Goal: Information Seeking & Learning: Compare options

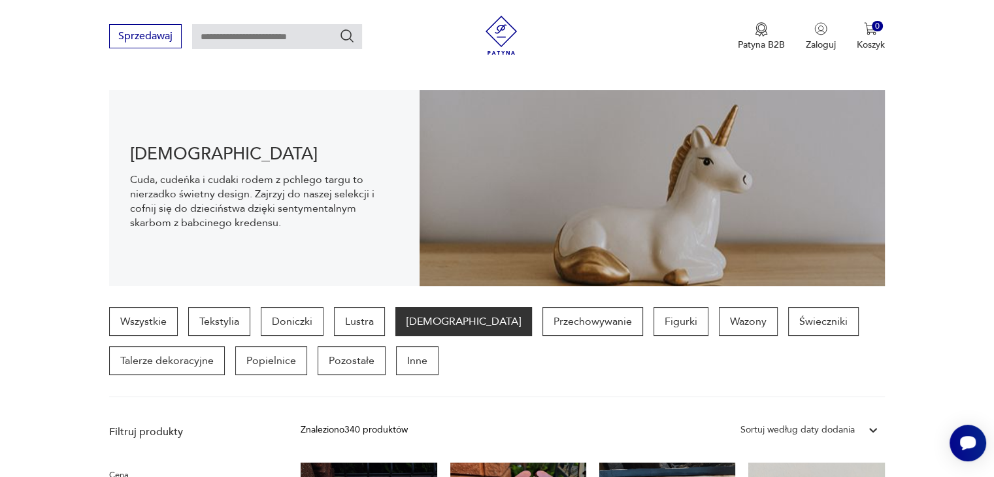
scroll to position [19, 0]
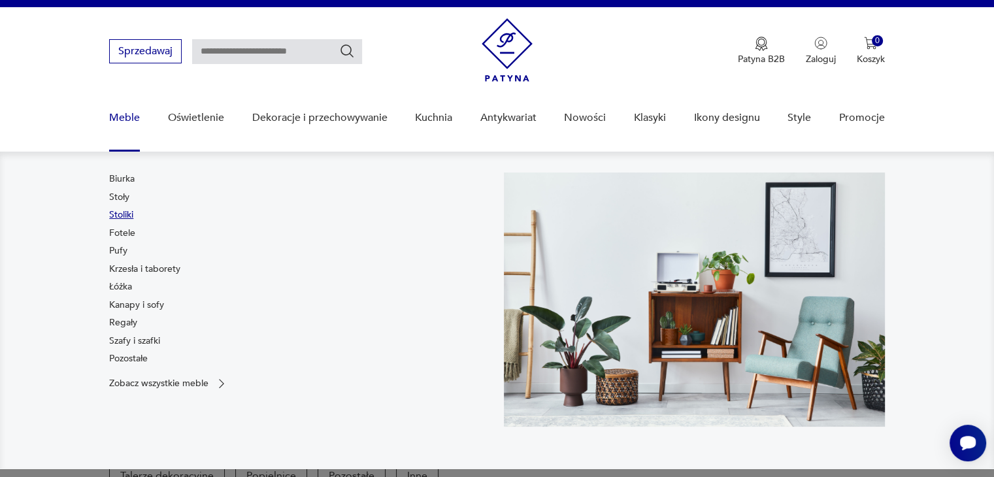
click at [125, 216] on link "Stoliki" at bounding box center [121, 214] width 24 height 13
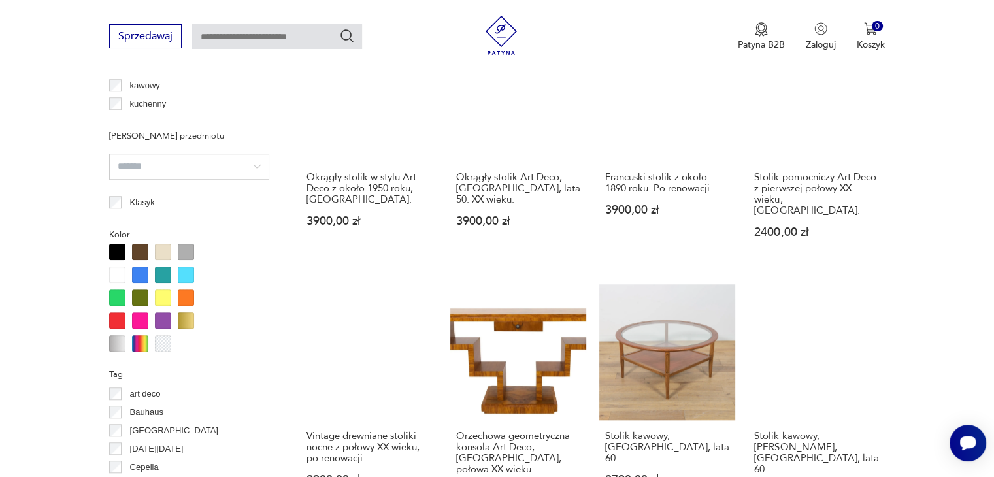
scroll to position [1196, 0]
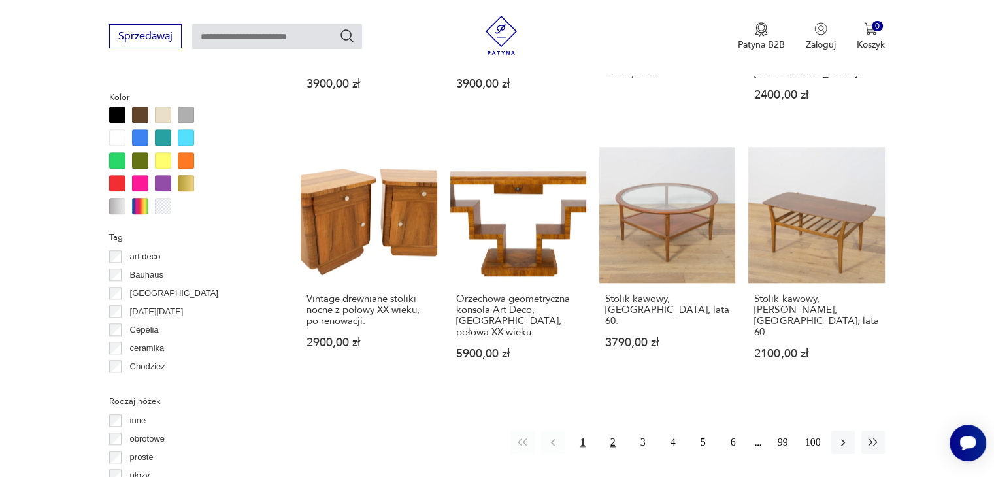
click at [607, 431] on button "2" at bounding box center [613, 443] width 24 height 24
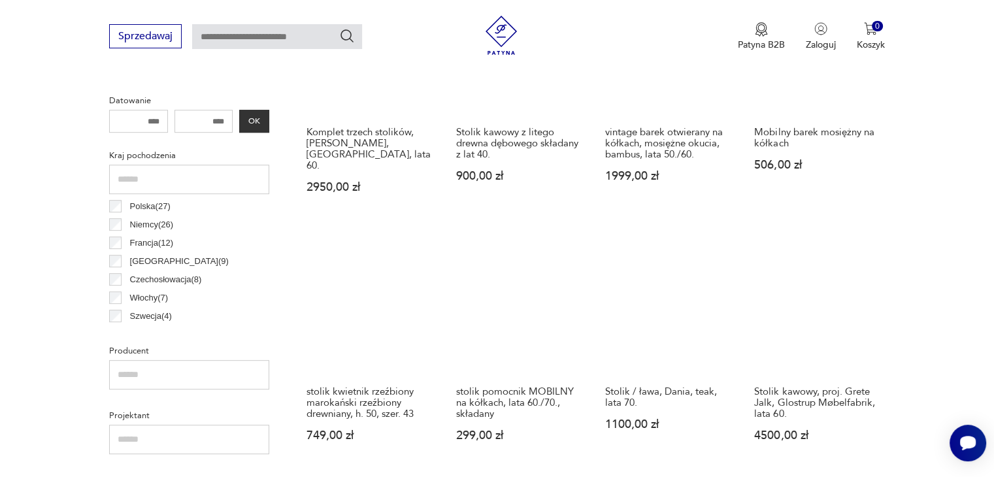
scroll to position [477, 0]
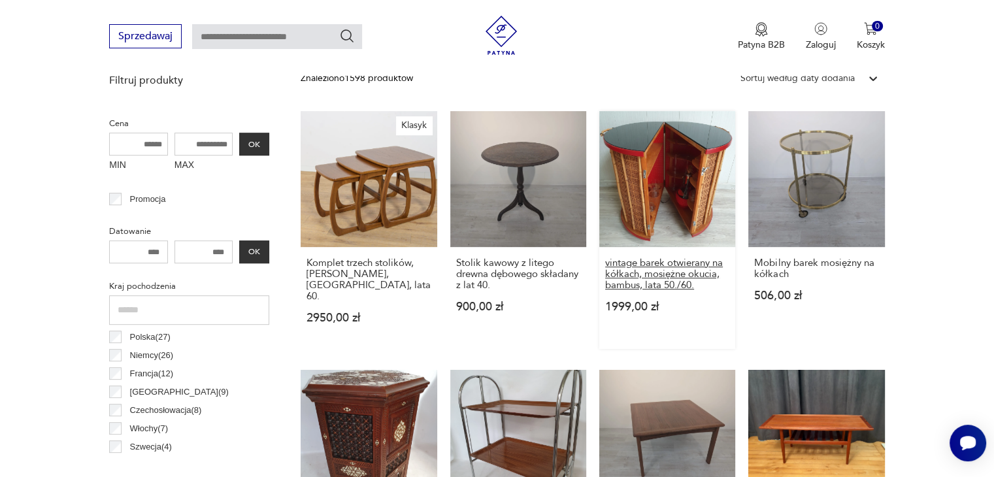
click at [689, 278] on h3 "vintage barek otwierany na kółkach, mosiężne okucia, bambus, lata 50./60." at bounding box center [667, 273] width 124 height 33
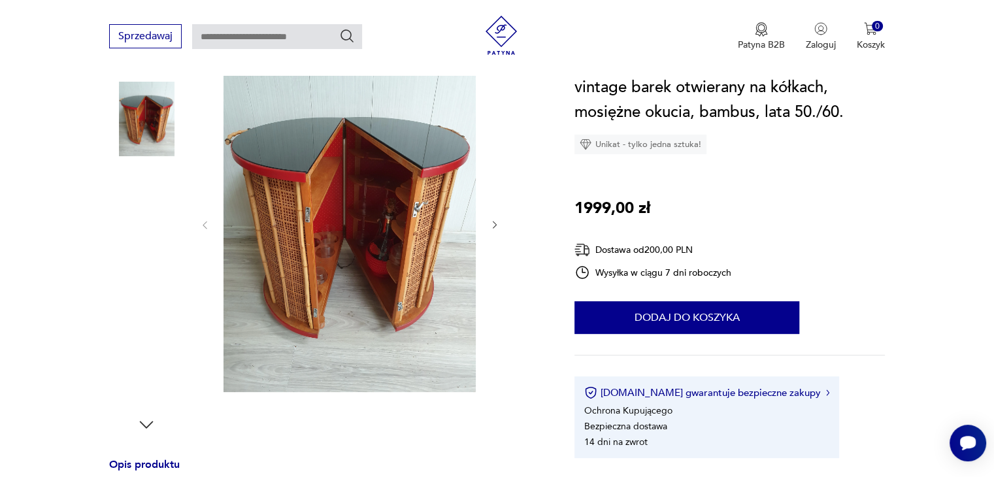
scroll to position [196, 0]
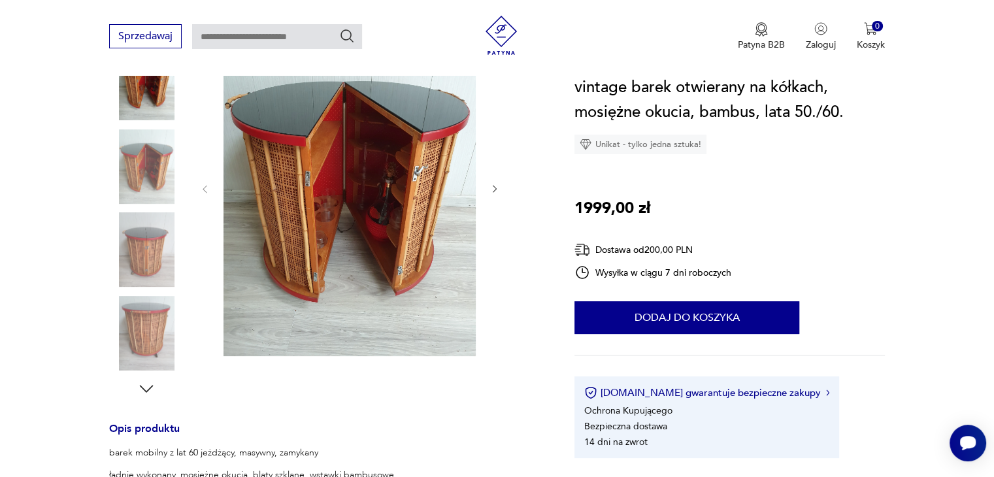
click at [499, 190] on icon "button" at bounding box center [494, 189] width 11 height 11
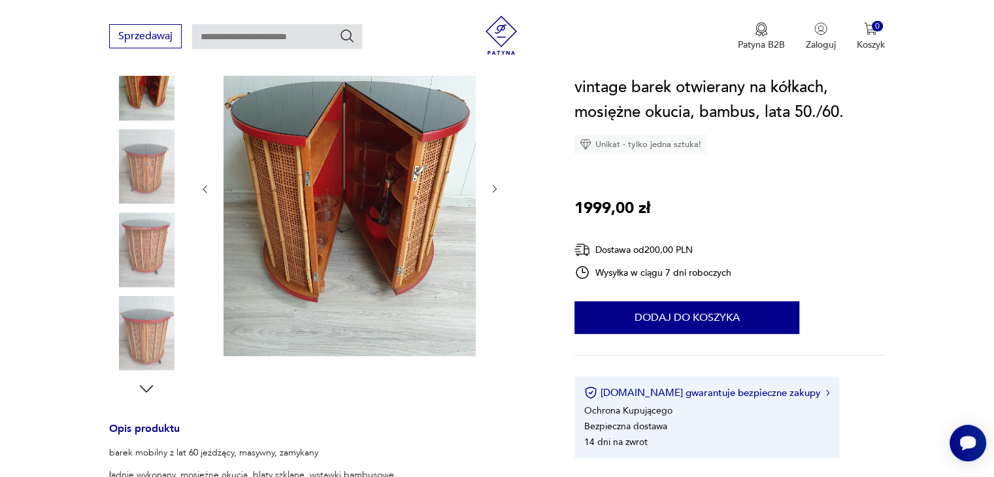
click at [499, 190] on icon "button" at bounding box center [494, 189] width 11 height 11
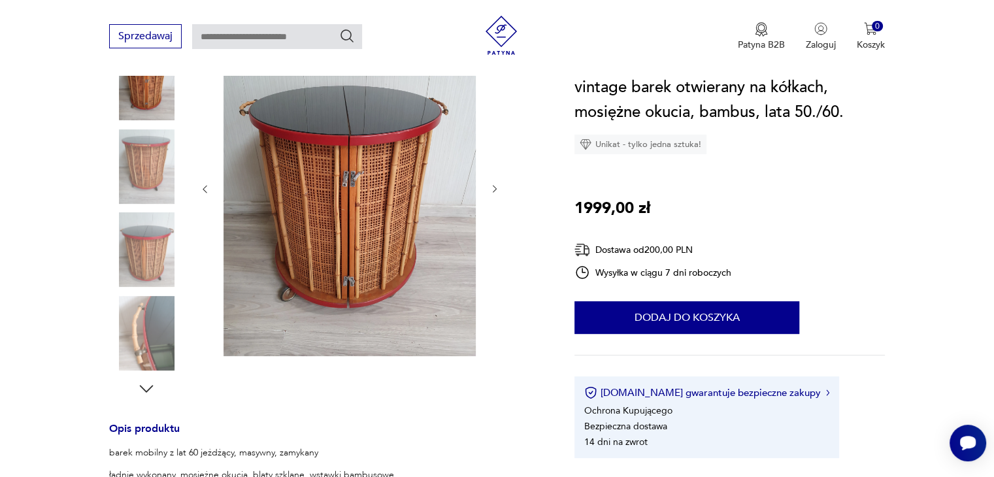
click at [499, 190] on icon "button" at bounding box center [494, 189] width 11 height 11
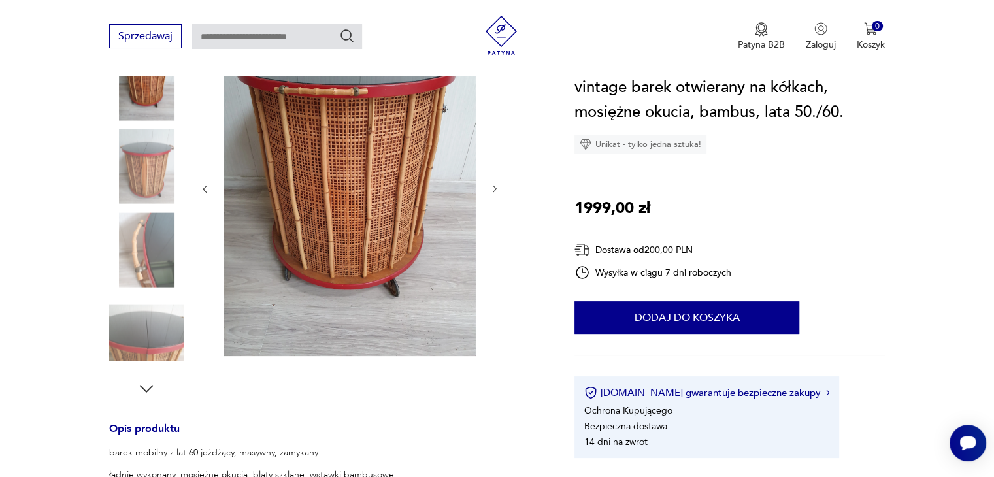
click at [499, 190] on icon "button" at bounding box center [494, 189] width 11 height 11
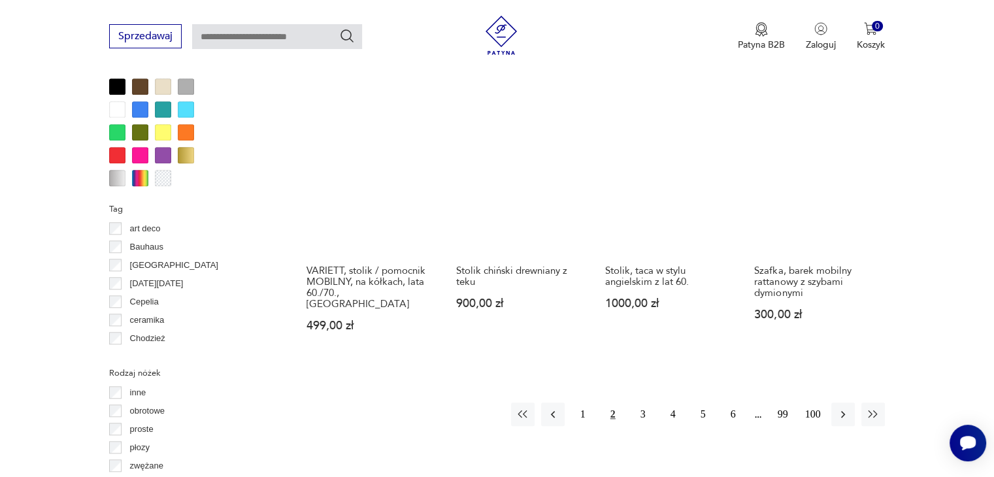
scroll to position [1261, 0]
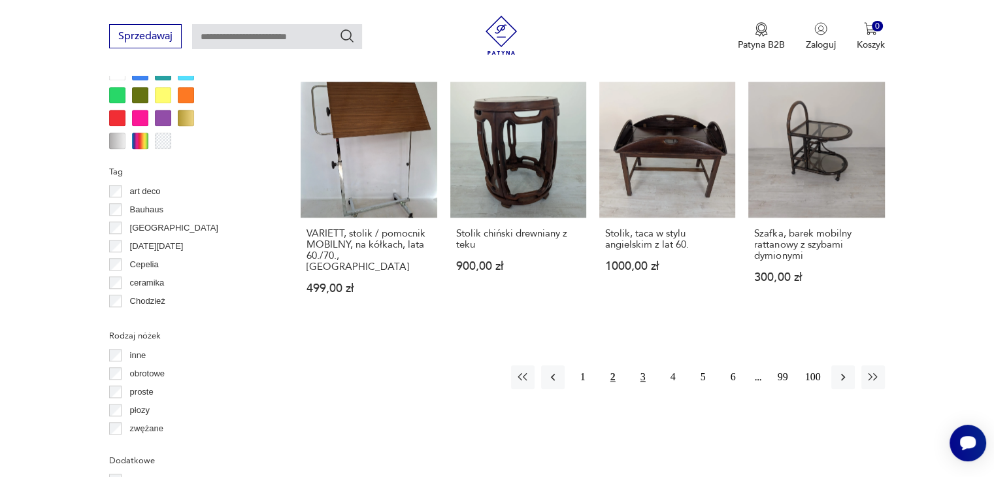
click at [638, 365] on button "3" at bounding box center [643, 377] width 24 height 24
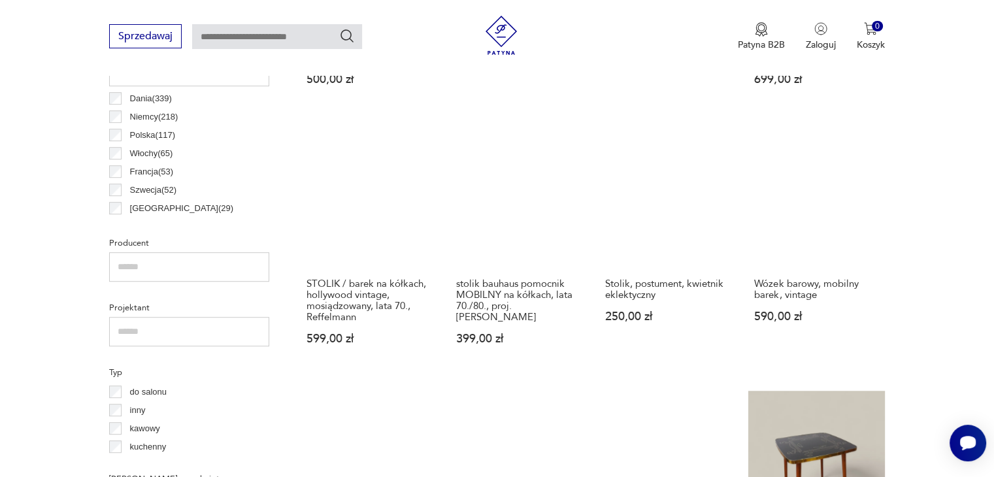
scroll to position [738, 0]
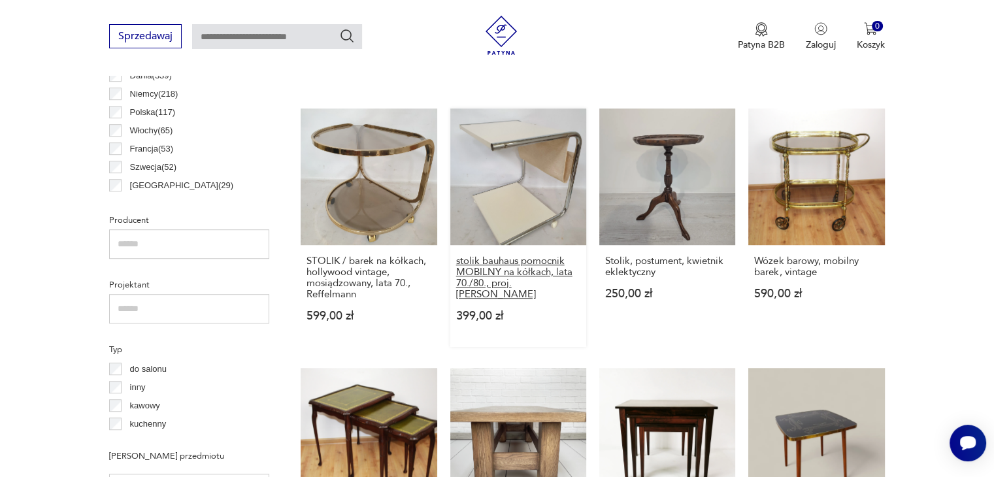
click at [527, 287] on h3 "stolik bauhaus pomocnik MOBILNY na kółkach, lata 70./80., proj. [PERSON_NAME]" at bounding box center [518, 277] width 124 height 44
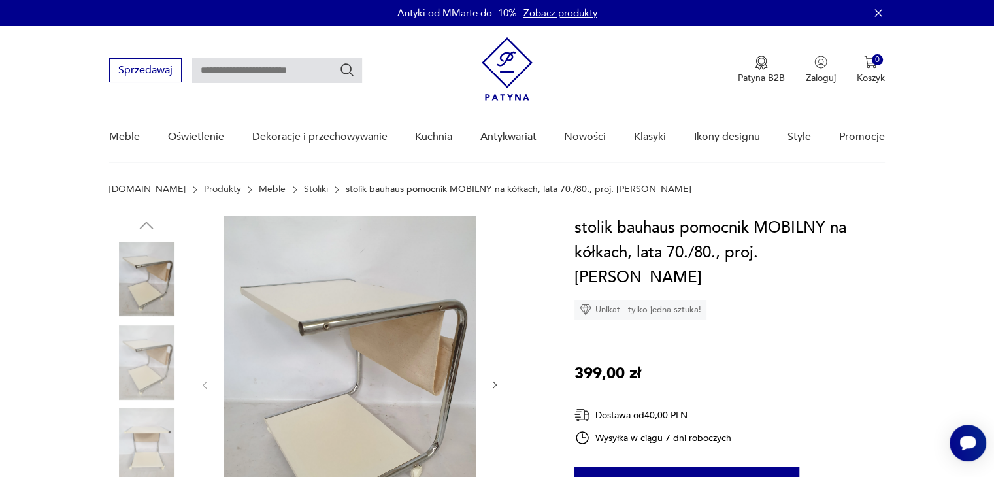
click at [497, 383] on icon "button" at bounding box center [494, 385] width 11 height 11
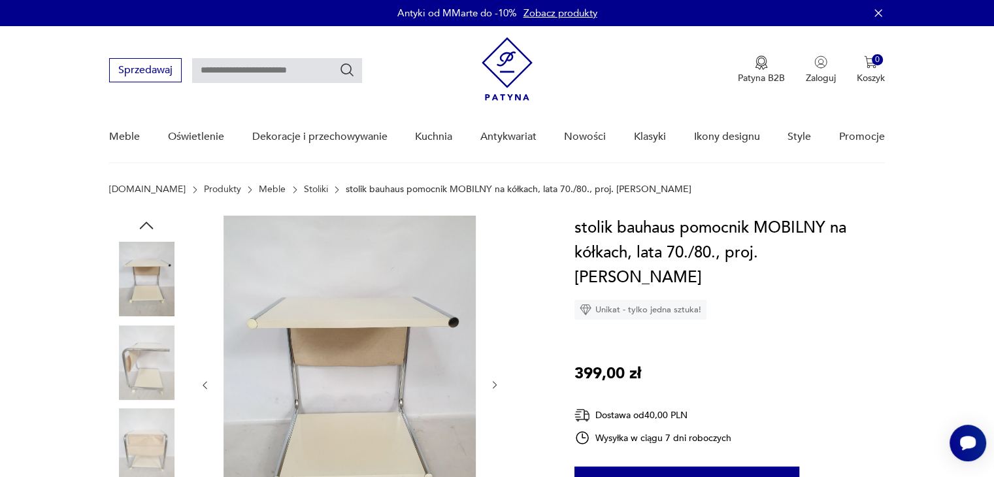
click at [499, 382] on icon "button" at bounding box center [494, 385] width 11 height 11
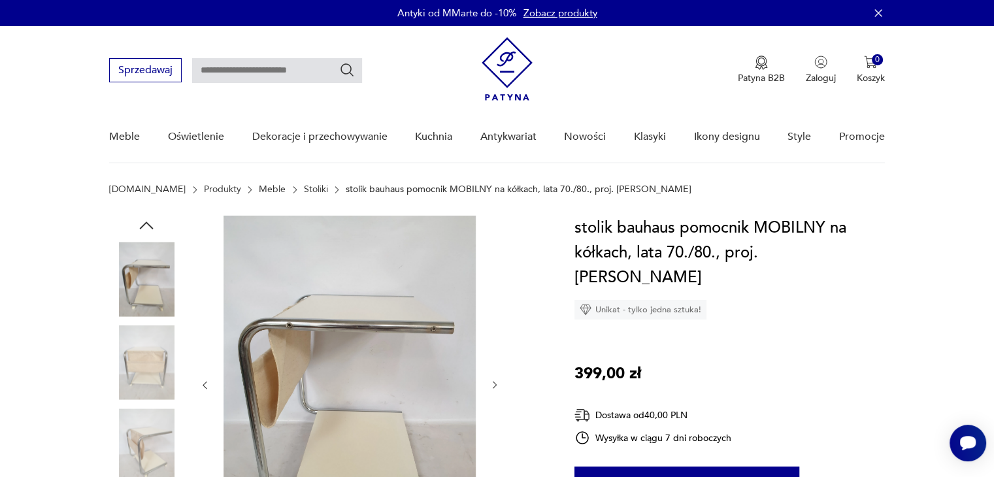
click at [495, 382] on icon "button" at bounding box center [494, 385] width 11 height 11
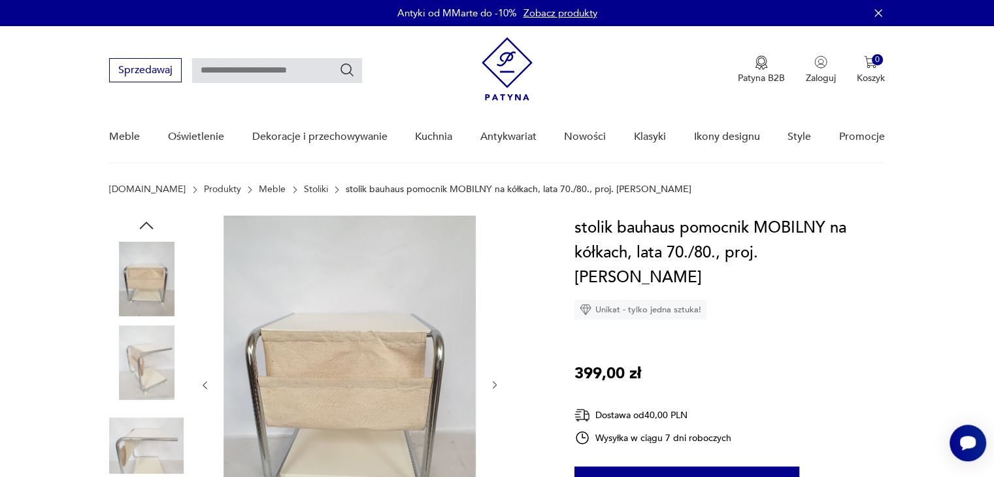
click at [495, 382] on icon "button" at bounding box center [494, 385] width 11 height 11
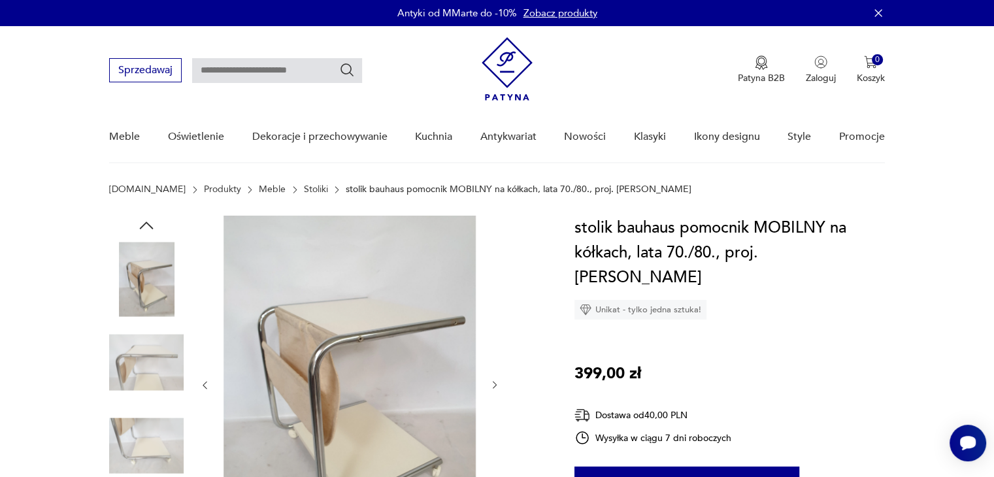
click at [495, 373] on div at bounding box center [349, 385] width 301 height 339
click at [491, 387] on icon "button" at bounding box center [494, 385] width 11 height 11
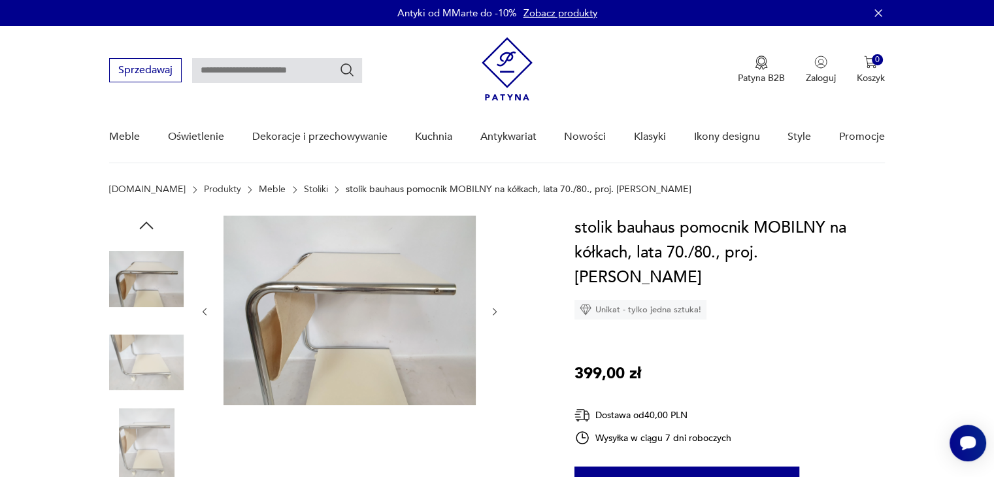
click at [499, 316] on icon "button" at bounding box center [494, 311] width 11 height 11
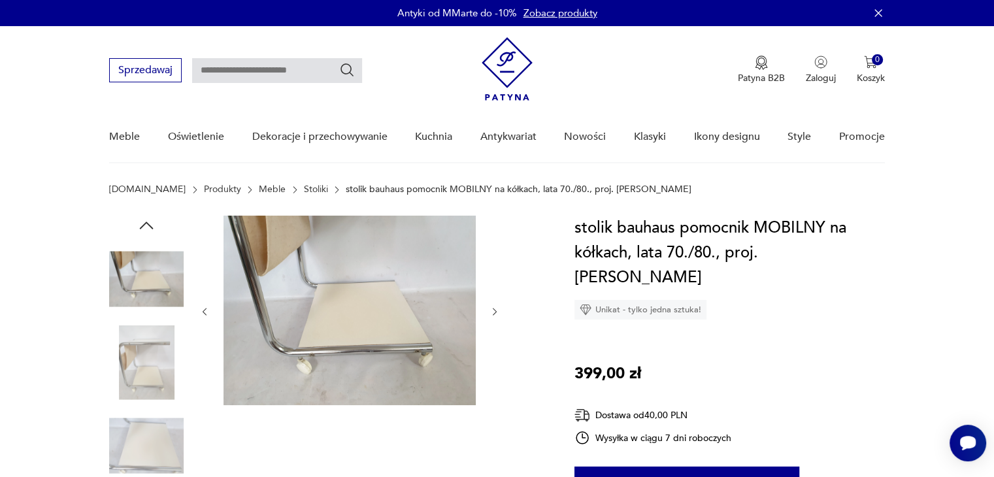
click at [499, 313] on icon "button" at bounding box center [494, 311] width 11 height 11
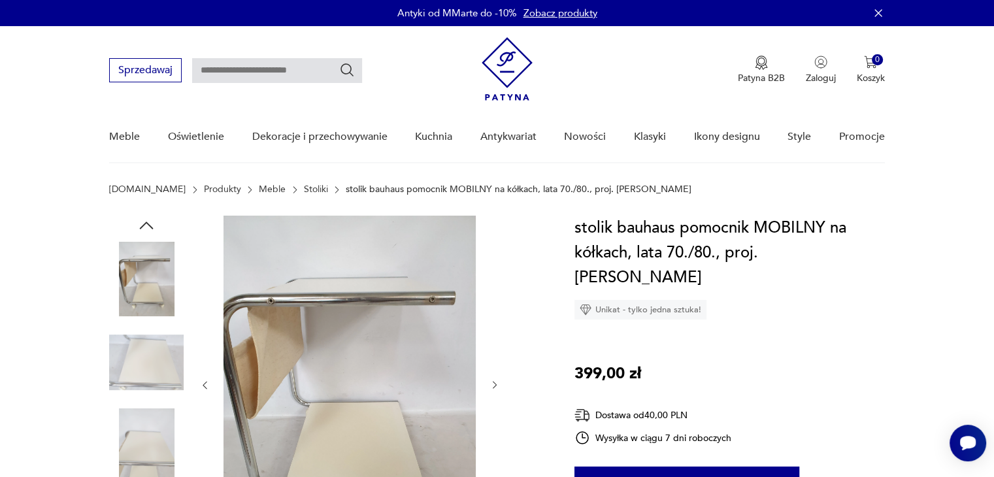
click at [490, 391] on div at bounding box center [349, 385] width 301 height 339
click at [497, 383] on icon "button" at bounding box center [494, 385] width 11 height 11
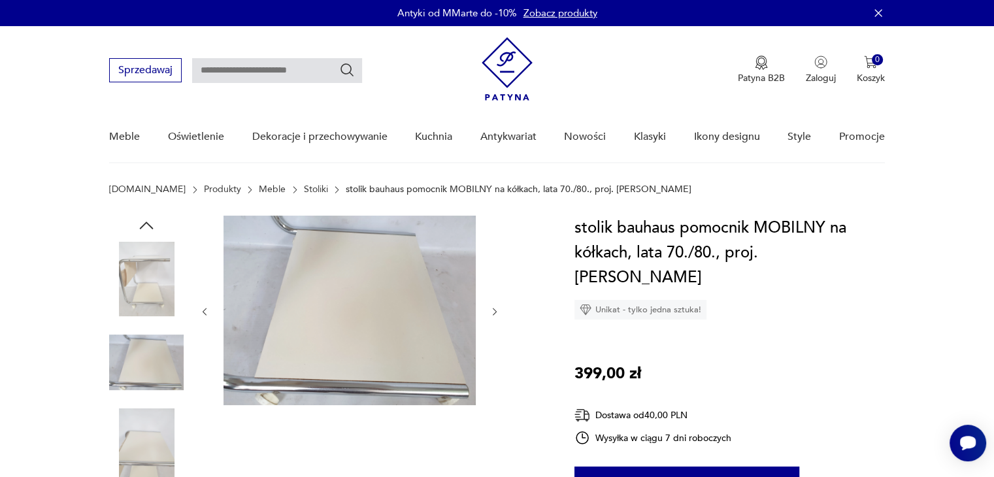
click at [501, 314] on div at bounding box center [326, 405] width 434 height 379
click at [498, 309] on icon "button" at bounding box center [494, 311] width 11 height 11
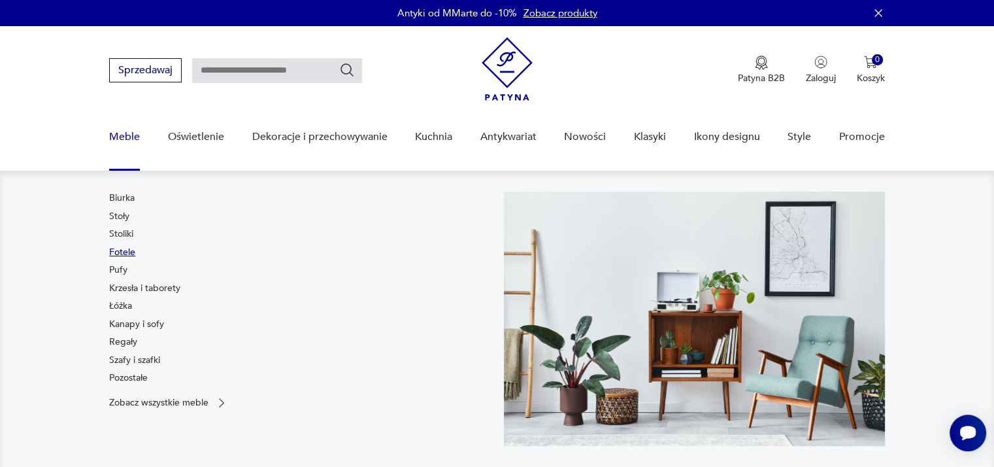
click at [125, 254] on link "Fotele" at bounding box center [122, 252] width 26 height 13
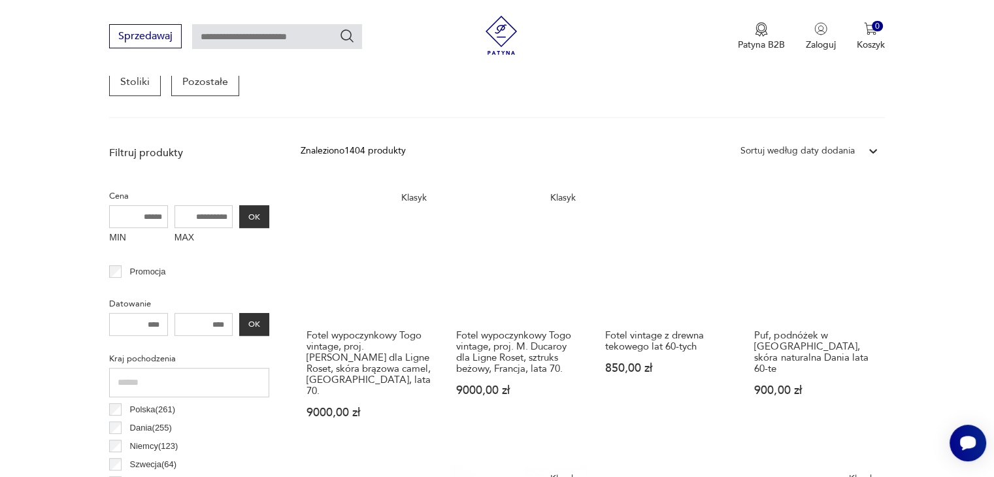
scroll to position [456, 0]
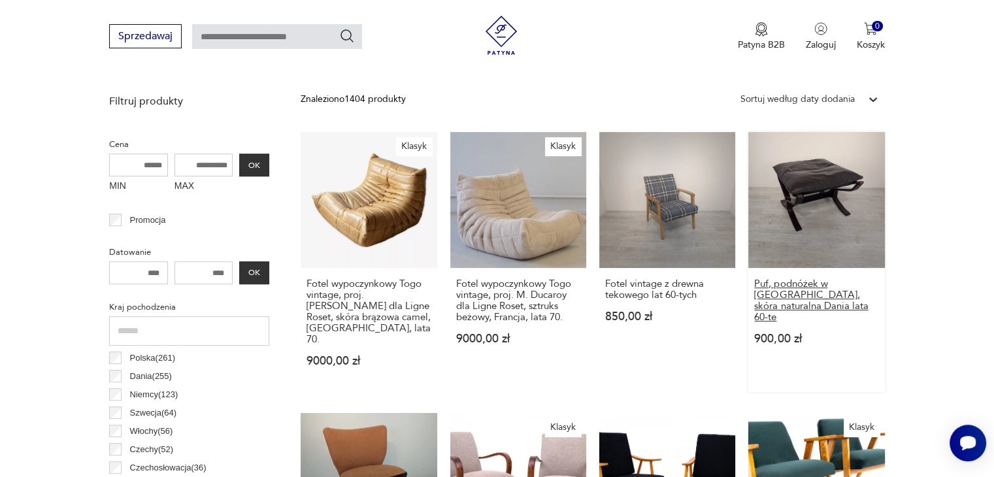
click at [846, 289] on h3 "Puf, podnóżek w [GEOGRAPHIC_DATA], skóra naturalna Dania lata 60-te" at bounding box center [816, 300] width 124 height 44
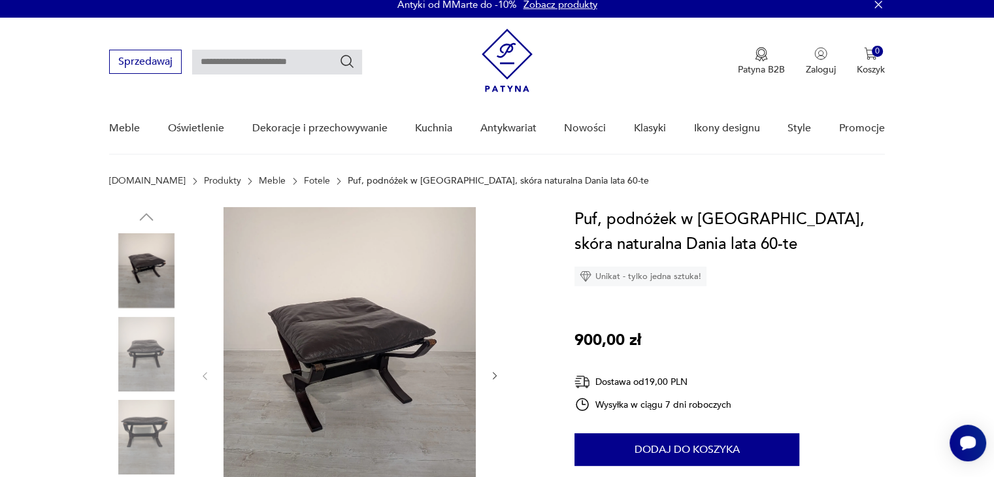
scroll to position [131, 0]
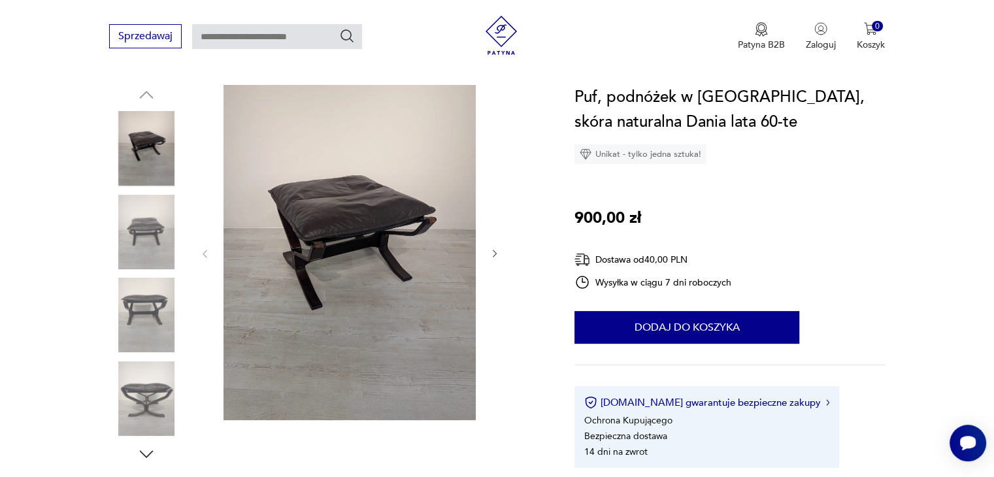
click at [497, 256] on icon "button" at bounding box center [494, 253] width 11 height 11
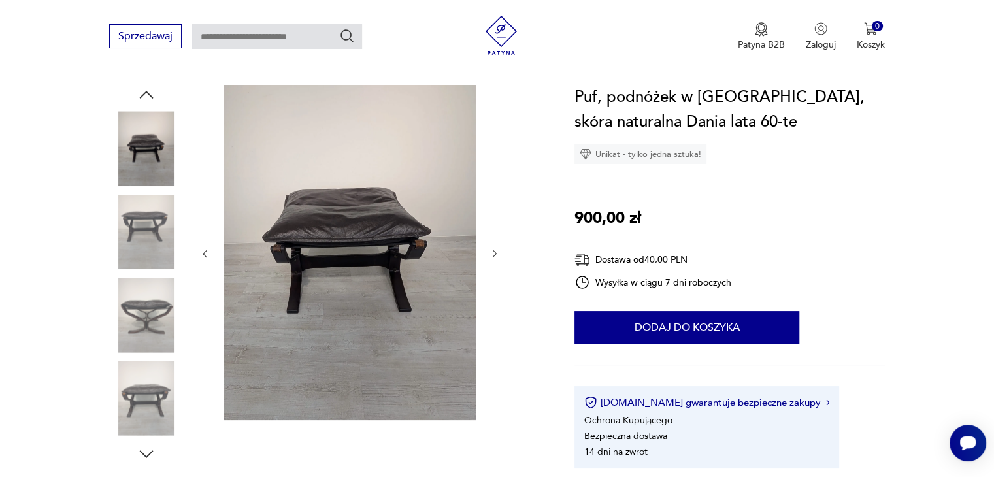
click at [497, 256] on icon "button" at bounding box center [494, 253] width 11 height 11
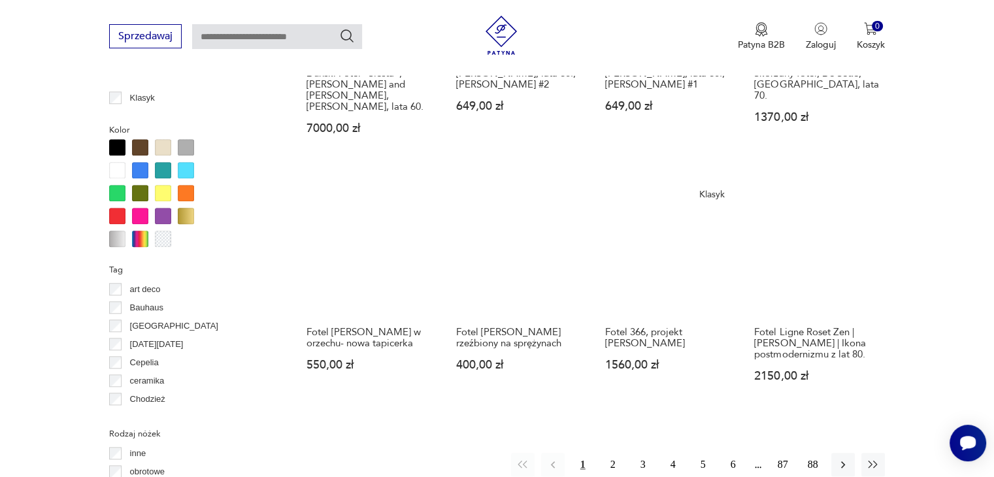
scroll to position [1240, 0]
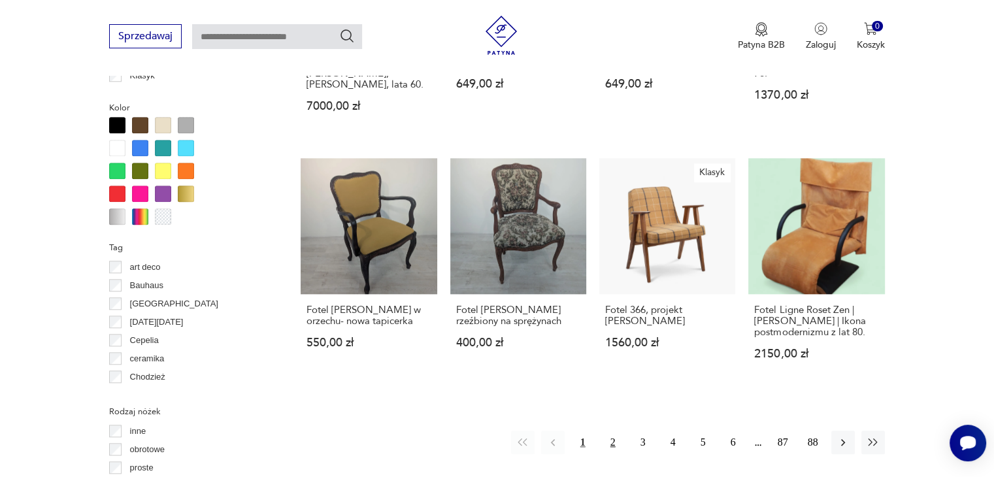
click at [615, 431] on button "2" at bounding box center [613, 443] width 24 height 24
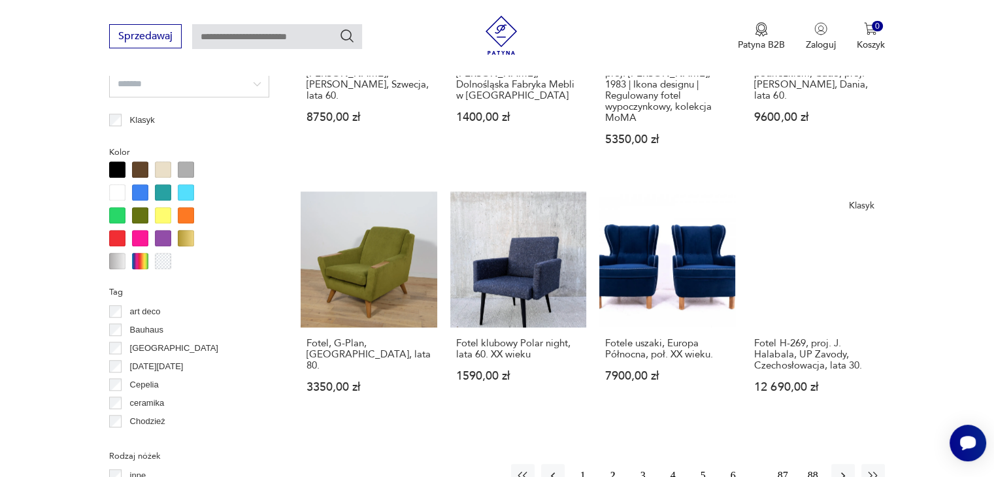
scroll to position [1261, 0]
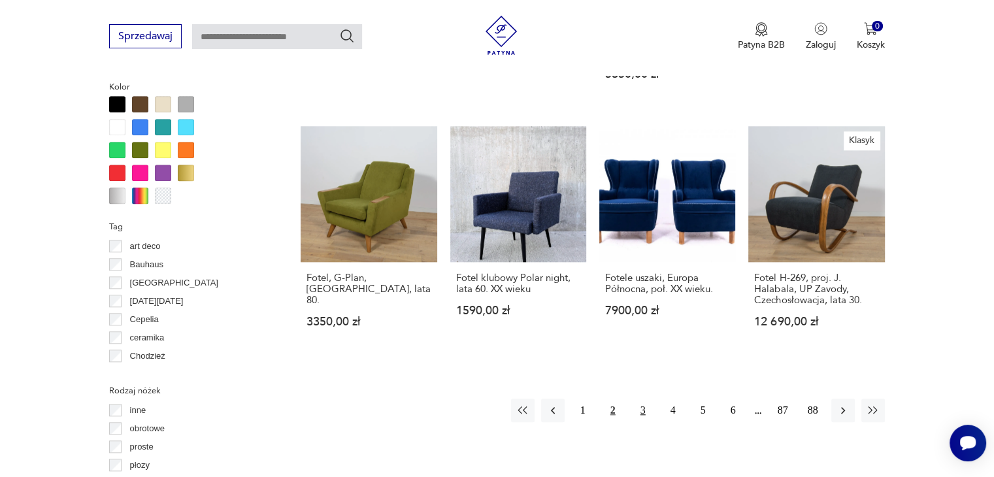
click at [638, 399] on button "3" at bounding box center [643, 411] width 24 height 24
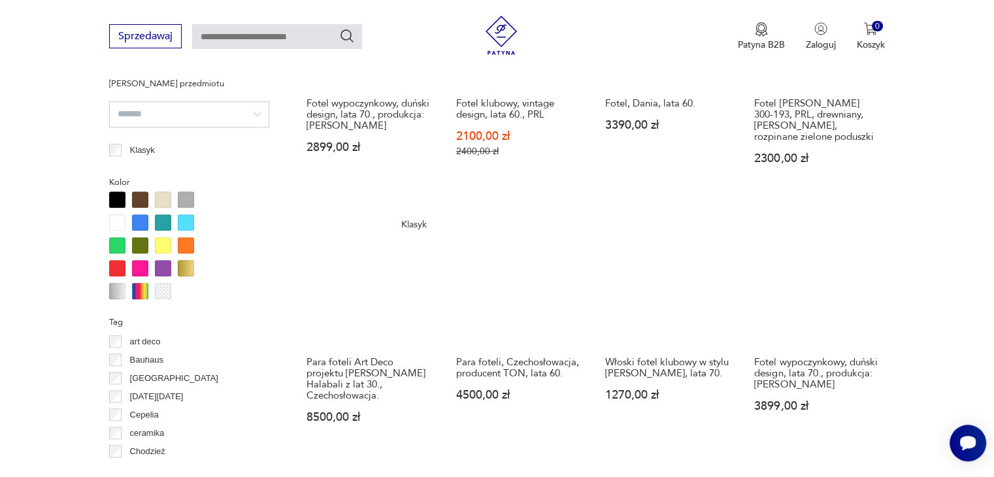
scroll to position [1261, 0]
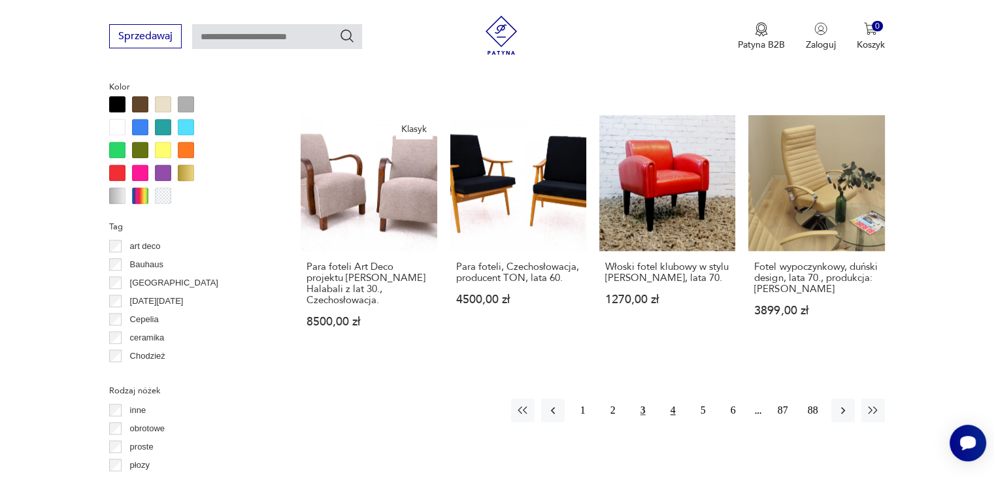
click at [677, 399] on button "4" at bounding box center [673, 411] width 24 height 24
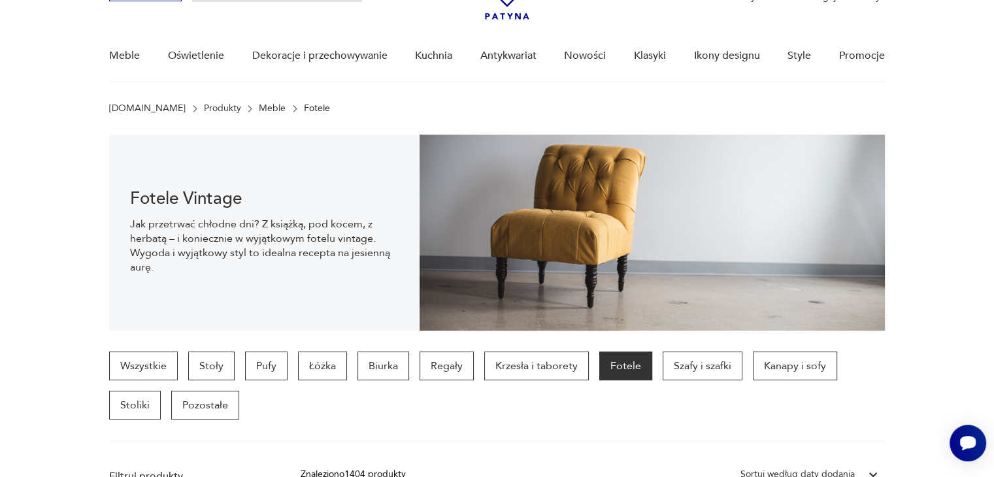
scroll to position [20, 0]
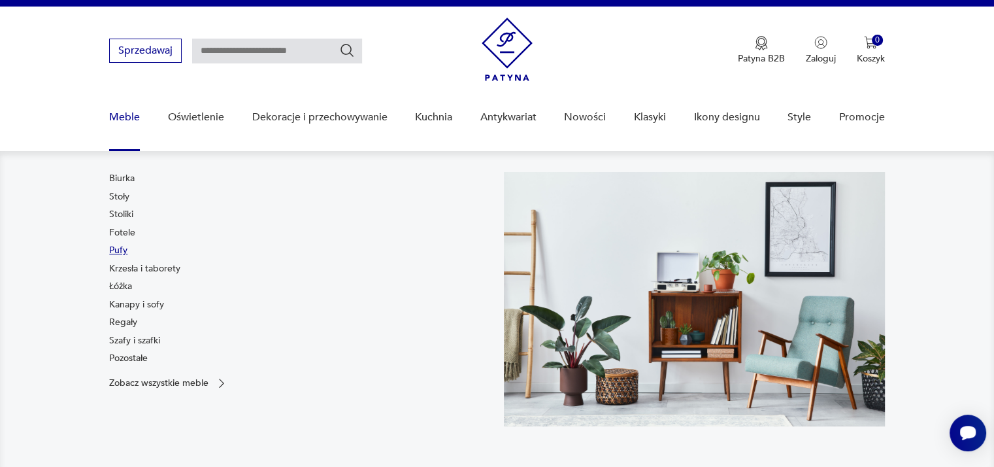
click at [120, 250] on link "Pufy" at bounding box center [118, 250] width 18 height 13
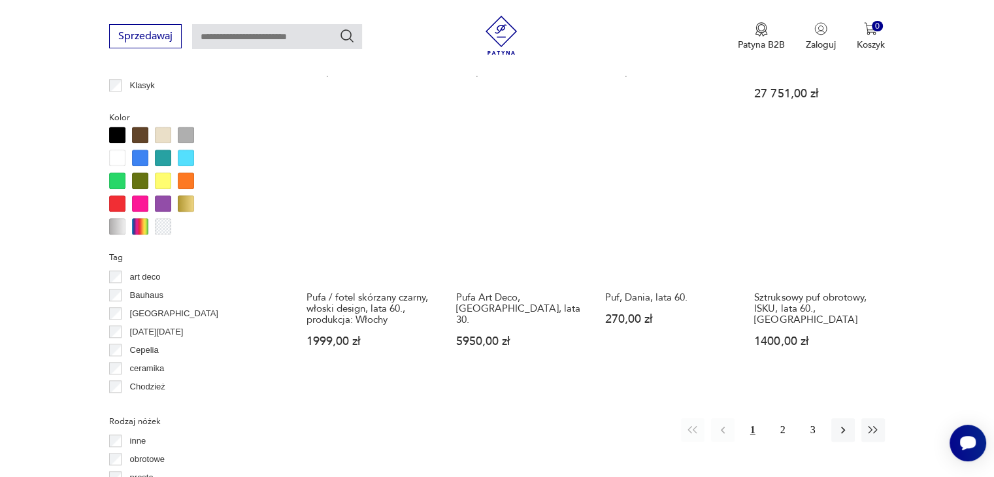
scroll to position [1261, 0]
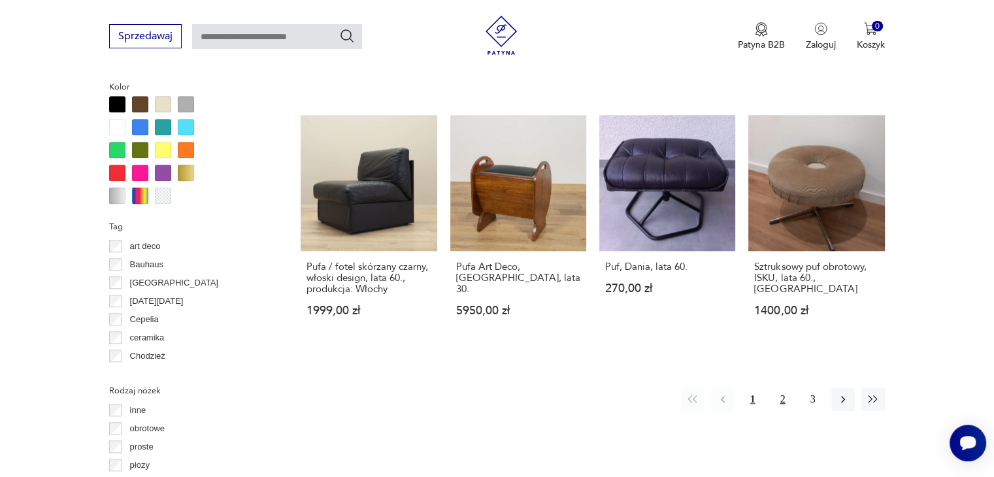
click at [779, 387] on button "2" at bounding box center [783, 399] width 24 height 24
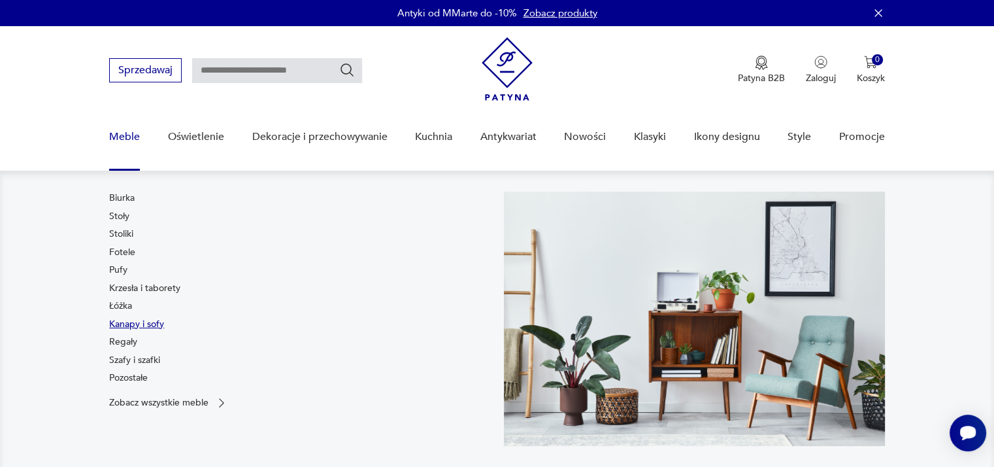
click at [139, 325] on link "Kanapy i sofy" at bounding box center [136, 324] width 55 height 13
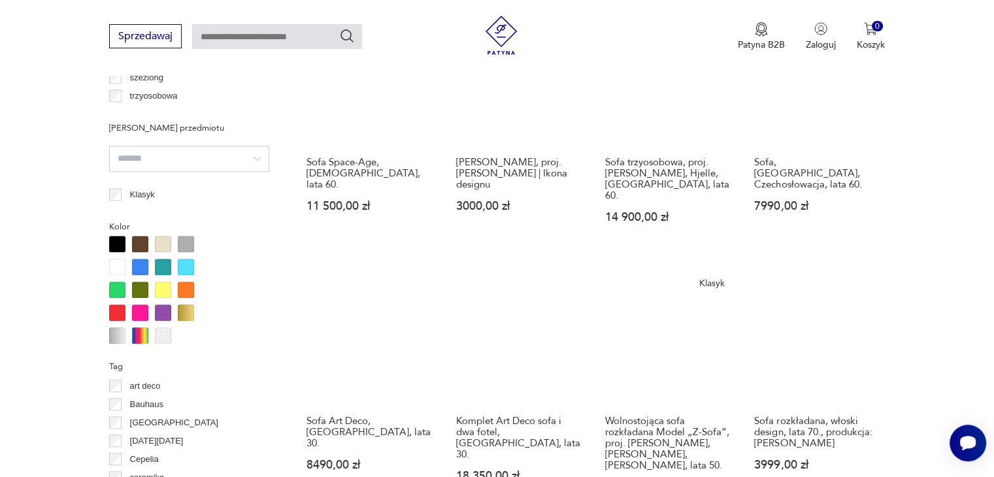
scroll to position [1261, 0]
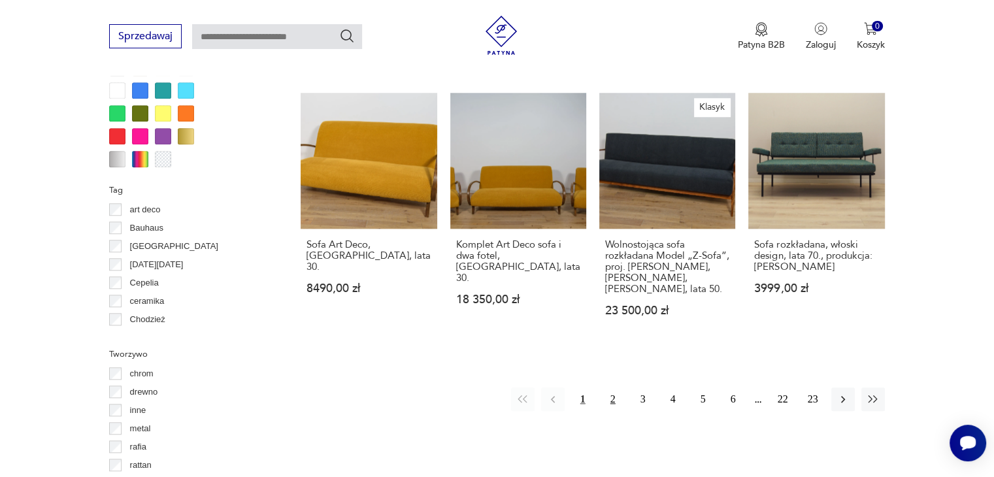
click at [612, 387] on button "2" at bounding box center [613, 399] width 24 height 24
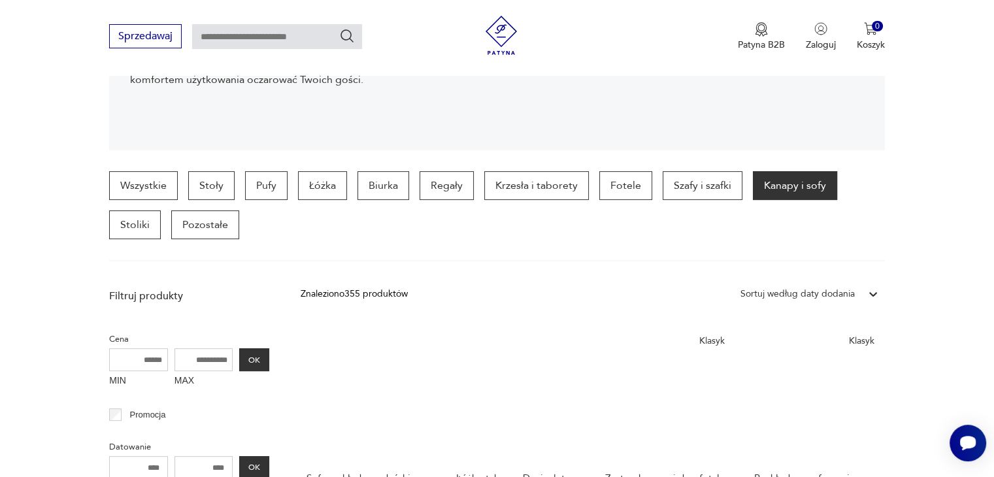
scroll to position [150, 0]
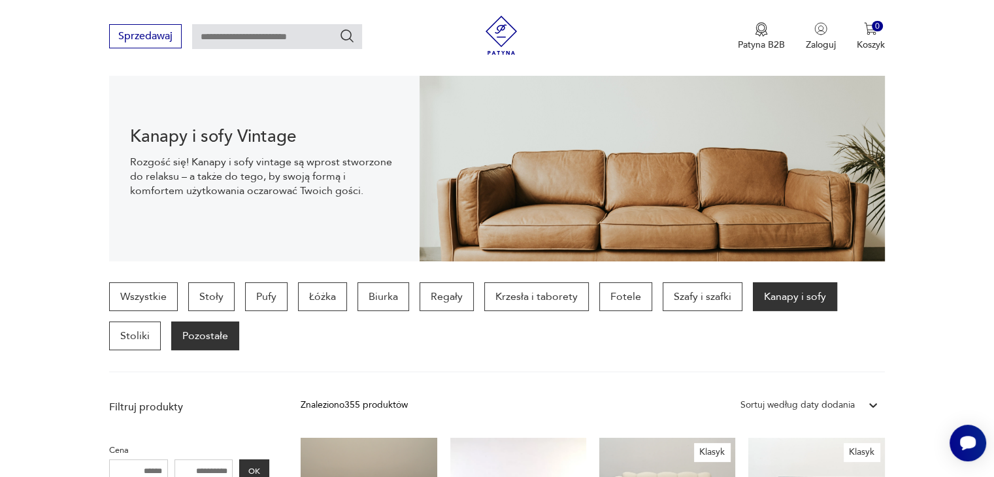
click at [190, 335] on p "Pozostałe" at bounding box center [205, 335] width 68 height 29
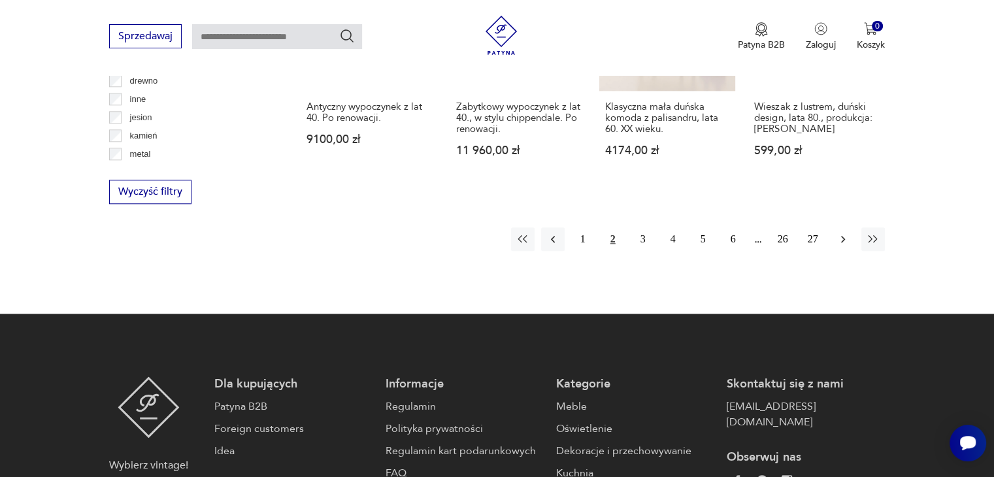
scroll to position [1392, 0]
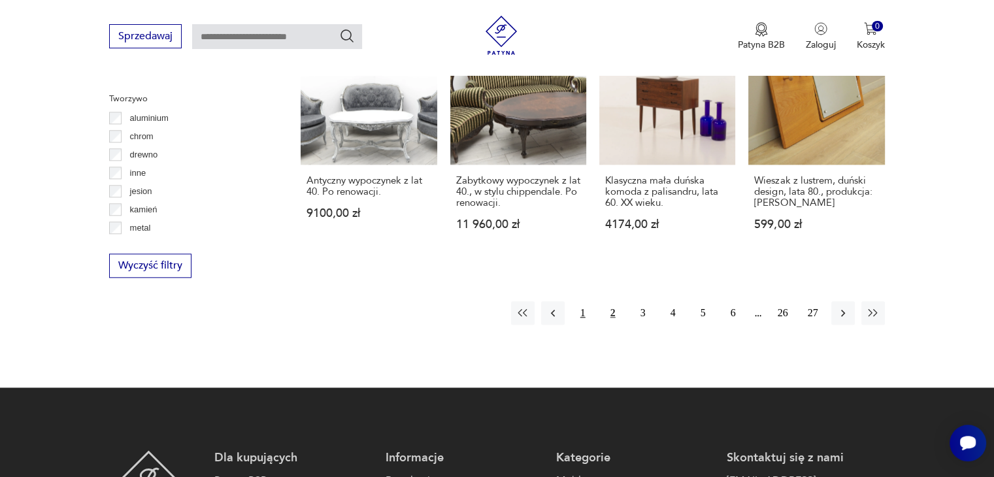
click at [589, 301] on button "1" at bounding box center [583, 313] width 24 height 24
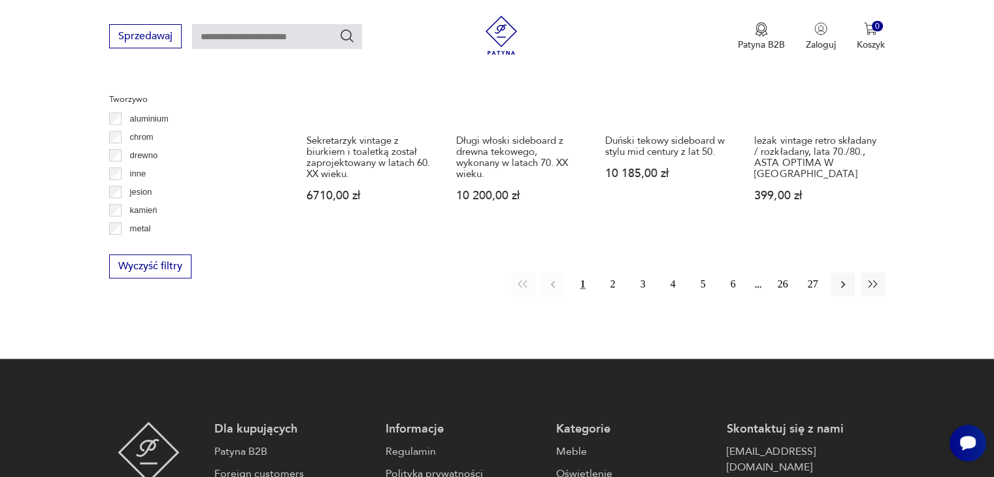
scroll to position [1392, 0]
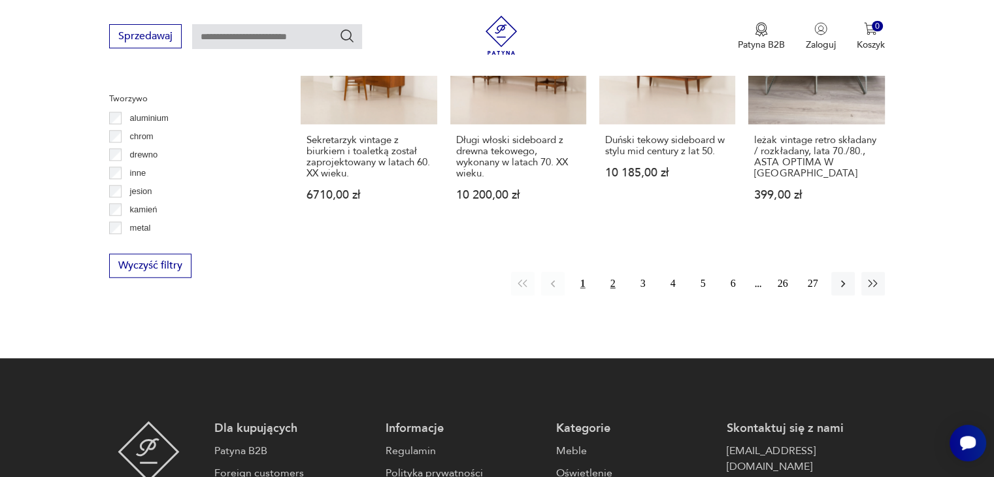
click at [614, 272] on button "2" at bounding box center [613, 284] width 24 height 24
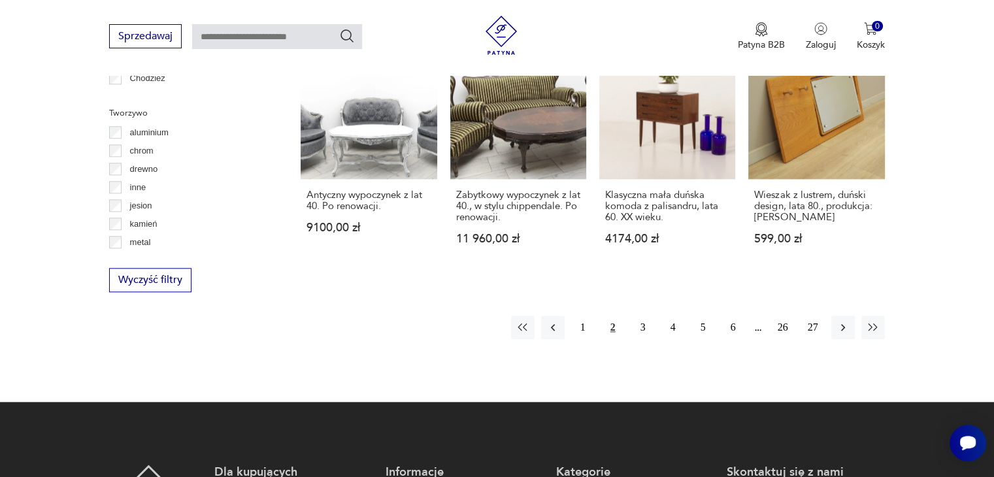
scroll to position [1392, 0]
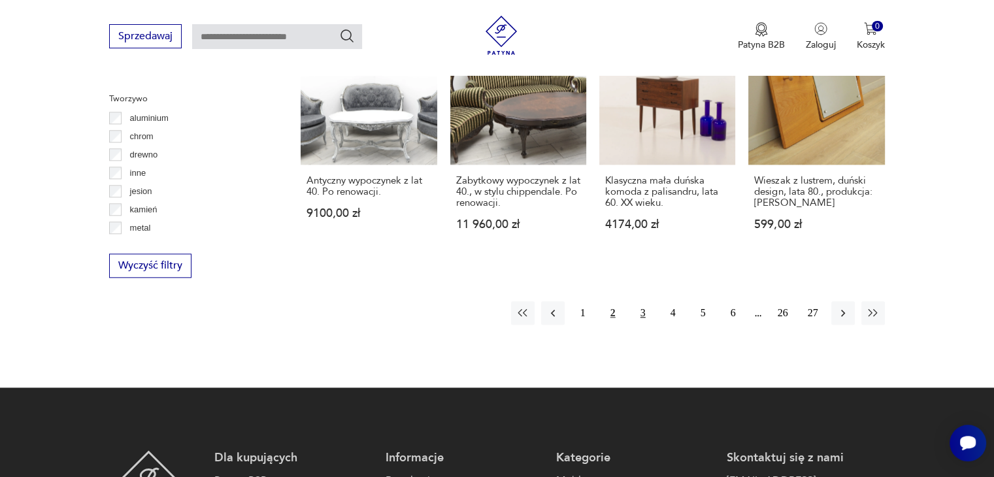
click at [651, 301] on button "3" at bounding box center [643, 313] width 24 height 24
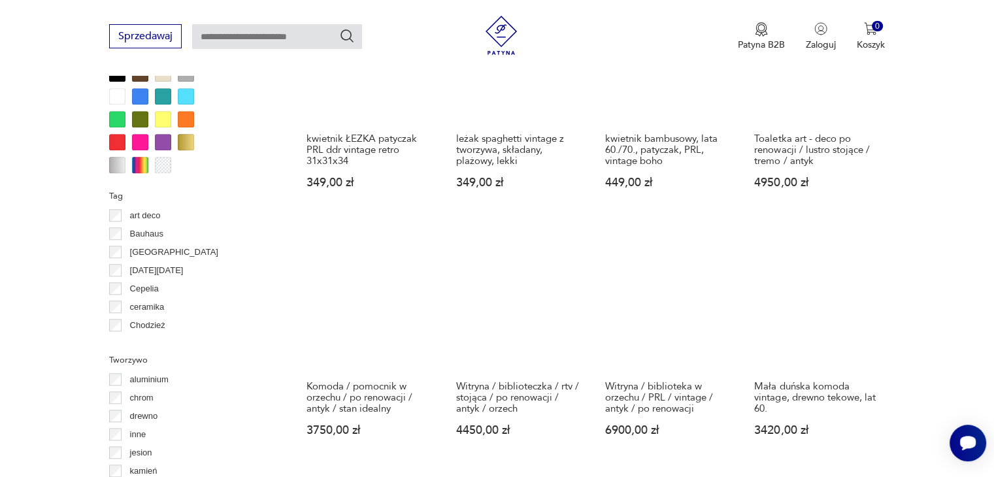
scroll to position [1196, 0]
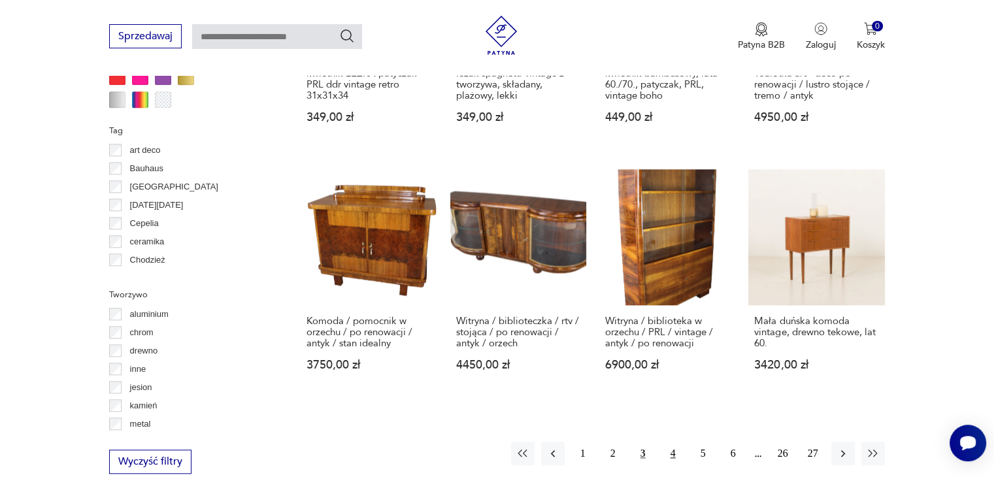
click at [674, 442] on button "4" at bounding box center [673, 454] width 24 height 24
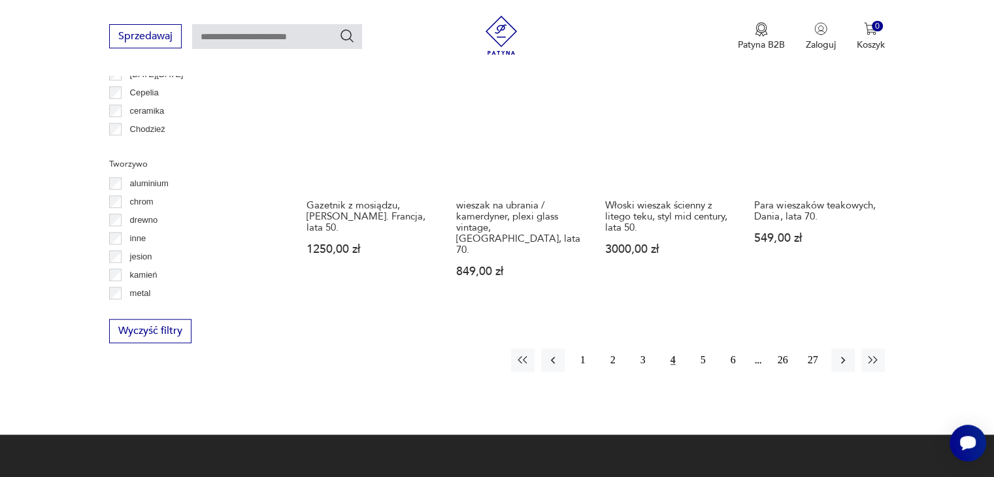
scroll to position [1457, 0]
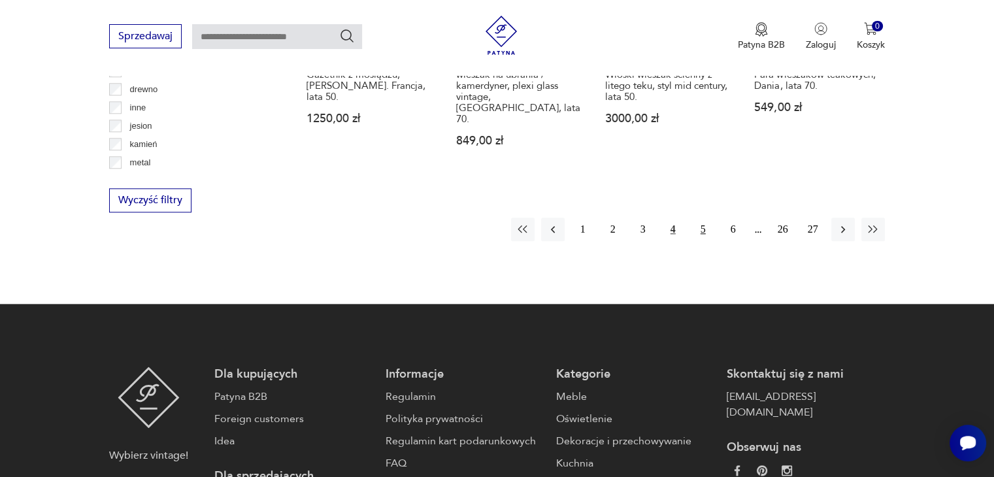
click at [704, 218] on button "5" at bounding box center [703, 230] width 24 height 24
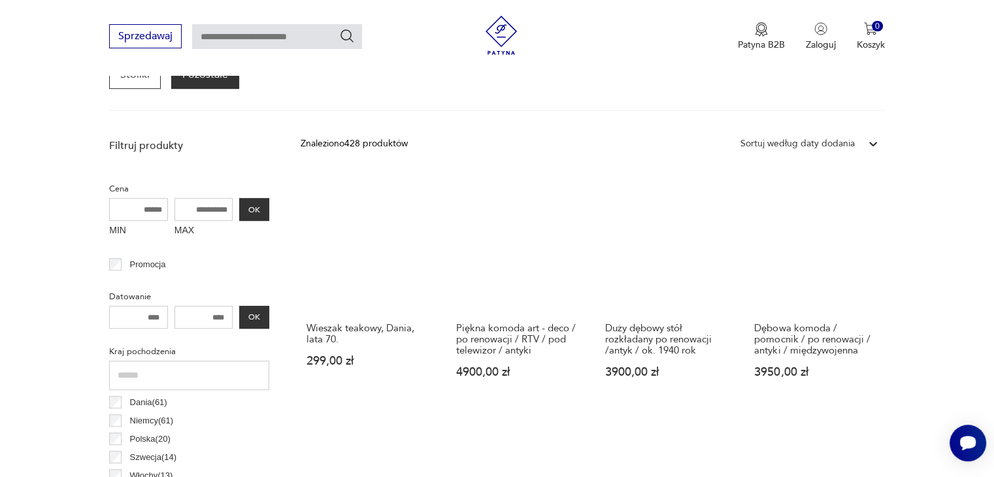
scroll to position [150, 0]
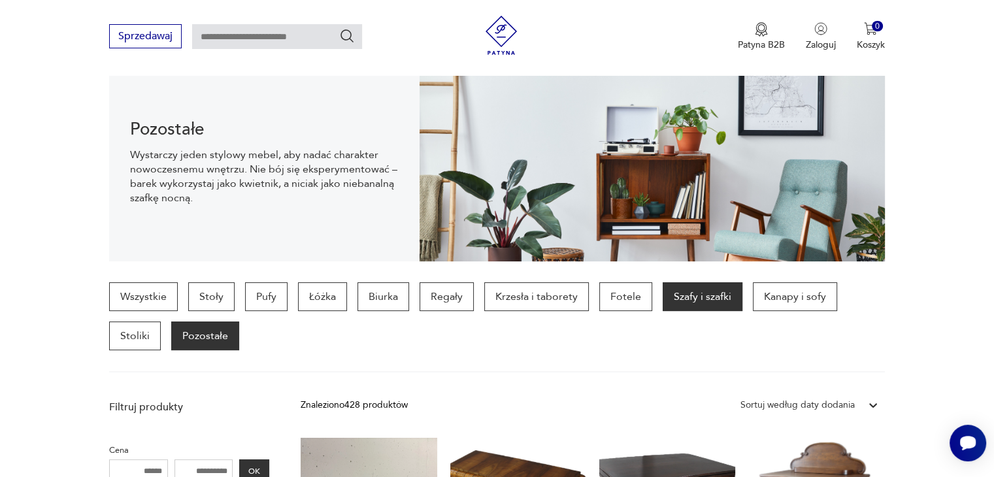
click at [691, 297] on p "Szafy i szafki" at bounding box center [703, 296] width 80 height 29
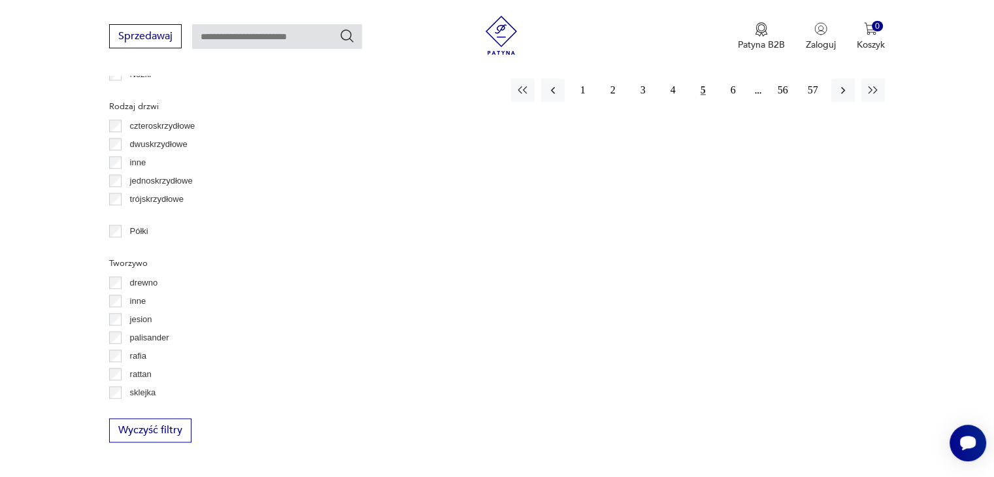
scroll to position [1298, 0]
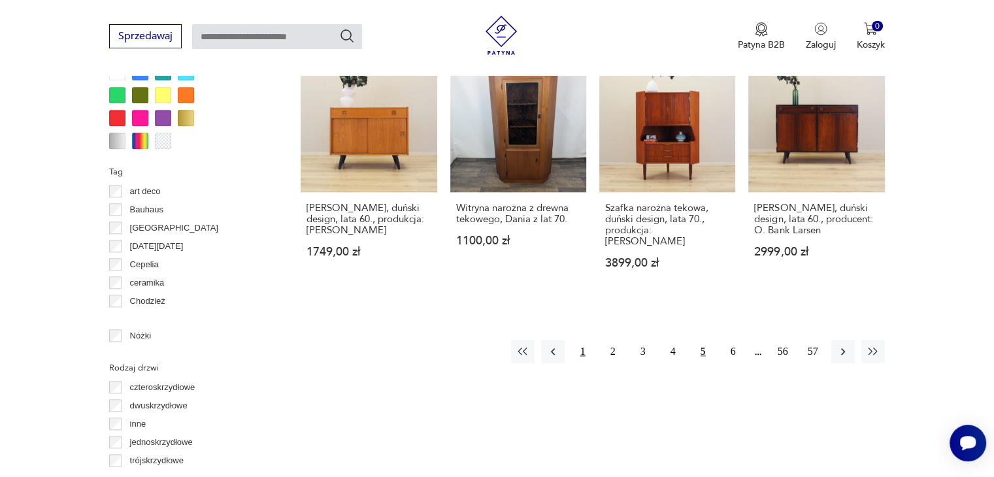
click at [583, 340] on button "1" at bounding box center [583, 352] width 24 height 24
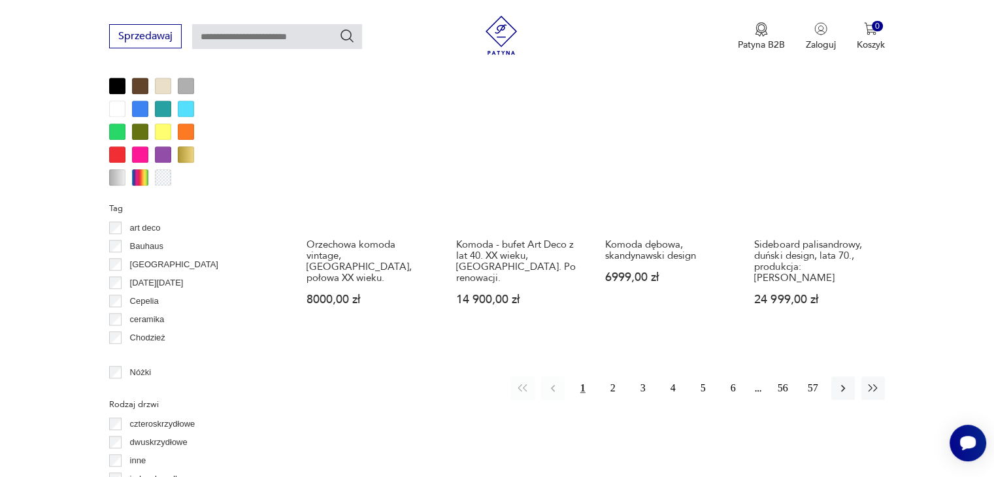
scroll to position [1326, 0]
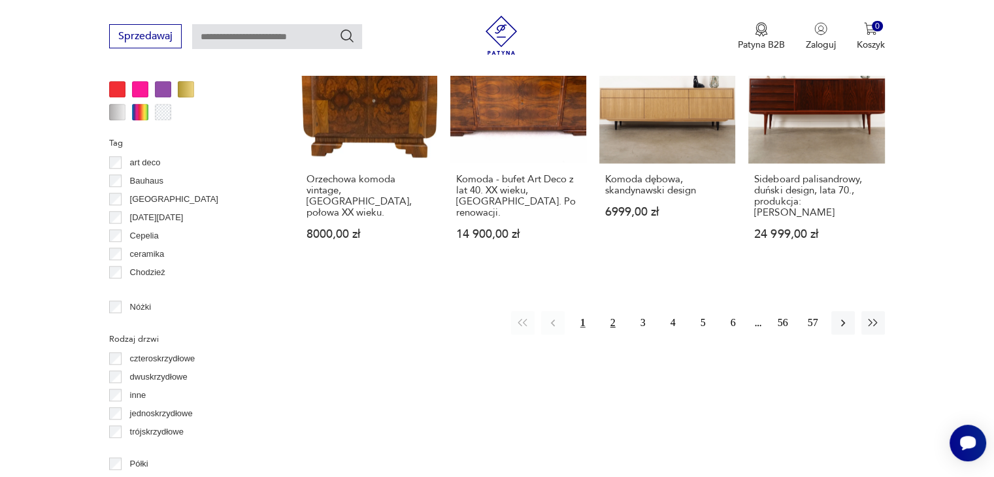
click at [610, 311] on button "2" at bounding box center [613, 323] width 24 height 24
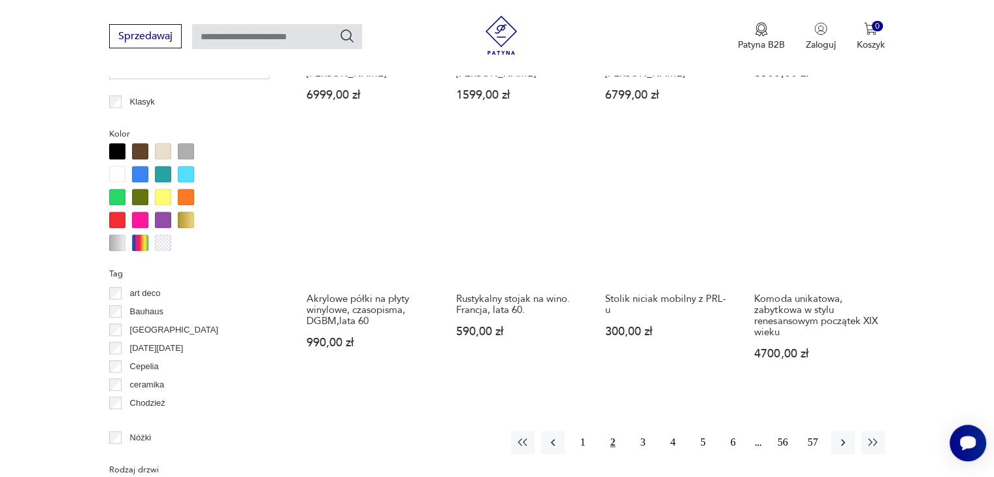
scroll to position [1261, 0]
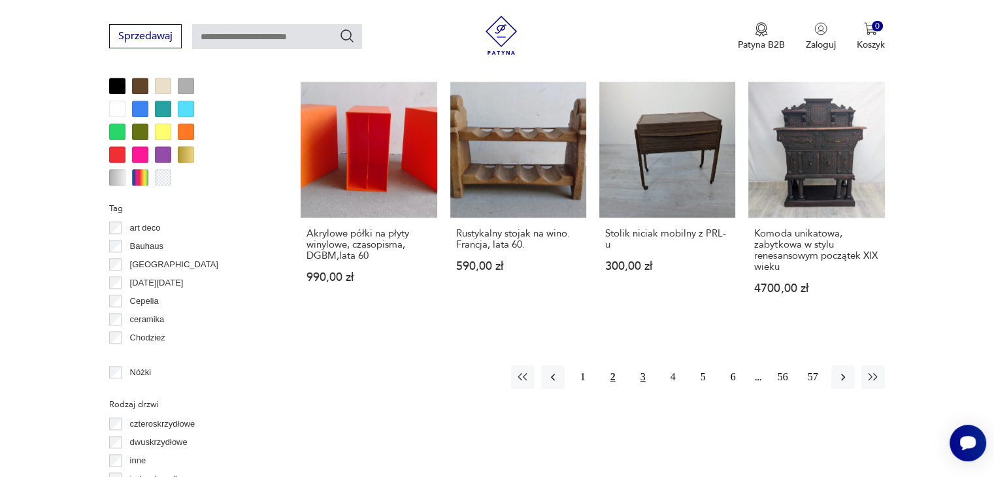
click at [641, 376] on button "3" at bounding box center [643, 377] width 24 height 24
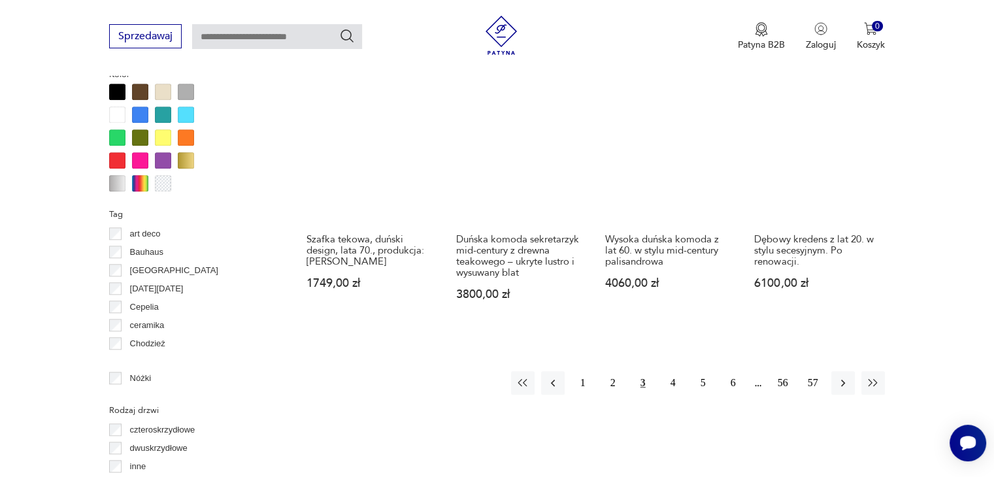
scroll to position [1261, 0]
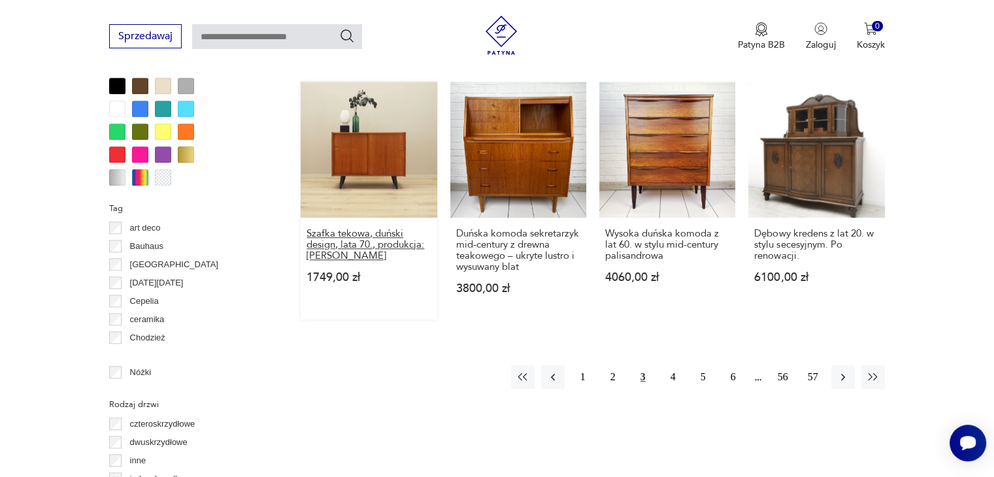
click at [337, 228] on h3 "Szafka tekowa, duński design, lata 70., produkcja: [PERSON_NAME]" at bounding box center [368, 244] width 124 height 33
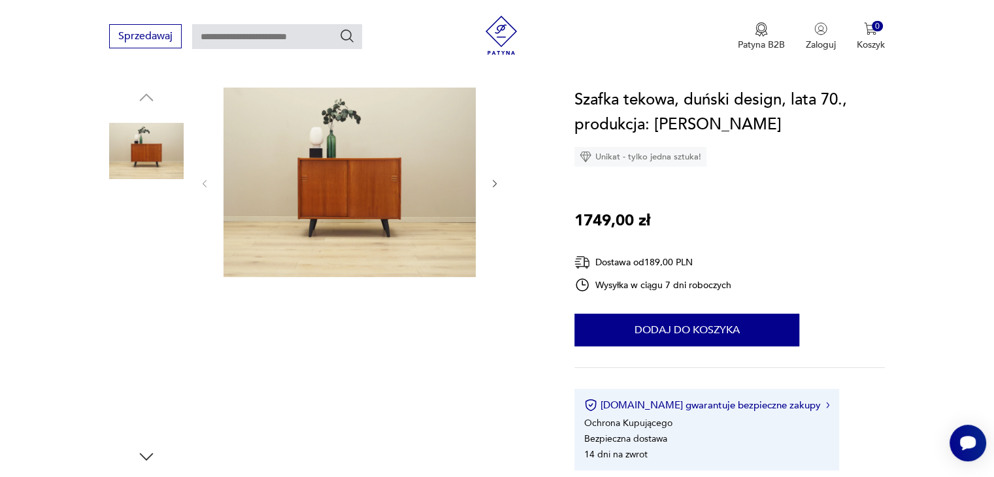
scroll to position [131, 0]
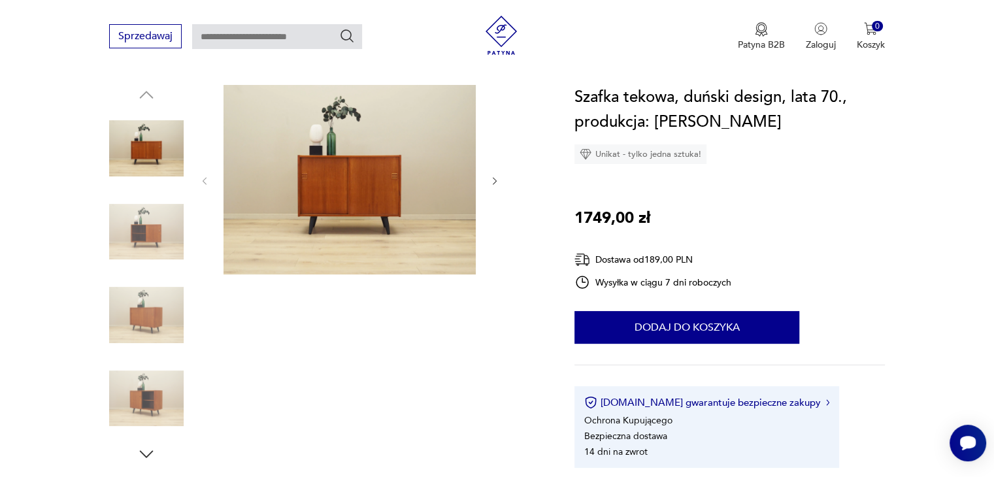
click at [156, 244] on img at bounding box center [146, 232] width 74 height 74
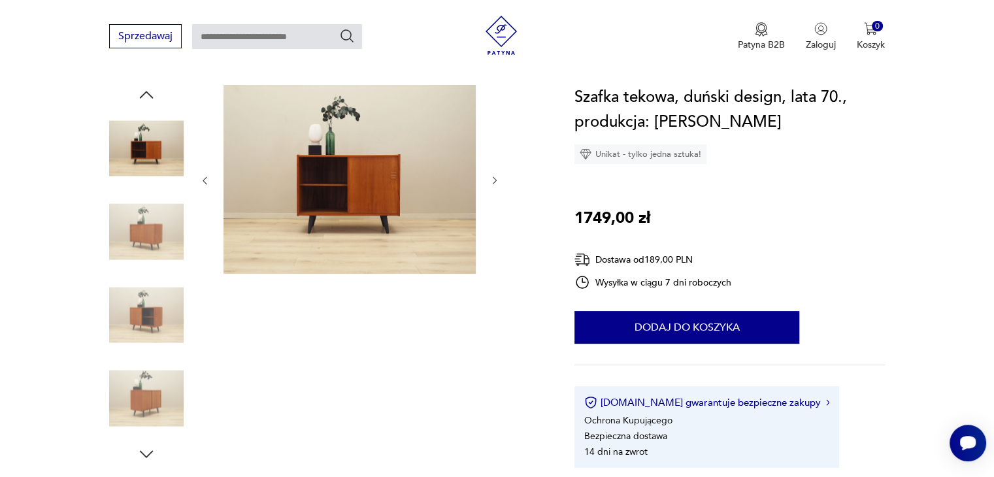
click at [156, 245] on img at bounding box center [146, 232] width 74 height 74
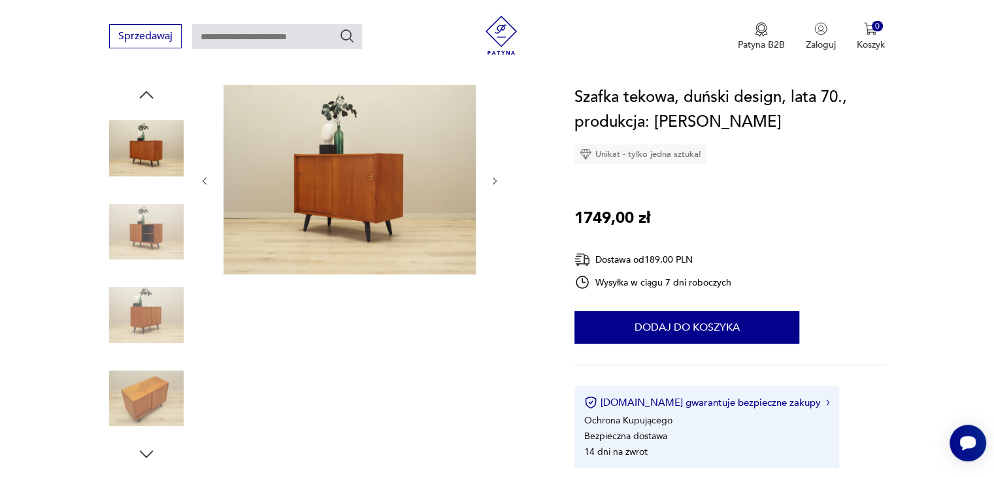
click at [156, 245] on img at bounding box center [146, 232] width 74 height 74
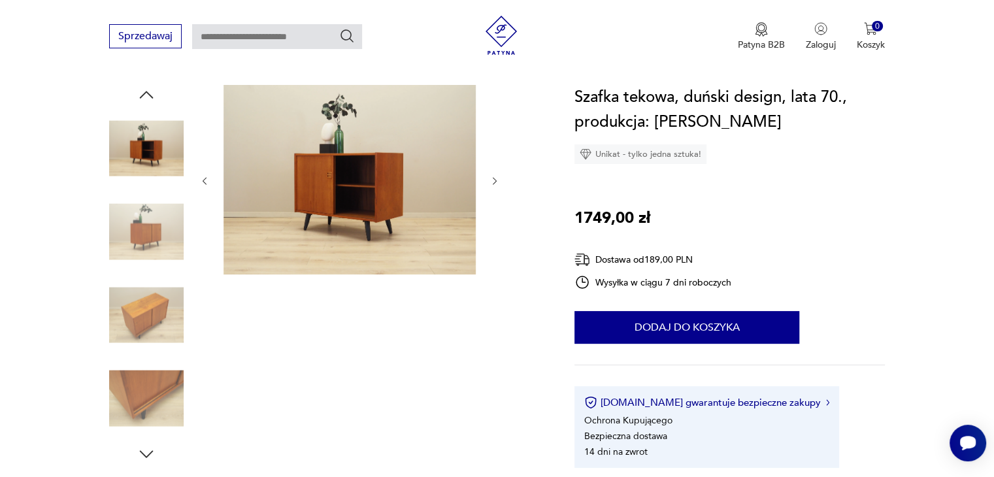
click at [156, 245] on img at bounding box center [146, 232] width 74 height 74
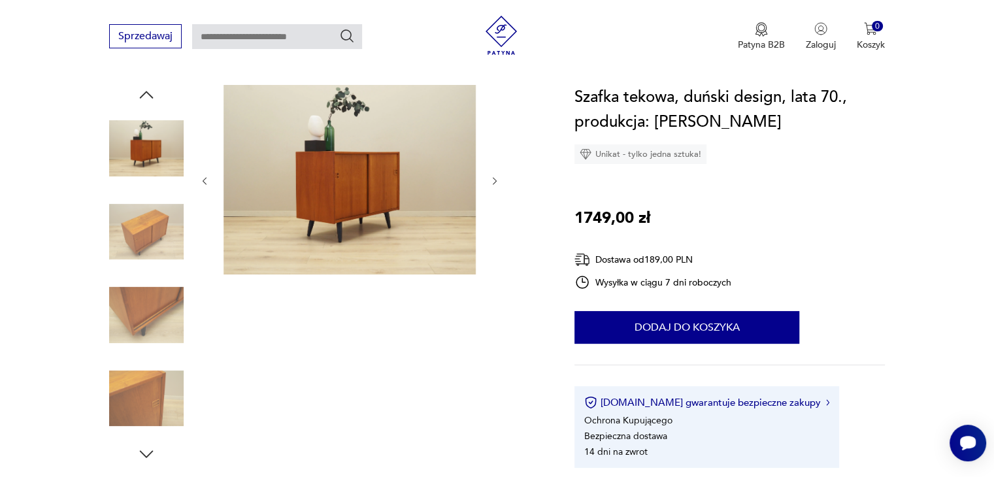
click at [156, 245] on img at bounding box center [146, 232] width 74 height 74
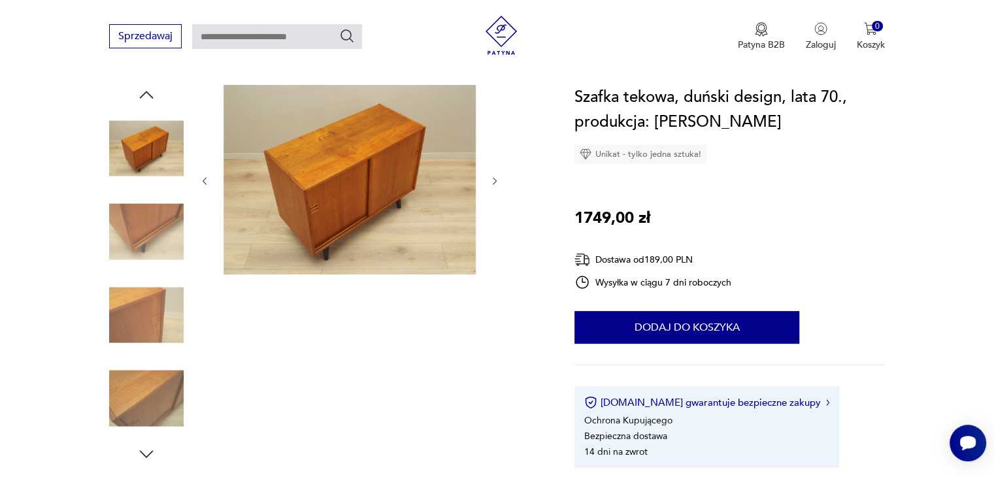
click at [156, 245] on img at bounding box center [146, 232] width 74 height 74
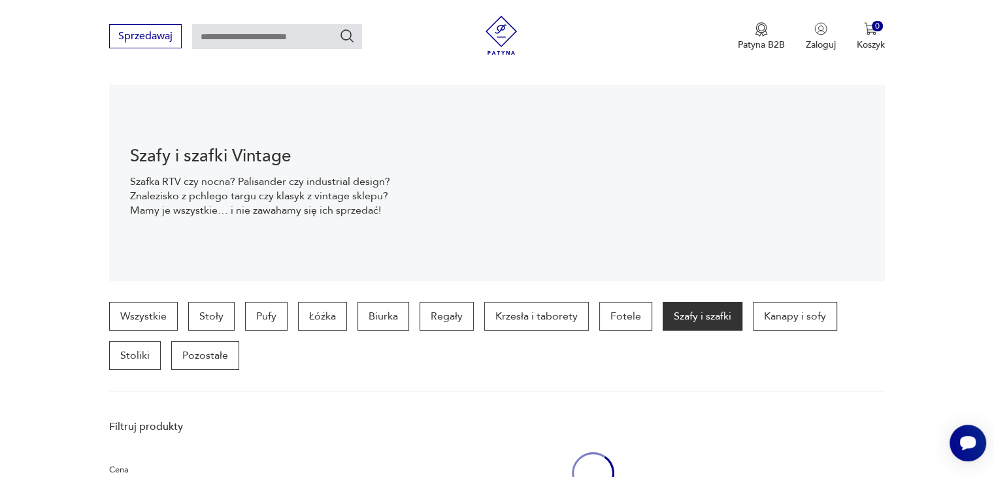
scroll to position [1381, 0]
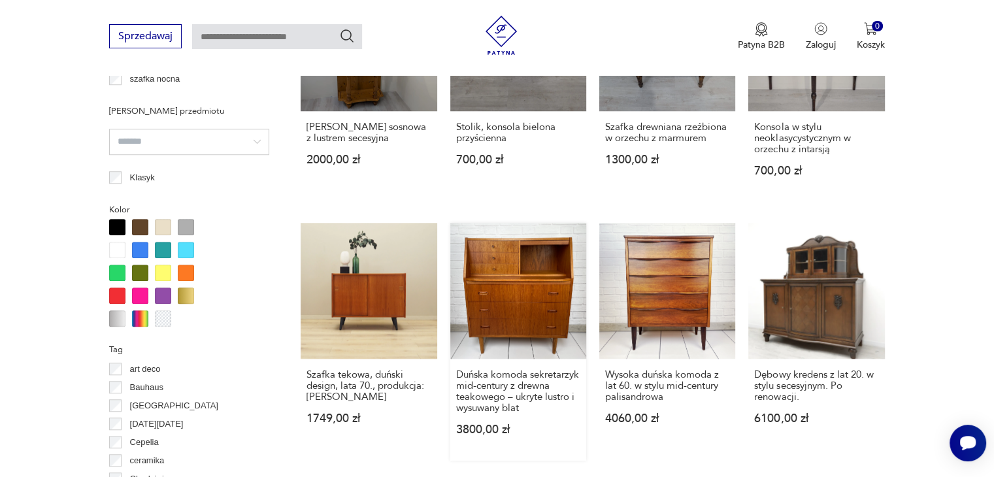
click at [497, 305] on link "Duńska komoda sekretarzyk mid-century z drewna teakowego – ukryte lustro i wysu…" at bounding box center [518, 342] width 136 height 238
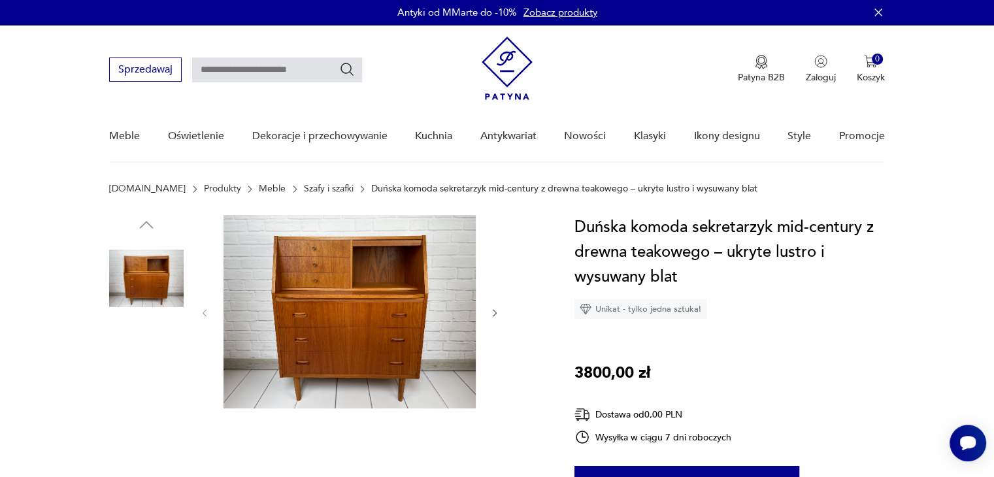
scroll to position [131, 0]
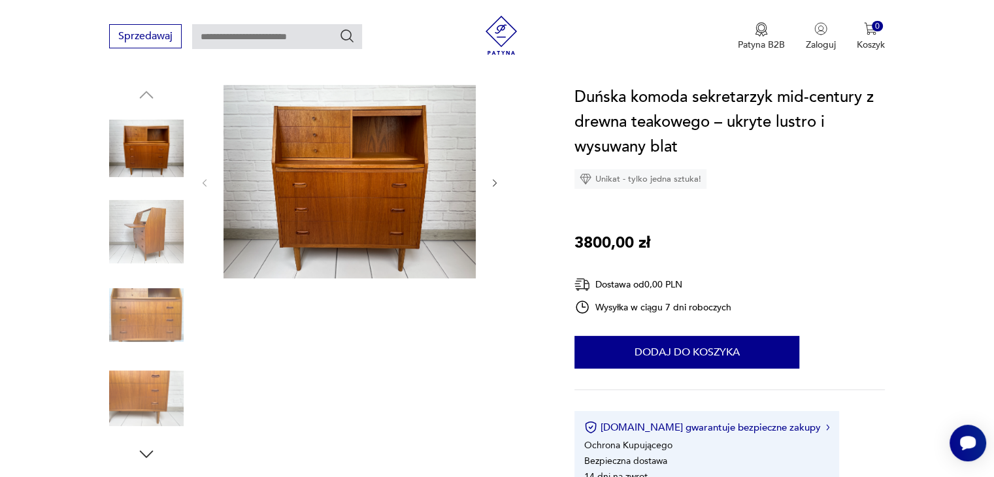
click at [159, 238] on img at bounding box center [146, 232] width 74 height 74
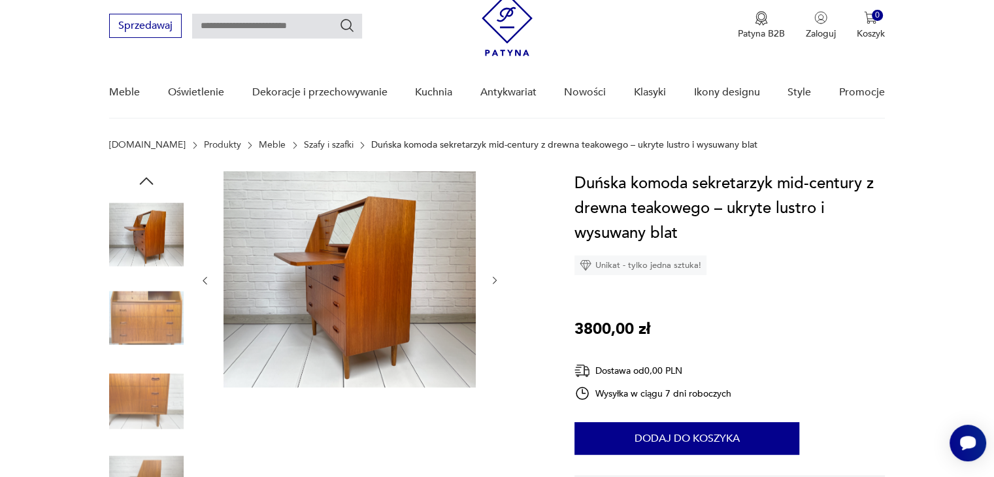
scroll to position [0, 0]
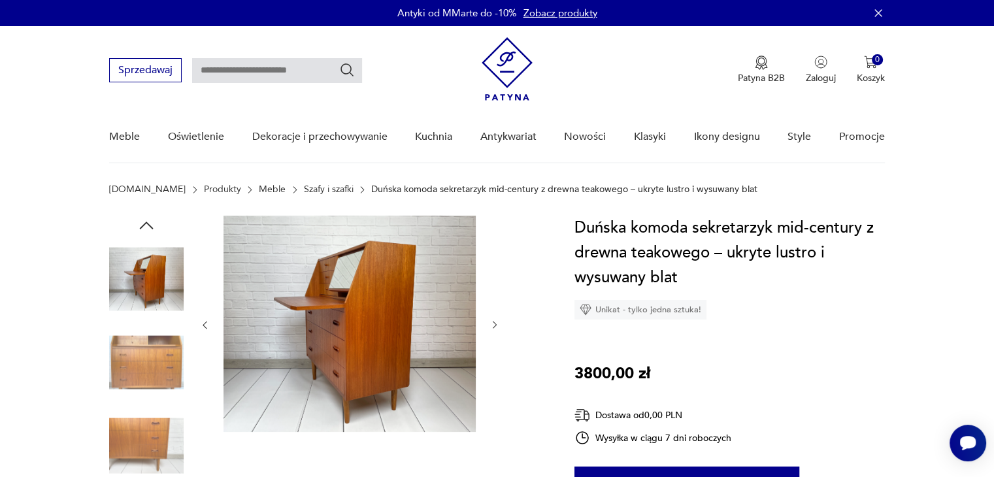
click at [150, 231] on icon "button" at bounding box center [147, 226] width 20 height 20
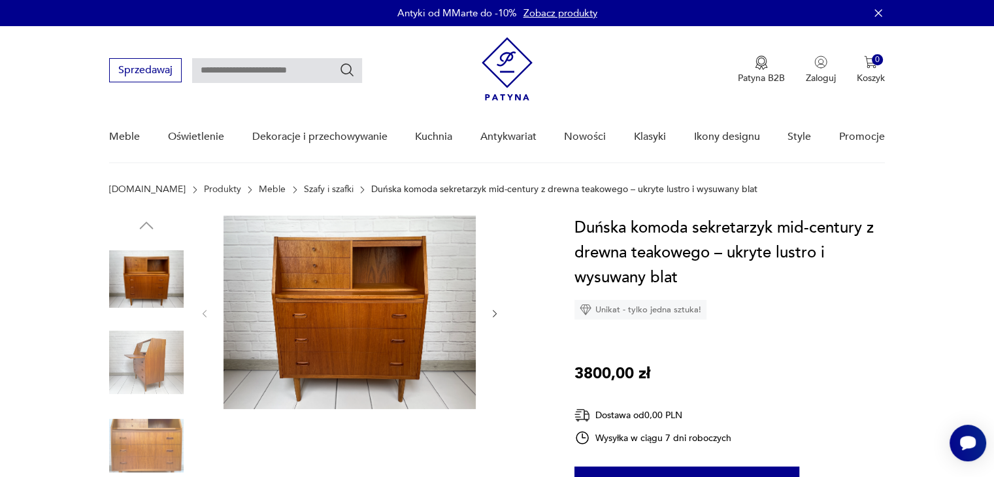
click at [148, 340] on img at bounding box center [146, 362] width 74 height 74
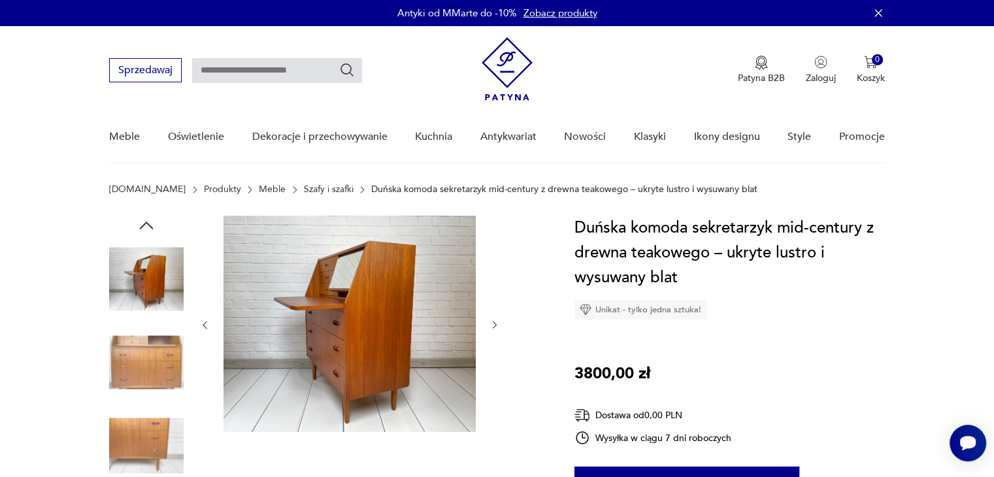
click at [151, 337] on img at bounding box center [146, 362] width 74 height 74
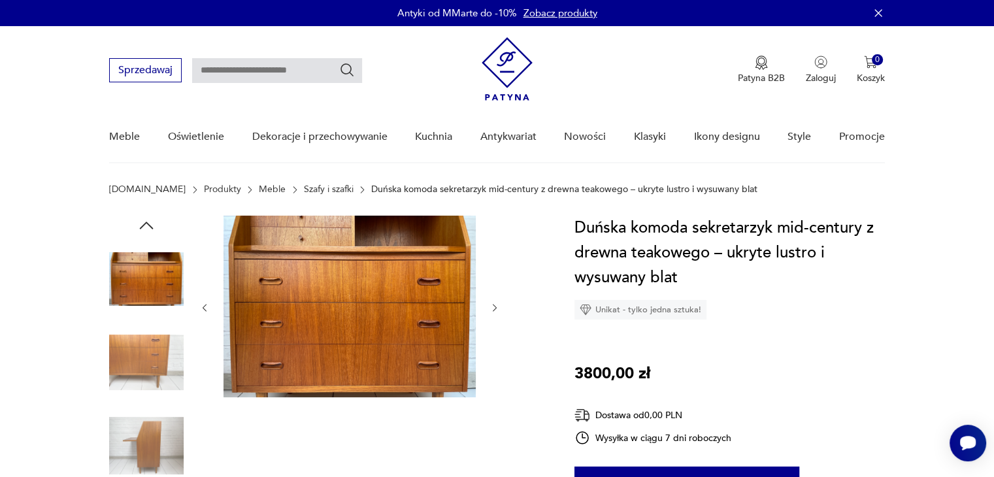
click at [152, 330] on img at bounding box center [146, 362] width 74 height 74
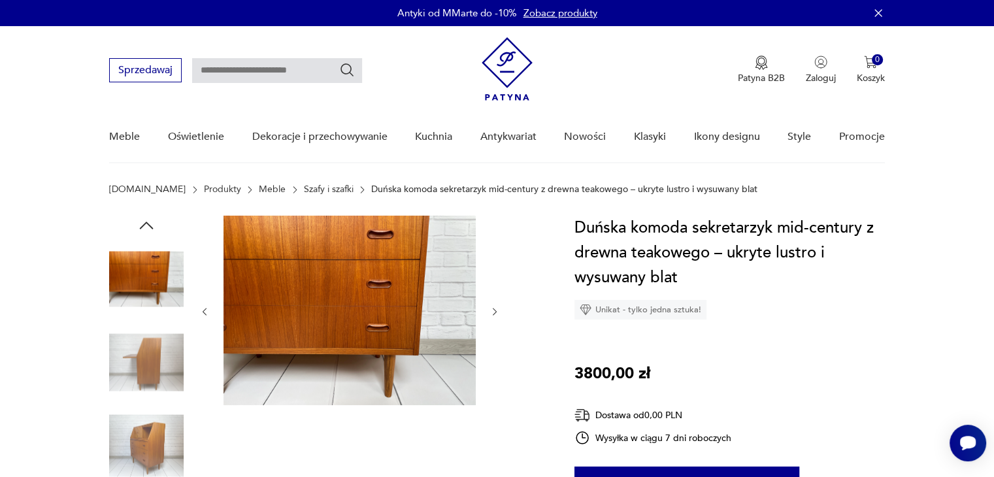
click at [152, 330] on img at bounding box center [146, 362] width 74 height 74
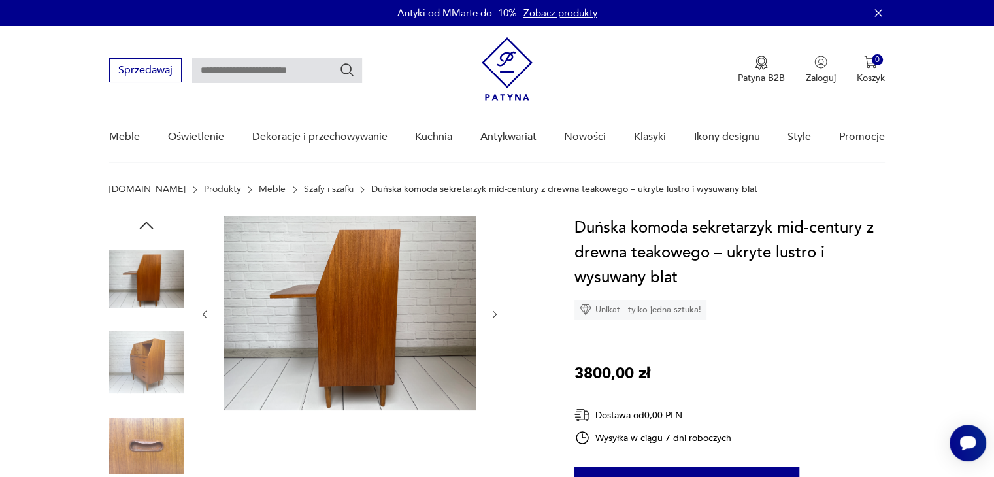
click at [153, 351] on img at bounding box center [146, 362] width 74 height 74
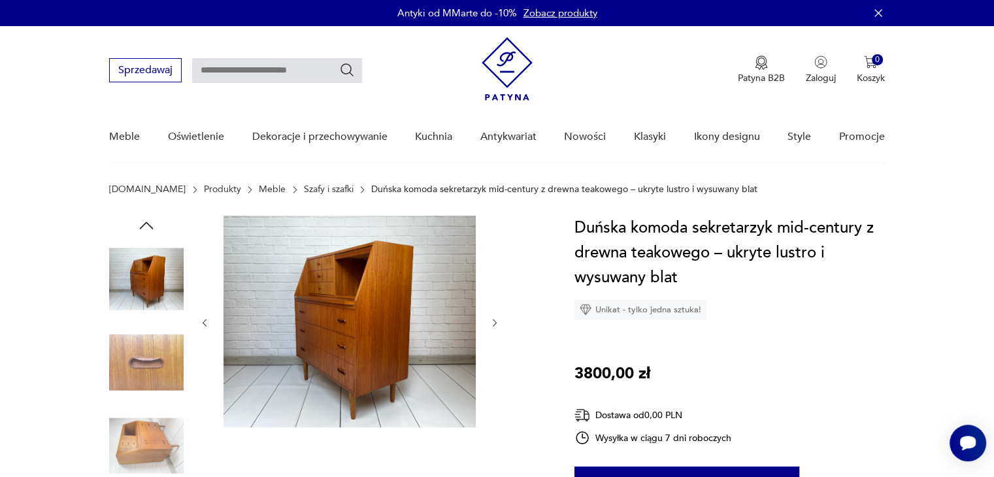
click at [152, 370] on img at bounding box center [146, 362] width 74 height 74
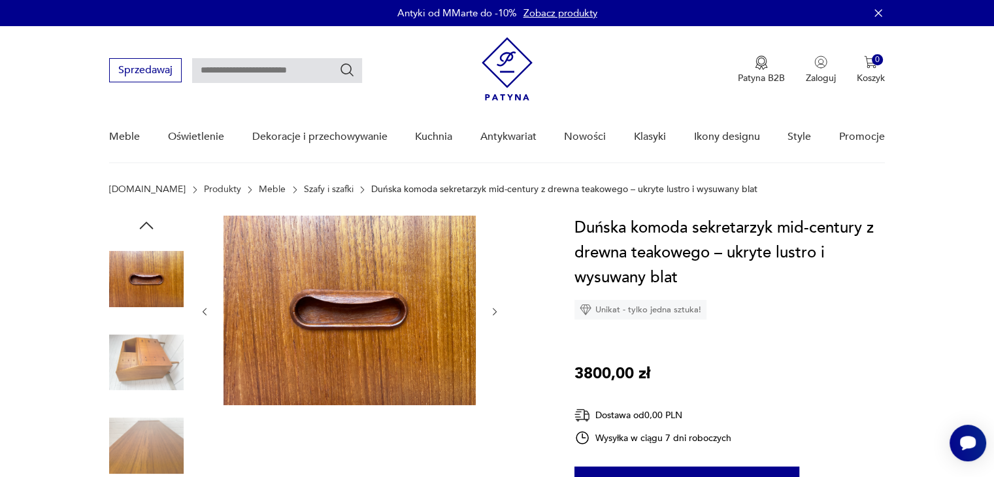
click at [153, 356] on img at bounding box center [146, 362] width 74 height 74
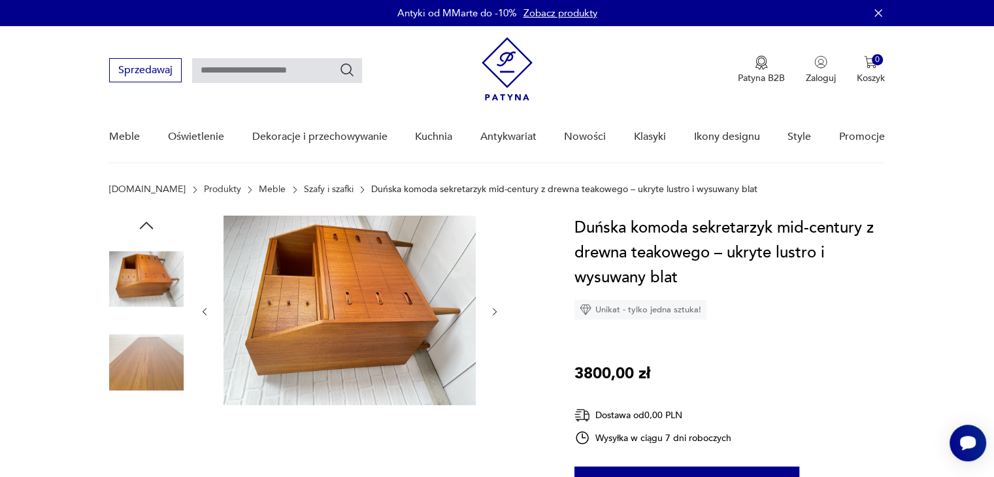
click at [153, 356] on img at bounding box center [146, 362] width 74 height 74
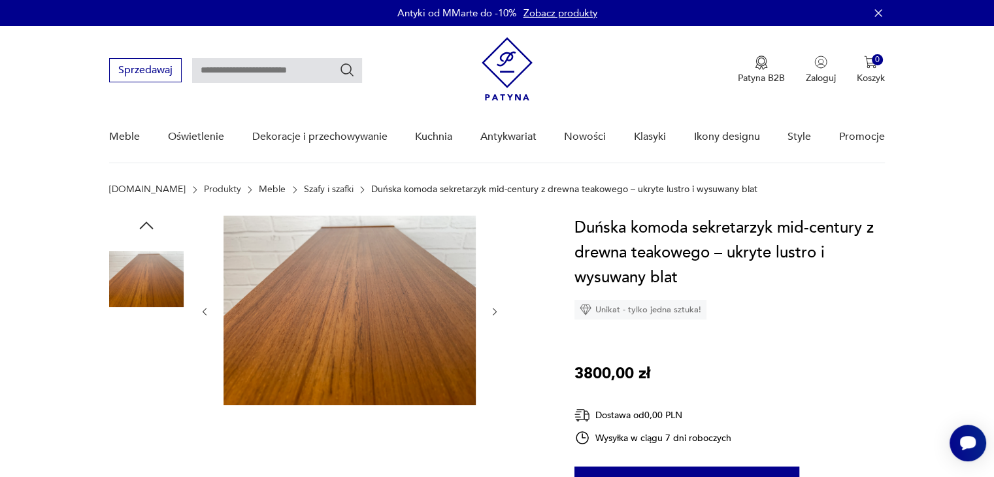
click at [153, 366] on img at bounding box center [146, 362] width 74 height 74
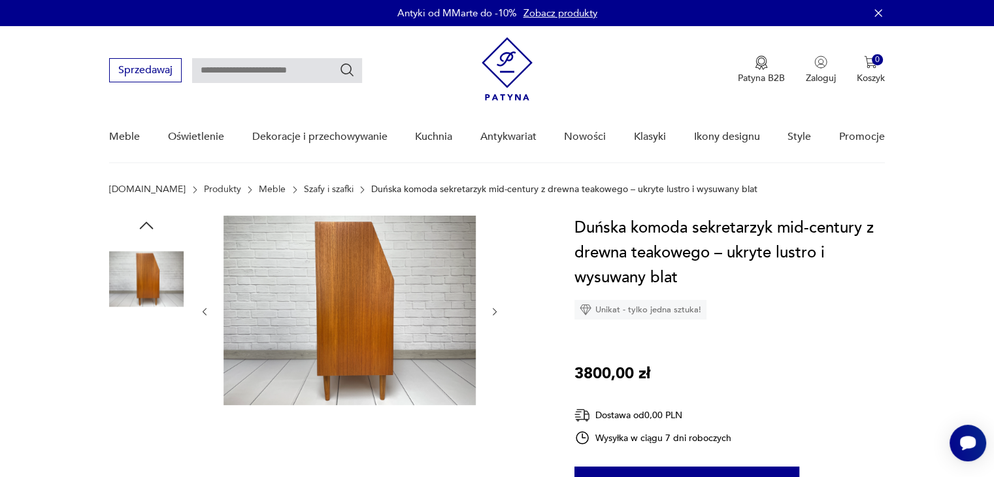
click at [153, 356] on img at bounding box center [146, 362] width 74 height 74
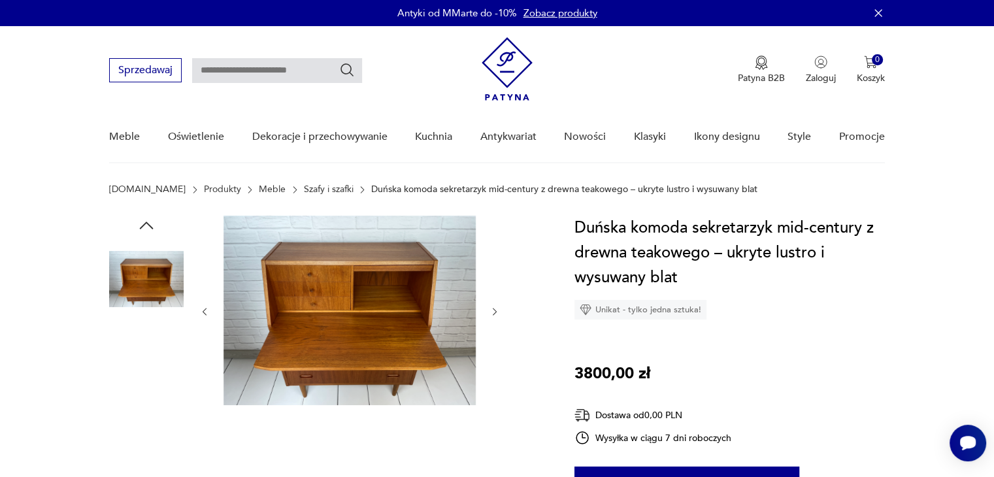
click at [153, 356] on img at bounding box center [146, 362] width 74 height 74
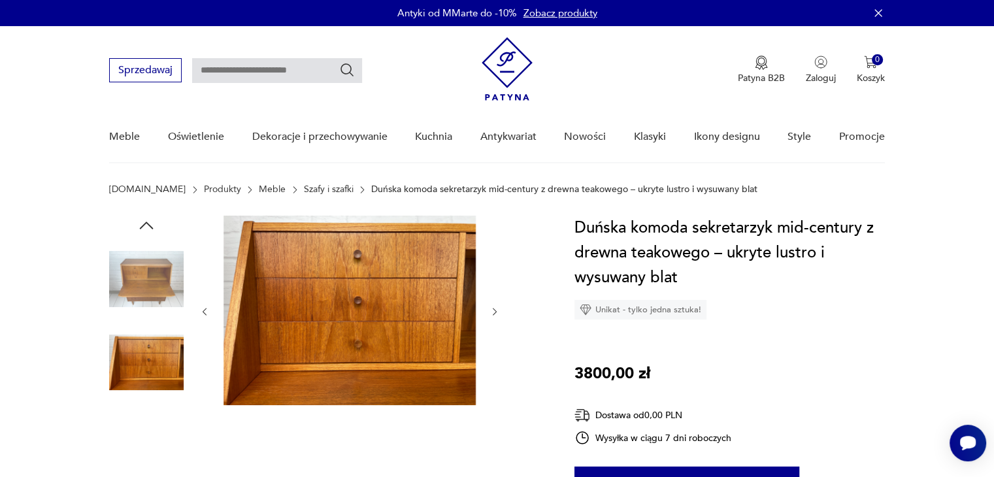
click at [146, 418] on img at bounding box center [146, 445] width 74 height 74
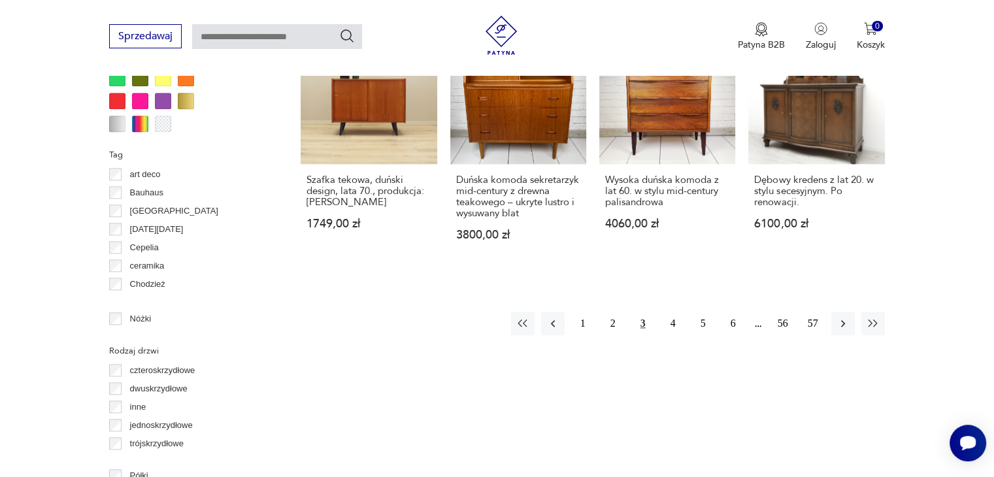
scroll to position [1314, 0]
click at [588, 319] on button "1" at bounding box center [583, 324] width 24 height 24
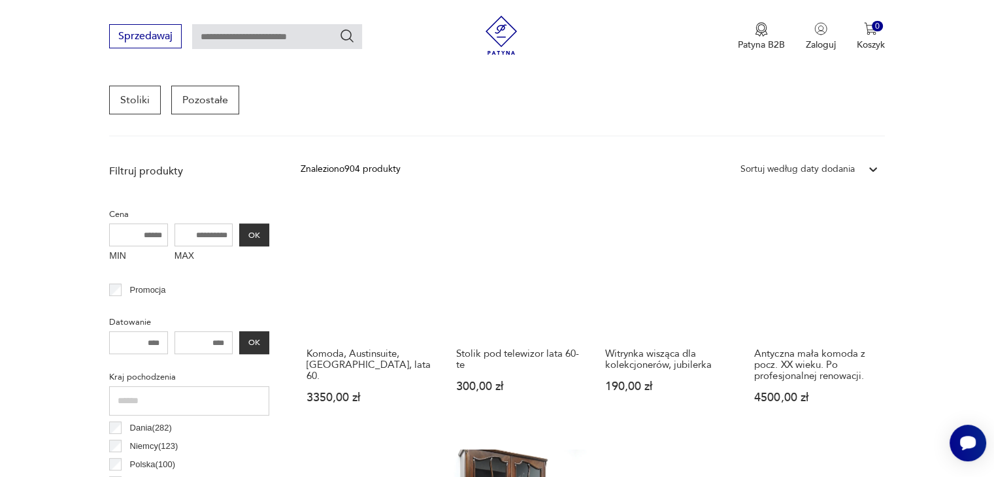
scroll to position [346, 0]
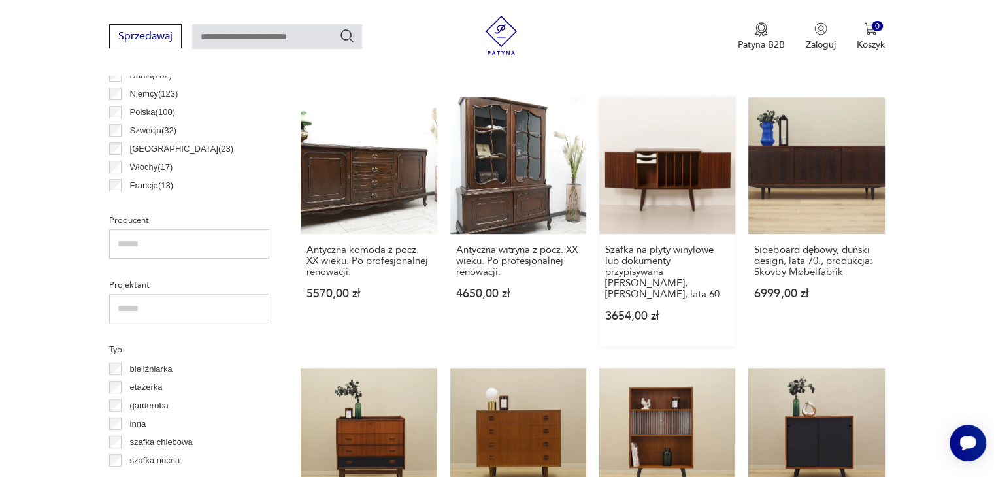
click at [693, 197] on link "Szafka na płyty winylowe lub dokumenty przypisywana [PERSON_NAME], [PERSON_NAME…" at bounding box center [667, 221] width 136 height 249
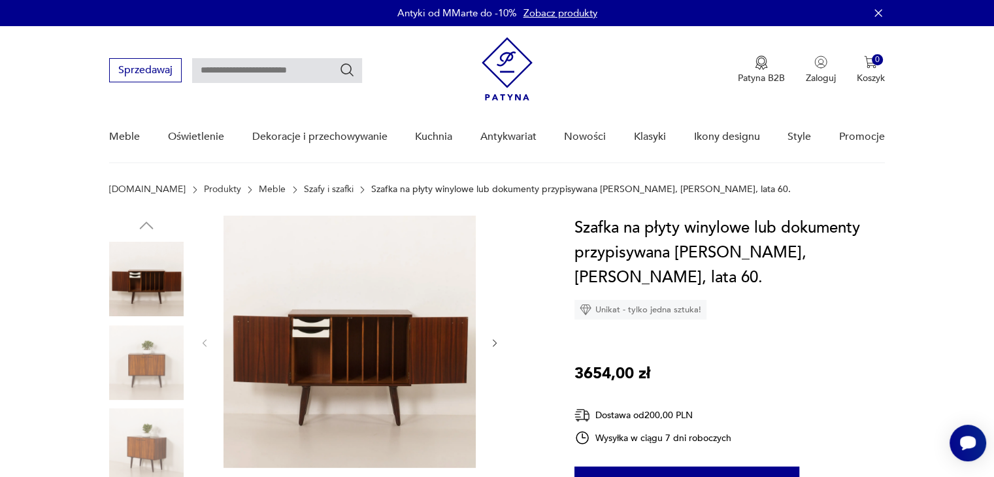
click at [500, 343] on div at bounding box center [326, 405] width 434 height 379
click at [499, 343] on icon "button" at bounding box center [494, 343] width 11 height 11
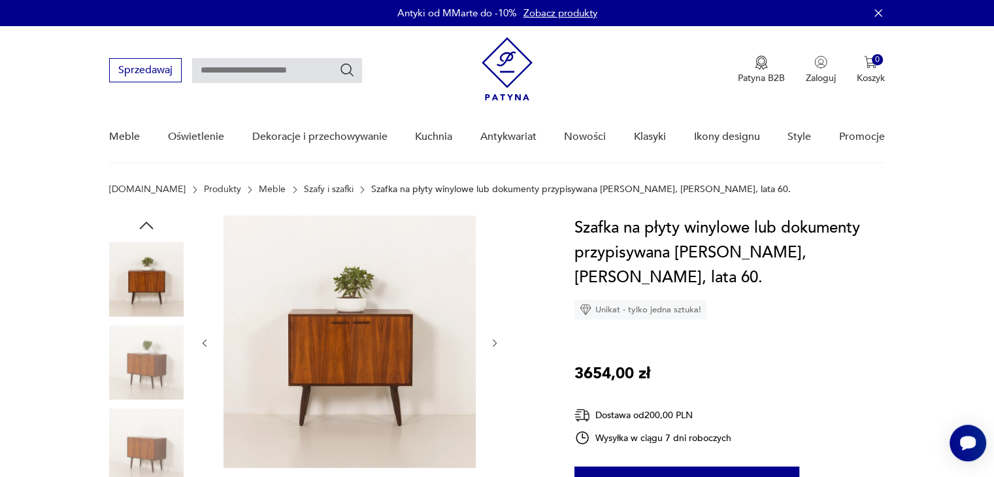
click at [498, 343] on icon "button" at bounding box center [494, 343] width 11 height 11
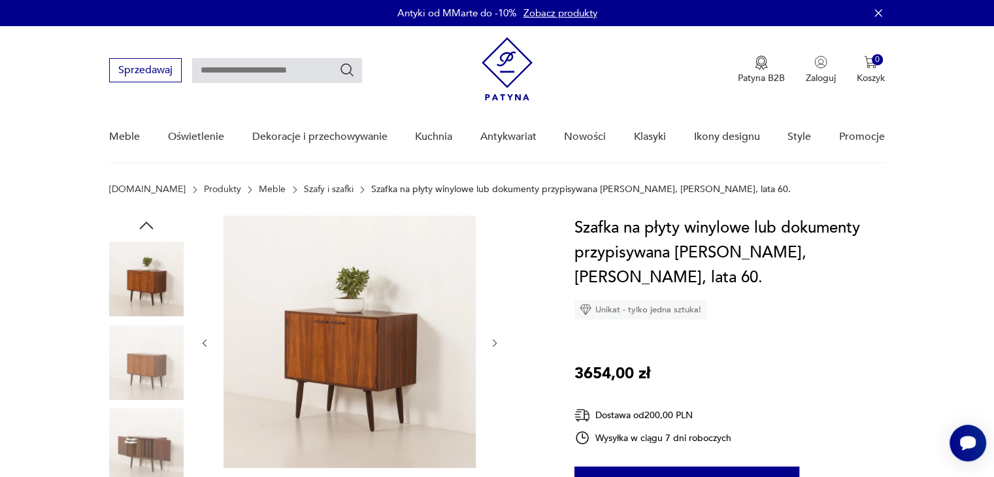
click at [498, 343] on icon "button" at bounding box center [494, 343] width 11 height 11
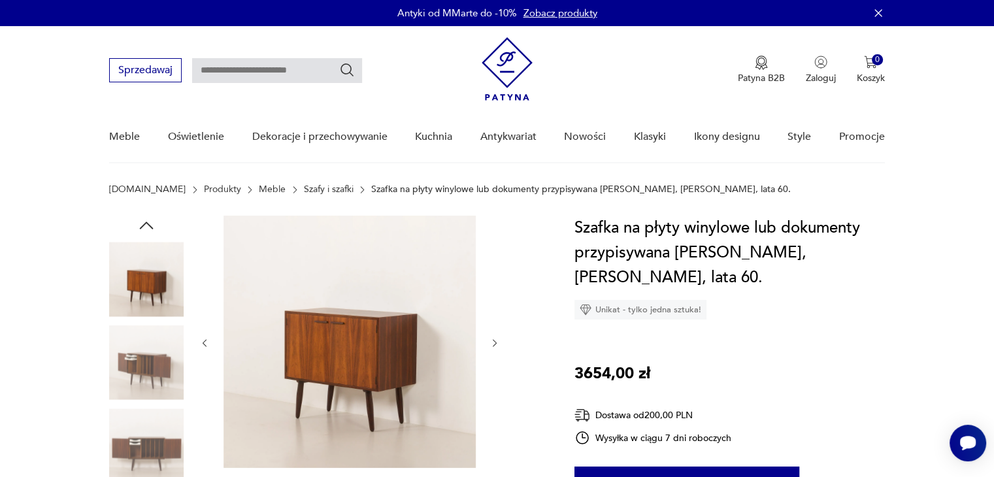
click at [498, 343] on icon "button" at bounding box center [494, 343] width 11 height 11
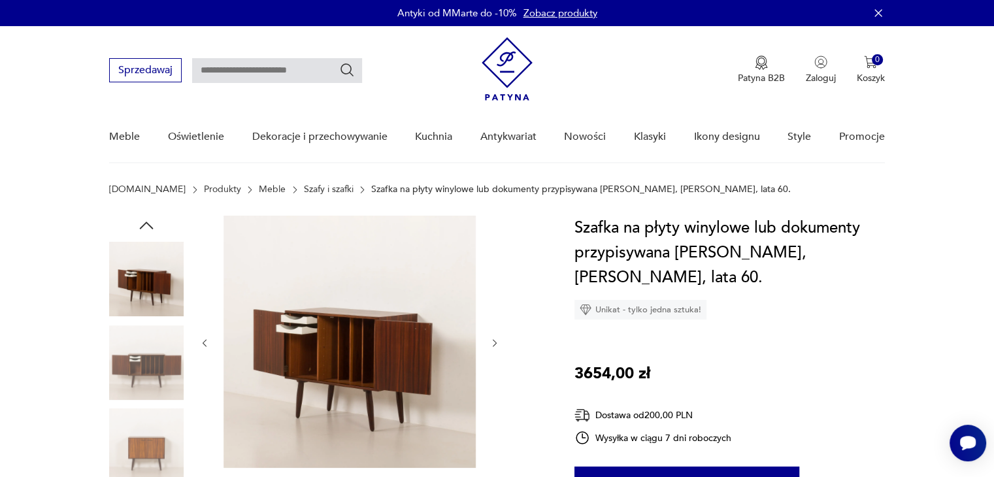
click at [498, 343] on icon "button" at bounding box center [494, 343] width 11 height 11
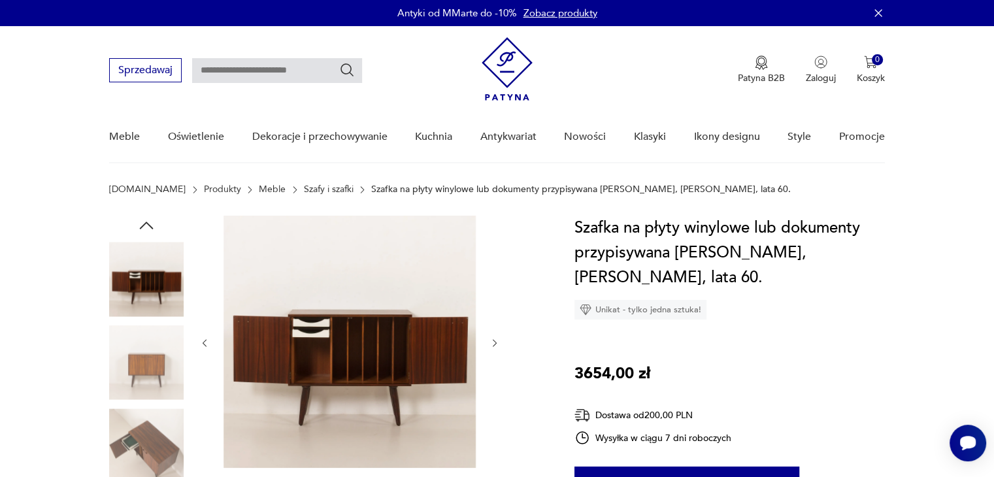
click at [498, 343] on icon "button" at bounding box center [494, 343] width 11 height 11
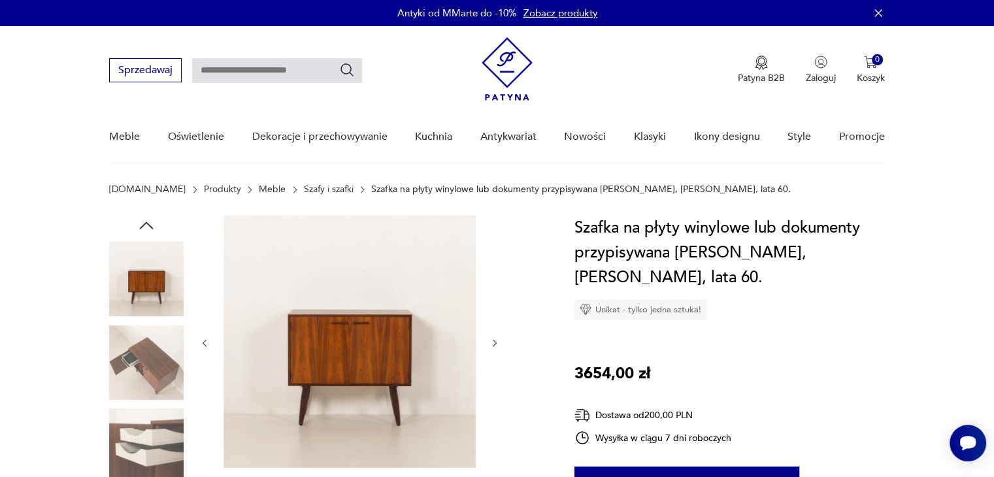
click at [498, 343] on icon "button" at bounding box center [494, 343] width 11 height 11
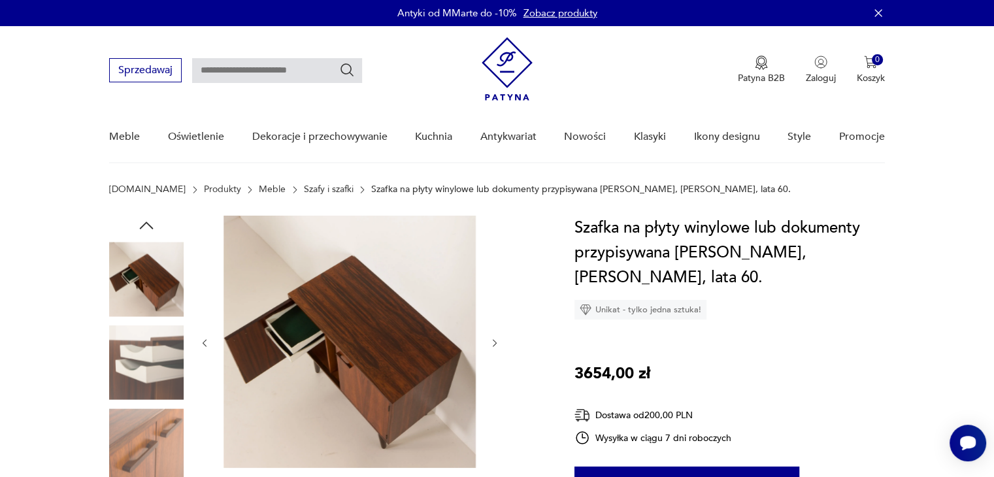
click at [498, 343] on icon "button" at bounding box center [494, 343] width 11 height 11
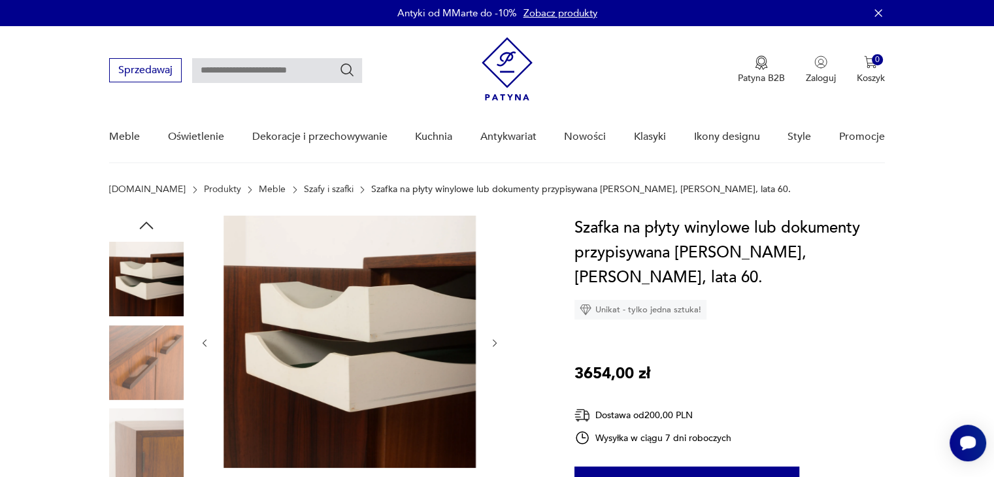
click at [498, 343] on icon "button" at bounding box center [494, 343] width 11 height 11
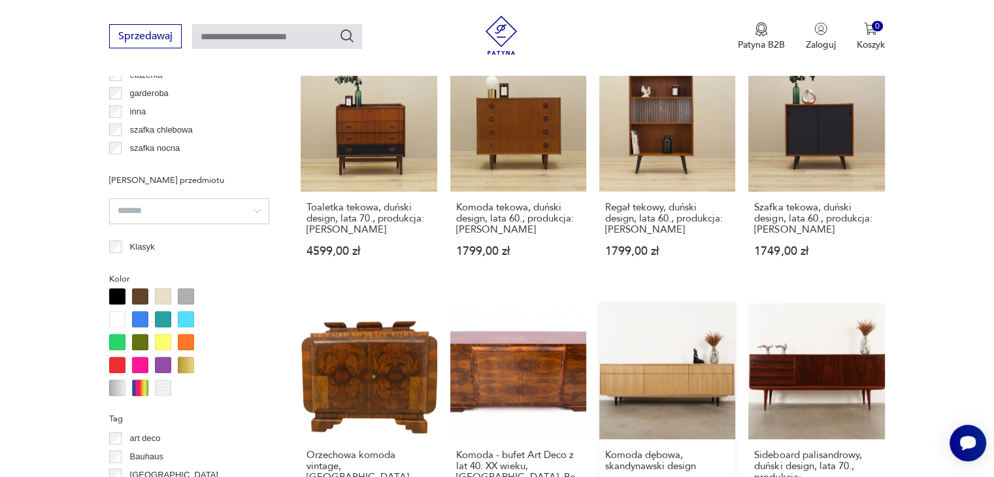
scroll to position [1312, 0]
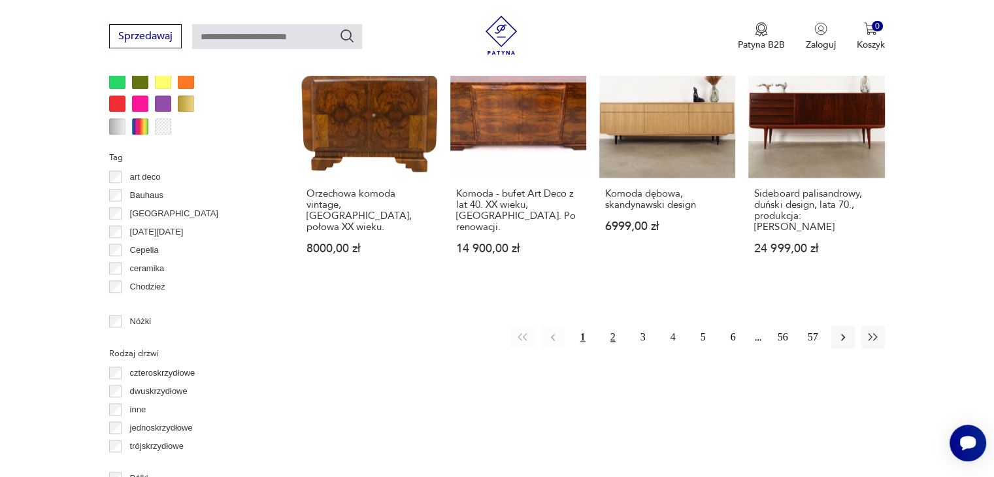
click at [613, 325] on button "2" at bounding box center [613, 337] width 24 height 24
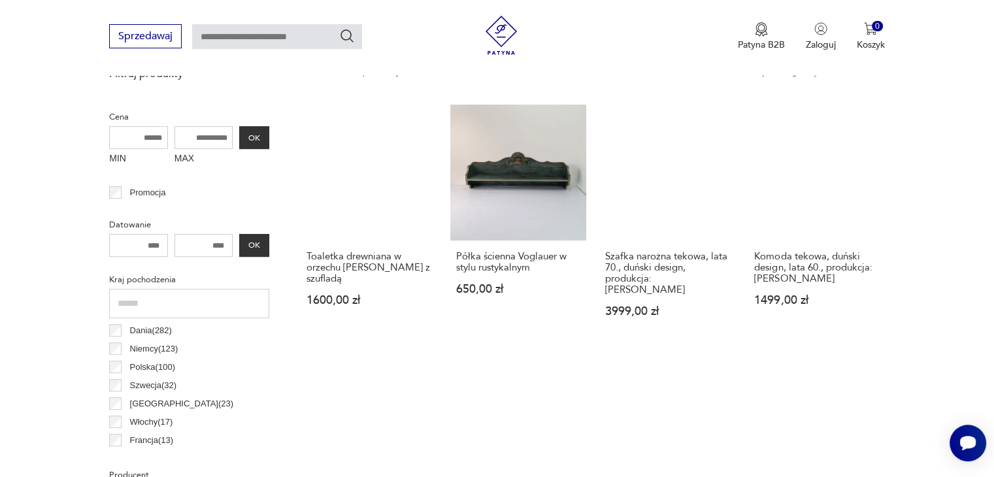
scroll to position [673, 0]
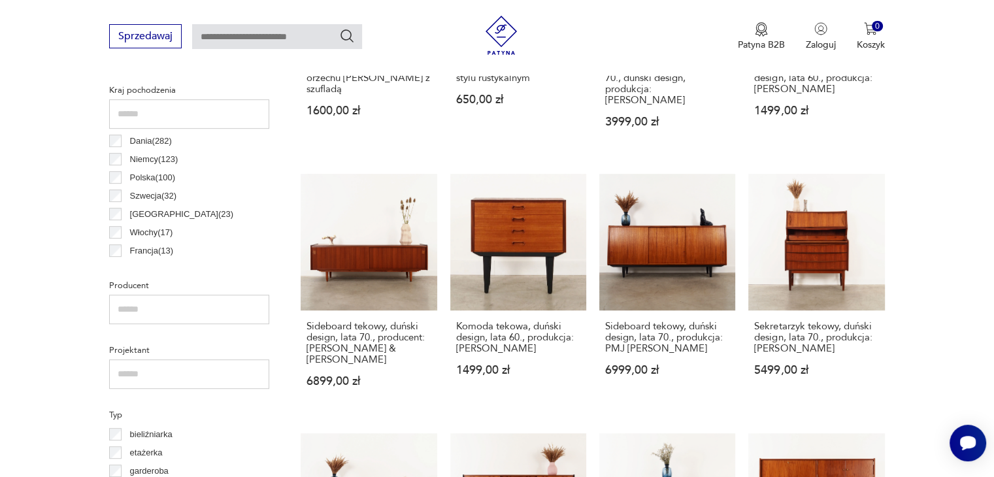
click at [837, 235] on link "Sekretarzyk tekowy, duński design, lata 70., produkcja: [PERSON_NAME] 5499,00 zł" at bounding box center [816, 293] width 136 height 238
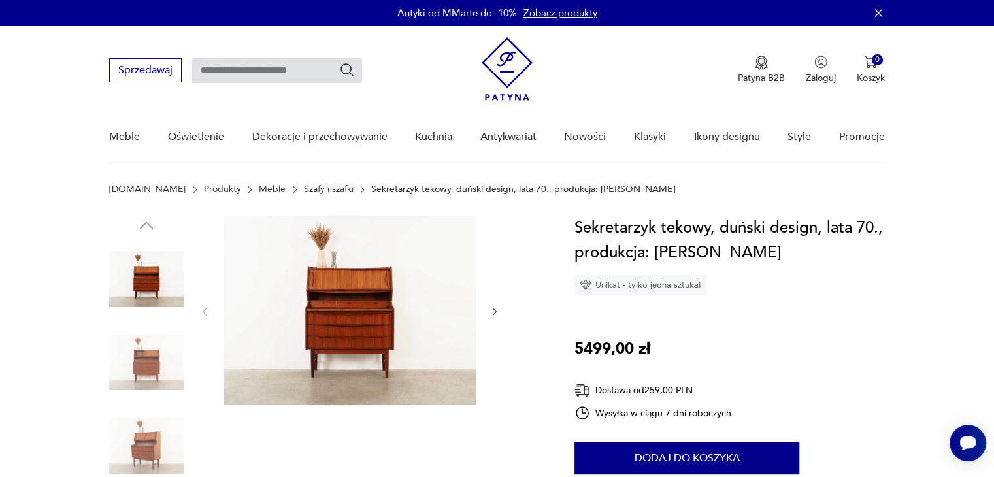
click at [497, 301] on div at bounding box center [349, 312] width 301 height 192
click at [496, 308] on icon "button" at bounding box center [494, 311] width 11 height 11
click at [496, 309] on icon "button" at bounding box center [494, 311] width 11 height 11
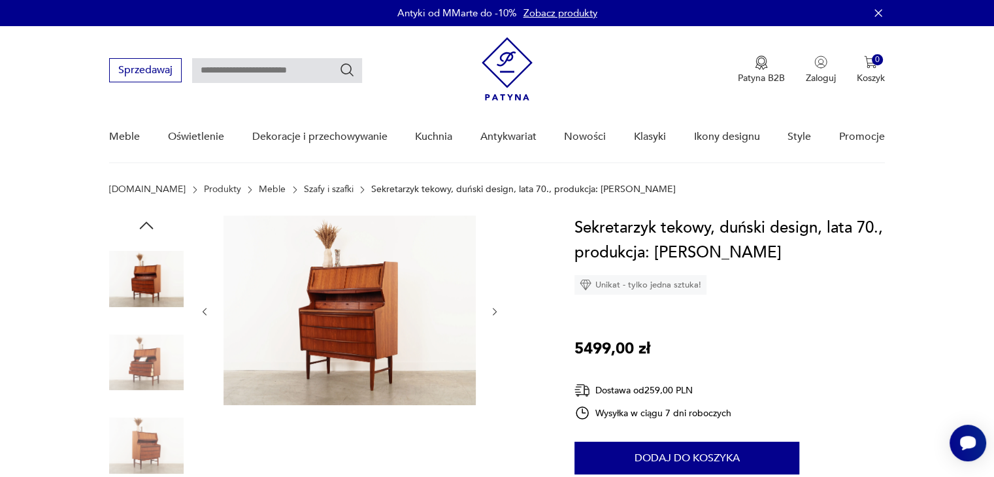
click at [497, 309] on icon "button" at bounding box center [494, 311] width 11 height 11
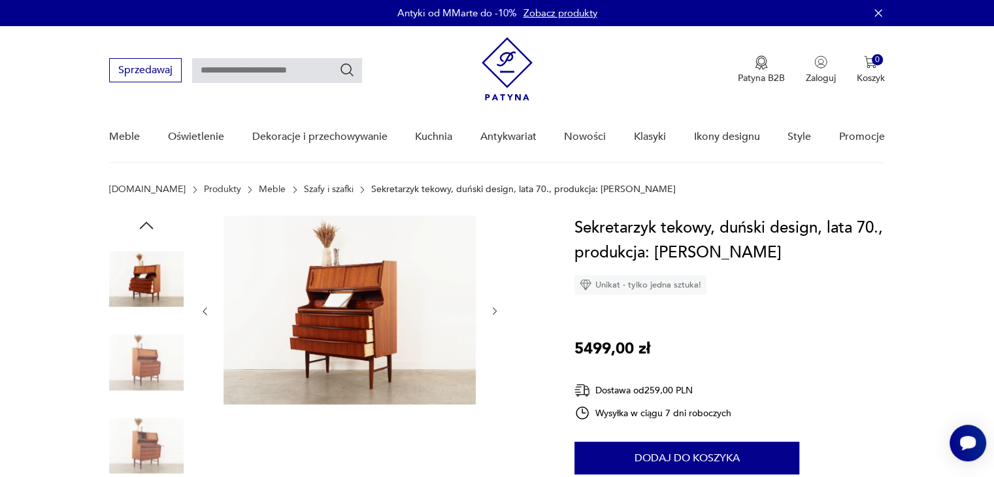
click at [497, 302] on div at bounding box center [349, 311] width 301 height 191
click at [497, 305] on button "button" at bounding box center [494, 311] width 11 height 13
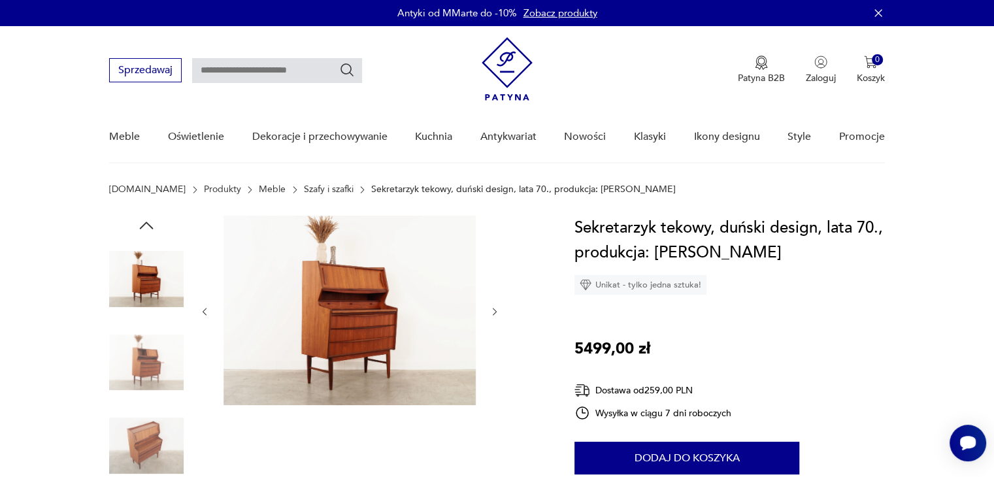
click at [494, 312] on icon "button" at bounding box center [494, 311] width 11 height 11
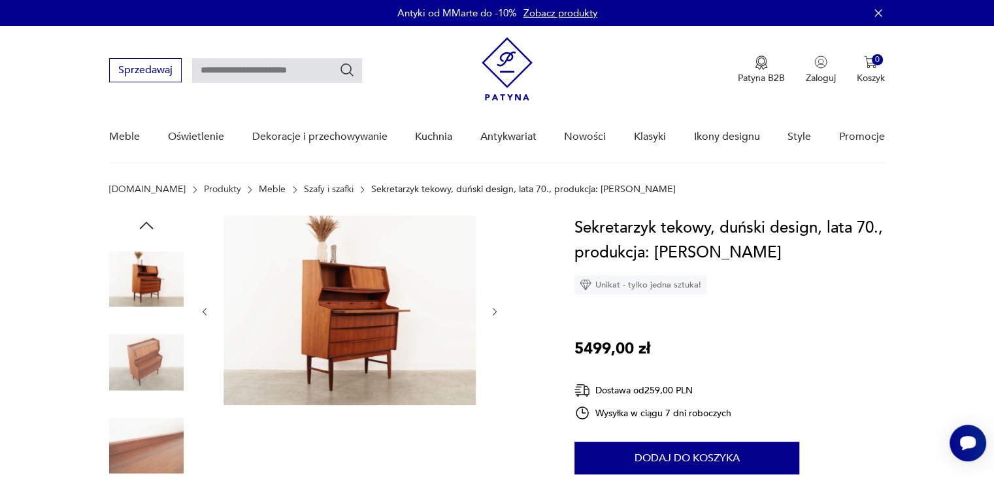
click at [494, 312] on icon "button" at bounding box center [494, 311] width 11 height 11
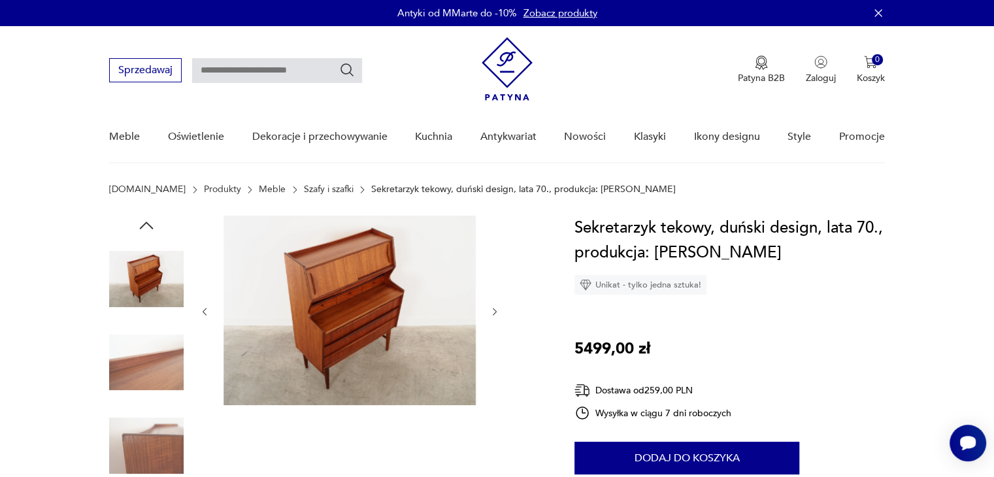
click at [494, 309] on icon "button" at bounding box center [495, 312] width 4 height 8
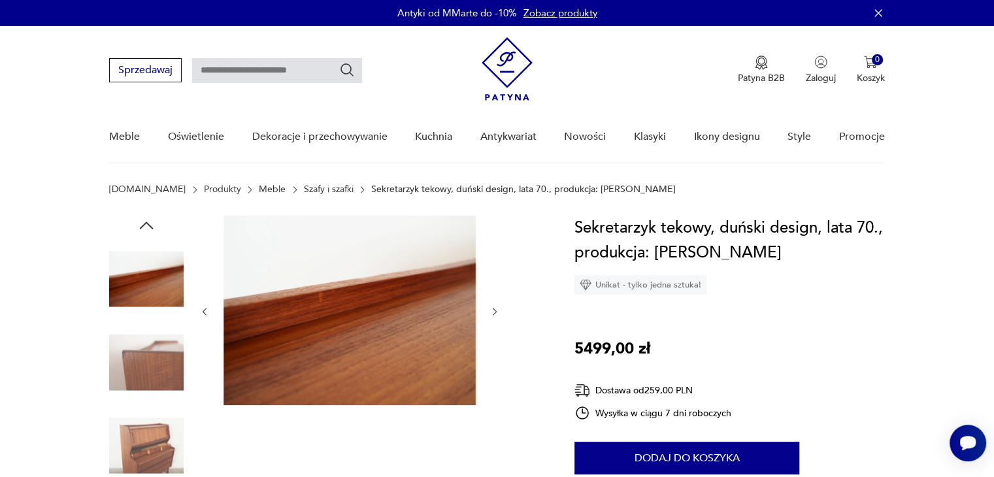
click at [493, 312] on icon "button" at bounding box center [494, 311] width 11 height 11
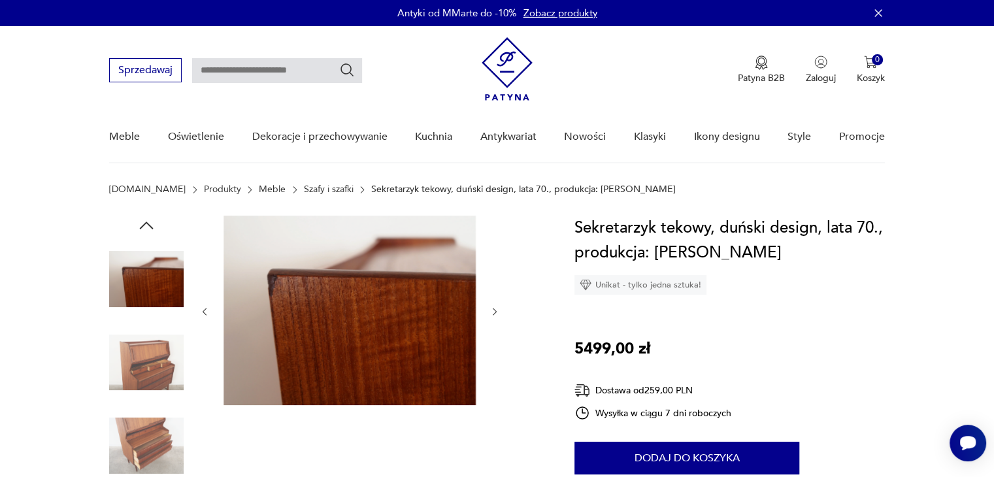
click at [493, 312] on icon "button" at bounding box center [494, 311] width 11 height 11
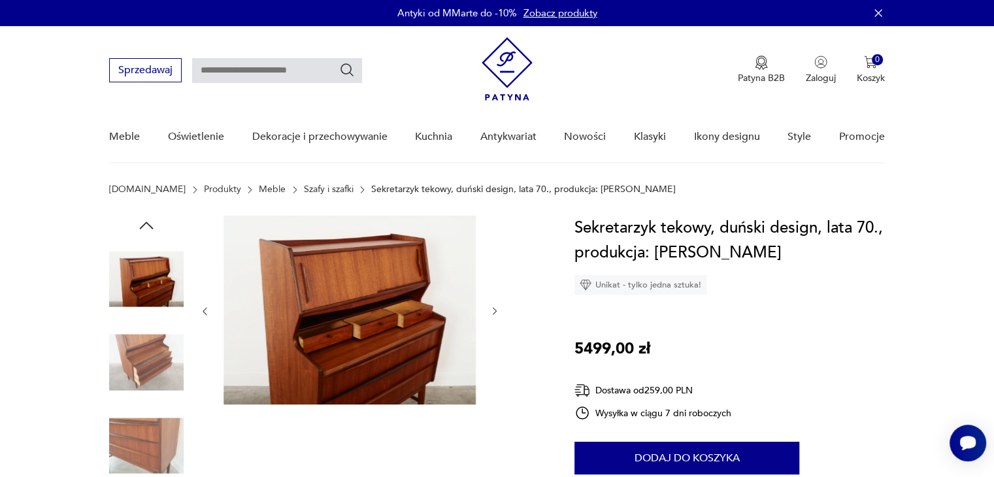
click at [493, 312] on icon "button" at bounding box center [494, 311] width 11 height 11
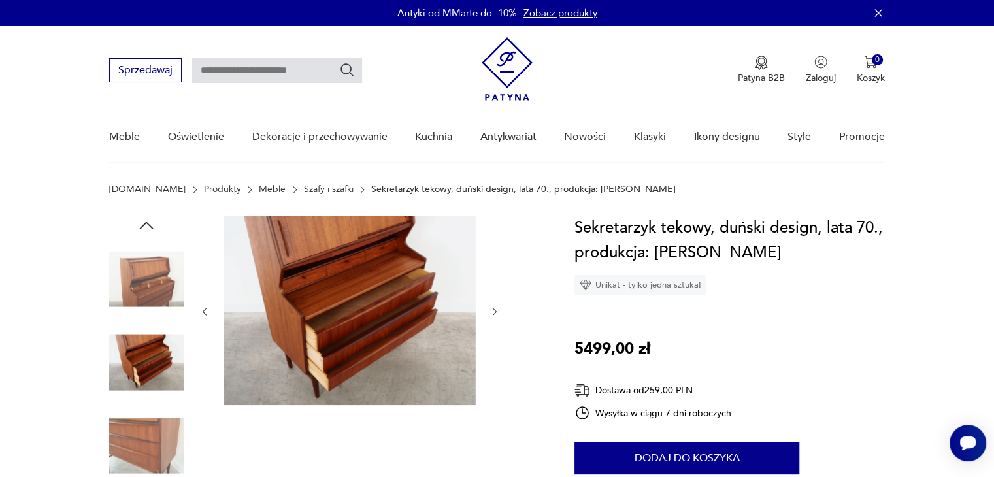
click at [493, 312] on icon "button" at bounding box center [494, 311] width 11 height 11
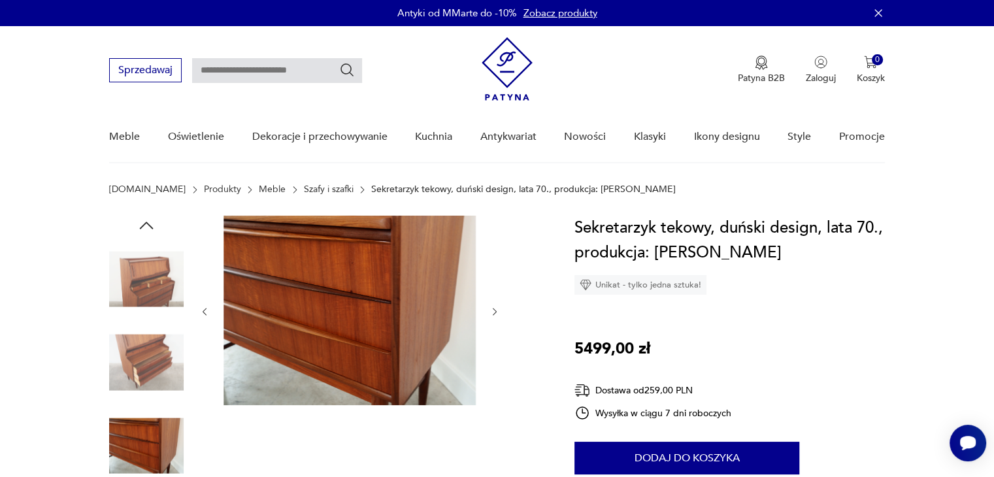
click at [493, 312] on icon "button" at bounding box center [494, 311] width 11 height 11
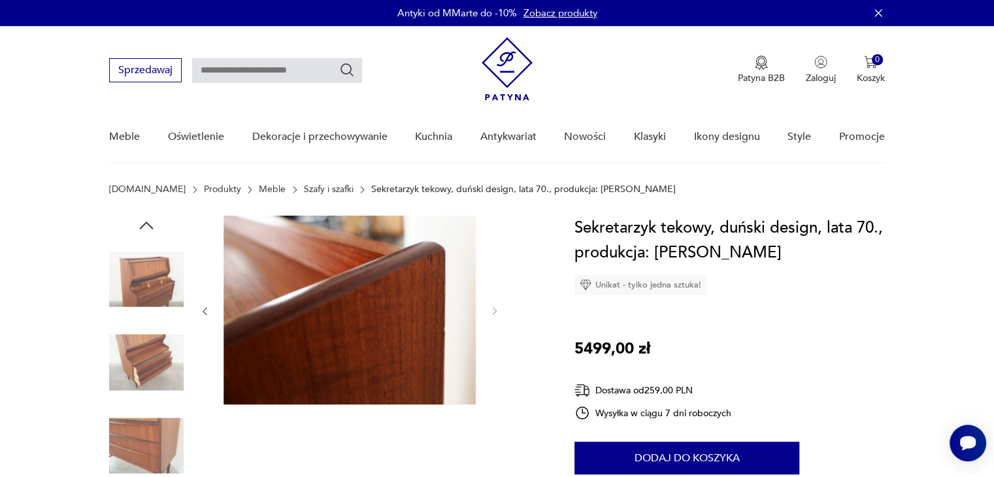
click at [151, 277] on img at bounding box center [146, 279] width 74 height 74
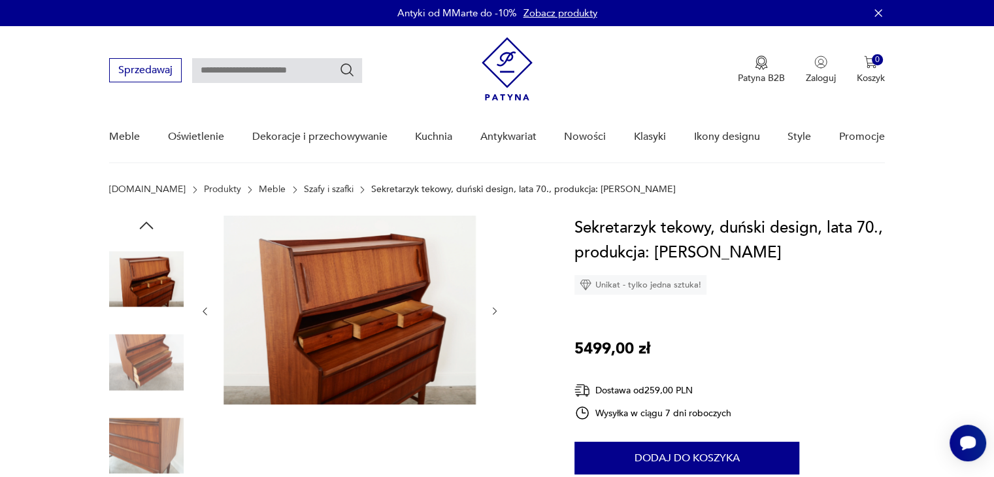
click at [161, 339] on img at bounding box center [146, 362] width 74 height 74
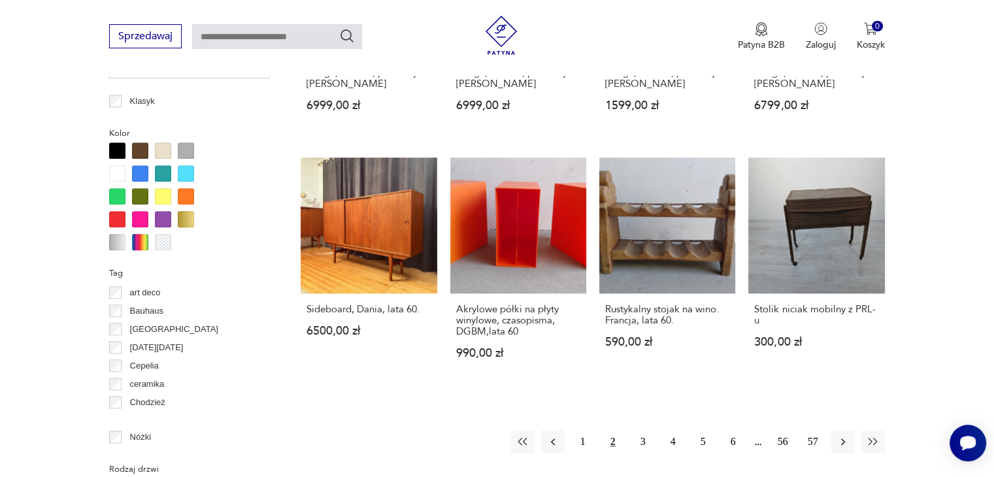
scroll to position [1261, 0]
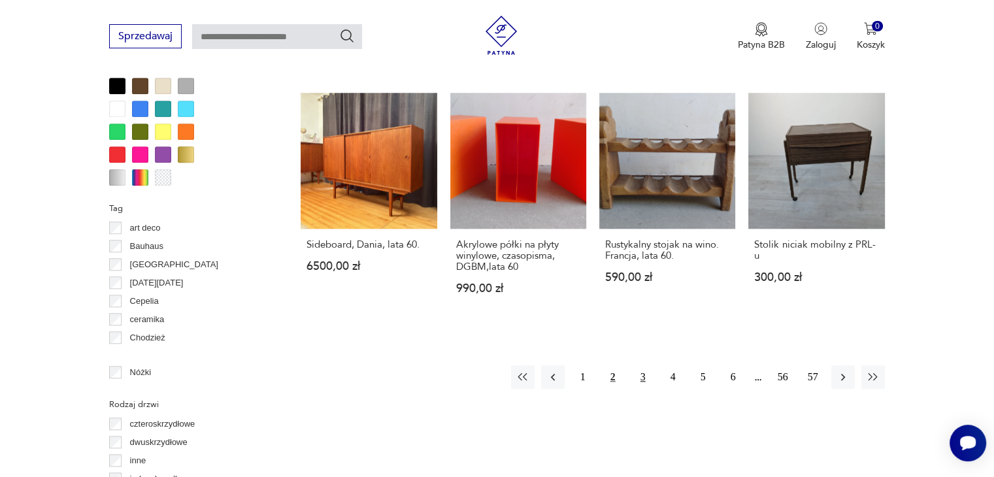
click at [646, 365] on button "3" at bounding box center [643, 377] width 24 height 24
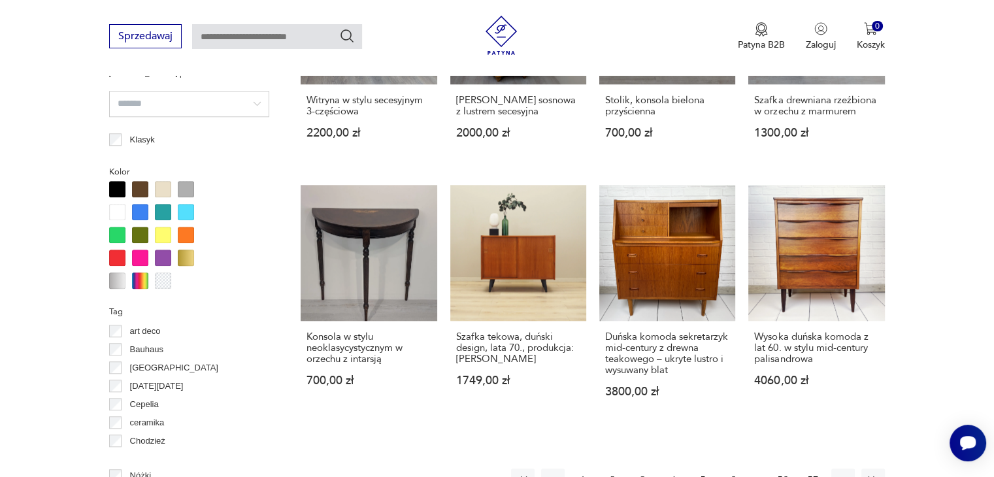
scroll to position [1196, 0]
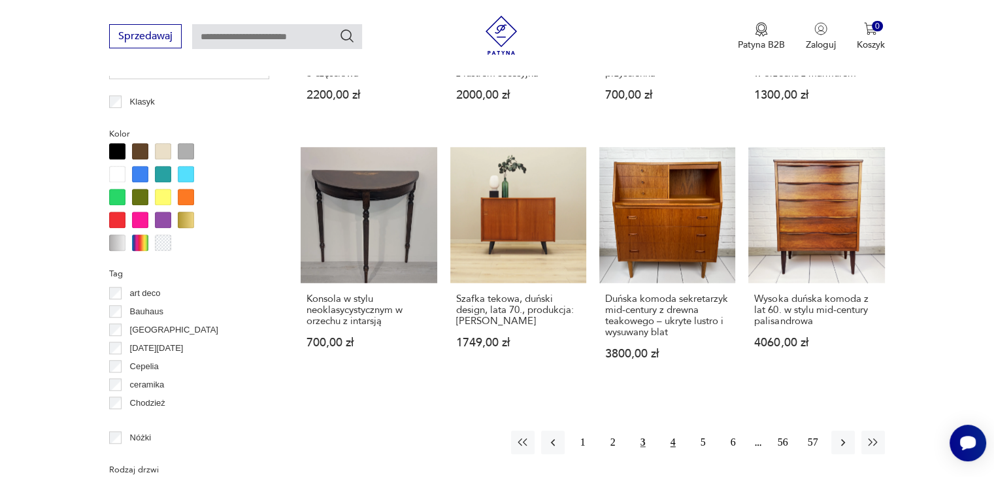
click at [670, 431] on button "4" at bounding box center [673, 443] width 24 height 24
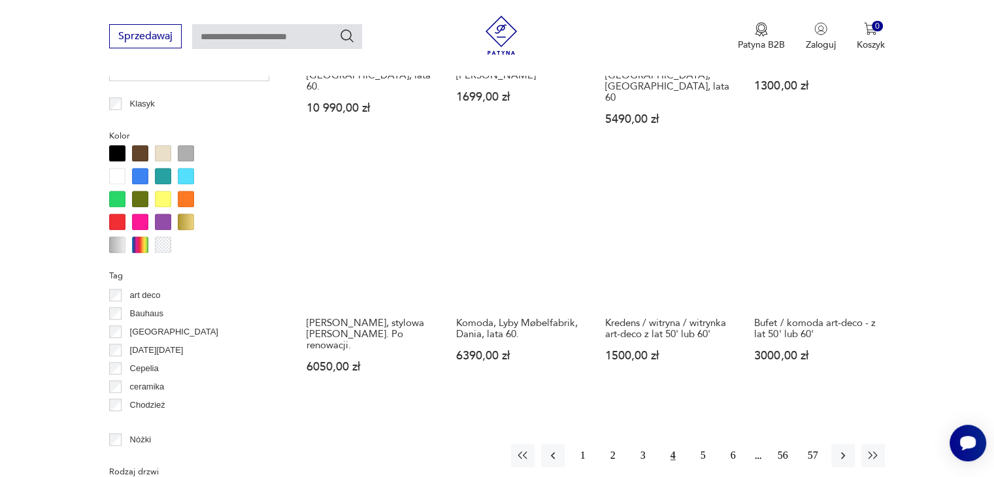
scroll to position [1196, 0]
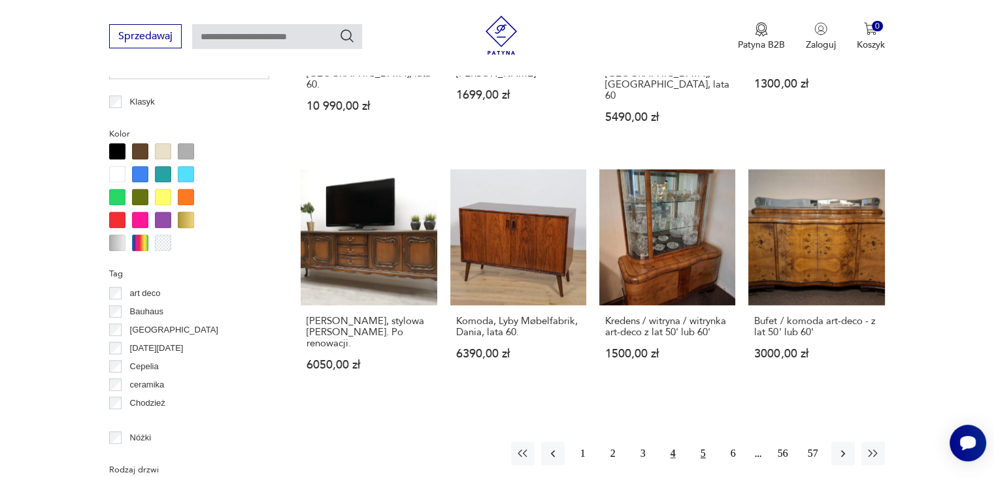
click at [703, 442] on button "5" at bounding box center [703, 454] width 24 height 24
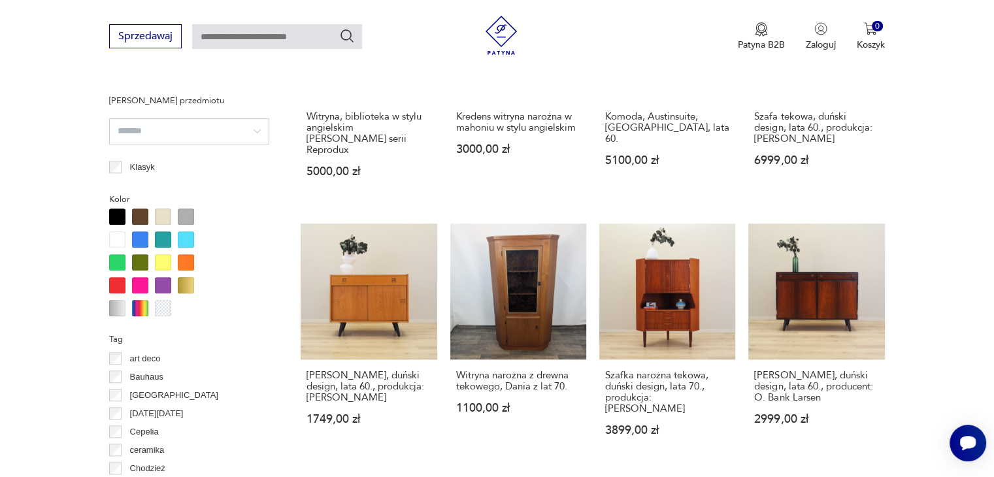
scroll to position [1392, 0]
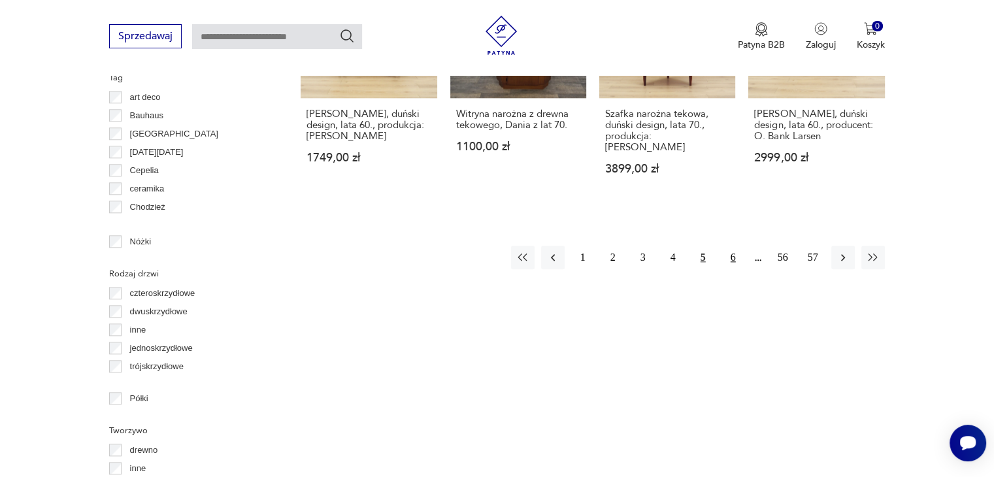
click at [736, 246] on button "6" at bounding box center [733, 258] width 24 height 24
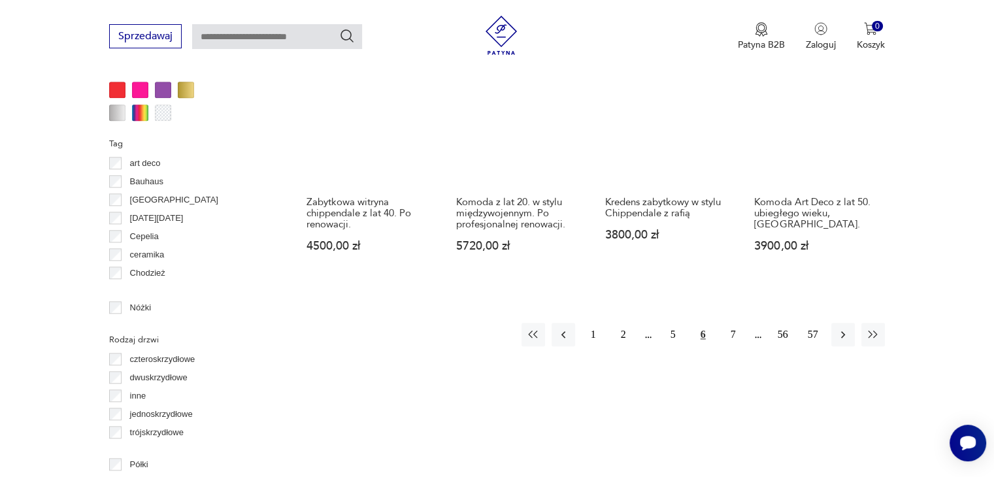
scroll to position [1326, 0]
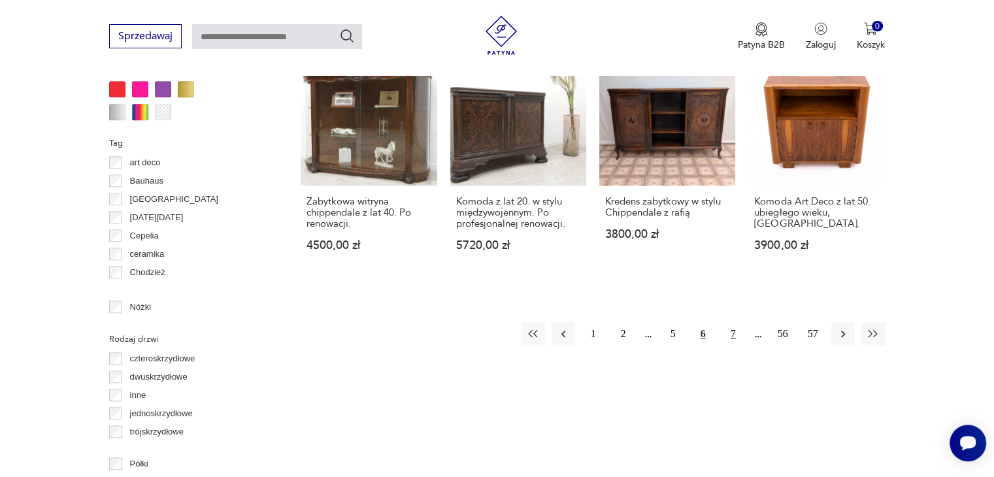
click at [737, 322] on button "7" at bounding box center [733, 334] width 24 height 24
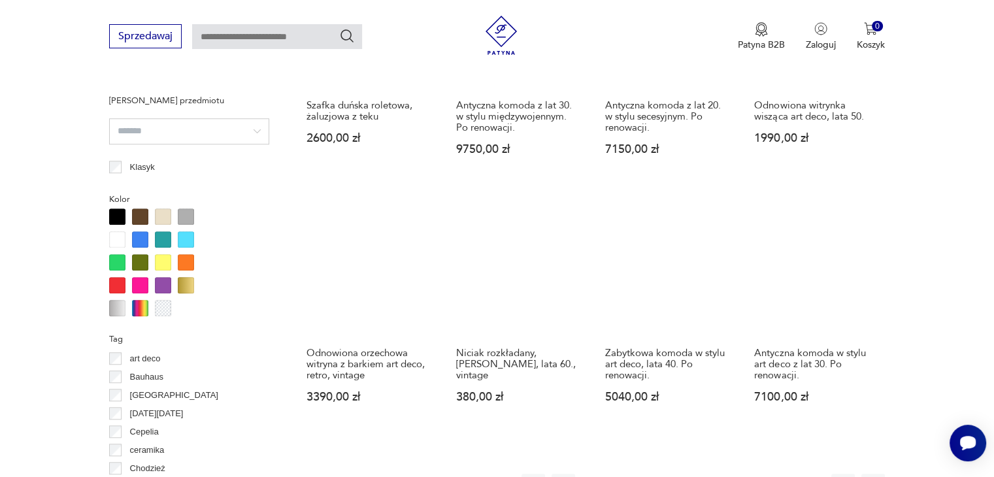
scroll to position [1196, 0]
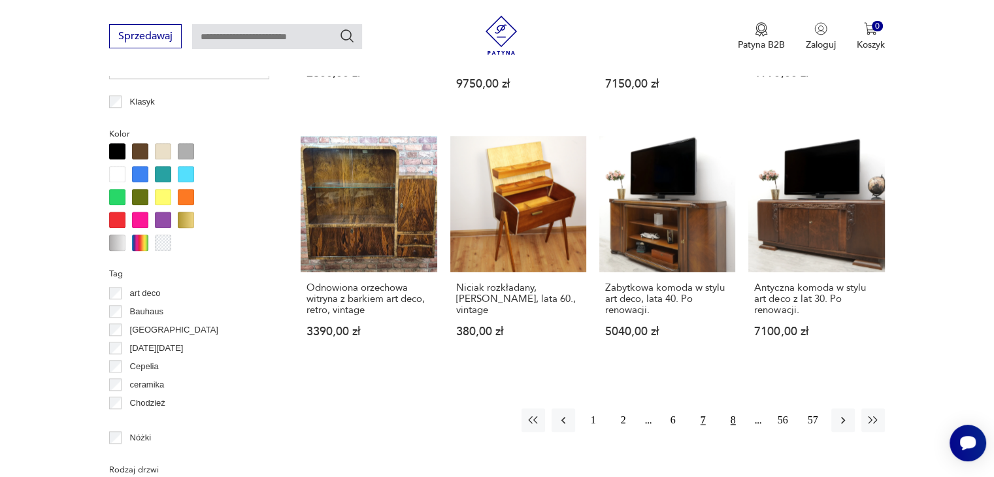
click at [730, 414] on button "8" at bounding box center [733, 420] width 24 height 24
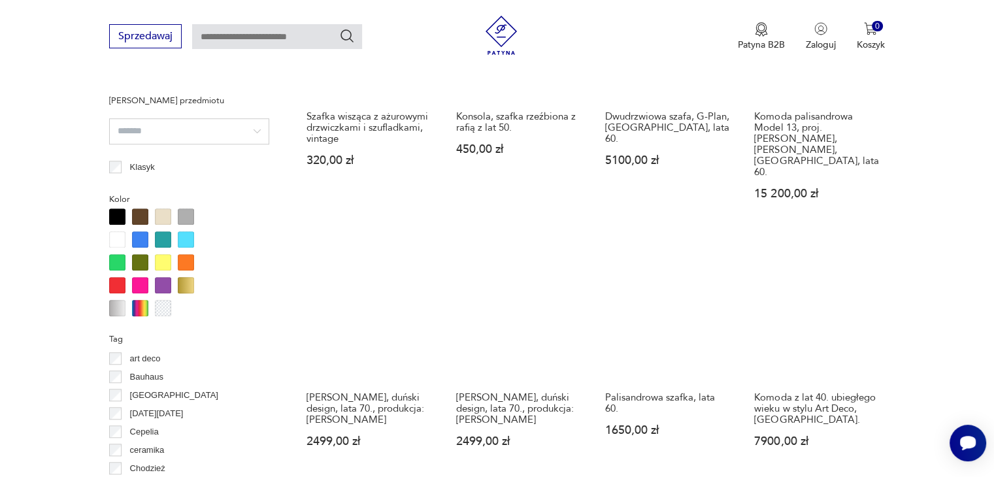
scroll to position [1392, 0]
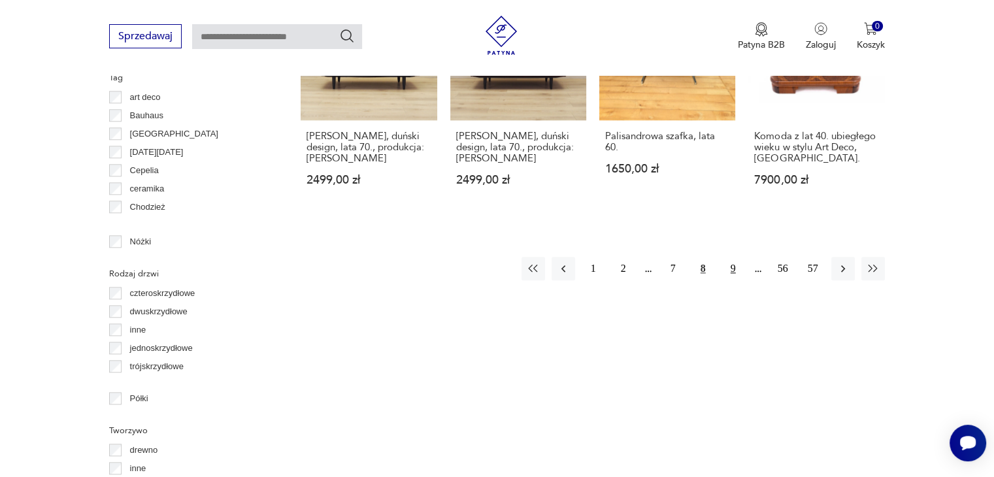
click at [740, 257] on button "9" at bounding box center [733, 269] width 24 height 24
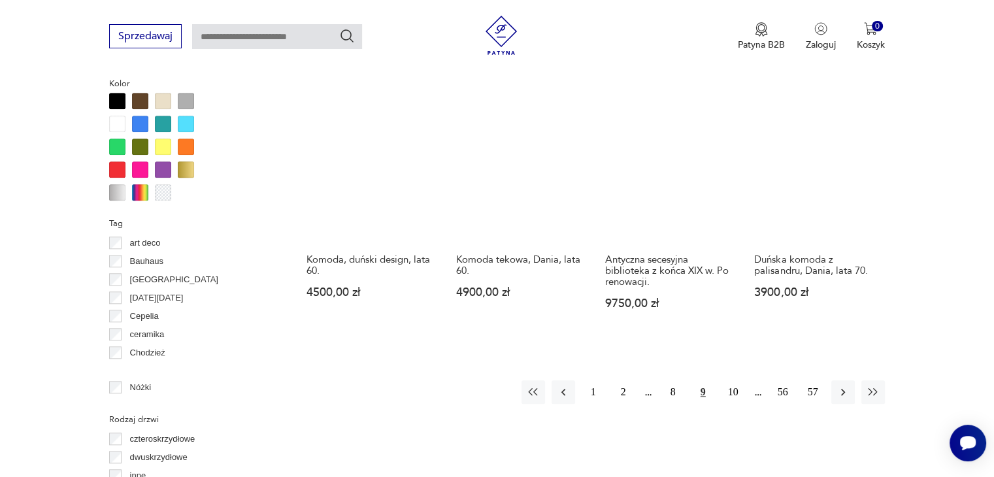
scroll to position [1392, 0]
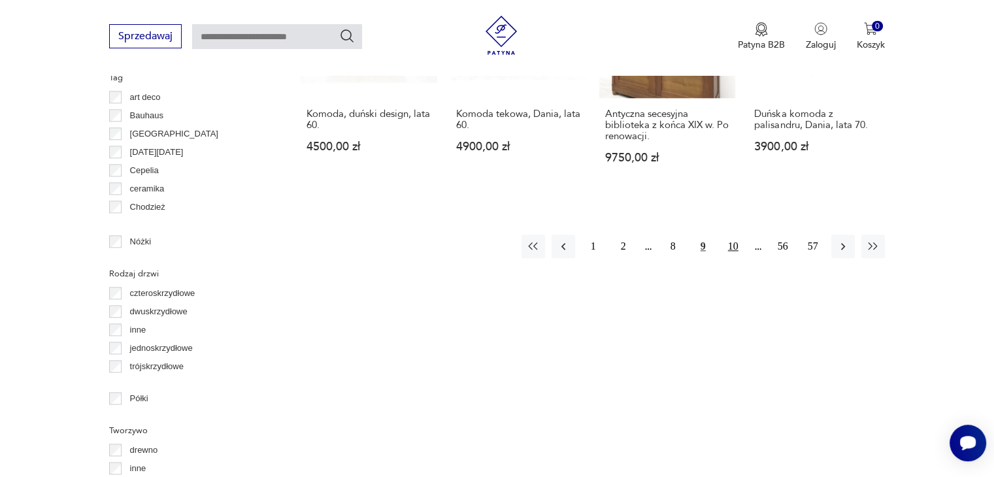
click at [737, 235] on button "10" at bounding box center [733, 247] width 24 height 24
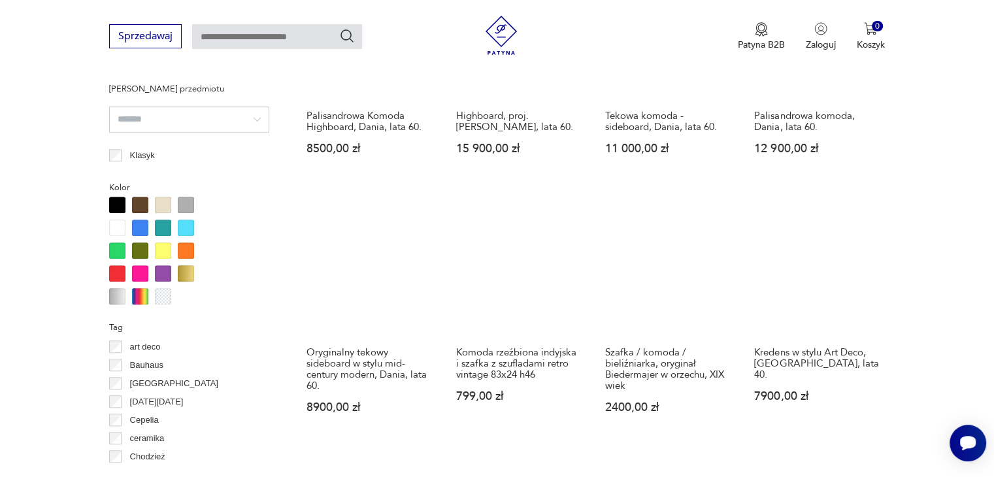
scroll to position [1196, 0]
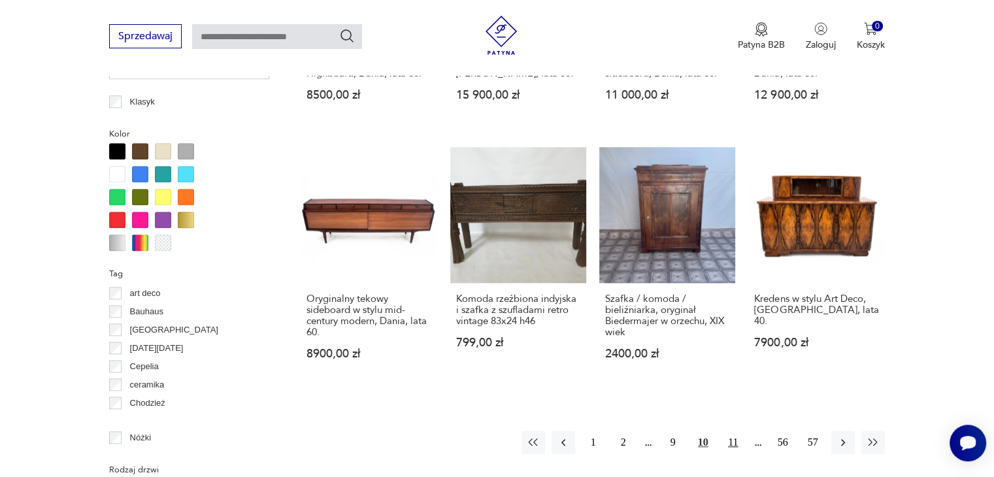
click at [737, 431] on button "11" at bounding box center [733, 443] width 24 height 24
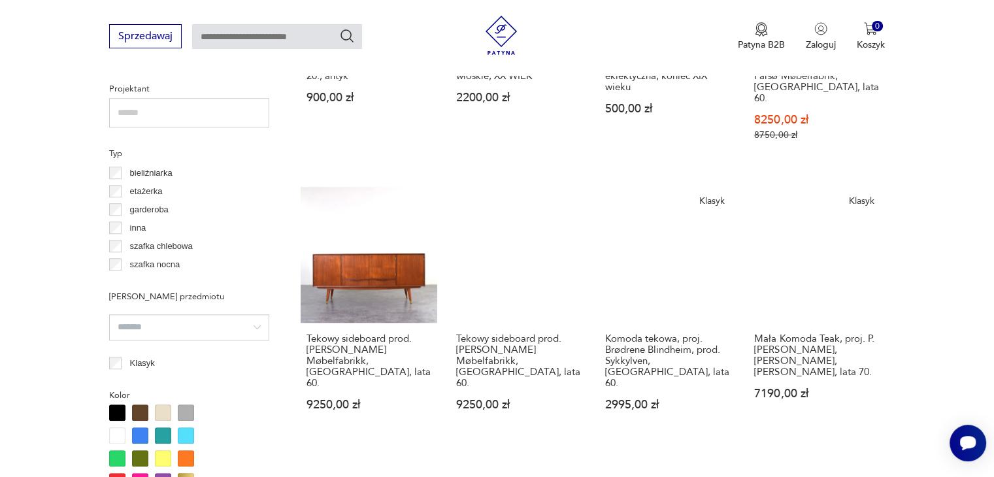
scroll to position [1261, 0]
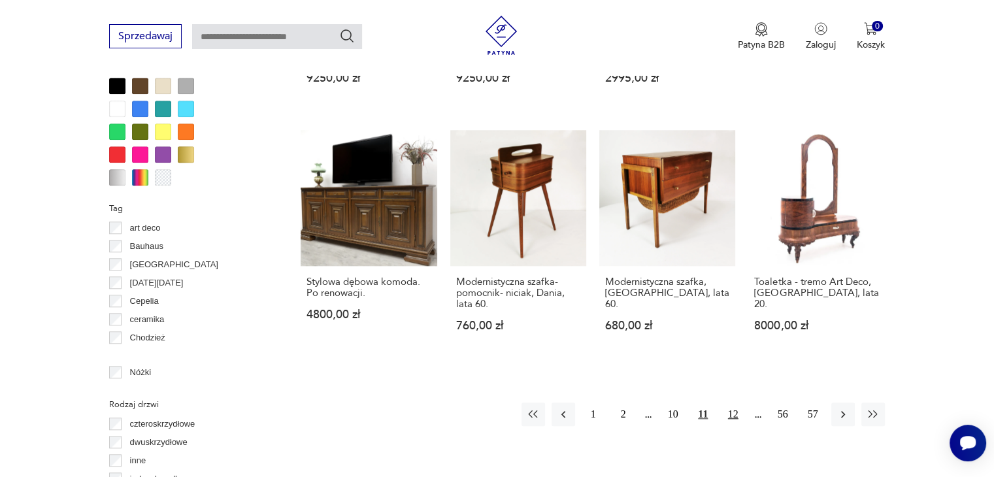
click at [732, 403] on button "12" at bounding box center [733, 415] width 24 height 24
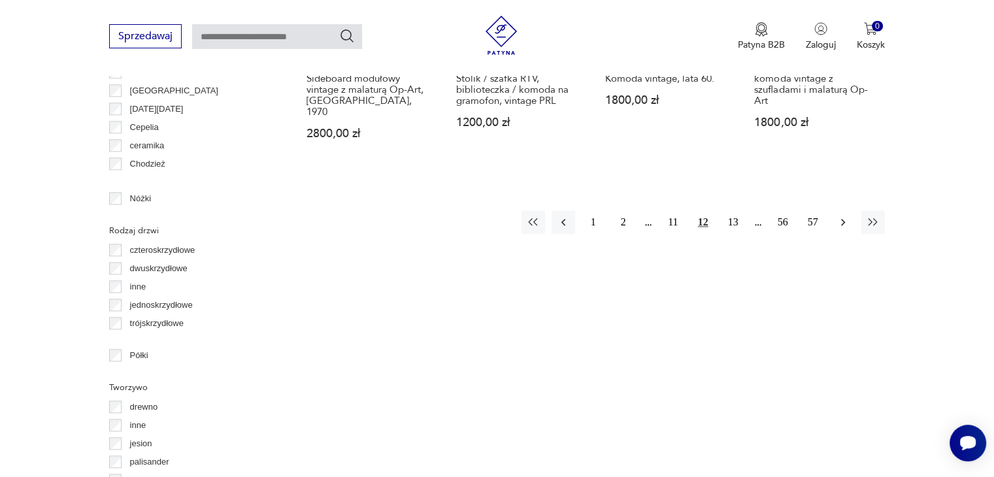
scroll to position [1326, 0]
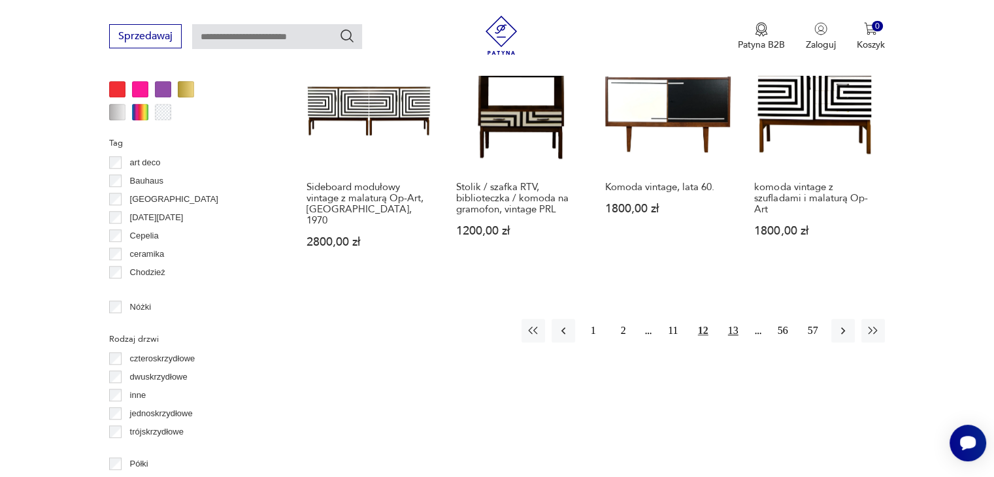
click at [734, 319] on button "13" at bounding box center [733, 331] width 24 height 24
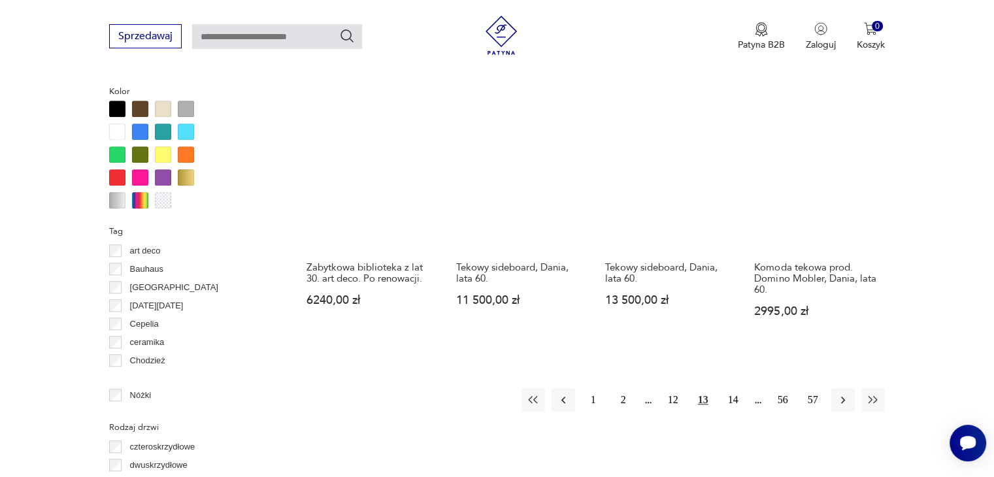
scroll to position [1261, 0]
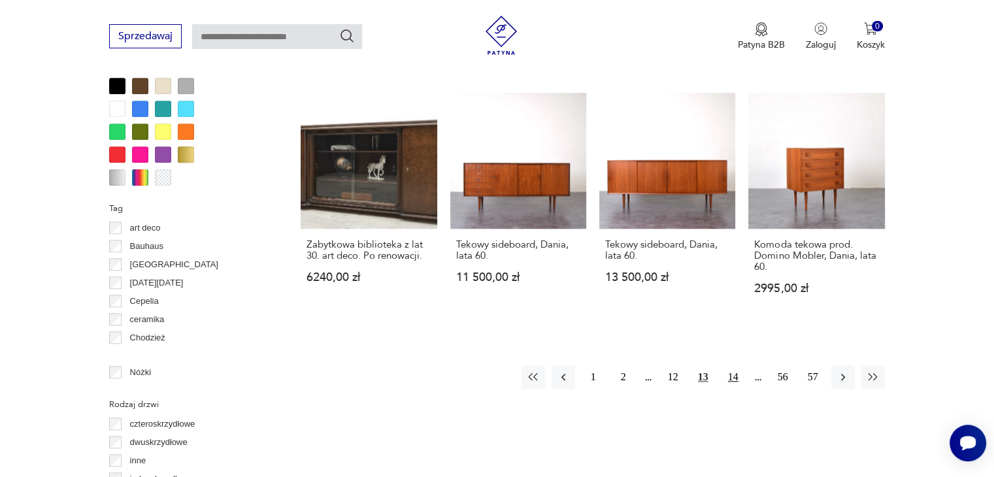
click at [733, 365] on button "14" at bounding box center [733, 377] width 24 height 24
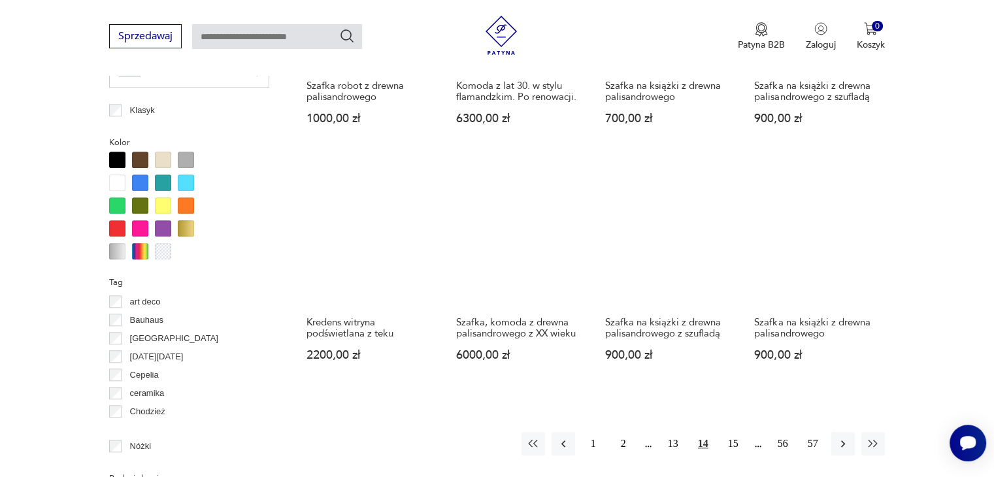
scroll to position [1196, 0]
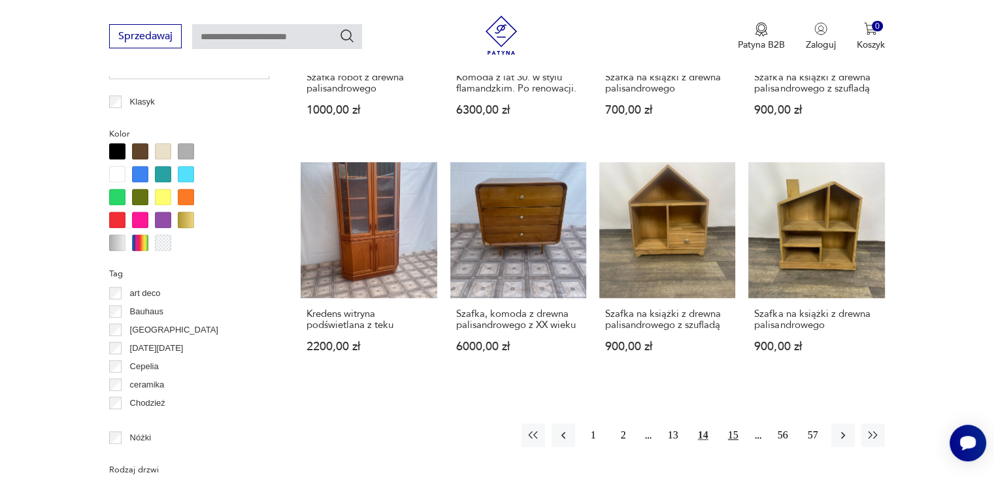
click at [734, 423] on button "15" at bounding box center [733, 435] width 24 height 24
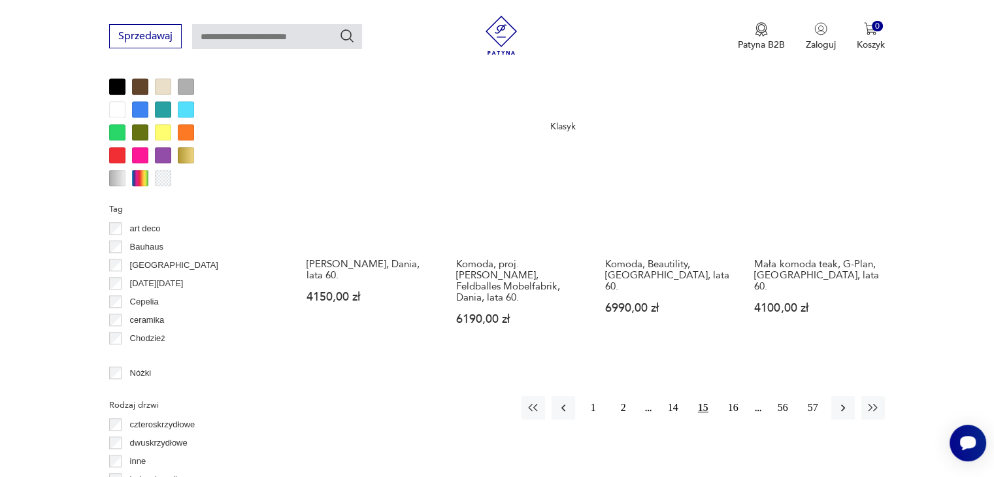
scroll to position [1261, 0]
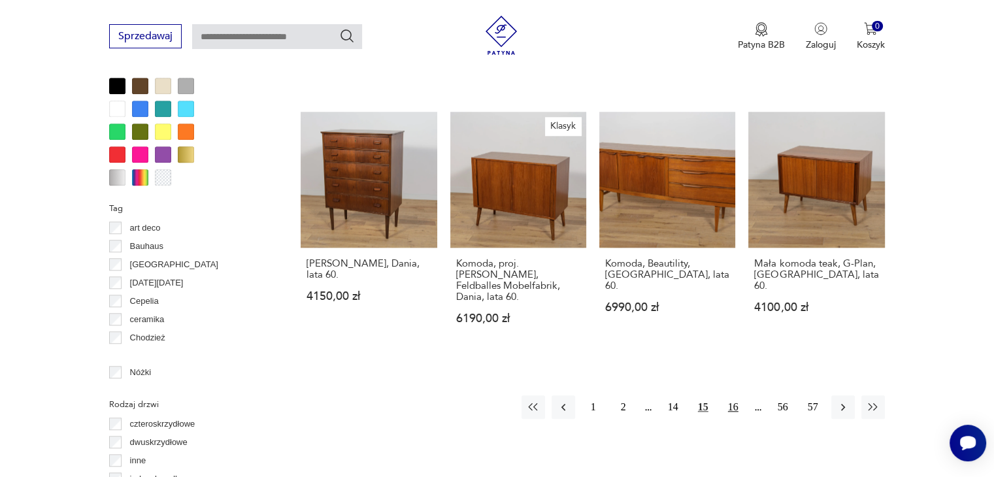
click at [731, 395] on button "16" at bounding box center [733, 407] width 24 height 24
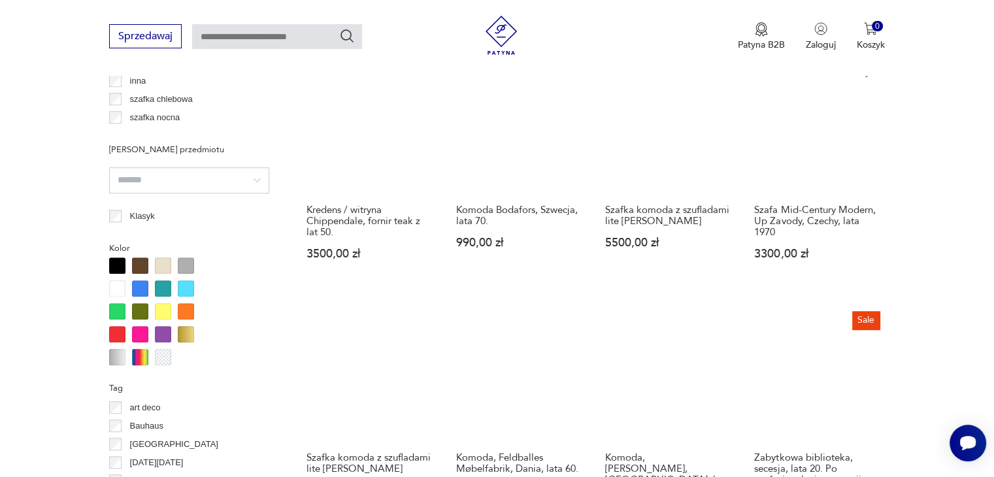
scroll to position [1261, 0]
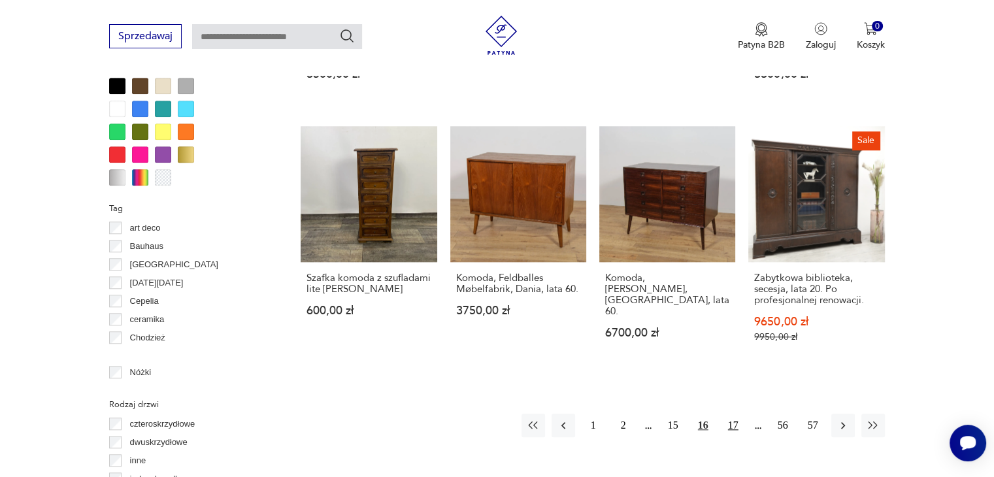
click at [735, 414] on button "17" at bounding box center [733, 426] width 24 height 24
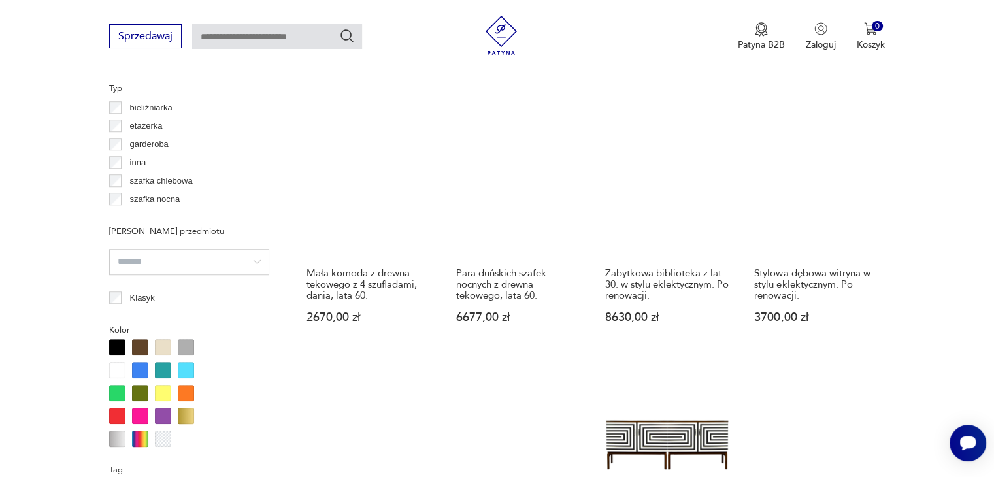
scroll to position [1326, 0]
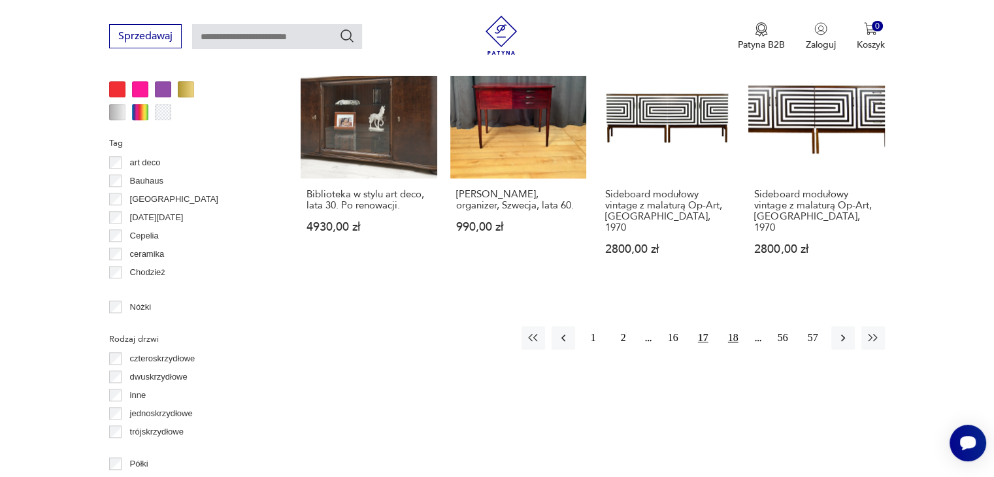
click at [740, 326] on button "18" at bounding box center [733, 338] width 24 height 24
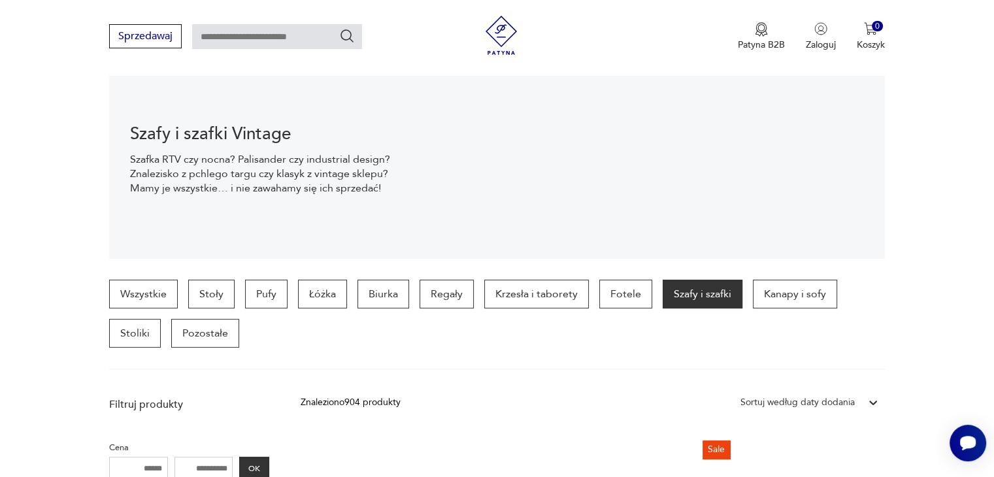
scroll to position [150, 0]
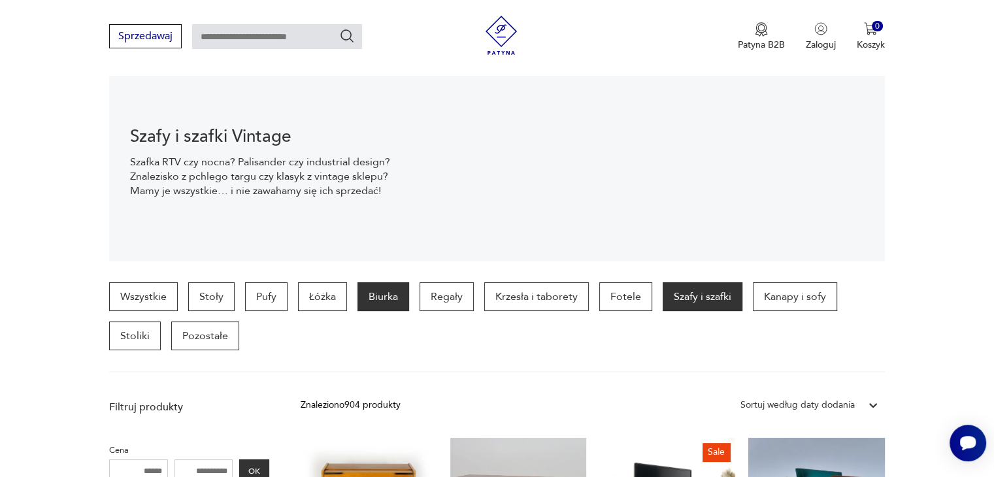
click at [387, 292] on p "Biurka" at bounding box center [383, 296] width 52 height 29
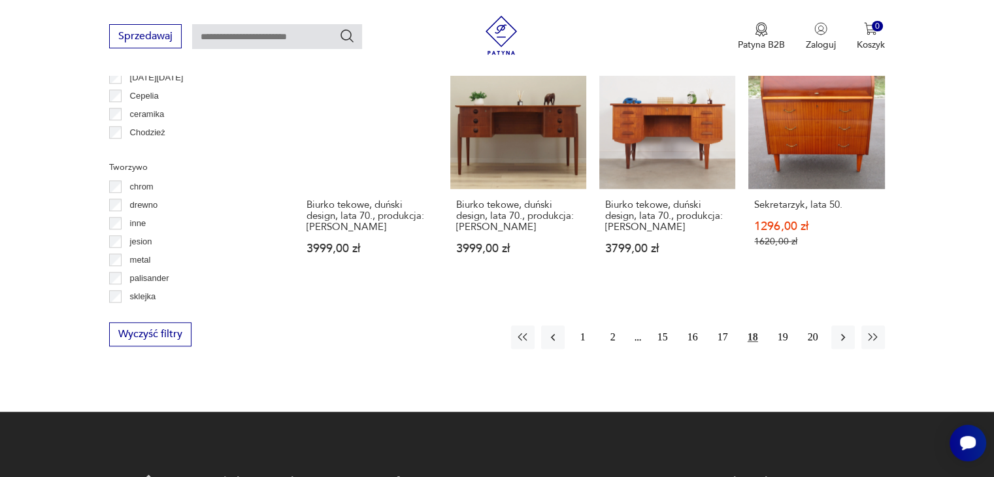
scroll to position [1326, 0]
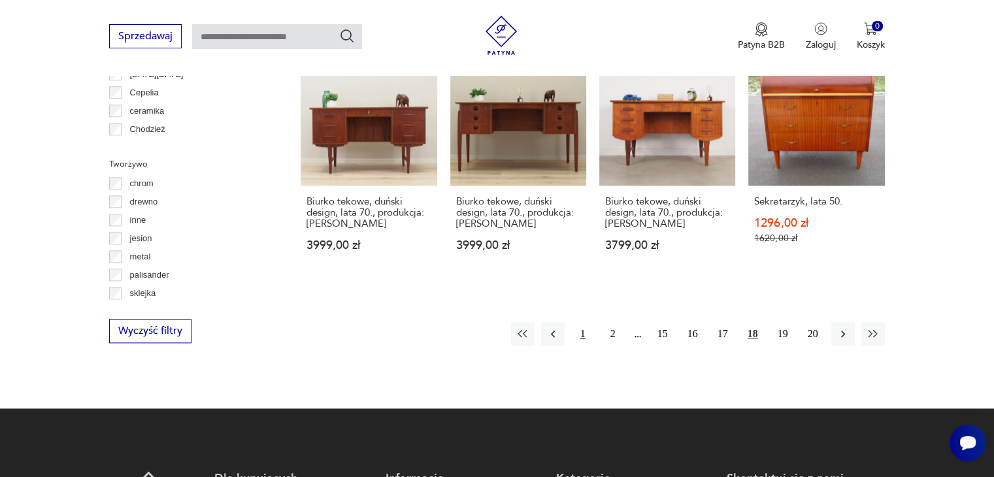
click at [576, 322] on button "1" at bounding box center [583, 334] width 24 height 24
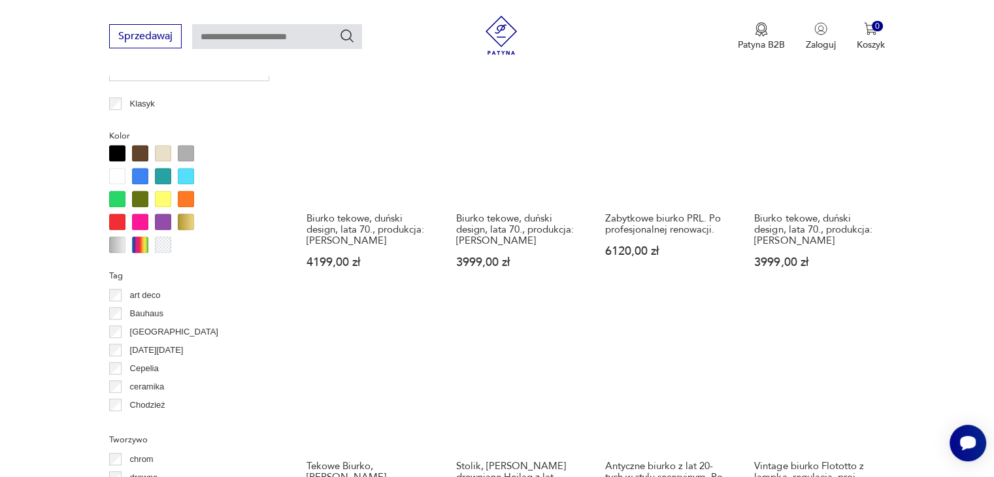
scroll to position [1196, 0]
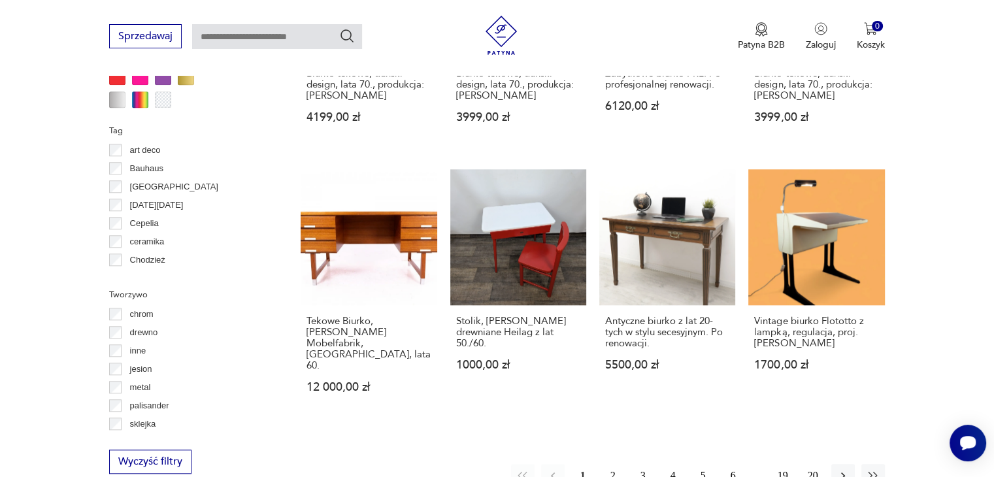
click at [619, 464] on button "2" at bounding box center [613, 476] width 24 height 24
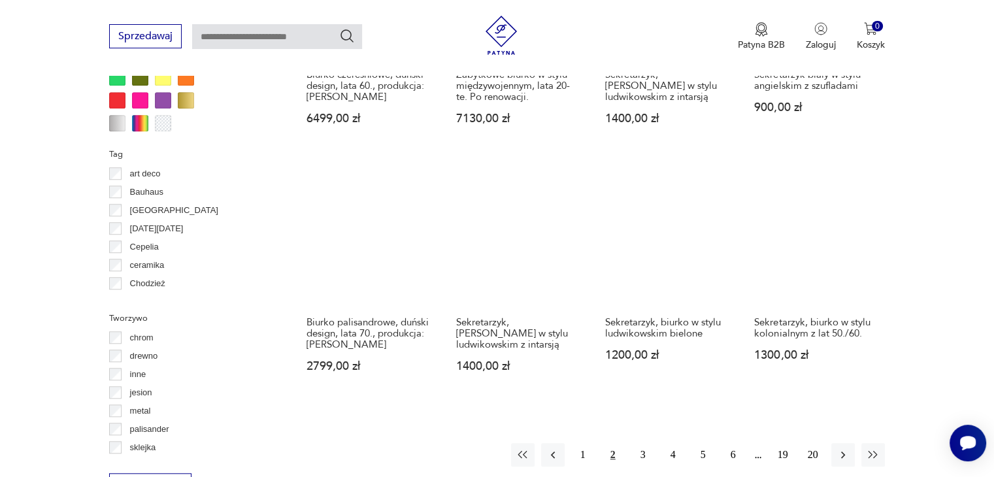
scroll to position [1196, 0]
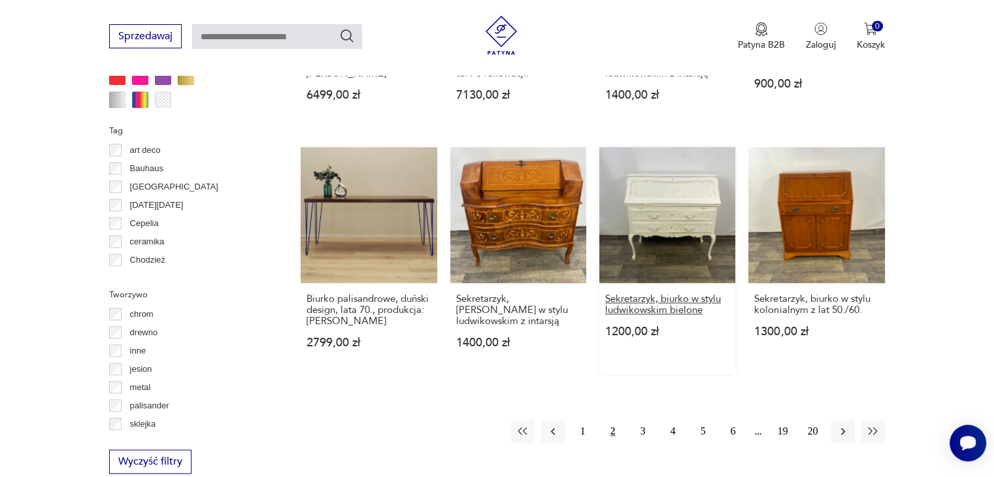
click at [685, 309] on h3 "Sekretarzyk, biurko w stylu ludwikowskim bielone" at bounding box center [667, 304] width 124 height 22
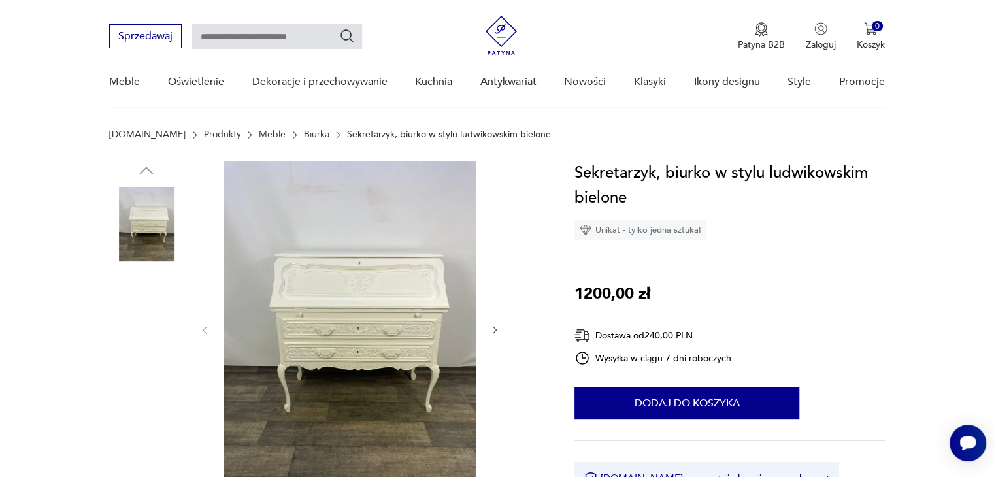
scroll to position [196, 0]
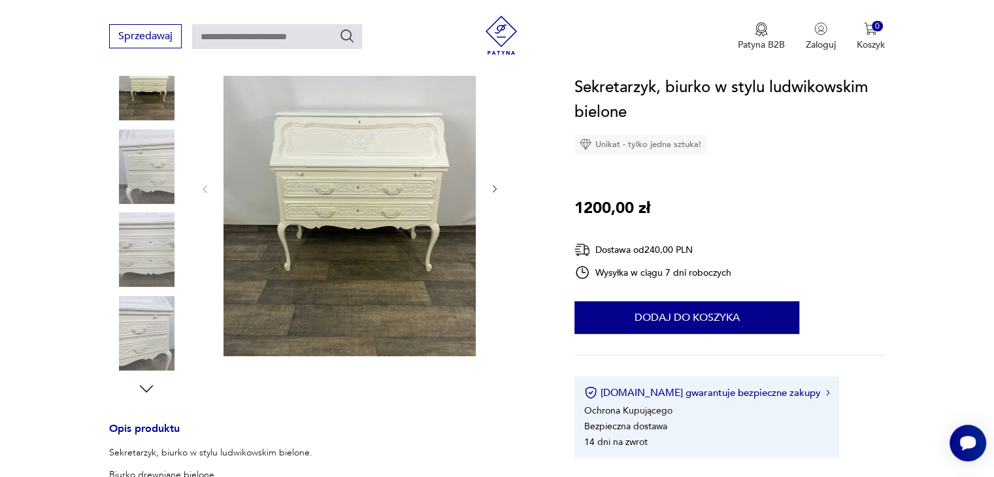
click at [145, 180] on img at bounding box center [146, 166] width 74 height 74
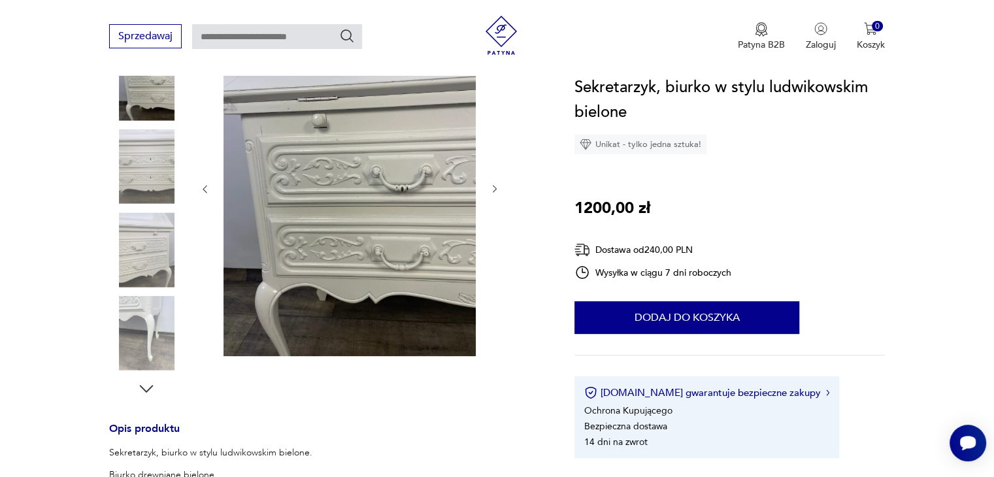
click at [152, 178] on img at bounding box center [146, 166] width 74 height 74
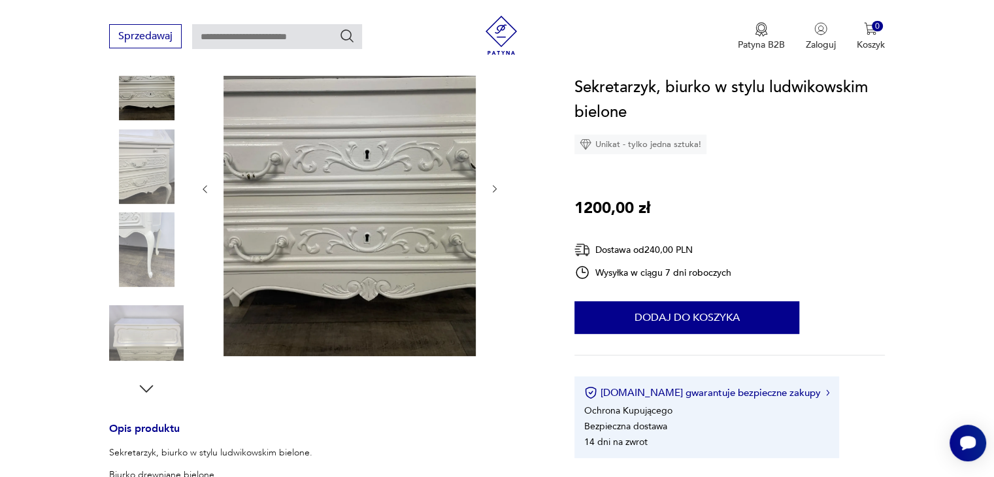
click at [152, 178] on img at bounding box center [146, 166] width 74 height 74
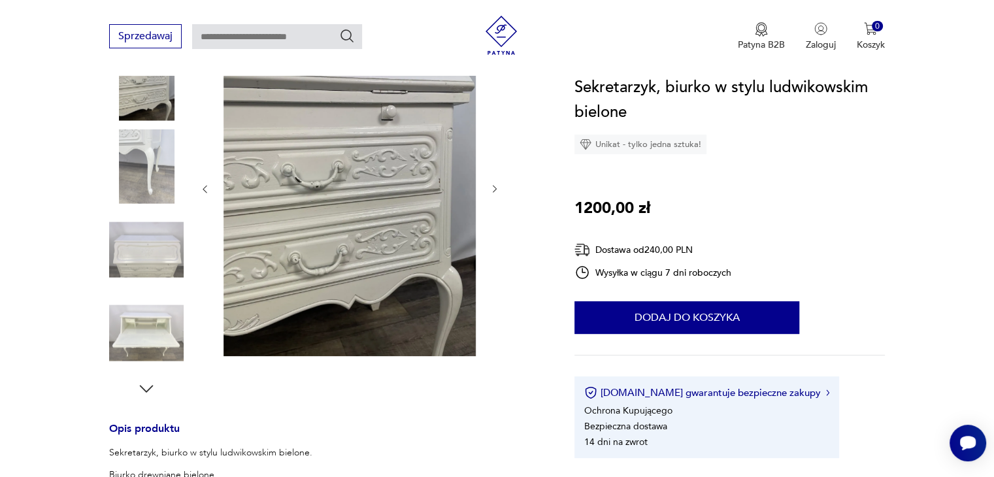
click at [152, 178] on img at bounding box center [146, 166] width 74 height 74
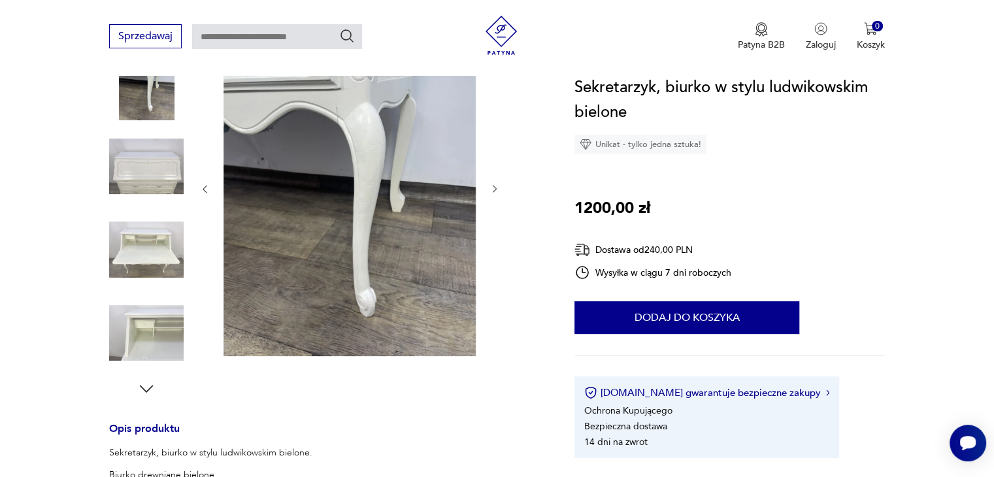
click at [152, 178] on img at bounding box center [146, 166] width 74 height 74
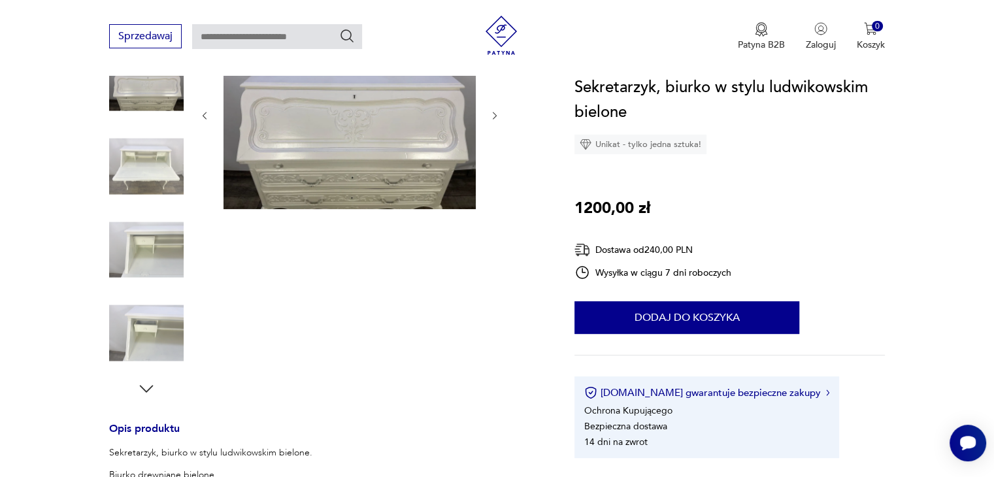
click at [152, 178] on img at bounding box center [146, 166] width 74 height 74
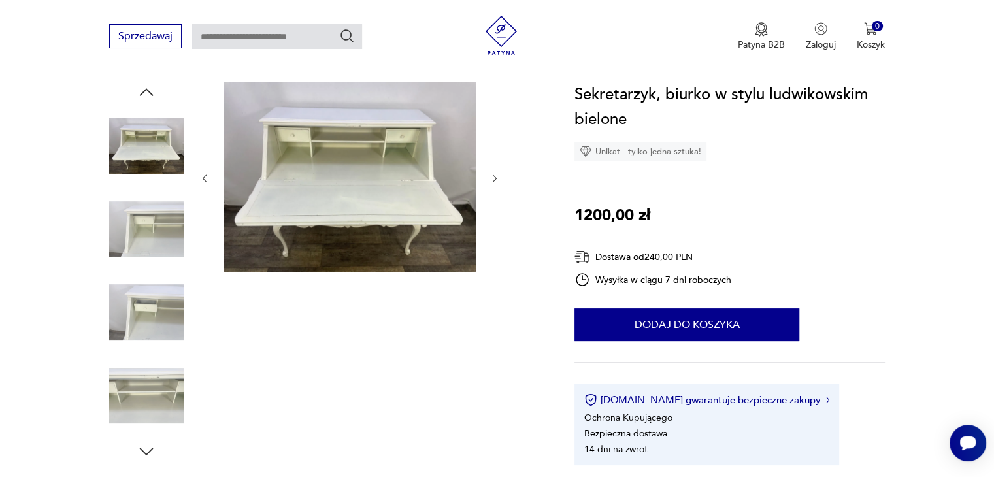
scroll to position [131, 0]
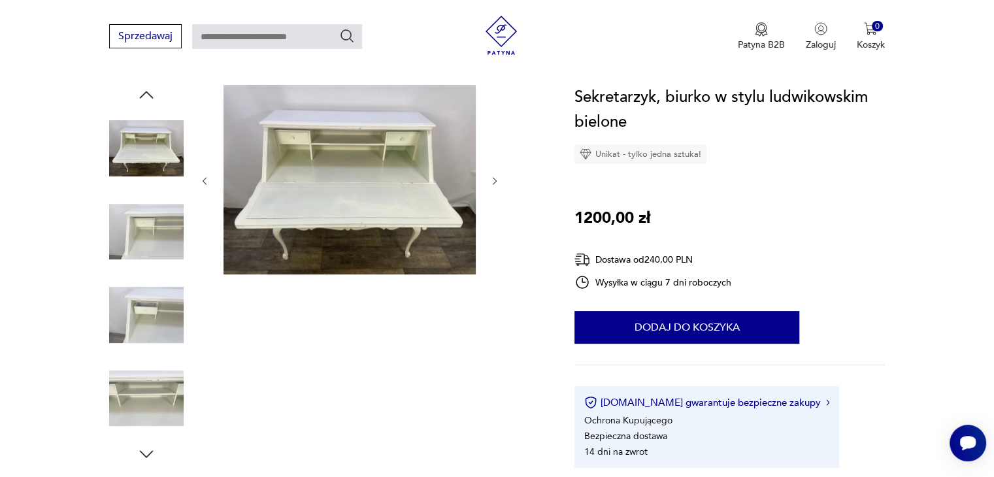
click at [135, 235] on img at bounding box center [146, 232] width 74 height 74
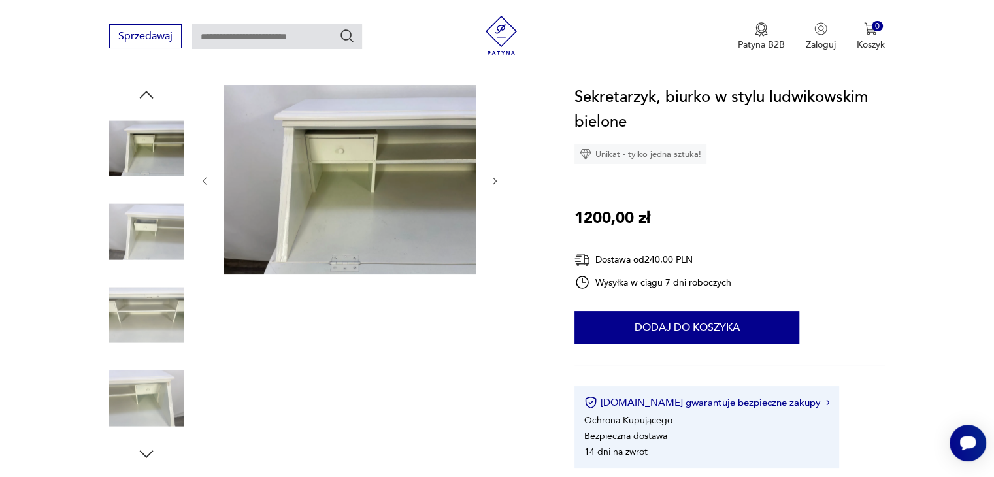
click at [152, 226] on img at bounding box center [146, 232] width 74 height 74
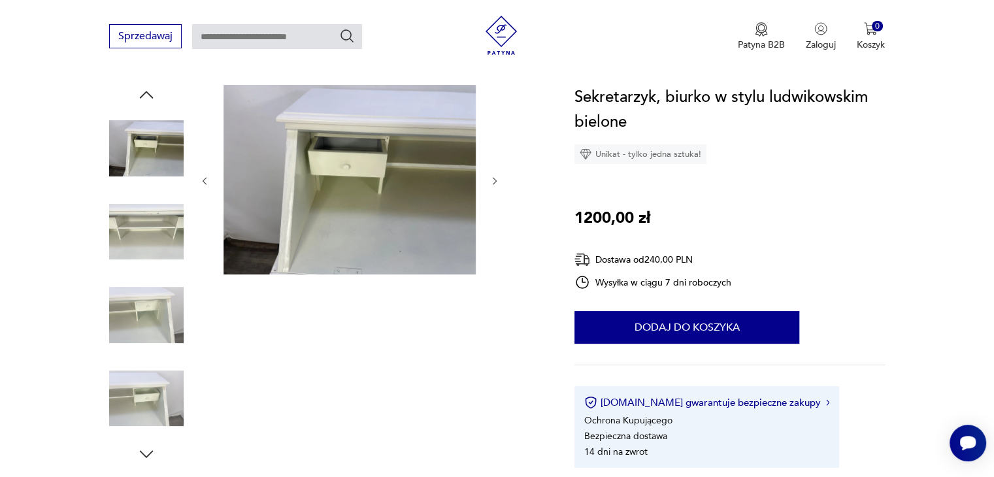
click at [156, 246] on img at bounding box center [146, 232] width 74 height 74
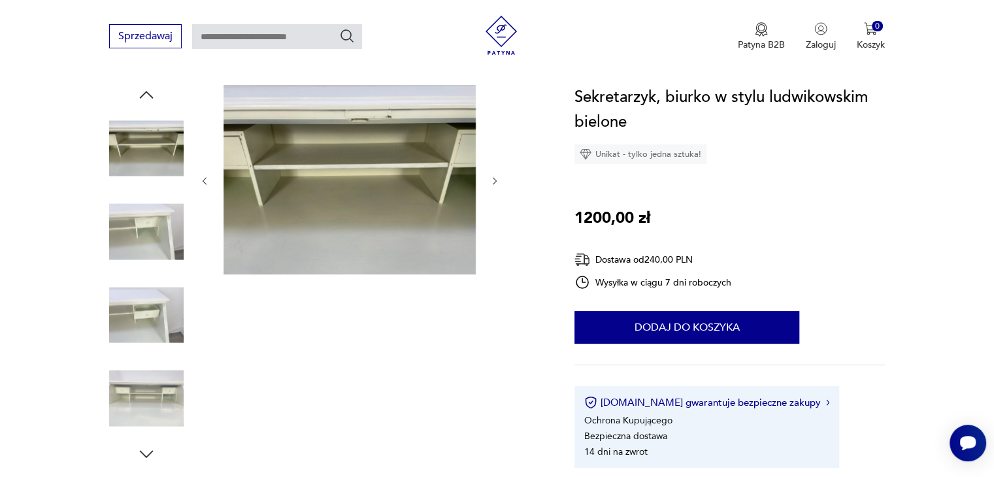
click at [156, 246] on img at bounding box center [146, 232] width 74 height 74
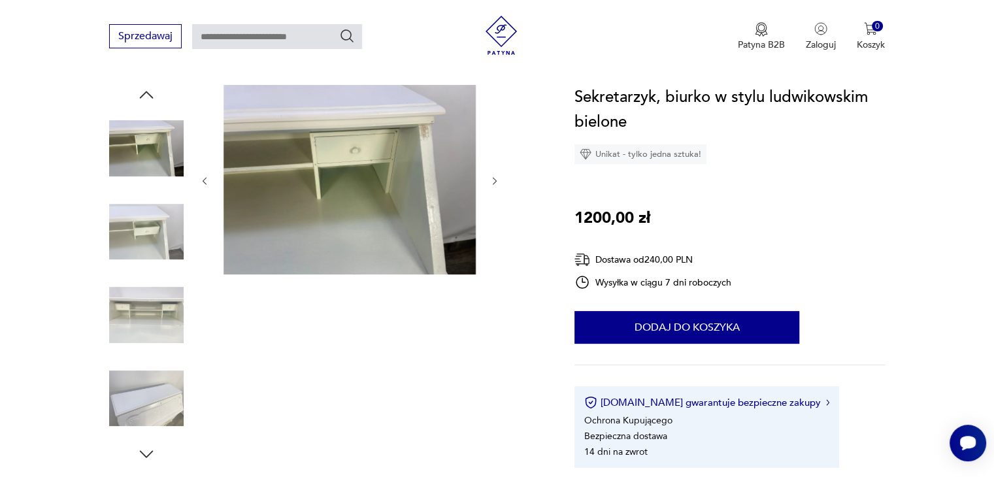
click at [156, 246] on img at bounding box center [146, 232] width 74 height 74
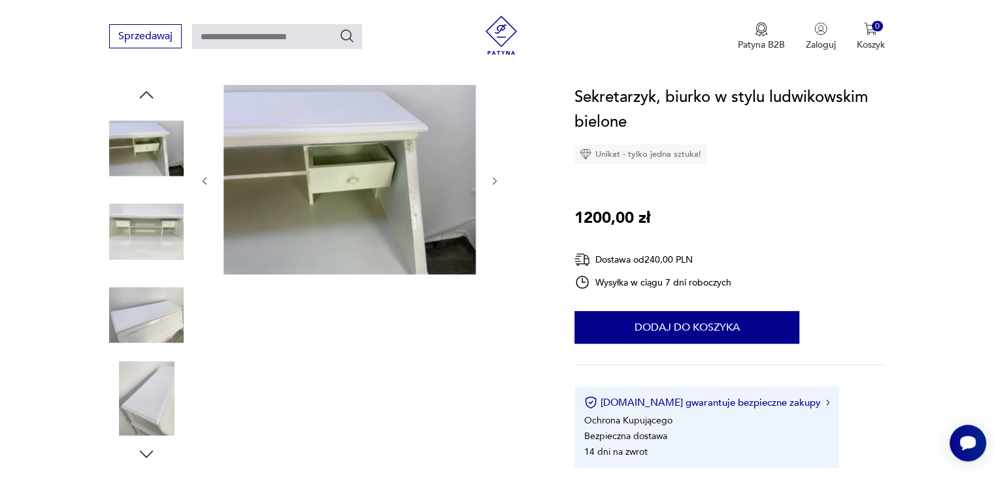
click at [156, 246] on img at bounding box center [146, 232] width 74 height 74
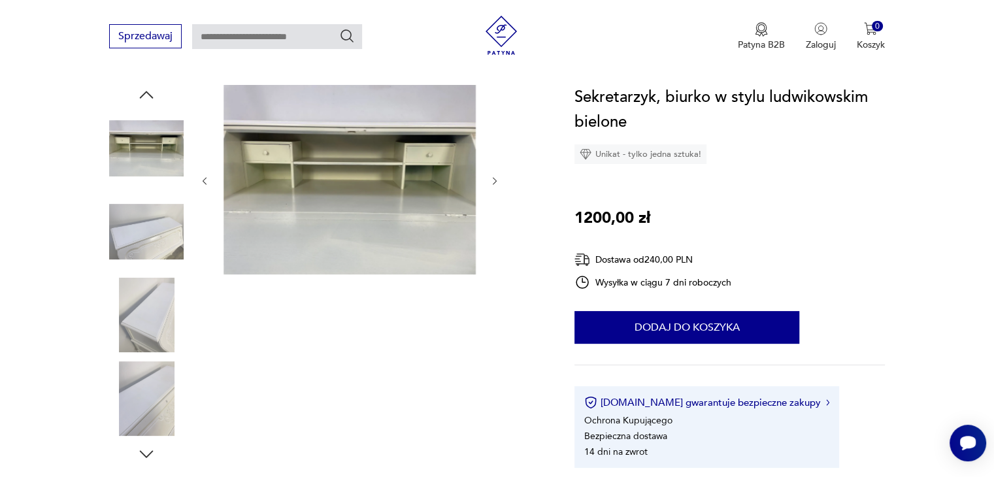
click at [156, 246] on img at bounding box center [146, 232] width 74 height 74
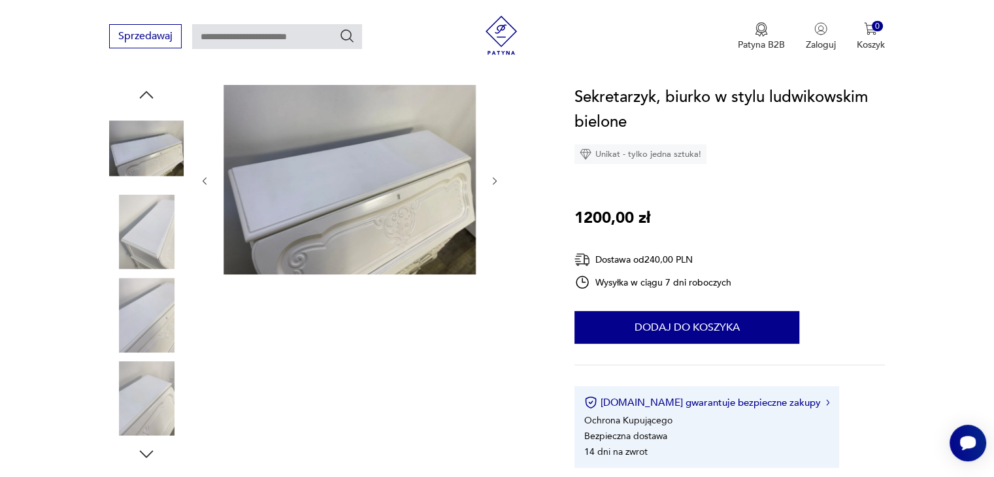
click at [156, 246] on img at bounding box center [146, 232] width 74 height 74
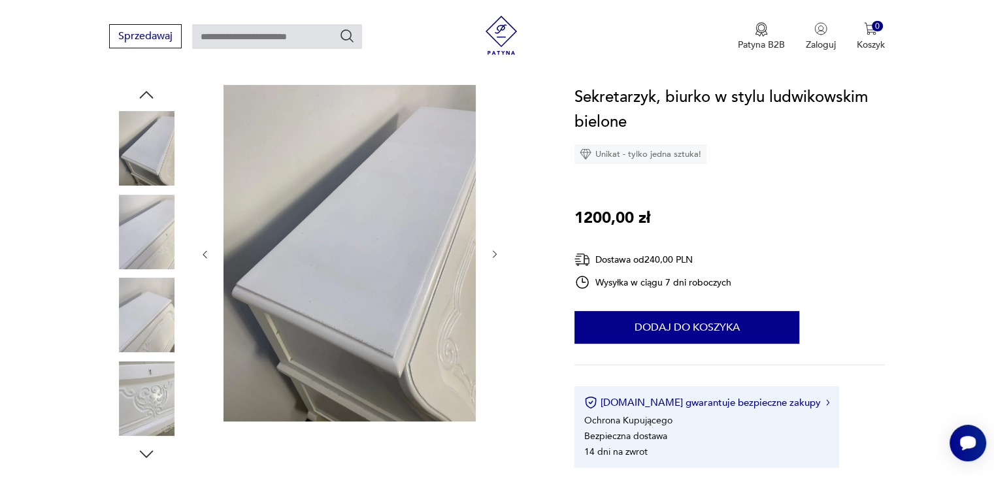
click at [156, 246] on img at bounding box center [146, 232] width 74 height 74
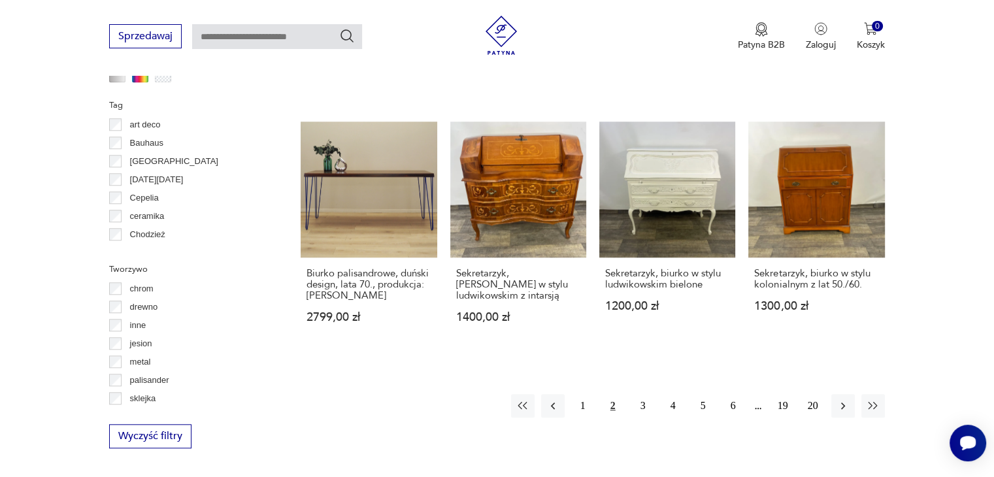
scroll to position [1316, 0]
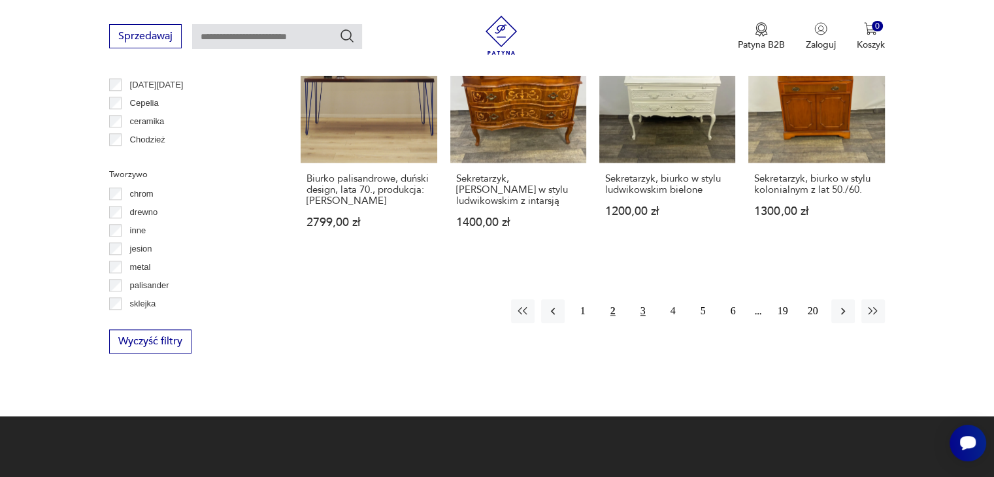
click at [647, 314] on button "3" at bounding box center [643, 311] width 24 height 24
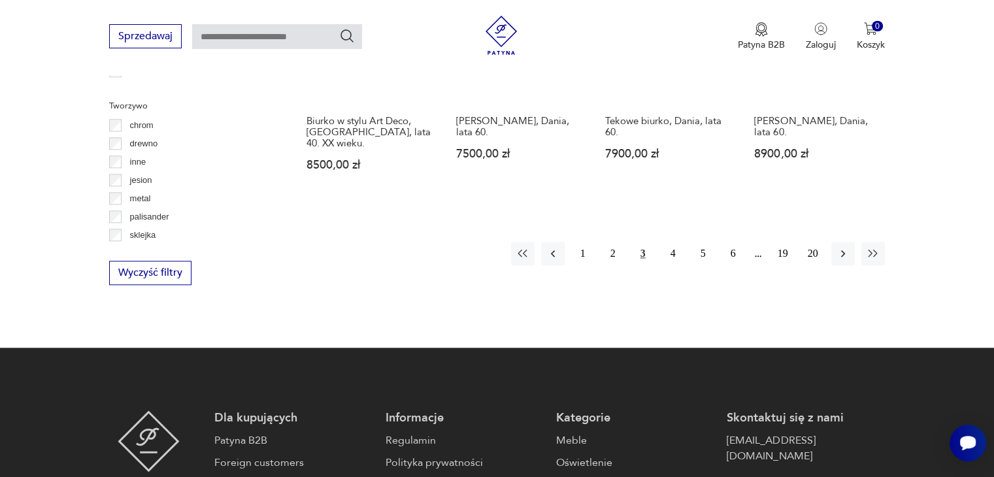
scroll to position [1392, 0]
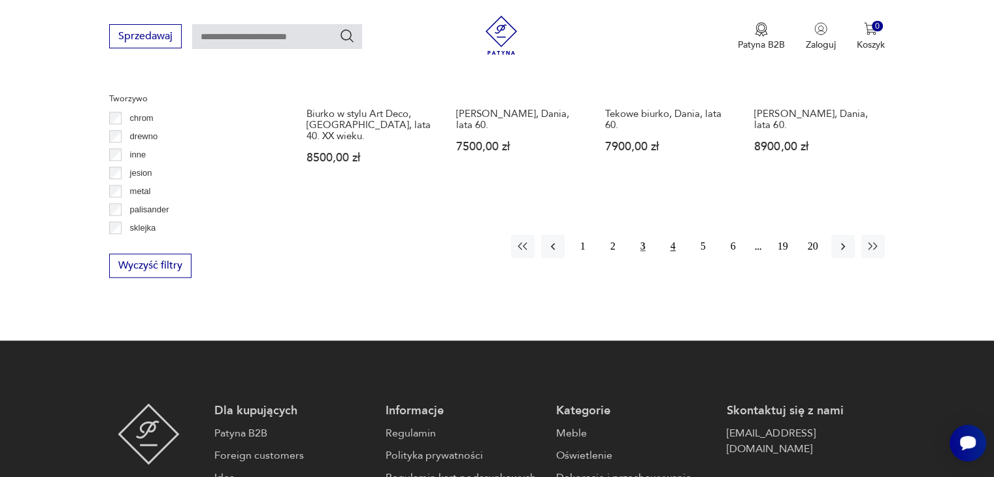
click at [670, 235] on button "4" at bounding box center [673, 247] width 24 height 24
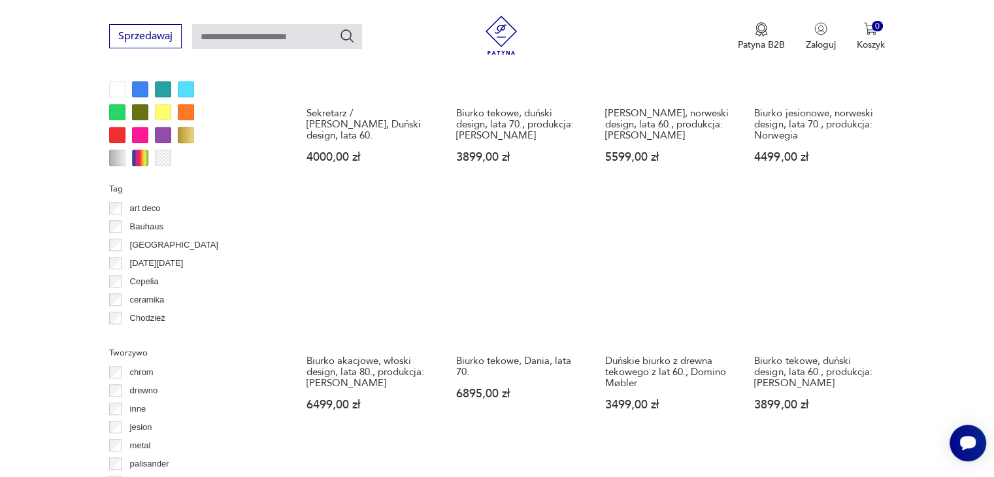
scroll to position [1261, 0]
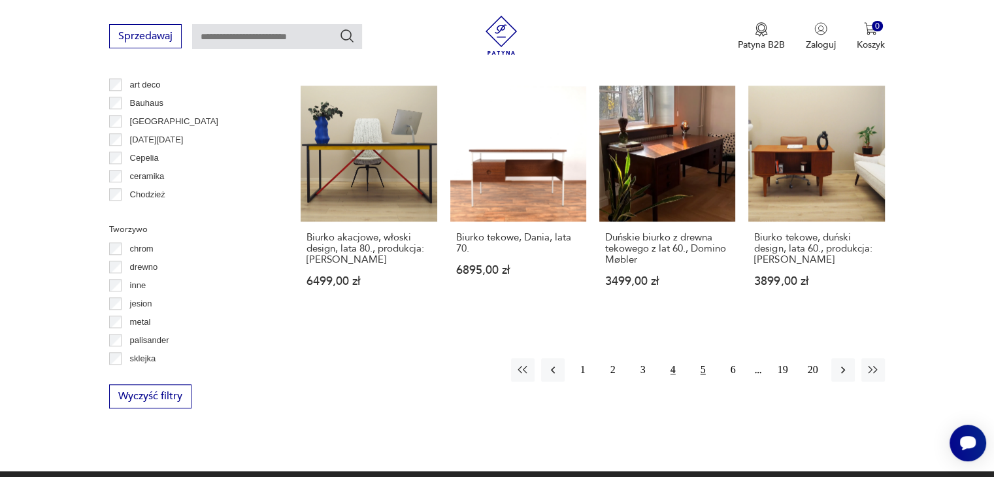
click at [695, 370] on button "5" at bounding box center [703, 370] width 24 height 24
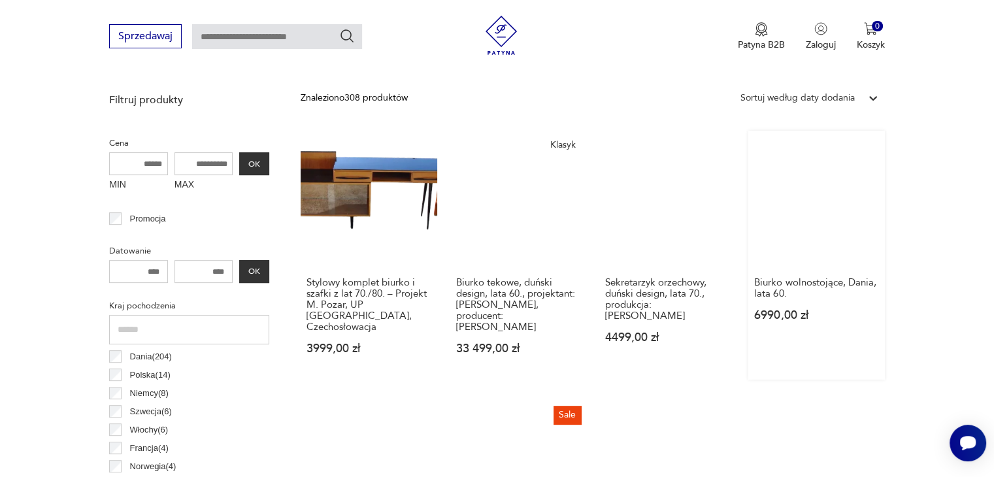
scroll to position [477, 0]
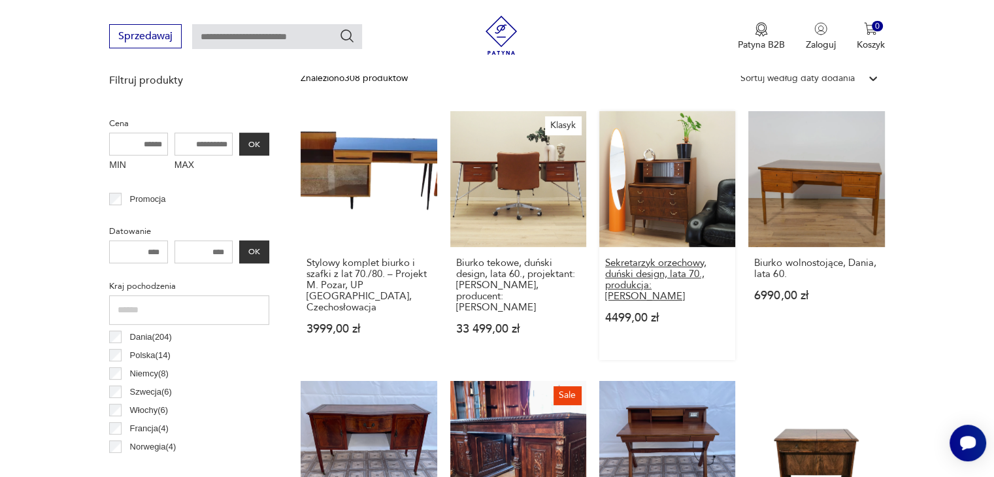
click at [674, 279] on h3 "Sekretarzyk orzechowy, duński design, lata 70., produkcja: [PERSON_NAME]" at bounding box center [667, 279] width 124 height 44
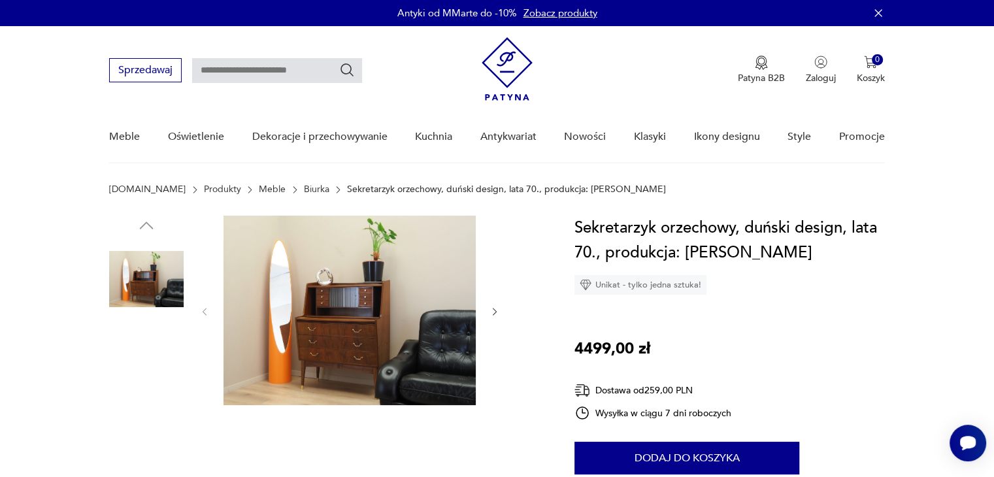
scroll to position [131, 0]
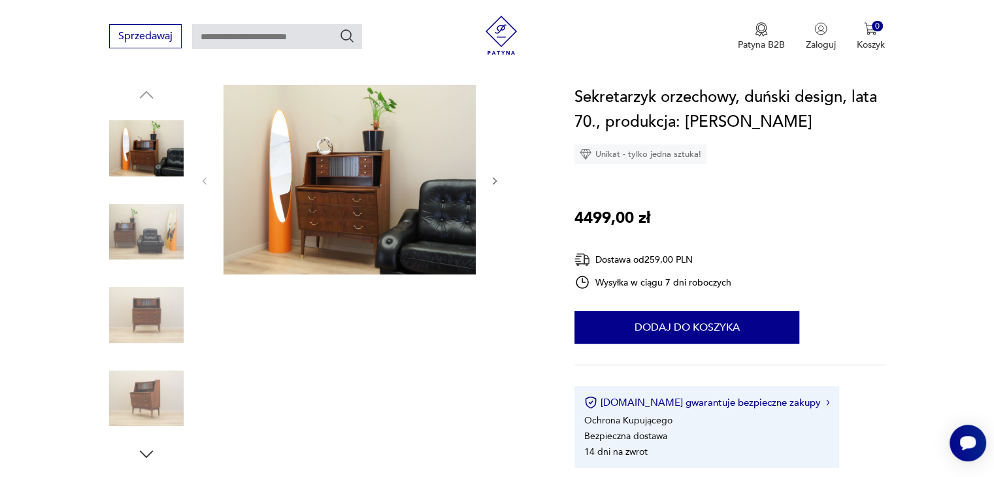
click at [147, 220] on img at bounding box center [146, 232] width 74 height 74
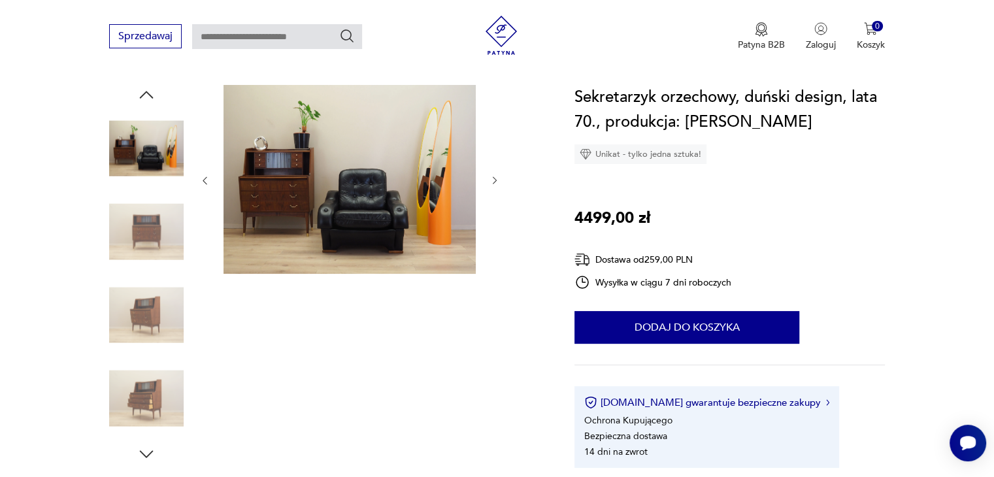
click at [147, 220] on img at bounding box center [146, 232] width 74 height 74
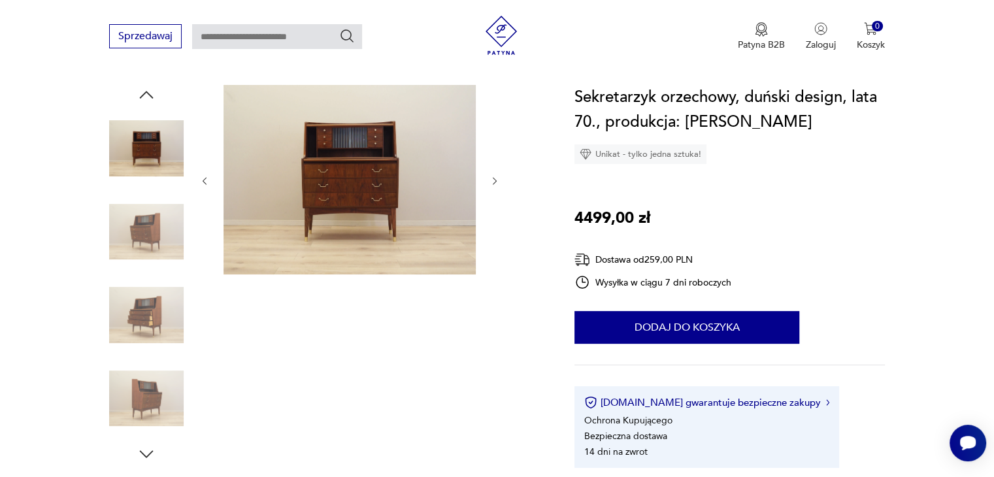
click at [147, 220] on img at bounding box center [146, 232] width 74 height 74
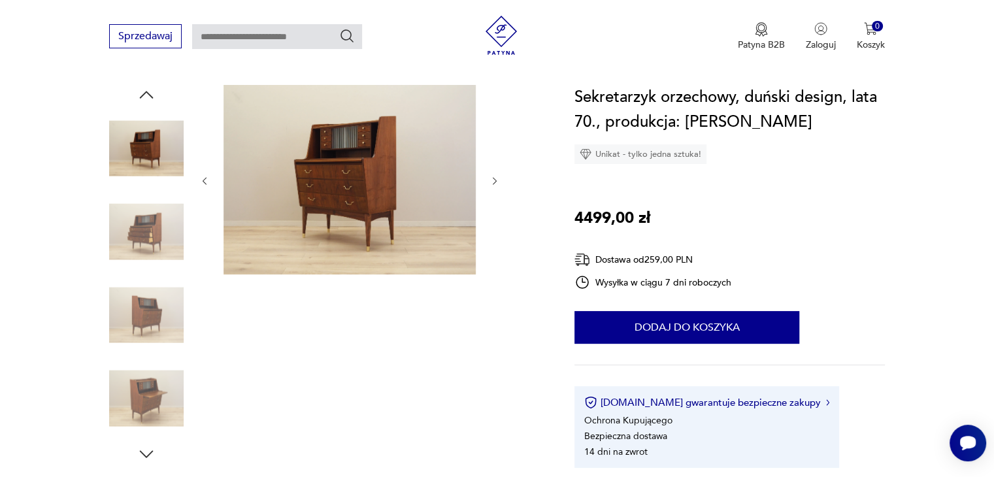
click at [147, 220] on img at bounding box center [146, 232] width 74 height 74
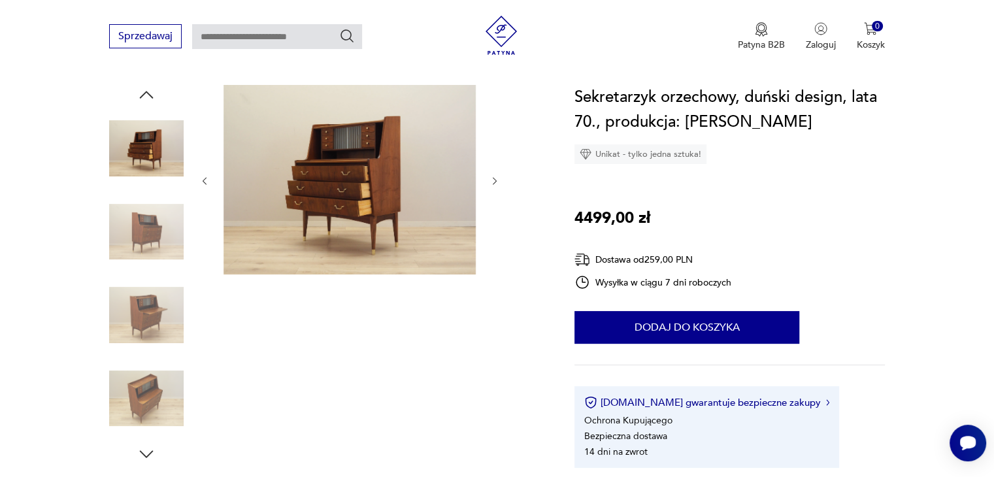
click at [147, 220] on img at bounding box center [146, 232] width 74 height 74
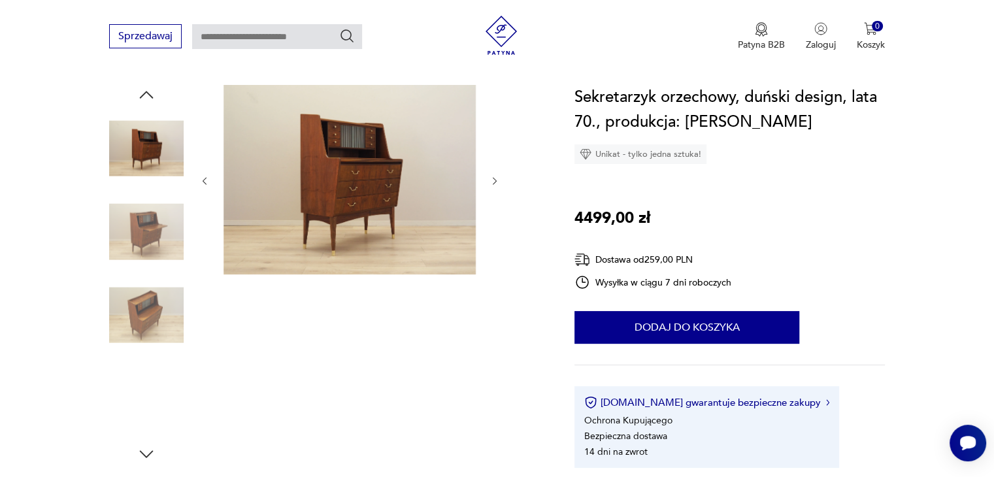
click at [147, 220] on img at bounding box center [146, 232] width 74 height 74
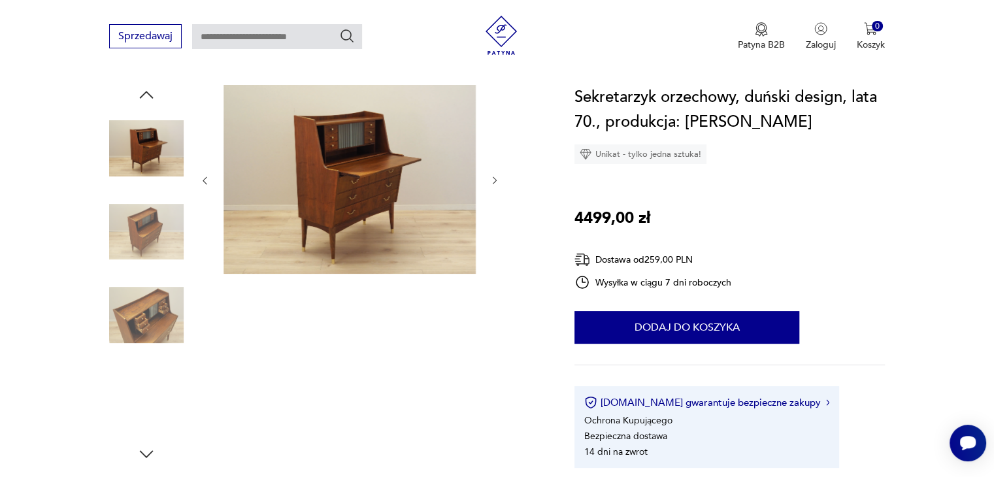
click at [147, 220] on img at bounding box center [146, 232] width 74 height 74
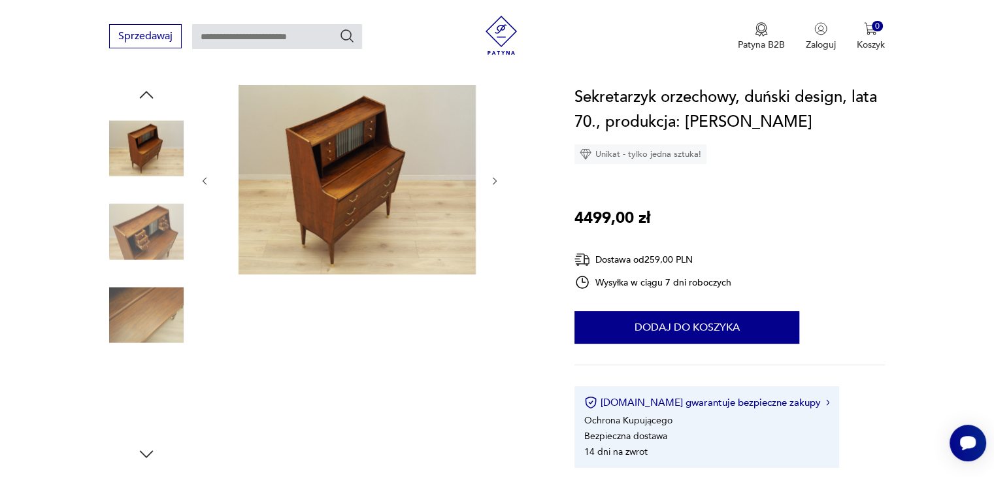
click at [147, 220] on img at bounding box center [146, 232] width 74 height 74
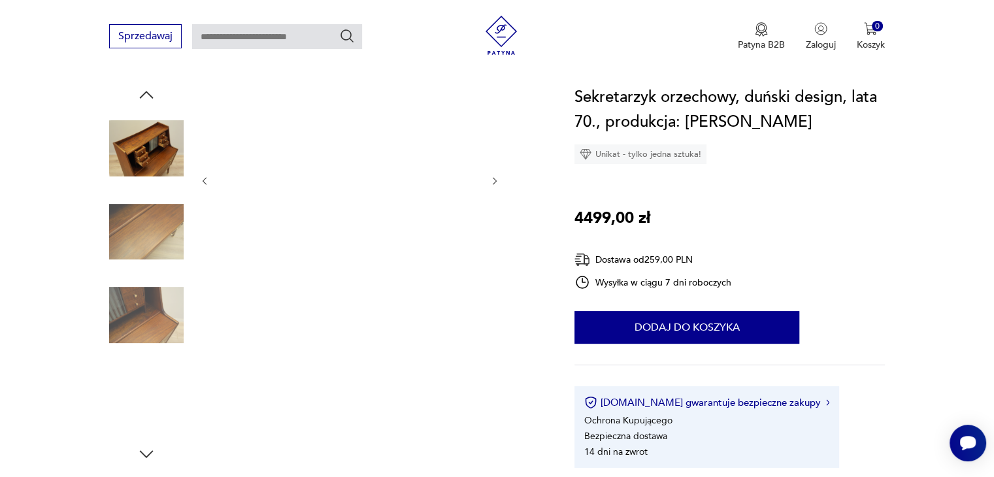
click at [147, 220] on img at bounding box center [146, 232] width 74 height 74
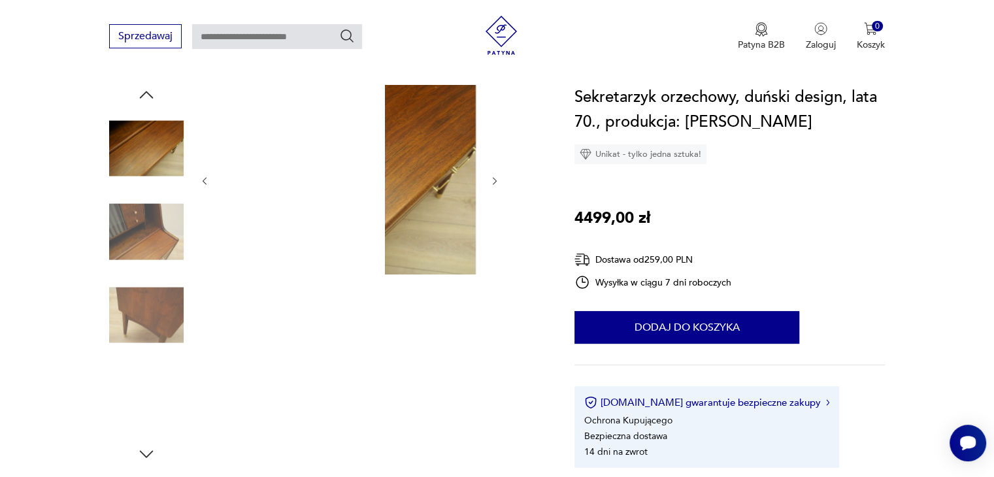
click at [147, 220] on img at bounding box center [146, 232] width 74 height 74
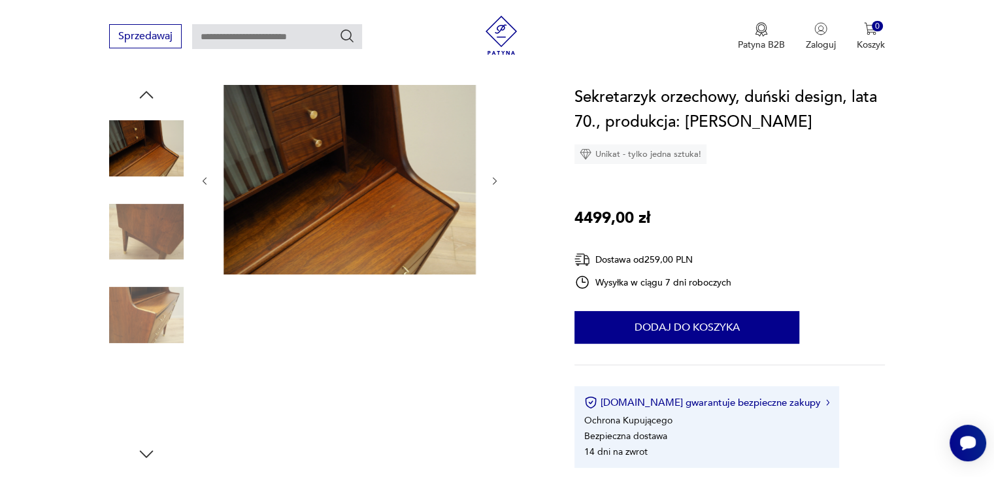
click at [147, 220] on img at bounding box center [146, 232] width 74 height 74
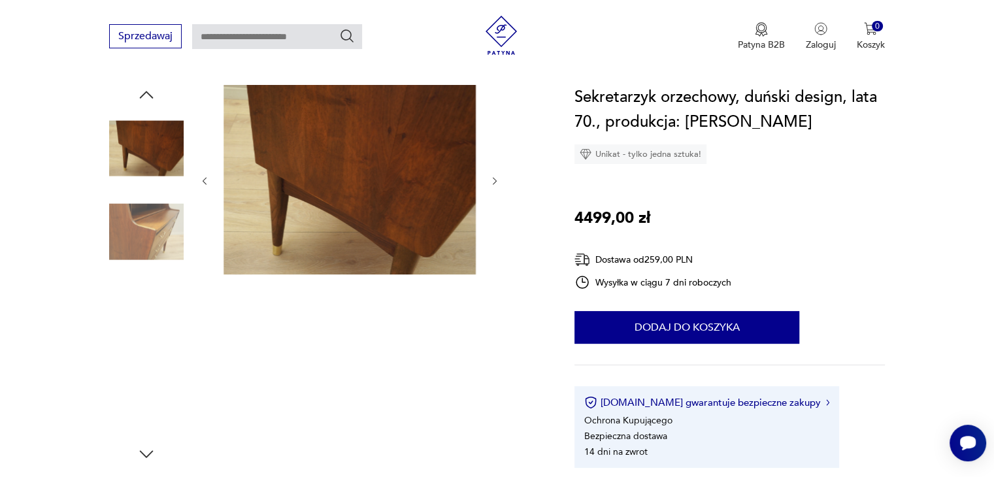
click at [147, 220] on img at bounding box center [146, 232] width 74 height 74
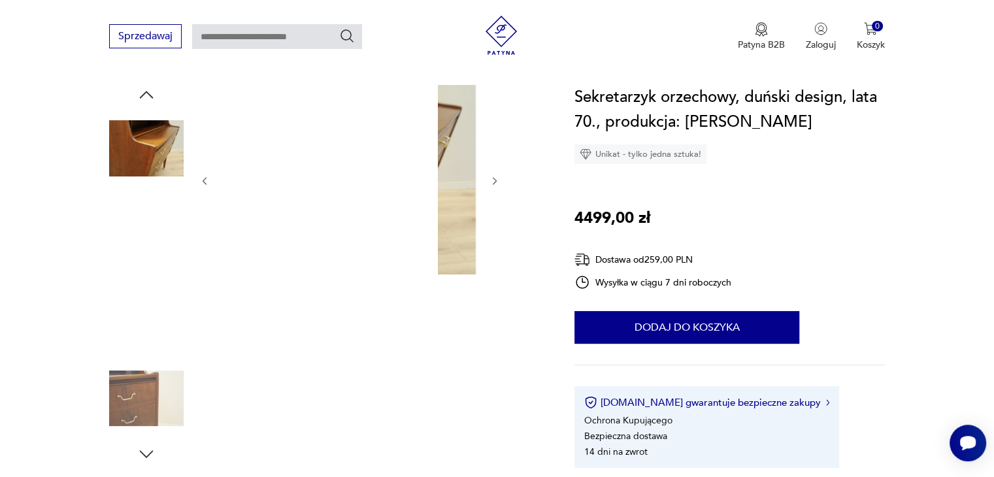
click at [147, 220] on img at bounding box center [146, 232] width 74 height 74
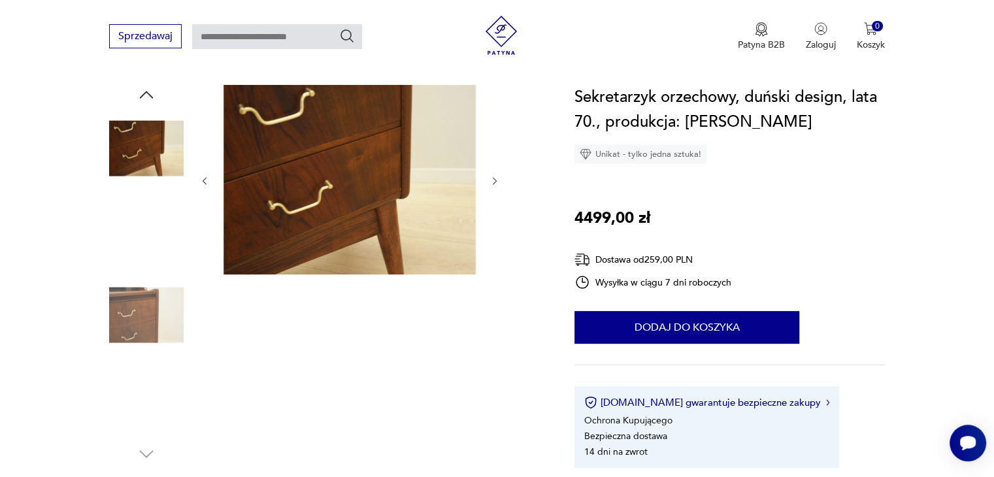
click at [149, 224] on img at bounding box center [146, 232] width 74 height 74
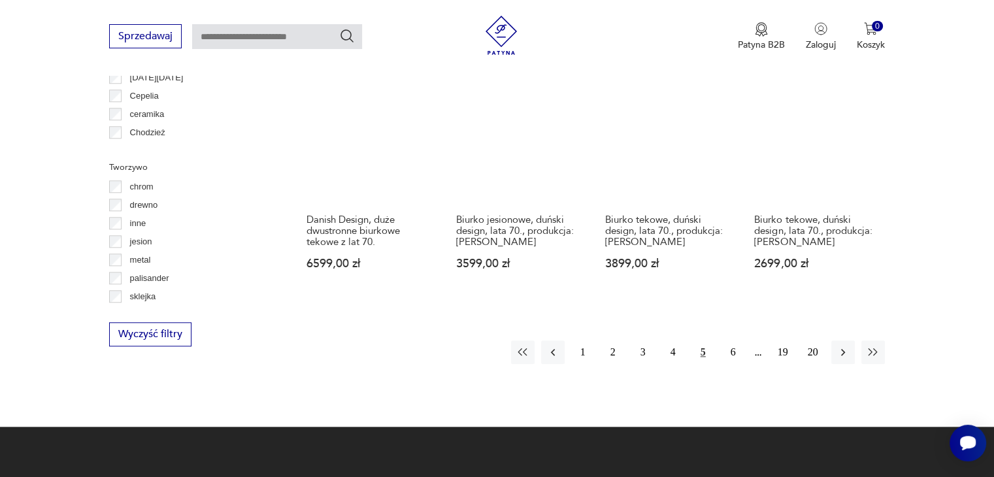
scroll to position [1326, 0]
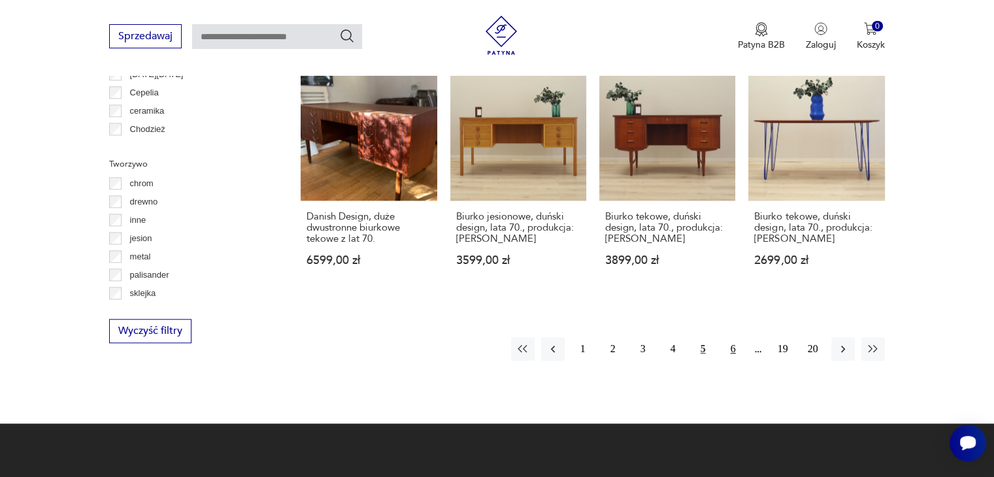
click at [732, 337] on button "6" at bounding box center [733, 349] width 24 height 24
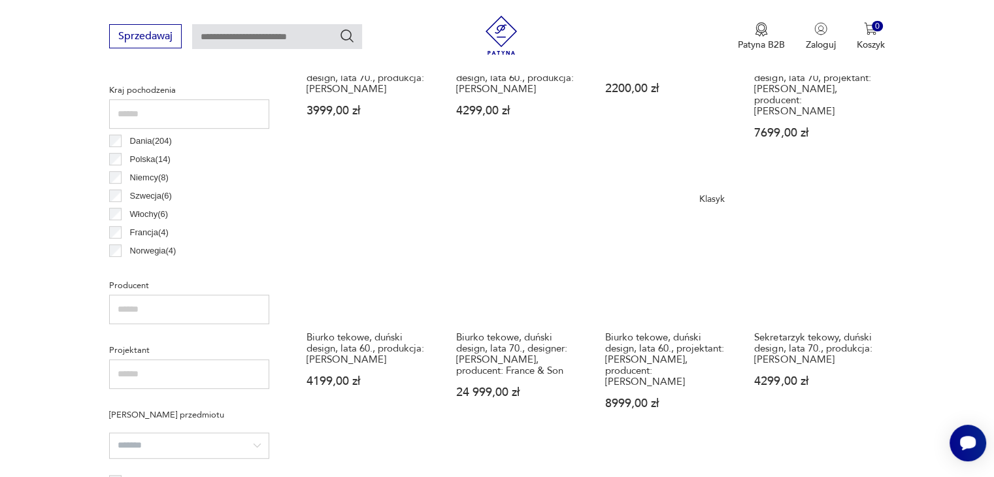
scroll to position [804, 0]
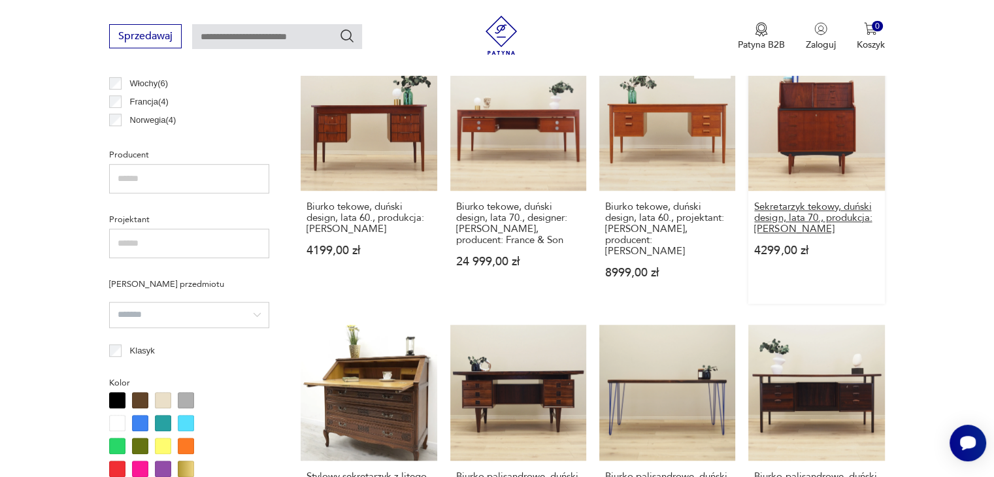
click at [821, 203] on h3 "Sekretarzyk tekowy, duński design, lata 70., produkcja: [PERSON_NAME]" at bounding box center [816, 217] width 124 height 33
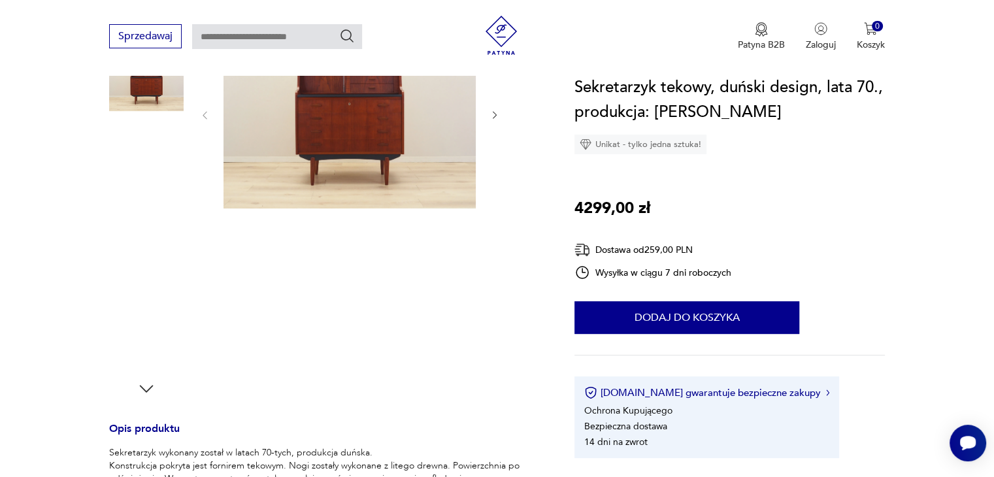
scroll to position [131, 0]
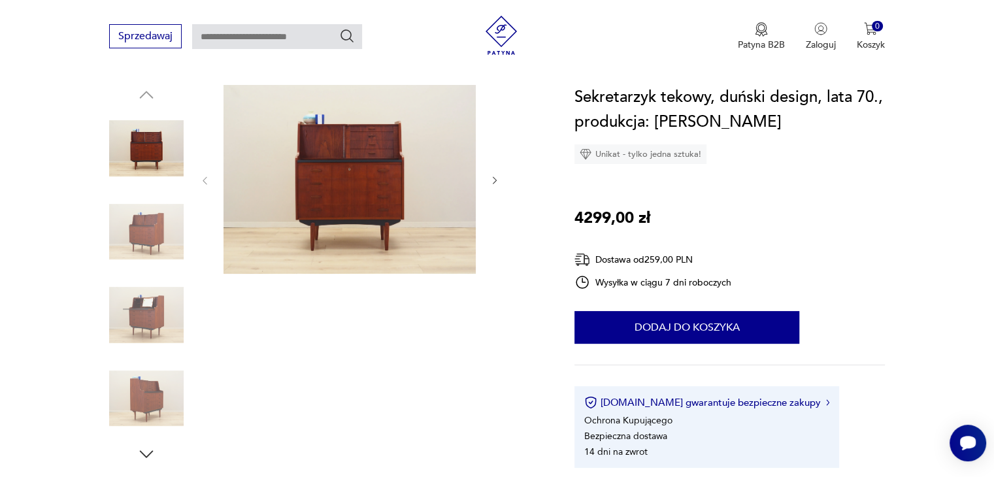
click at [159, 282] on img at bounding box center [146, 315] width 74 height 74
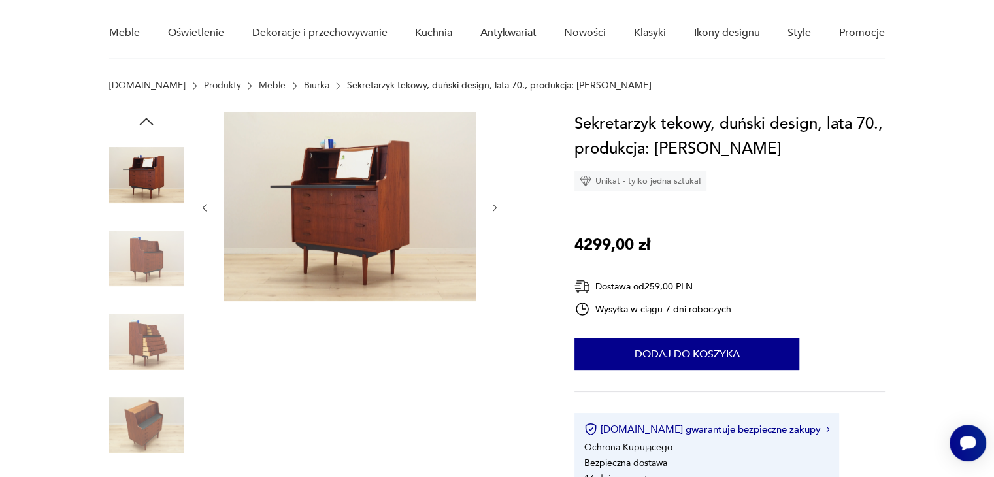
scroll to position [65, 0]
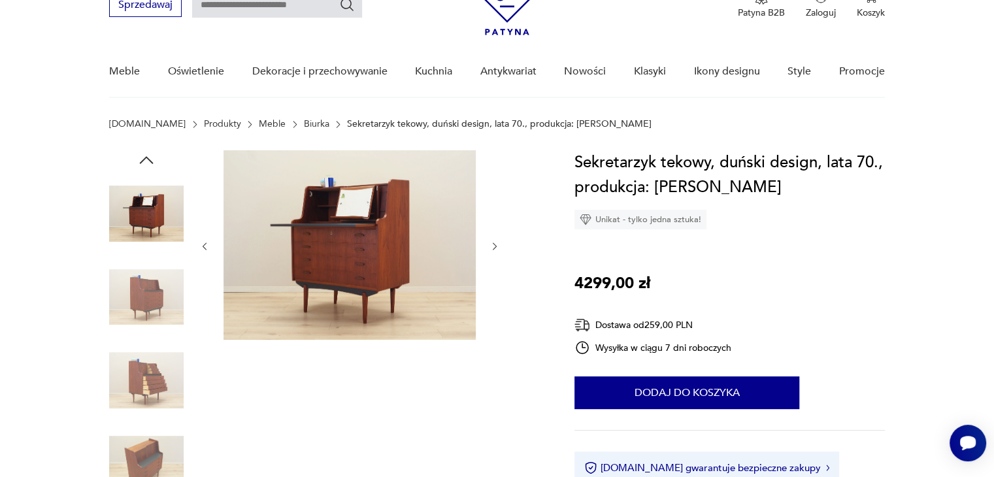
click at [150, 161] on icon "button" at bounding box center [147, 160] width 20 height 20
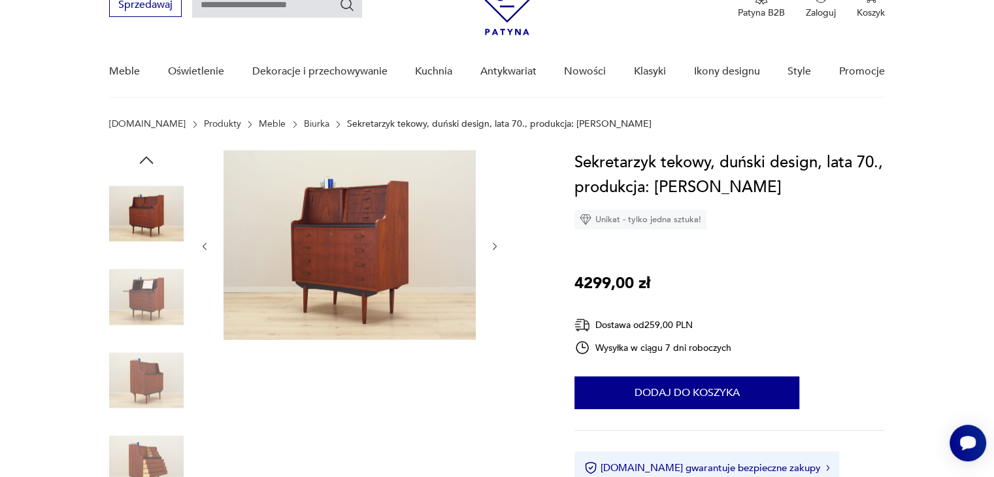
click at [159, 210] on img at bounding box center [146, 213] width 74 height 74
click at [148, 160] on icon "button" at bounding box center [147, 160] width 20 height 20
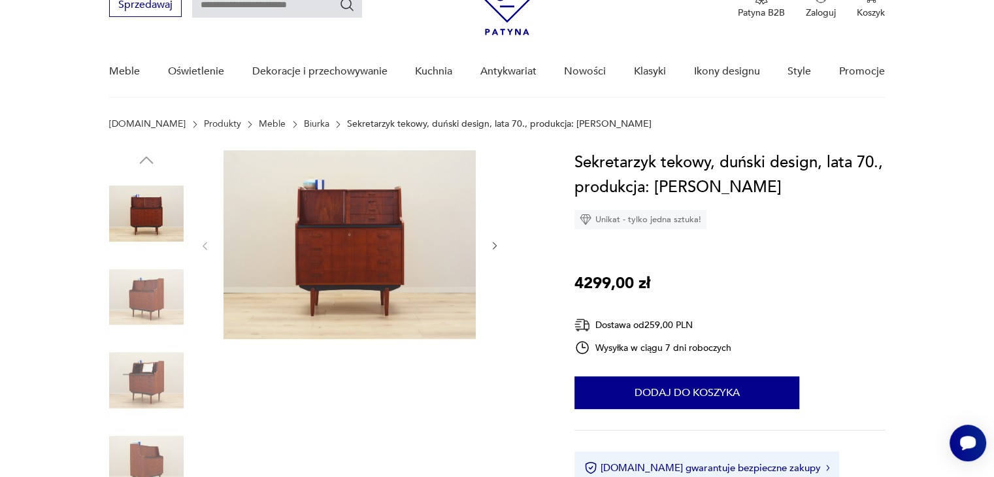
click at [149, 199] on img at bounding box center [146, 213] width 74 height 74
click at [148, 279] on img at bounding box center [146, 297] width 74 height 74
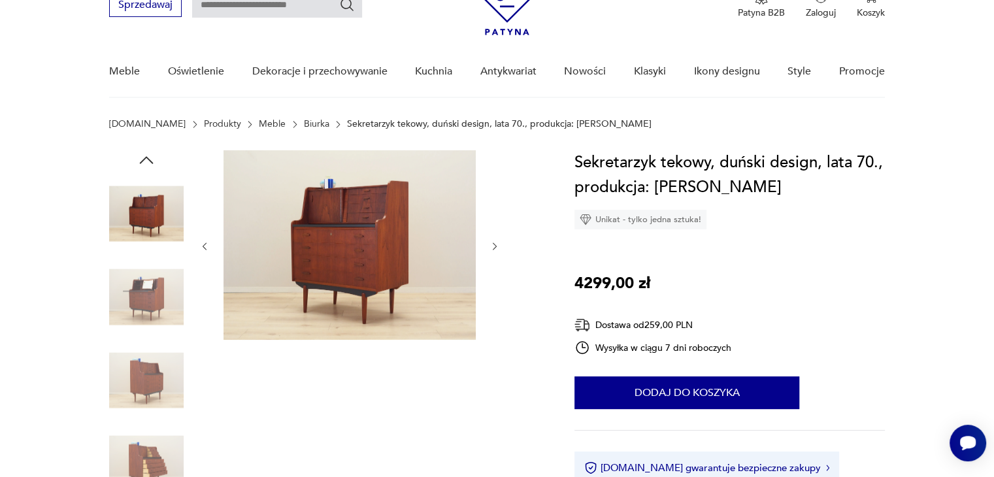
click at [148, 279] on img at bounding box center [146, 297] width 74 height 74
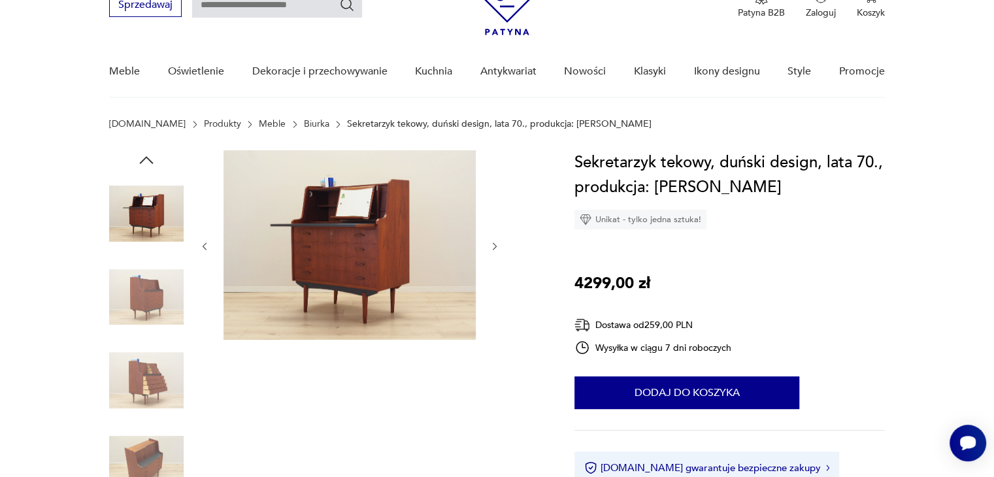
click at [145, 299] on img at bounding box center [146, 297] width 74 height 74
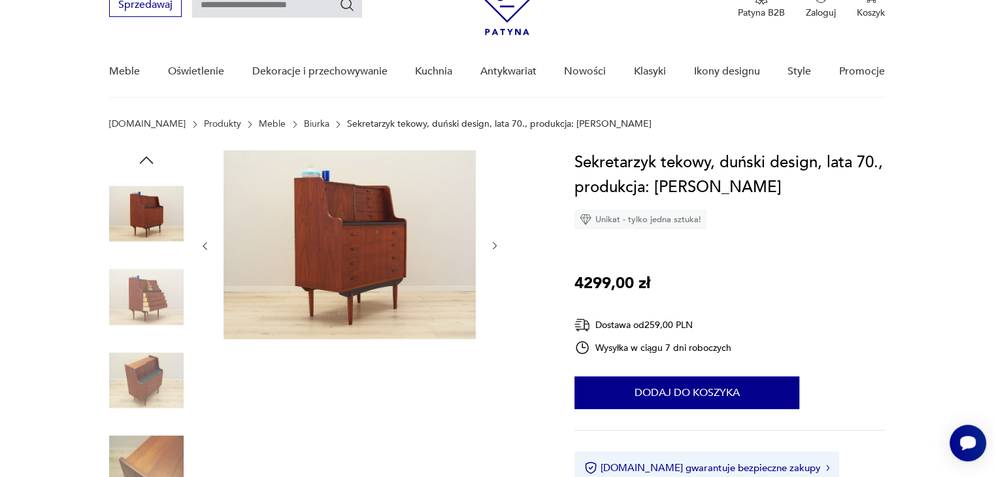
click at [155, 280] on img at bounding box center [146, 297] width 74 height 74
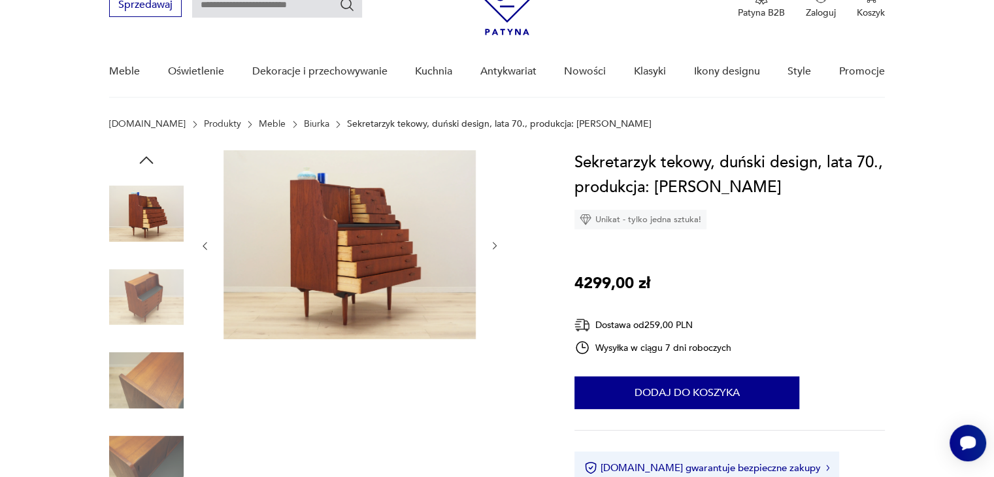
click at [155, 280] on img at bounding box center [146, 297] width 74 height 74
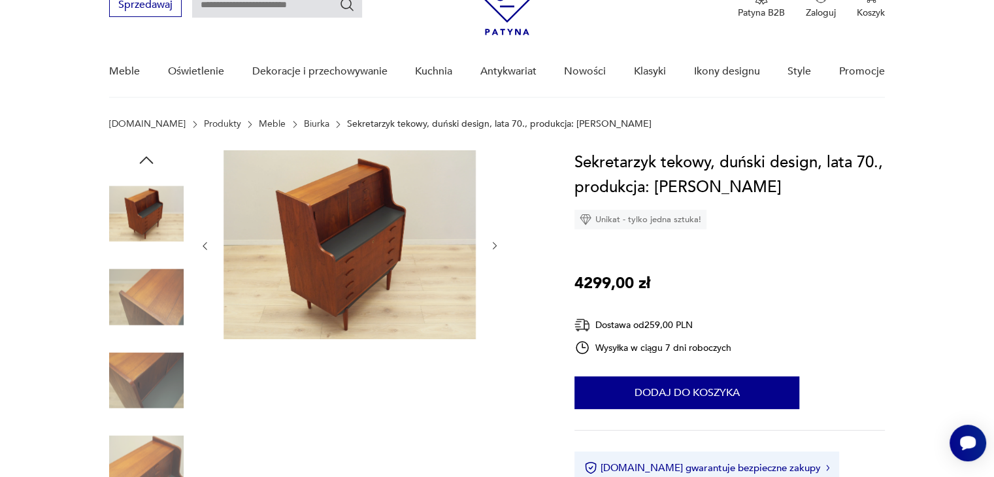
click at [155, 280] on img at bounding box center [146, 297] width 74 height 74
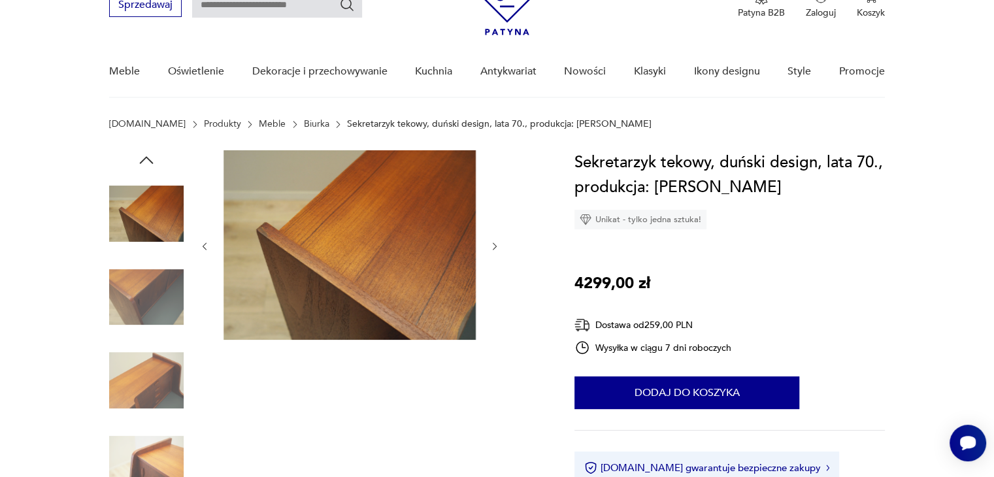
click at [155, 280] on img at bounding box center [146, 297] width 74 height 74
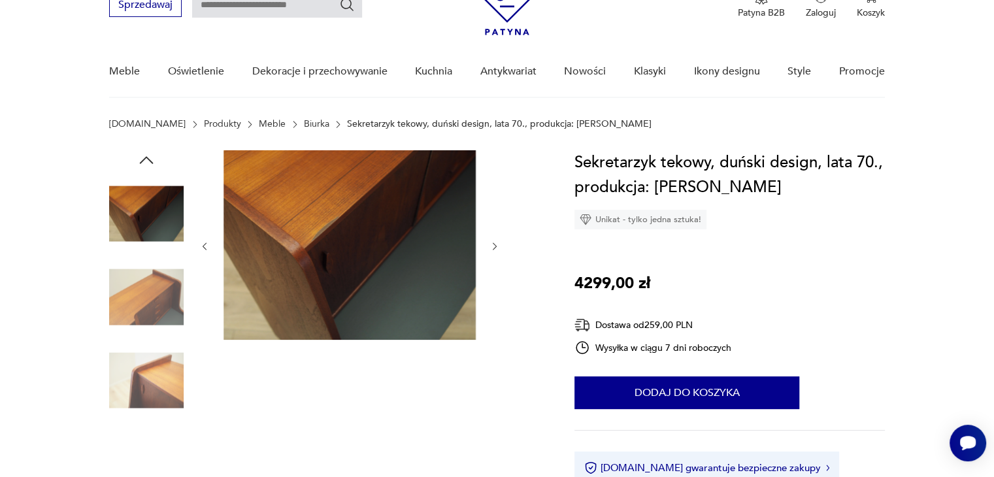
click at [155, 280] on img at bounding box center [146, 297] width 74 height 74
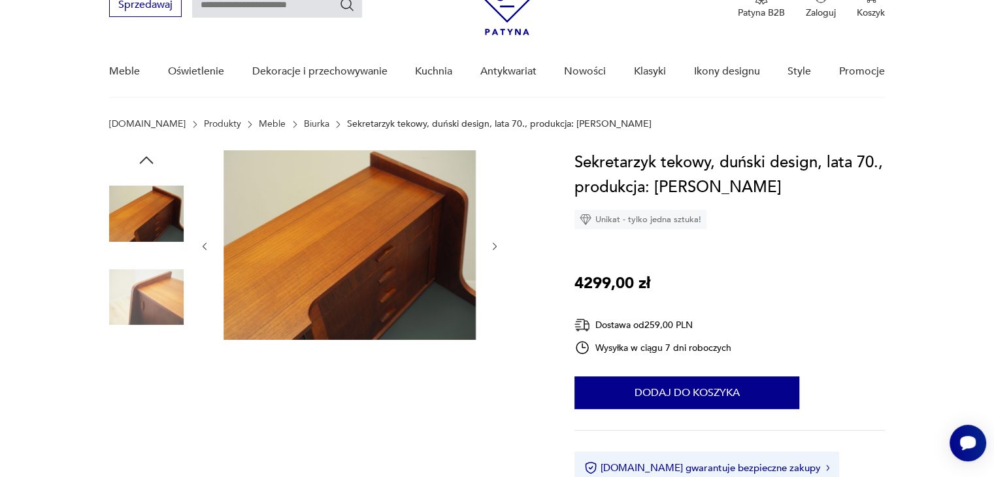
click at [155, 280] on img at bounding box center [146, 297] width 74 height 74
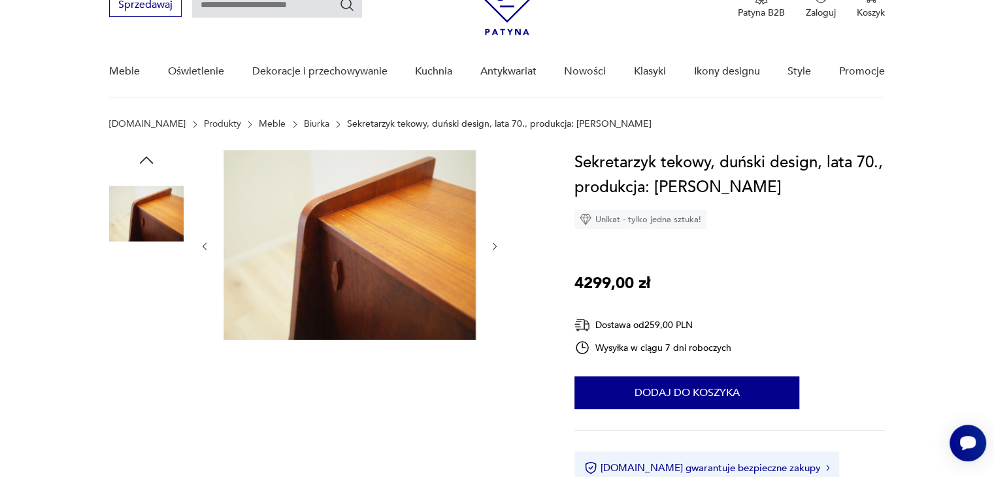
click at [157, 291] on img at bounding box center [146, 297] width 74 height 74
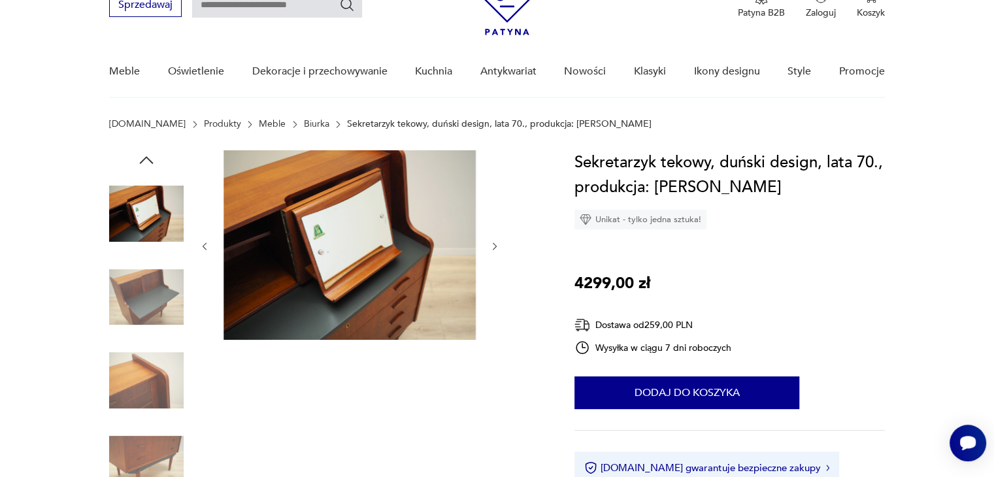
click at [157, 304] on img at bounding box center [146, 297] width 74 height 74
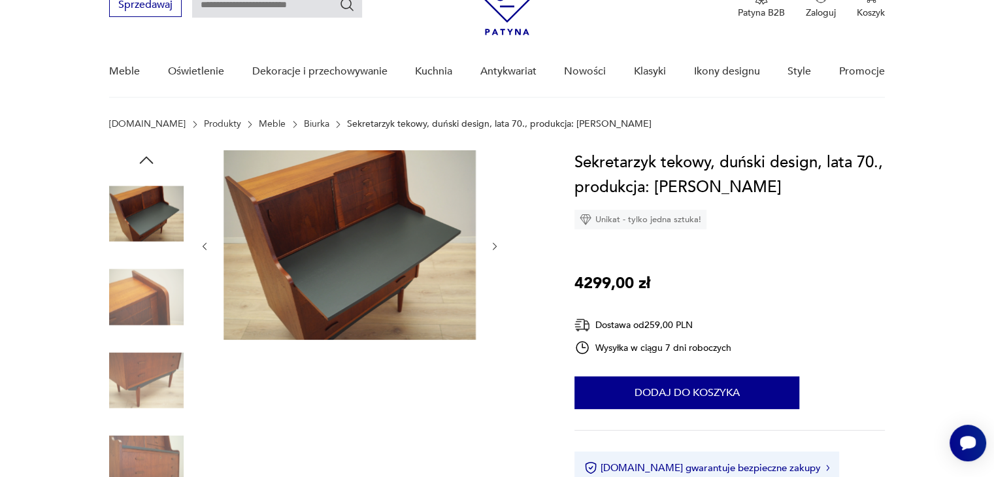
click at [164, 280] on img at bounding box center [146, 297] width 74 height 74
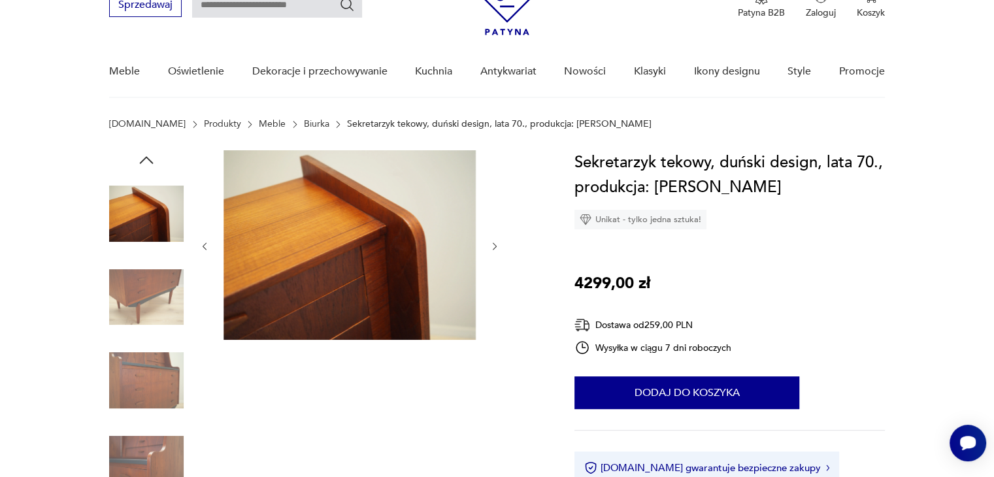
click at [164, 280] on img at bounding box center [146, 297] width 74 height 74
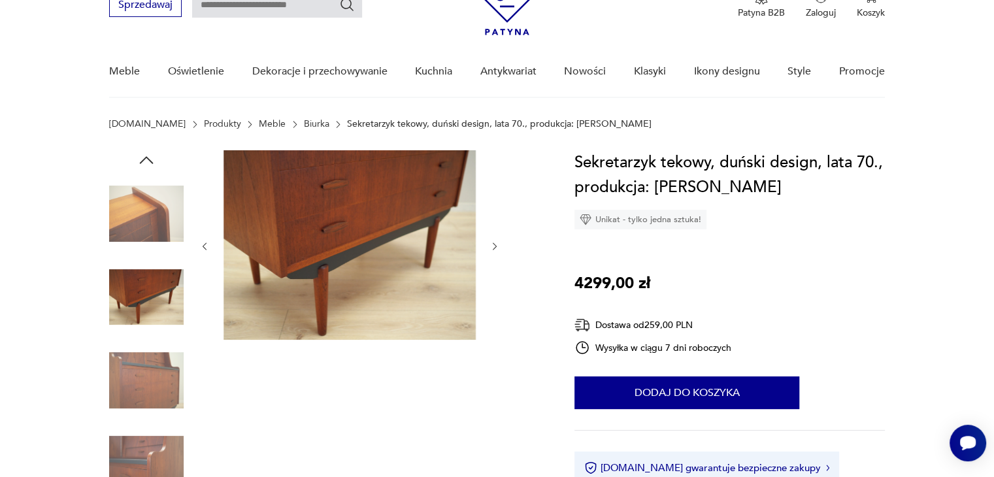
click at [149, 357] on img at bounding box center [146, 380] width 74 height 74
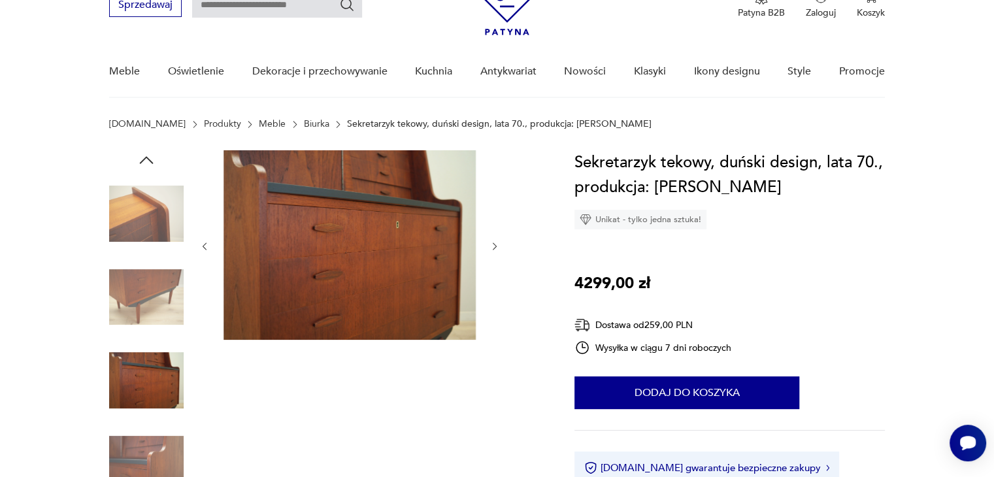
click at [144, 432] on img at bounding box center [146, 464] width 74 height 74
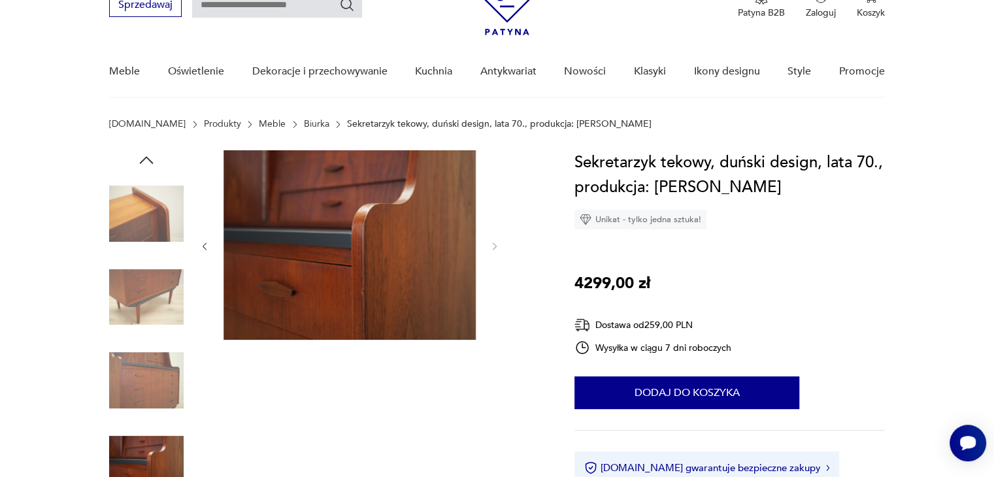
click at [138, 376] on img at bounding box center [146, 380] width 74 height 74
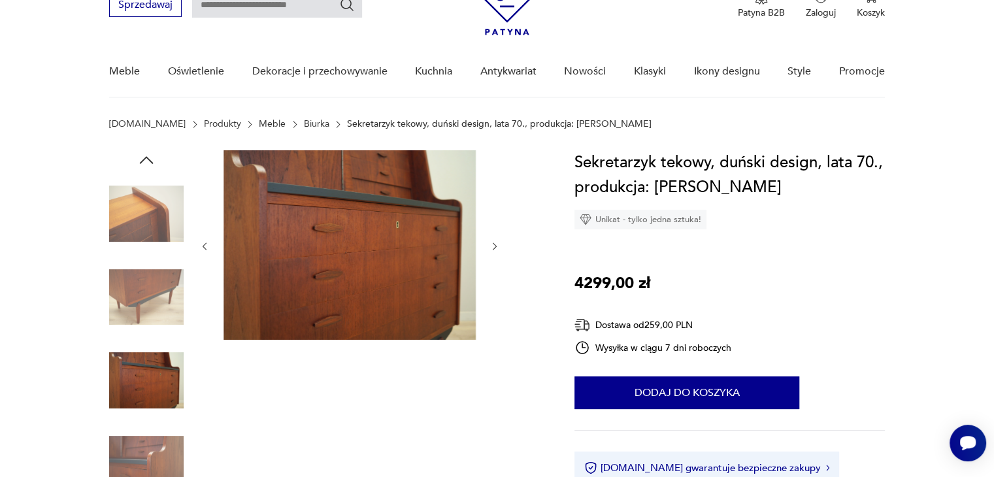
click at [165, 299] on img at bounding box center [146, 297] width 74 height 74
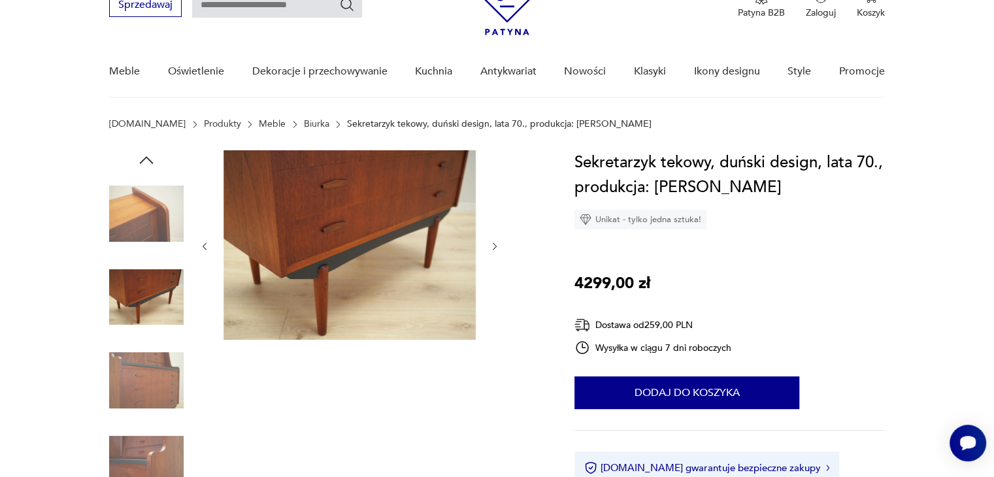
click at [162, 229] on img at bounding box center [146, 213] width 74 height 74
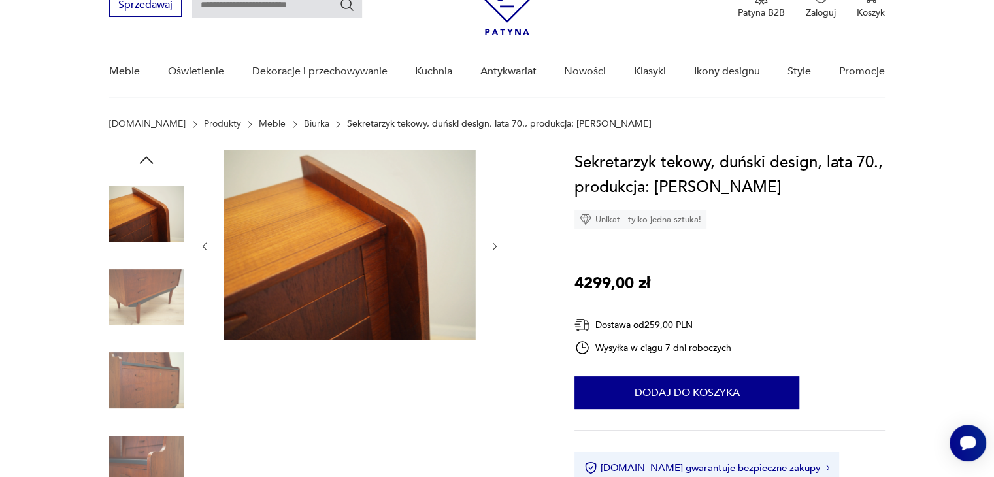
click at [149, 165] on icon "button" at bounding box center [147, 160] width 20 height 20
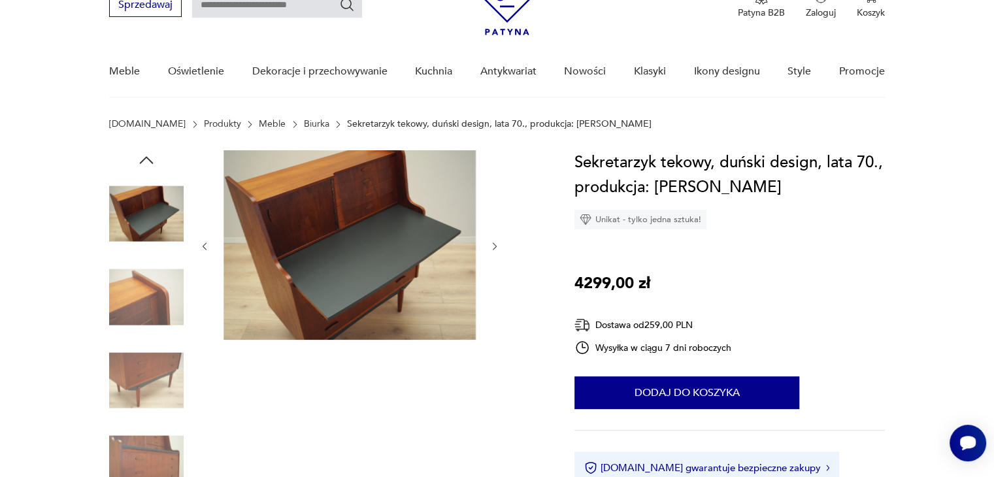
click at [150, 220] on img at bounding box center [146, 213] width 74 height 74
click at [154, 154] on icon "button" at bounding box center [147, 160] width 20 height 20
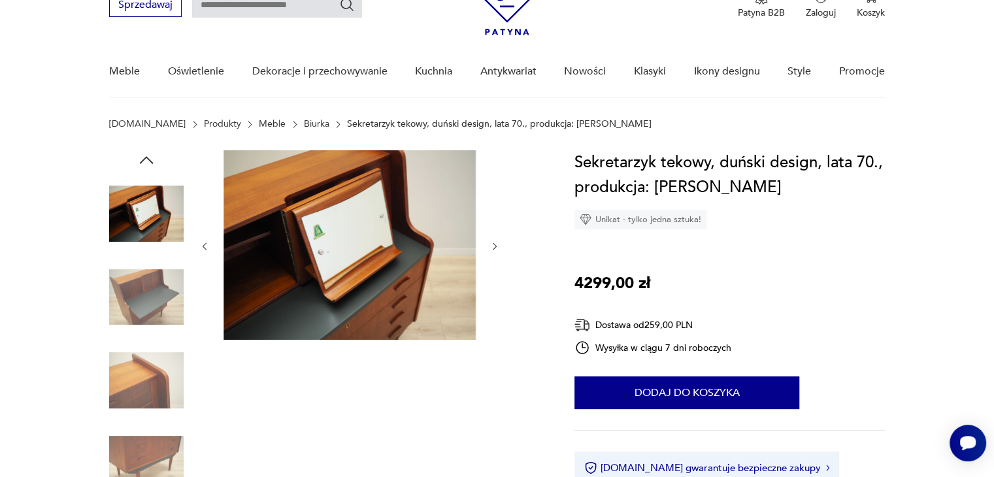
click at [147, 205] on img at bounding box center [146, 213] width 74 height 74
click at [153, 154] on icon "button" at bounding box center [147, 160] width 20 height 20
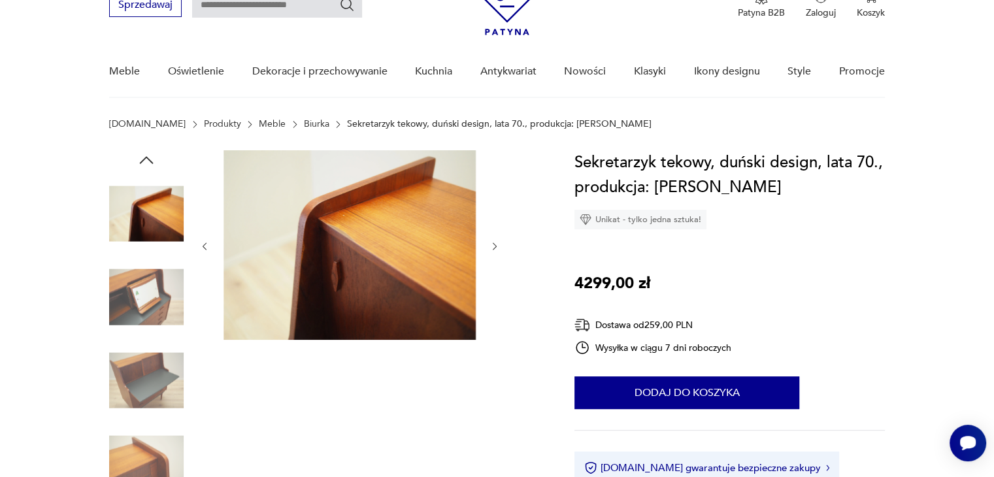
click at [146, 162] on icon "button" at bounding box center [147, 160] width 20 height 20
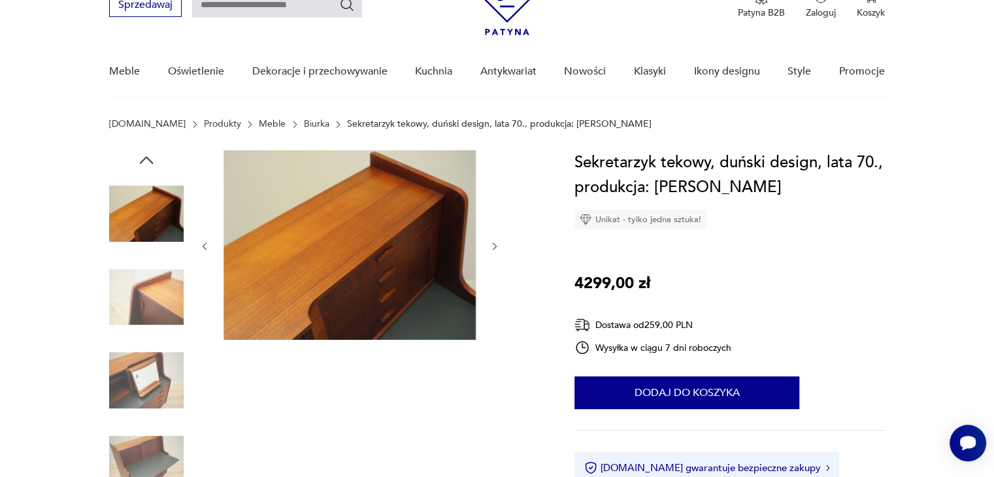
click at [146, 162] on icon "button" at bounding box center [147, 160] width 20 height 20
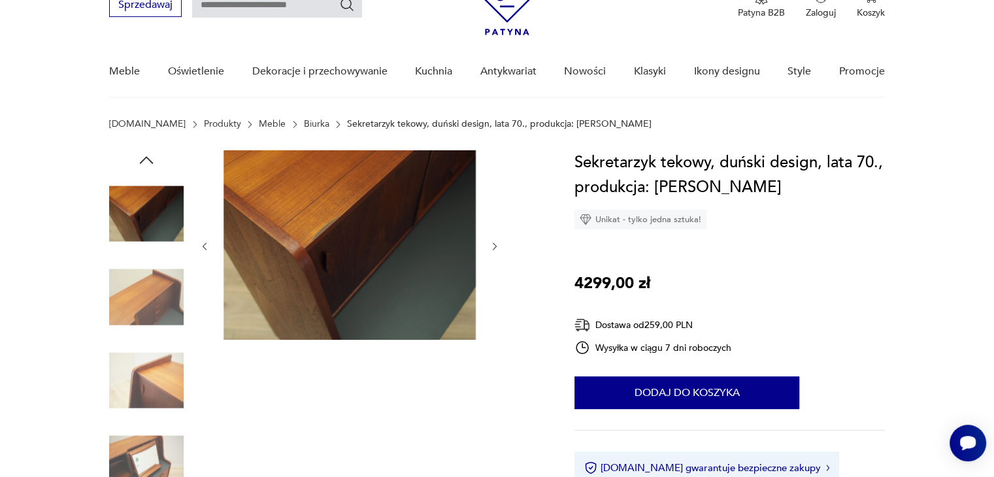
click at [146, 162] on icon "button" at bounding box center [147, 160] width 20 height 20
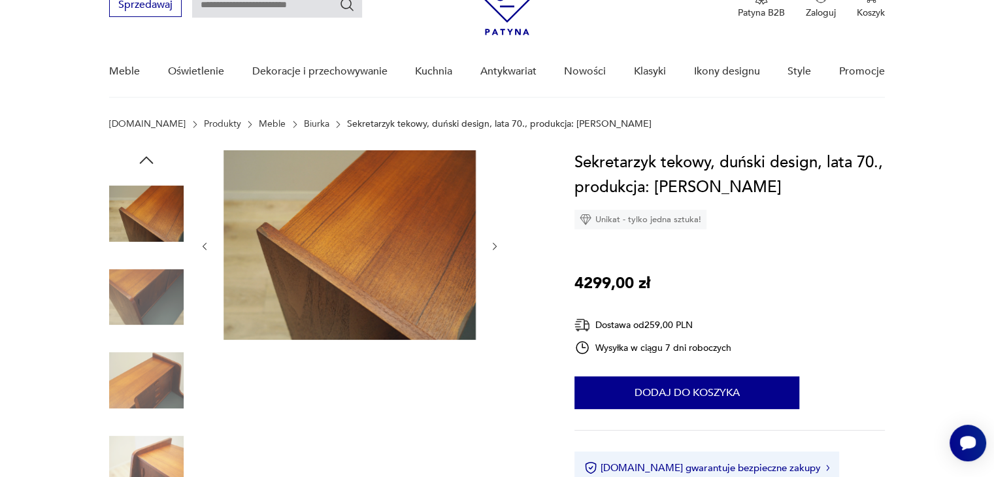
click at [146, 162] on icon "button" at bounding box center [147, 160] width 20 height 20
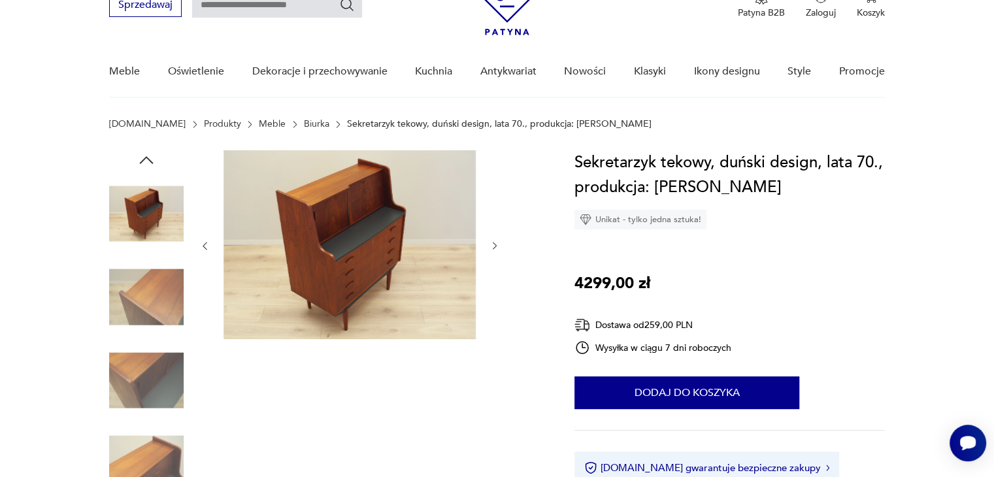
click at [146, 162] on icon "button" at bounding box center [147, 160] width 20 height 20
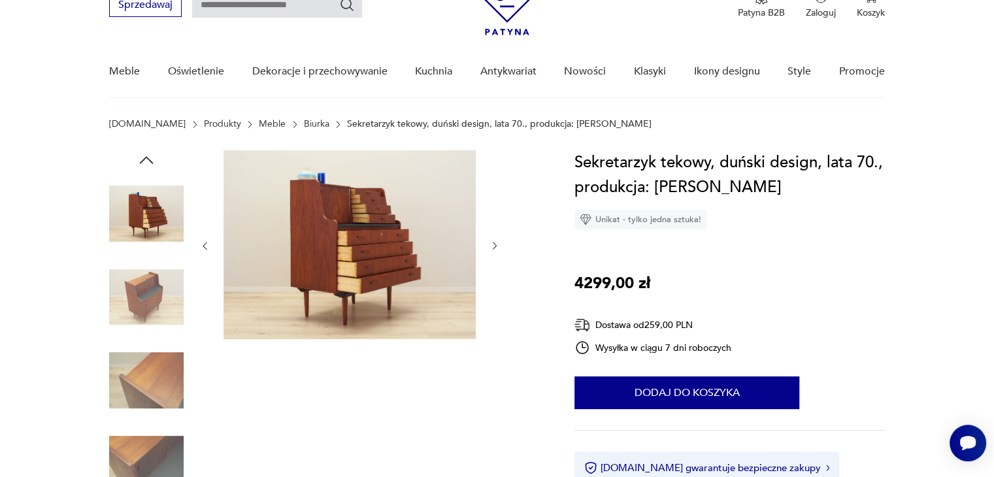
click at [146, 162] on icon "button" at bounding box center [147, 160] width 20 height 20
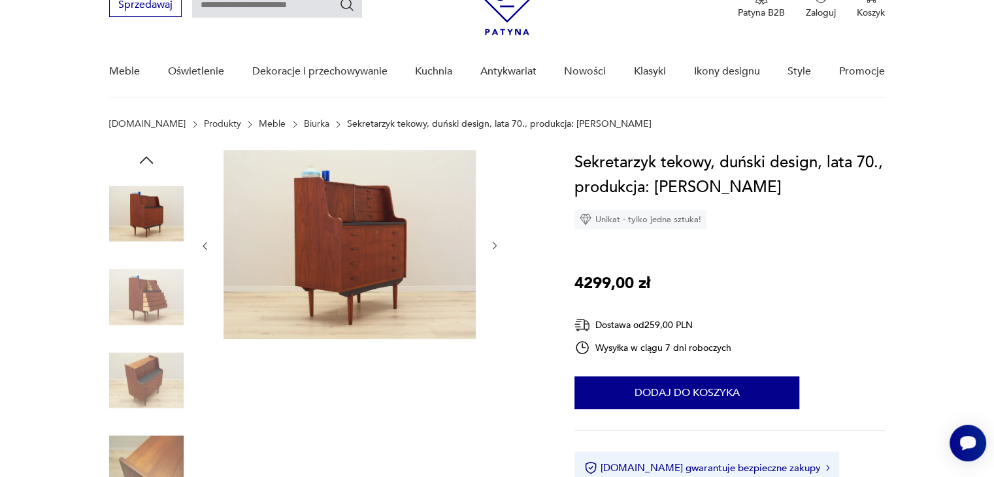
click at [146, 162] on icon "button" at bounding box center [147, 160] width 20 height 20
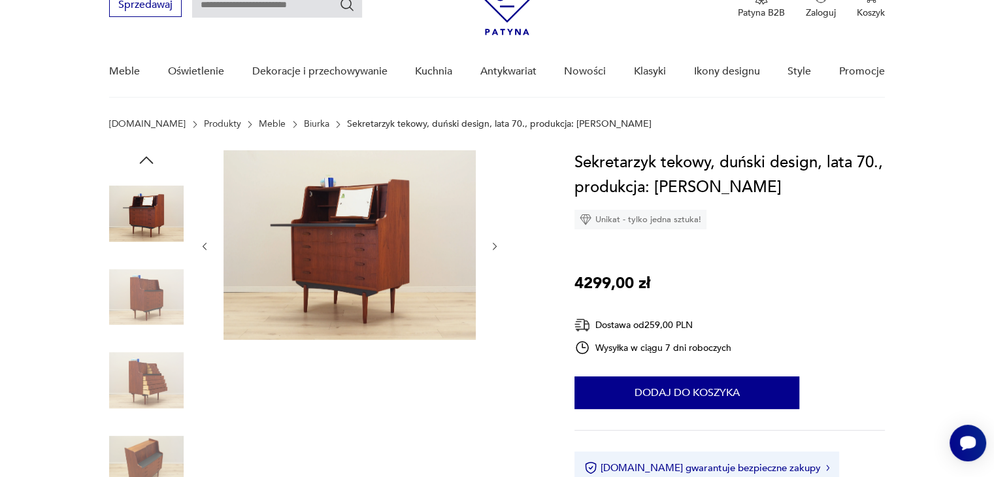
click at [146, 162] on icon "button" at bounding box center [147, 160] width 20 height 20
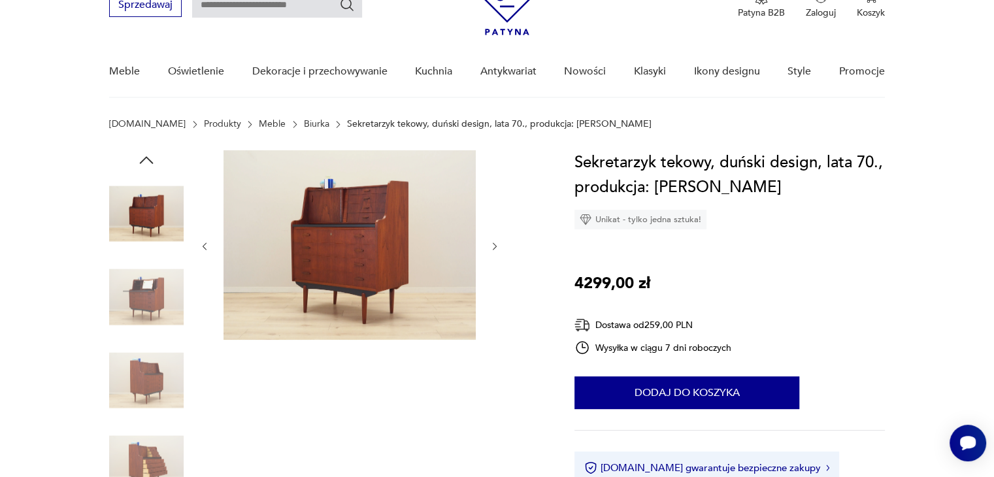
click at [146, 162] on icon "button" at bounding box center [147, 160] width 20 height 20
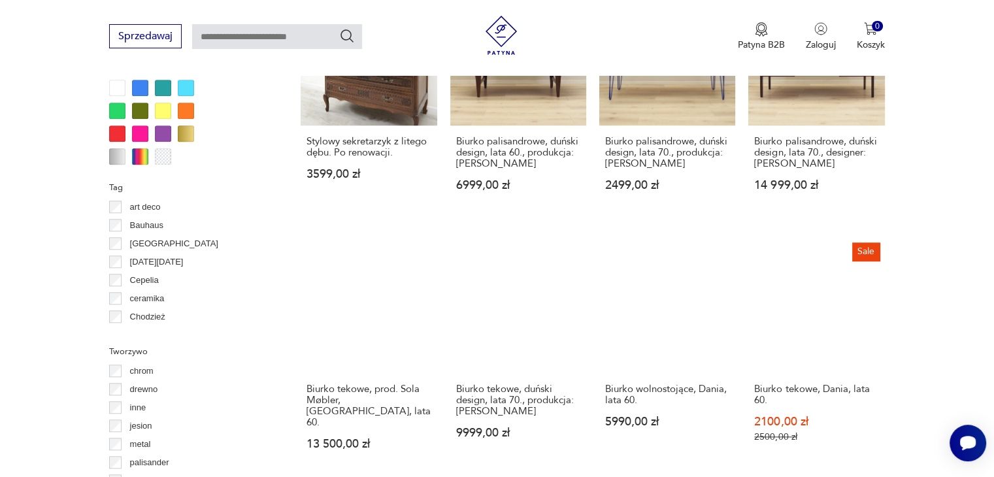
scroll to position [1243, 0]
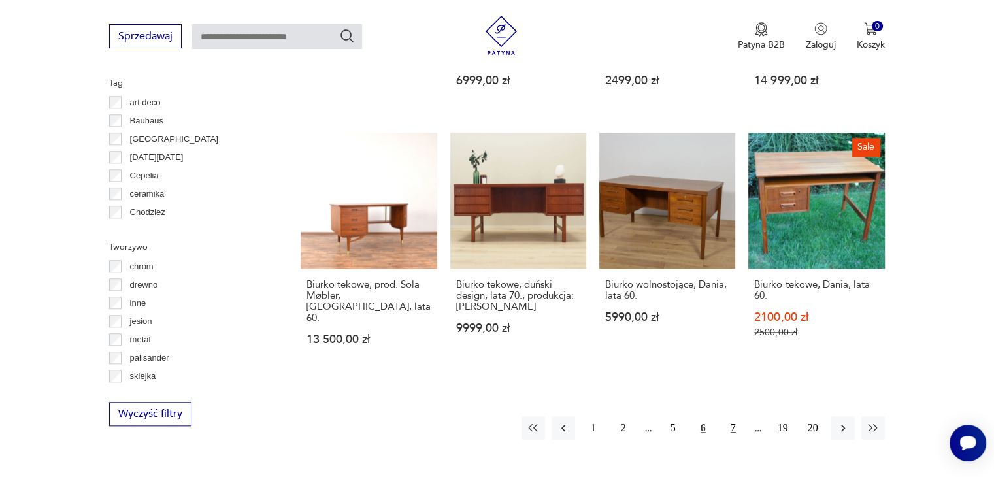
click at [731, 416] on button "7" at bounding box center [733, 428] width 24 height 24
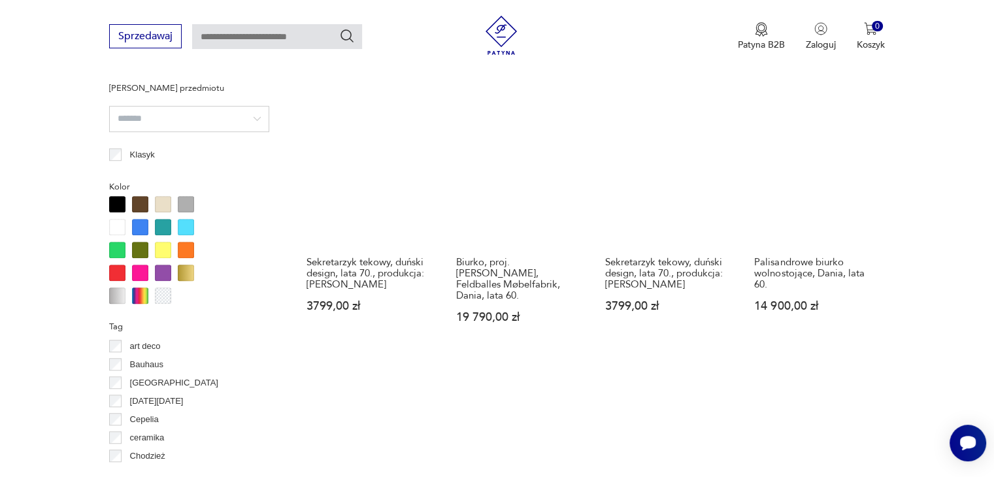
scroll to position [1261, 0]
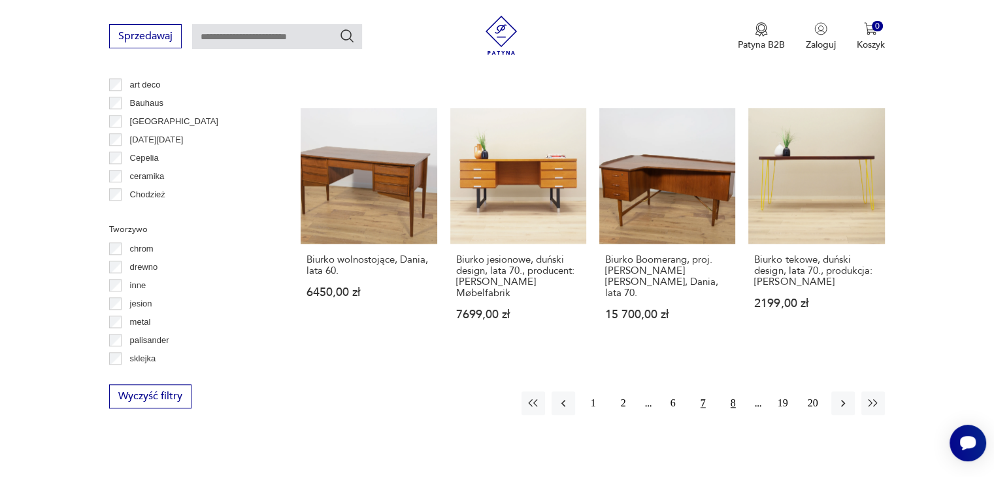
click at [729, 391] on button "8" at bounding box center [733, 403] width 24 height 24
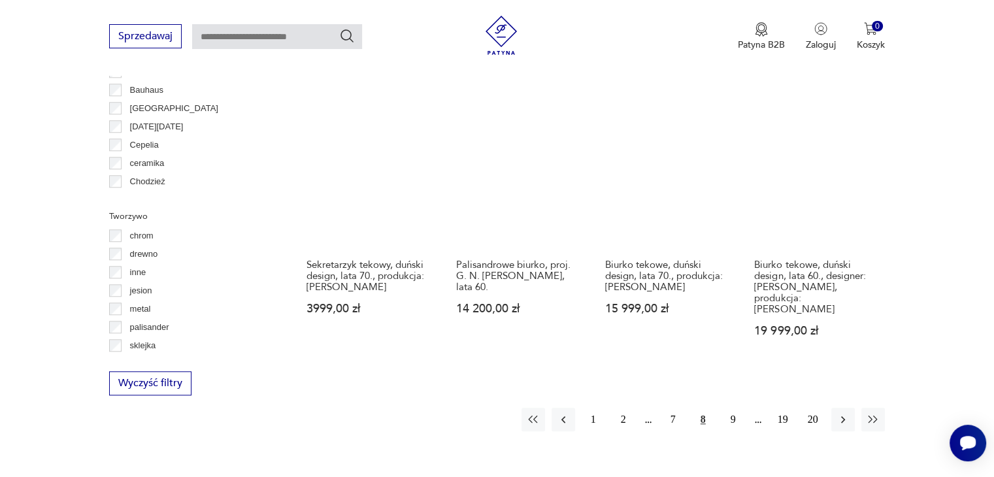
scroll to position [1196, 0]
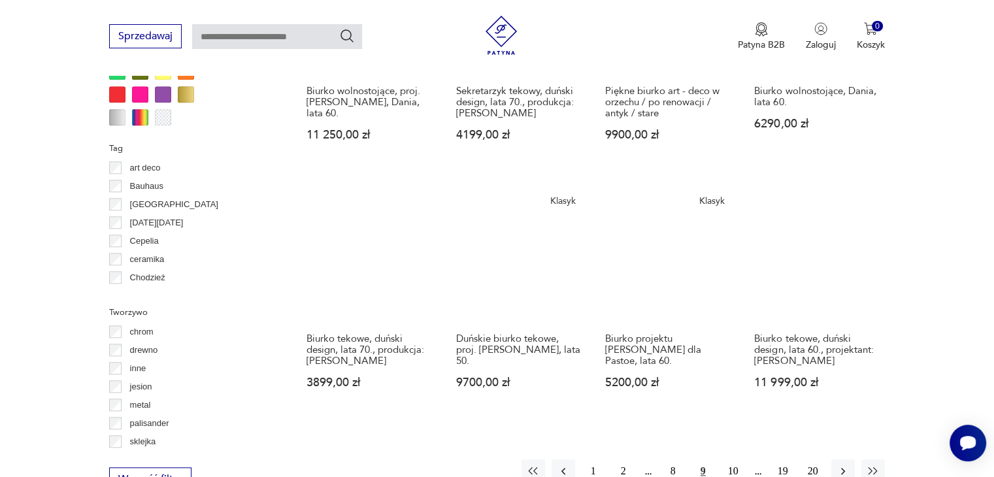
scroll to position [1196, 0]
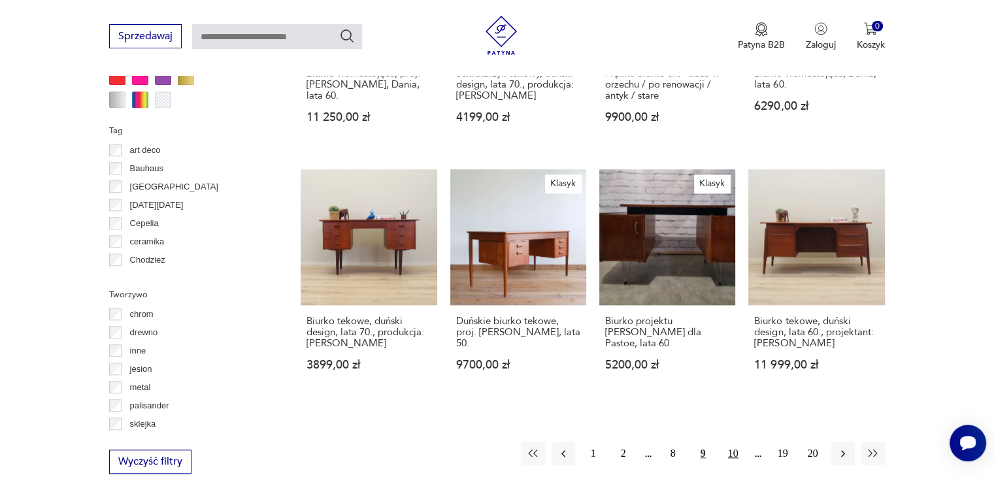
click at [737, 442] on button "10" at bounding box center [733, 454] width 24 height 24
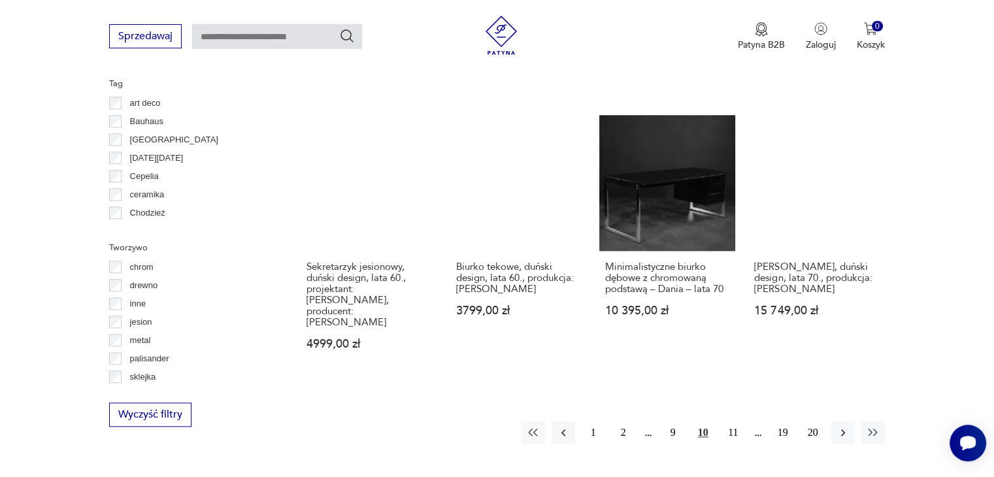
scroll to position [1261, 0]
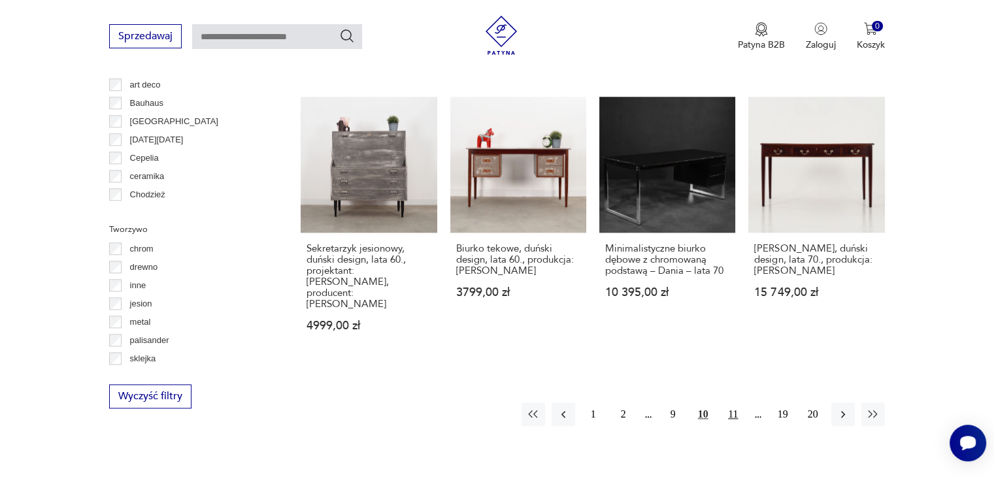
click at [729, 403] on button "11" at bounding box center [733, 415] width 24 height 24
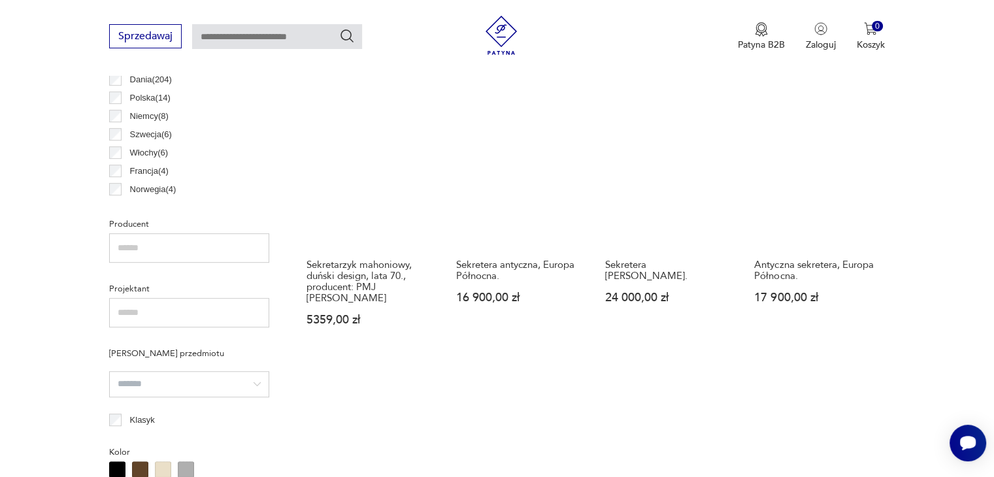
scroll to position [804, 0]
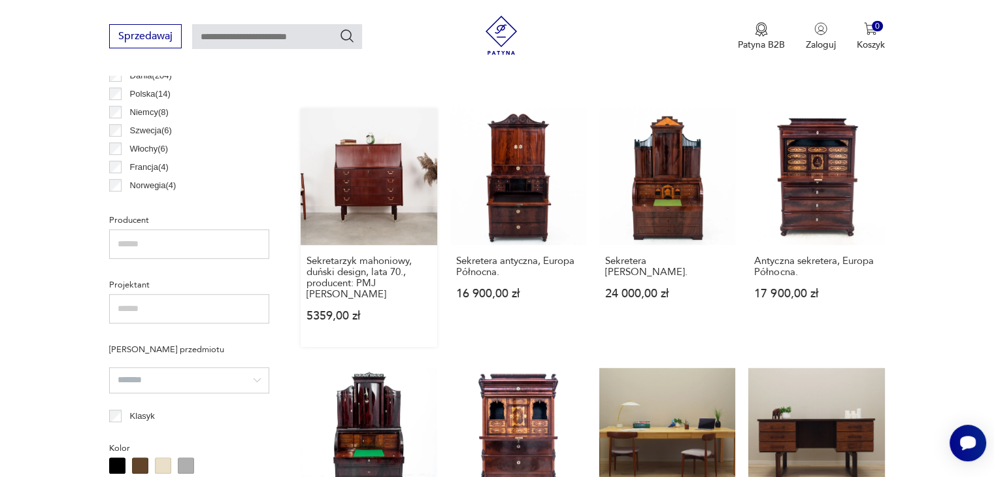
click at [359, 245] on div "Sekretarzyk mahoniowy, duński design, lata 70., producent: PMJ Viby J 5359,00 zł" at bounding box center [369, 296] width 136 height 102
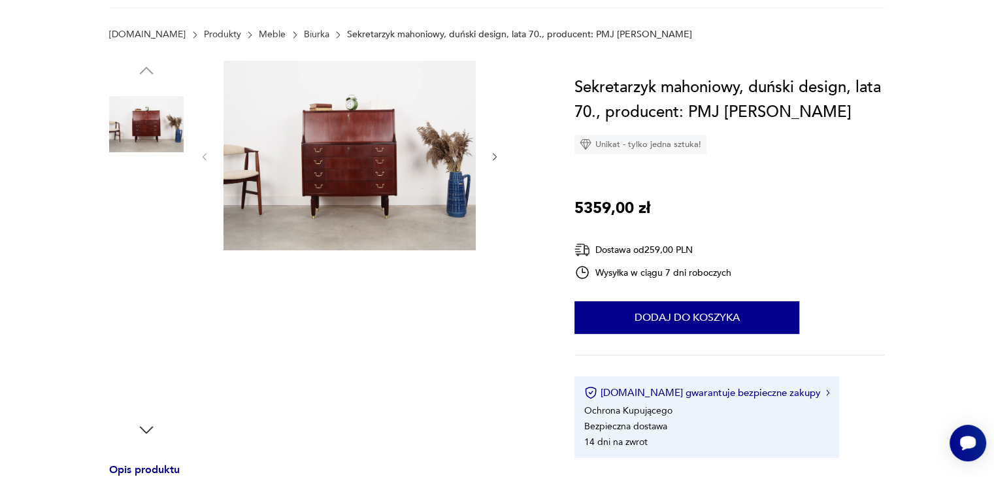
scroll to position [196, 0]
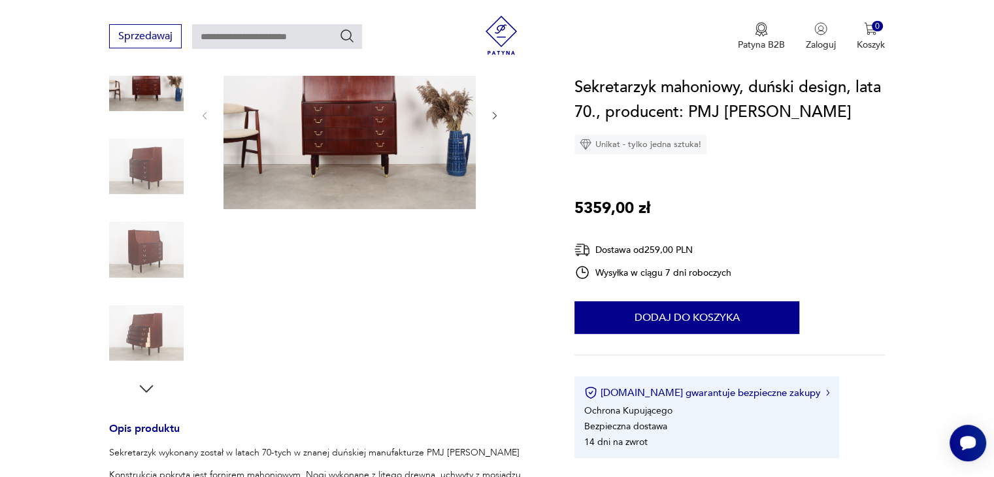
click at [157, 150] on img at bounding box center [146, 166] width 74 height 74
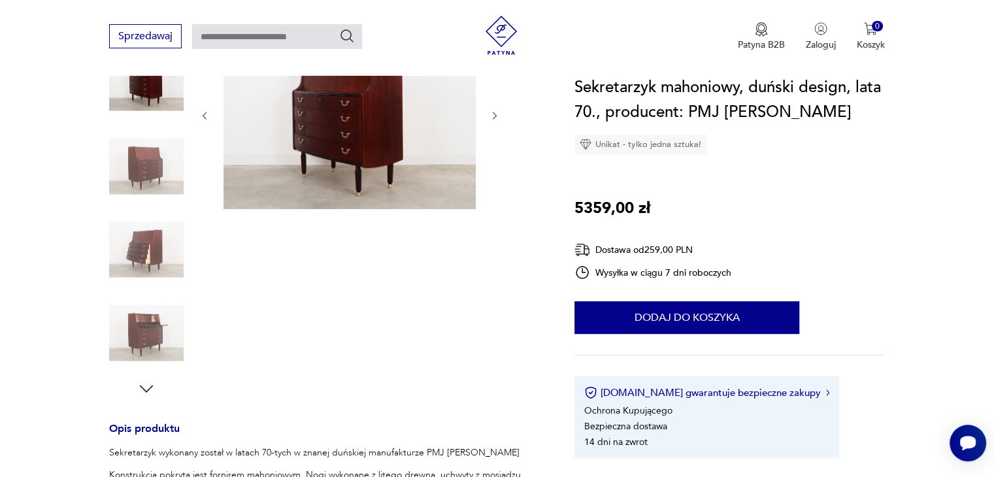
click at [155, 155] on img at bounding box center [146, 166] width 74 height 74
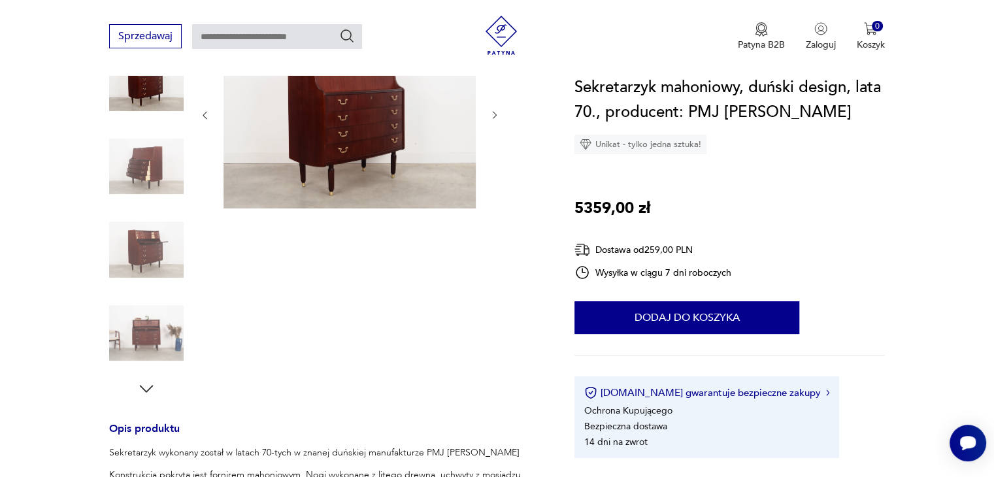
click at [154, 160] on img at bounding box center [146, 166] width 74 height 74
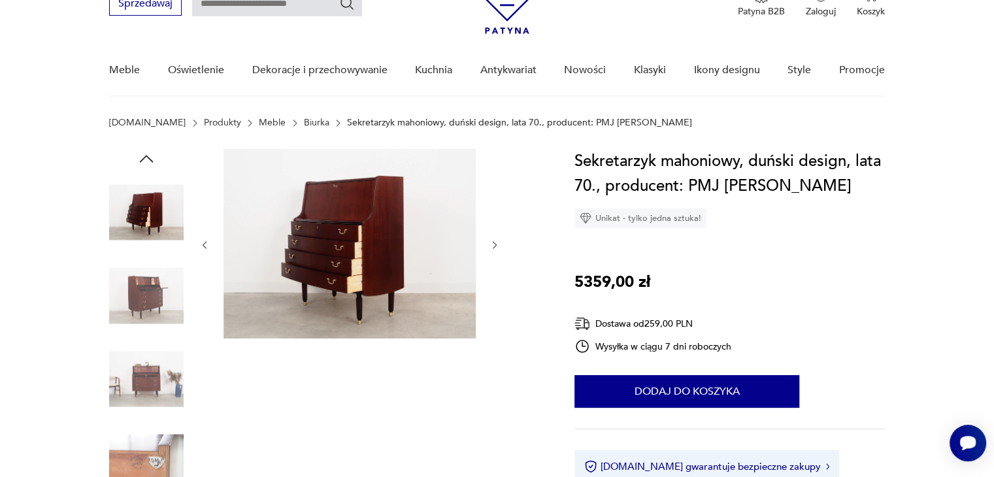
scroll to position [65, 0]
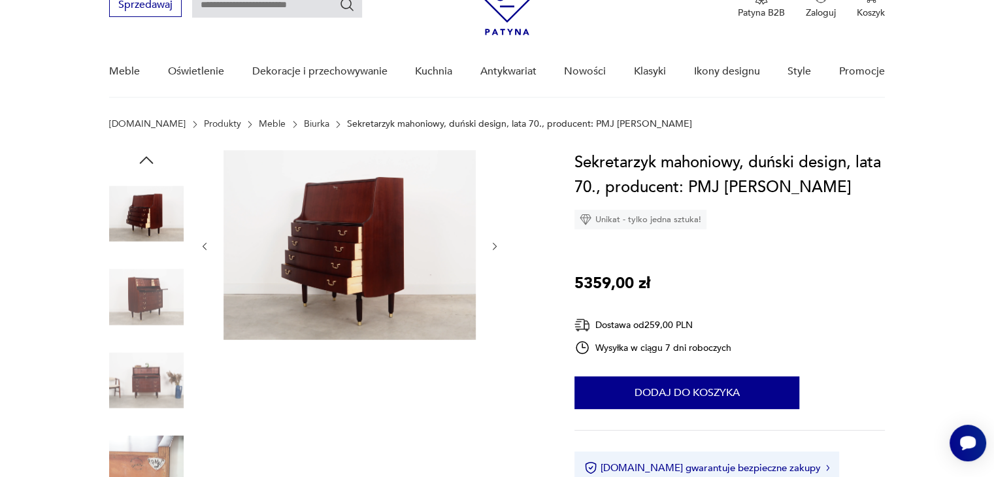
click at [136, 298] on img at bounding box center [146, 297] width 74 height 74
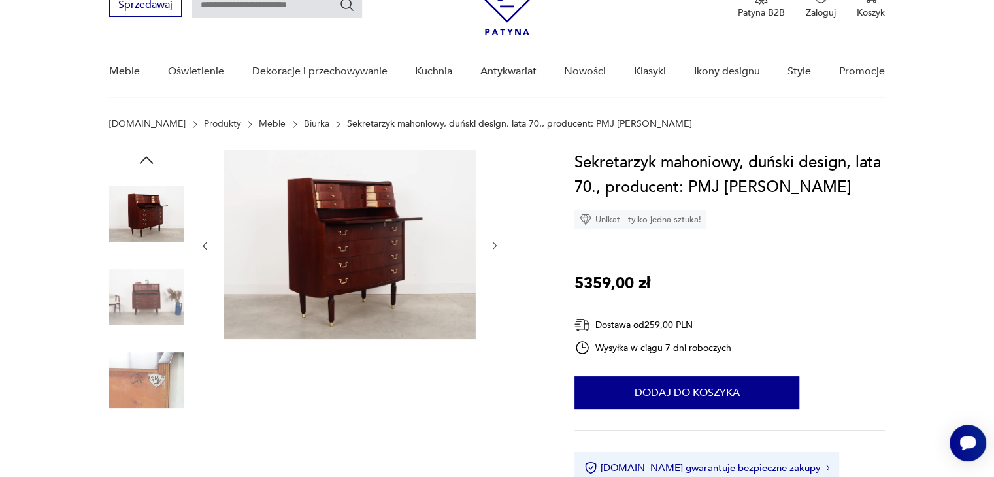
click at [136, 298] on img at bounding box center [146, 297] width 74 height 74
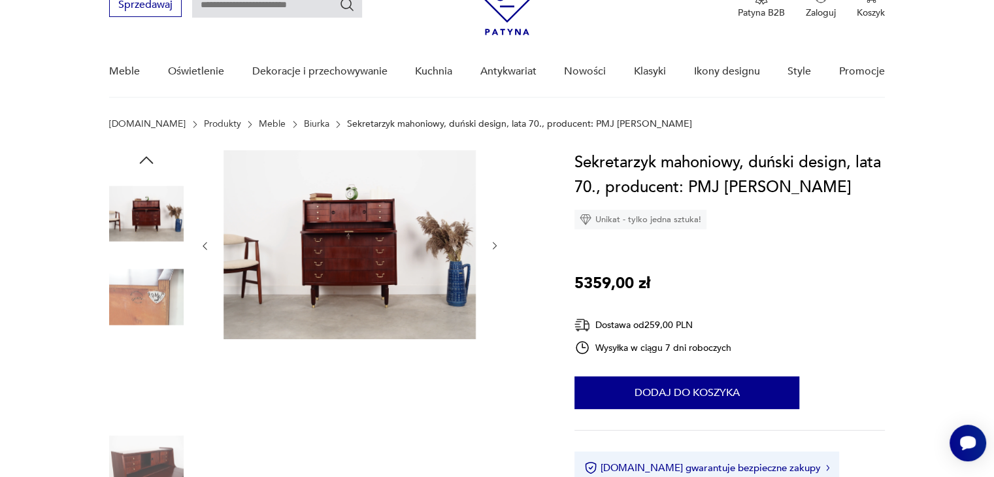
click at [136, 298] on img at bounding box center [146, 297] width 74 height 74
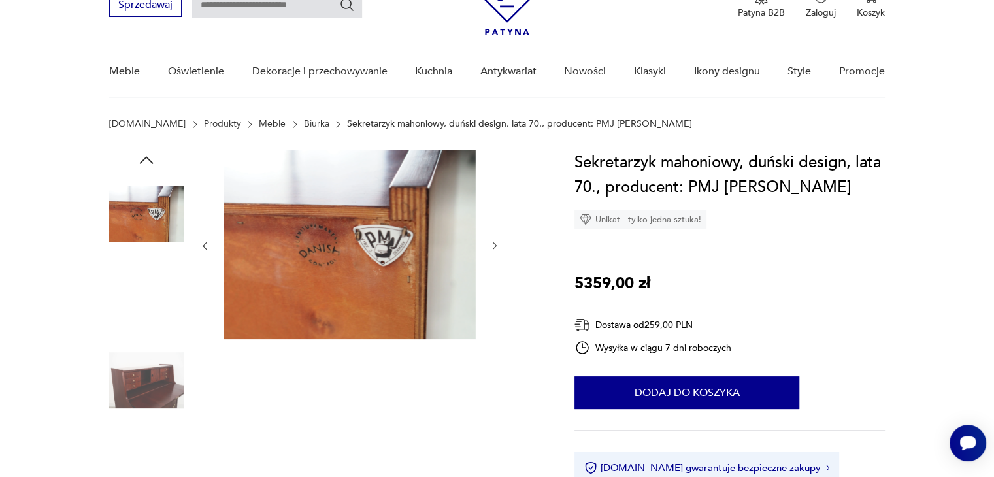
click at [137, 298] on img at bounding box center [146, 297] width 74 height 74
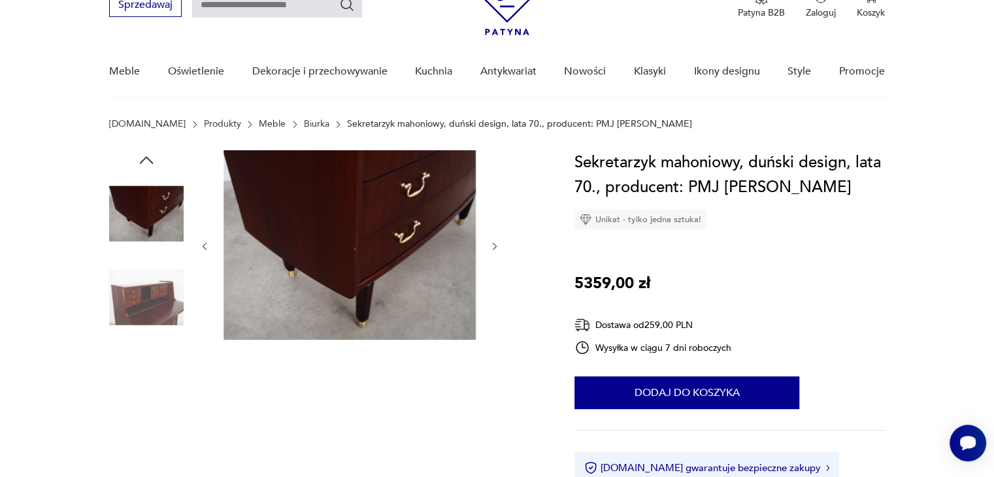
click at [137, 298] on img at bounding box center [146, 297] width 74 height 74
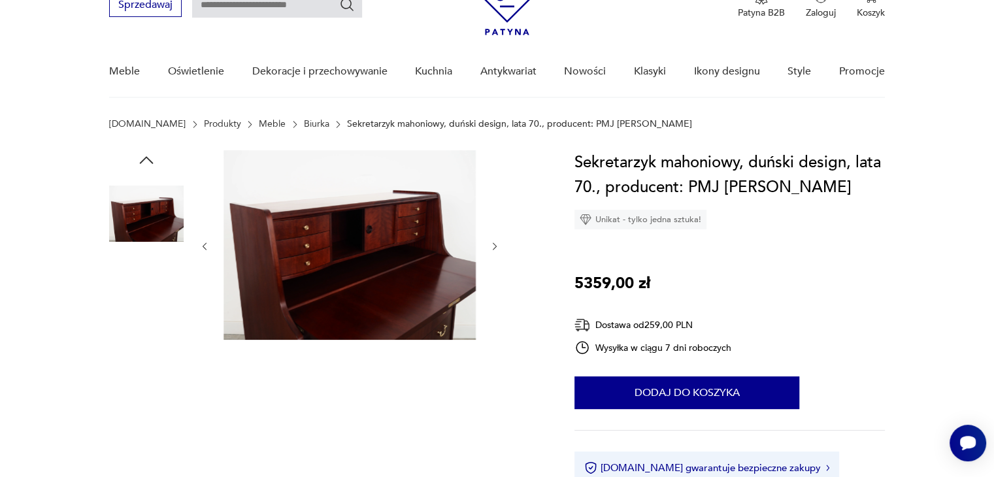
click at [137, 298] on img at bounding box center [146, 297] width 74 height 74
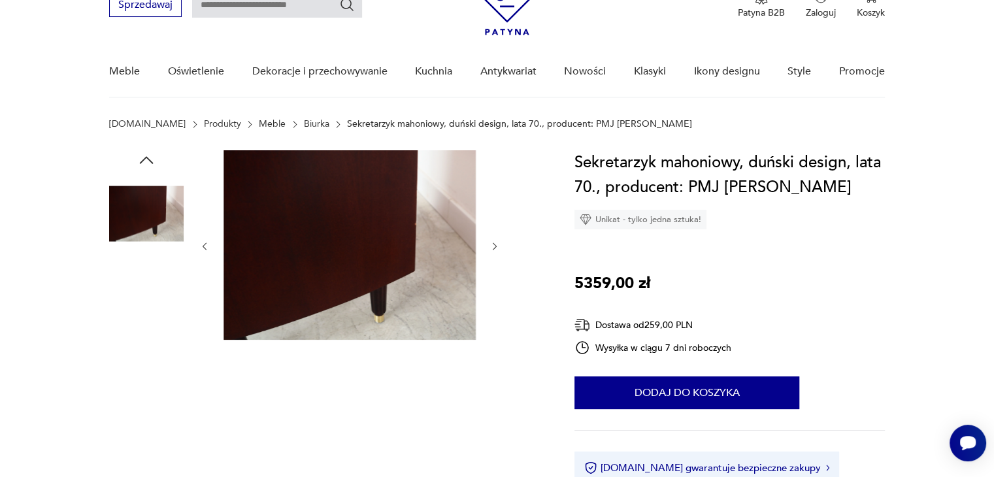
click at [137, 298] on img at bounding box center [146, 297] width 74 height 74
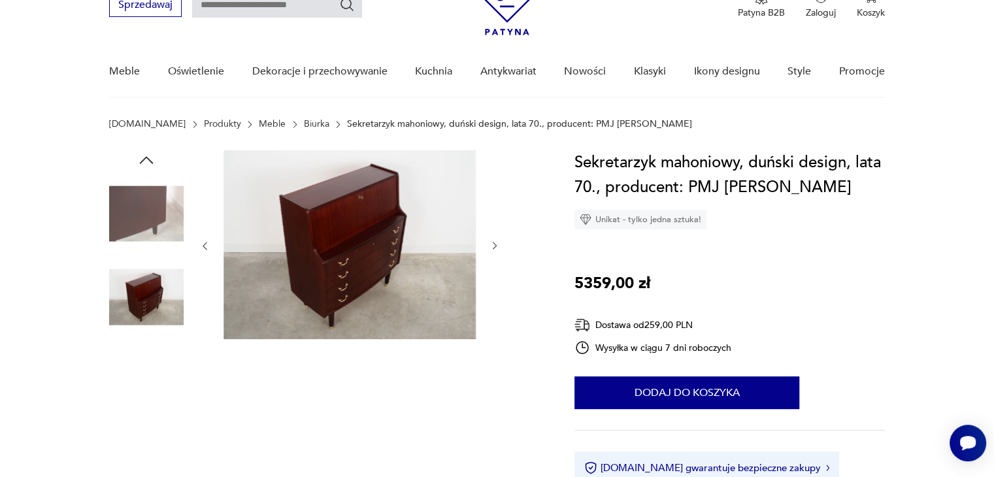
click at [137, 374] on img at bounding box center [146, 380] width 74 height 74
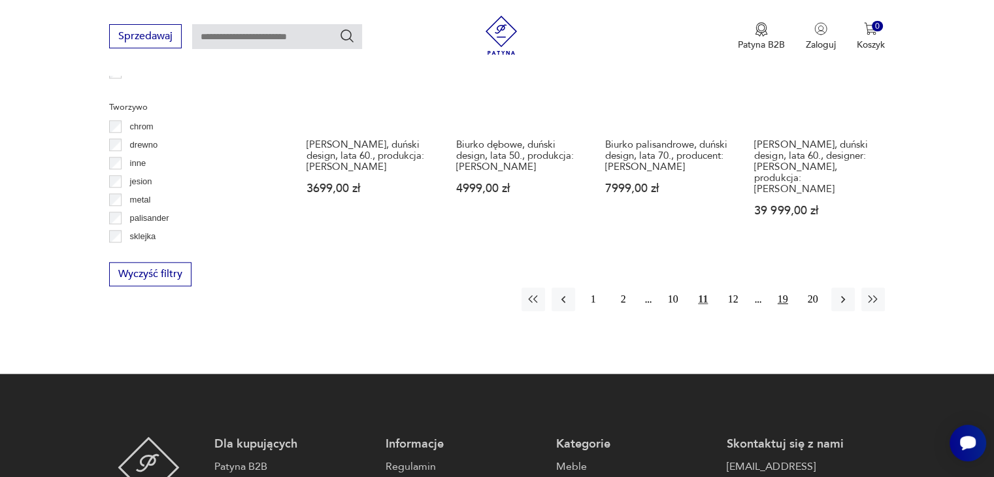
scroll to position [1392, 0]
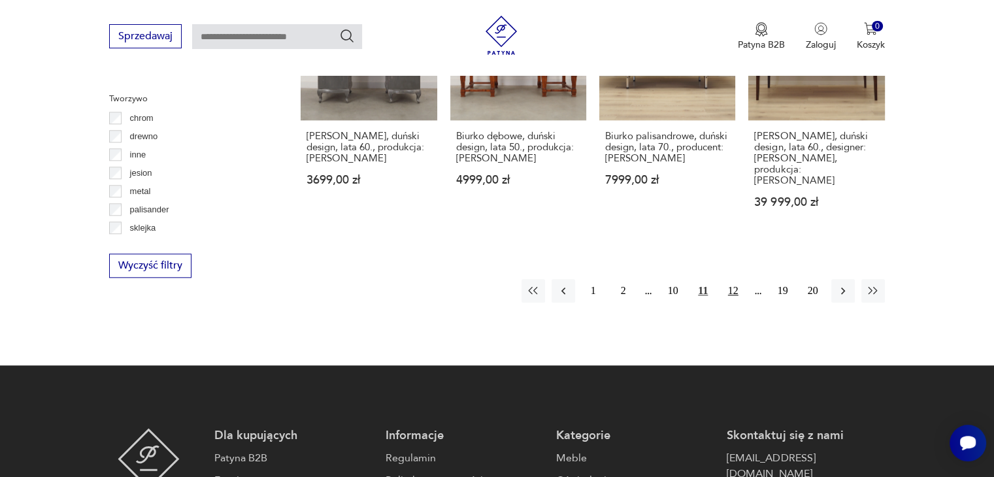
click at [728, 279] on button "12" at bounding box center [733, 291] width 24 height 24
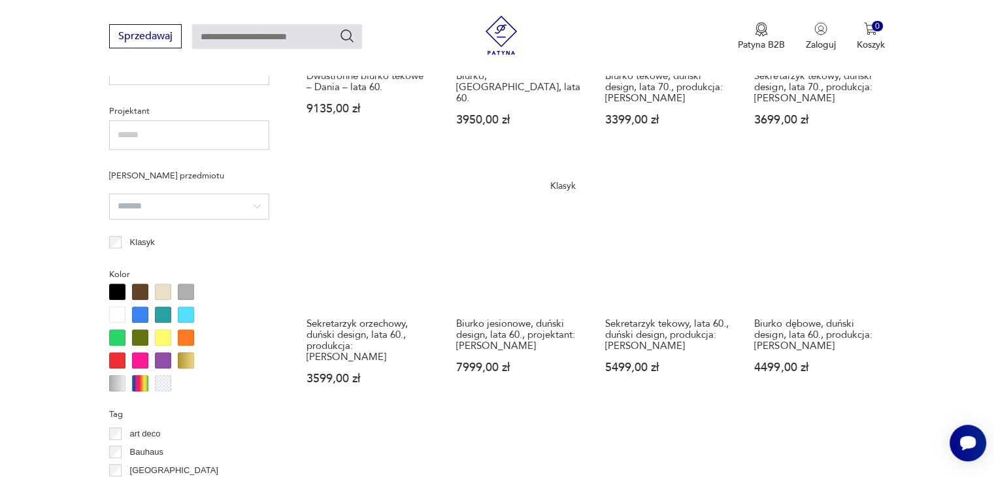
scroll to position [934, 0]
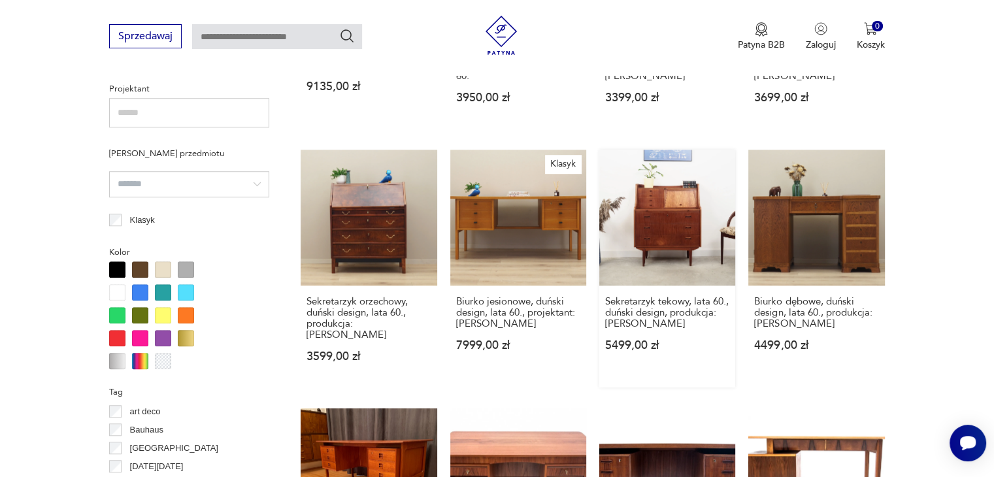
click at [646, 238] on link "Sekretarzyk tekowy, lata 60., duński design, produkcja: [PERSON_NAME] 5499,00 zł" at bounding box center [667, 269] width 136 height 238
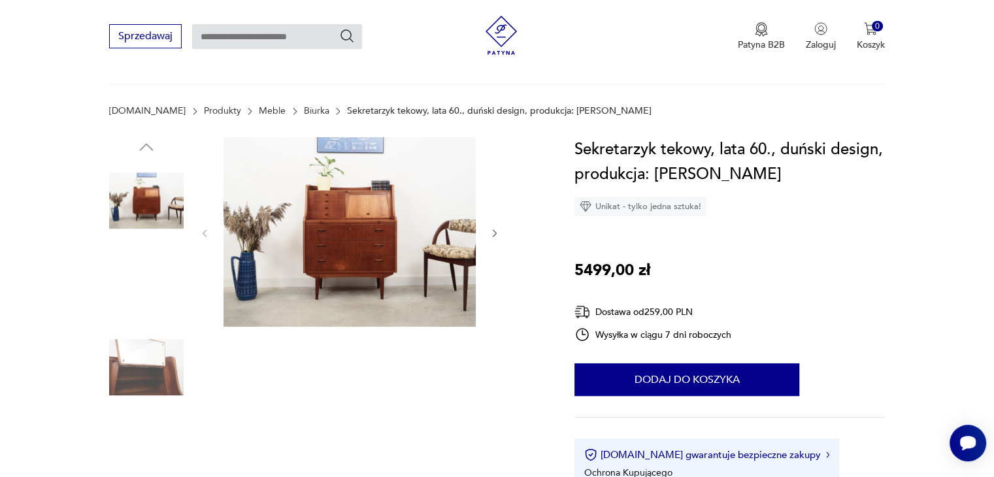
scroll to position [131, 0]
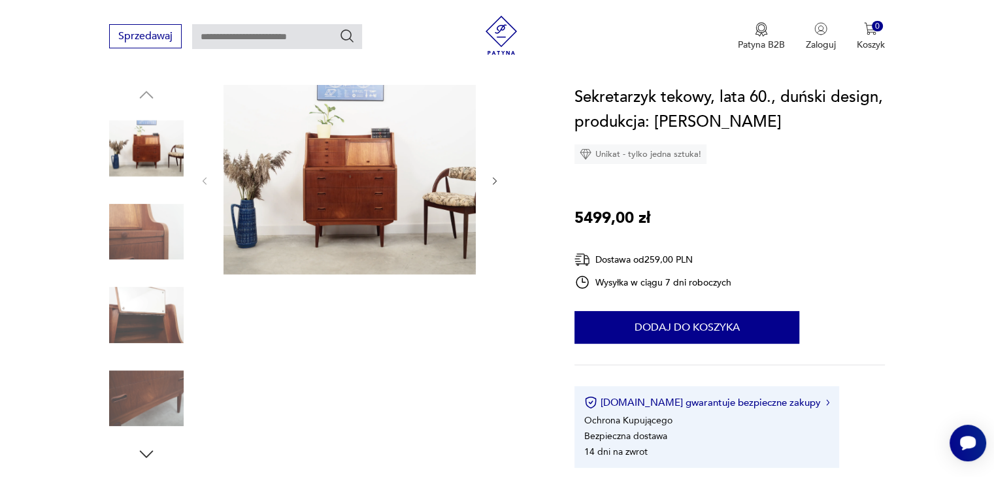
click at [127, 227] on img at bounding box center [146, 232] width 74 height 74
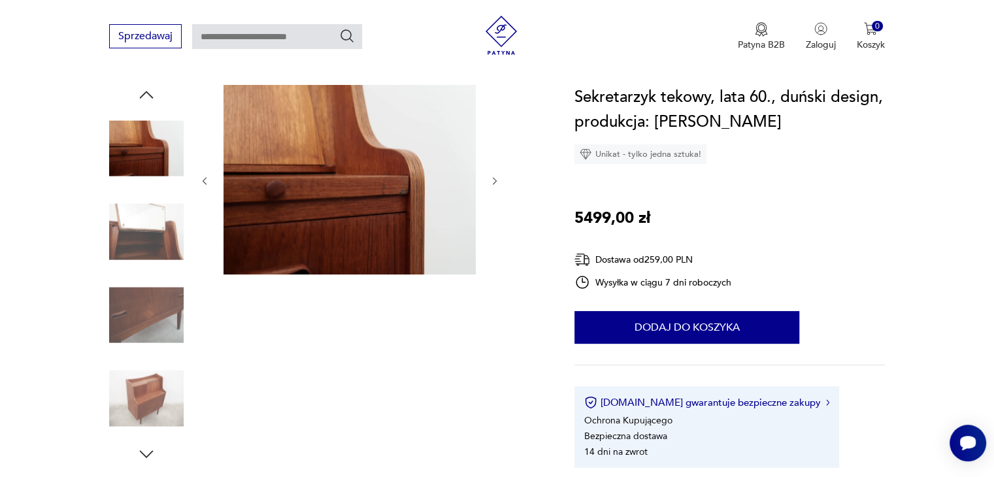
click at [156, 231] on img at bounding box center [146, 232] width 74 height 74
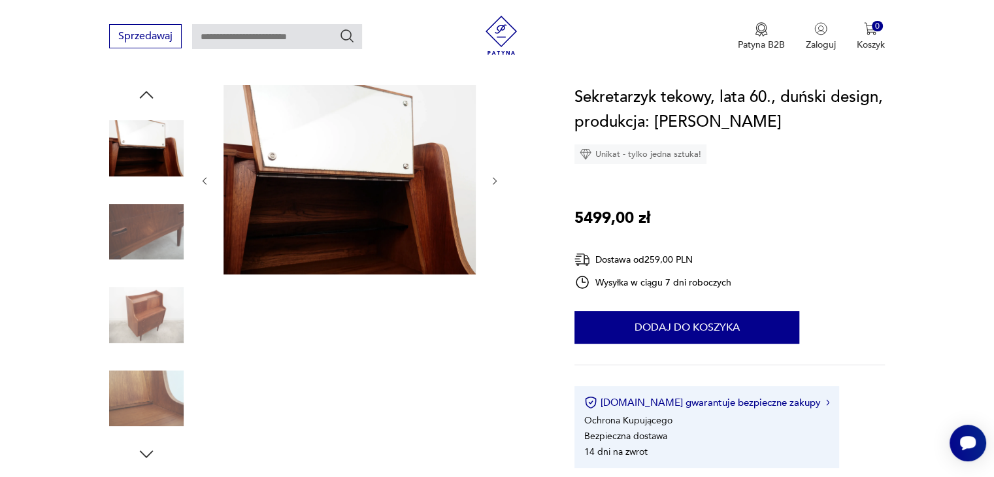
click at [152, 249] on img at bounding box center [146, 232] width 74 height 74
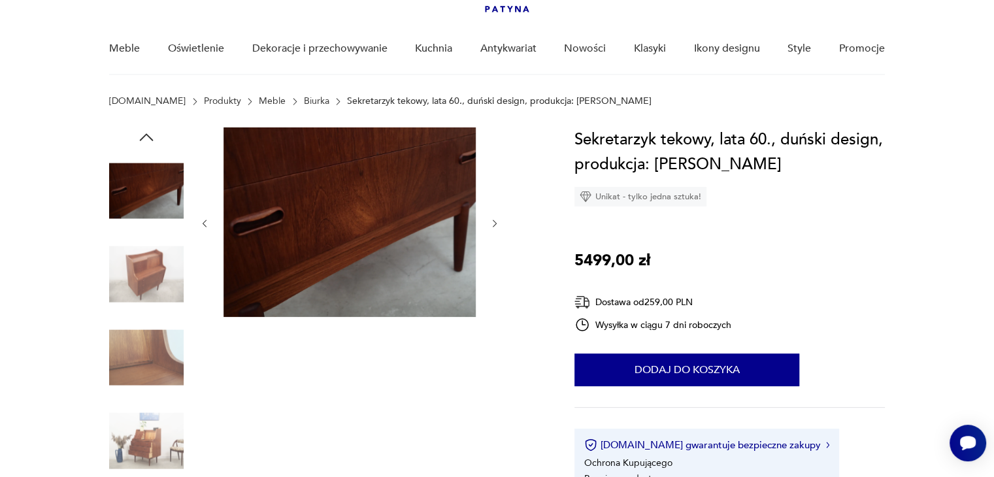
scroll to position [65, 0]
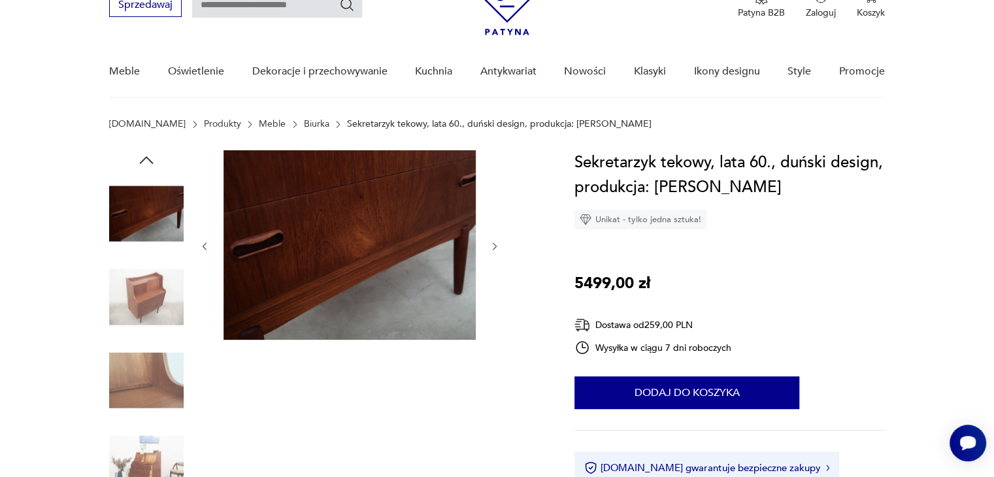
click at [149, 165] on icon "button" at bounding box center [147, 160] width 20 height 20
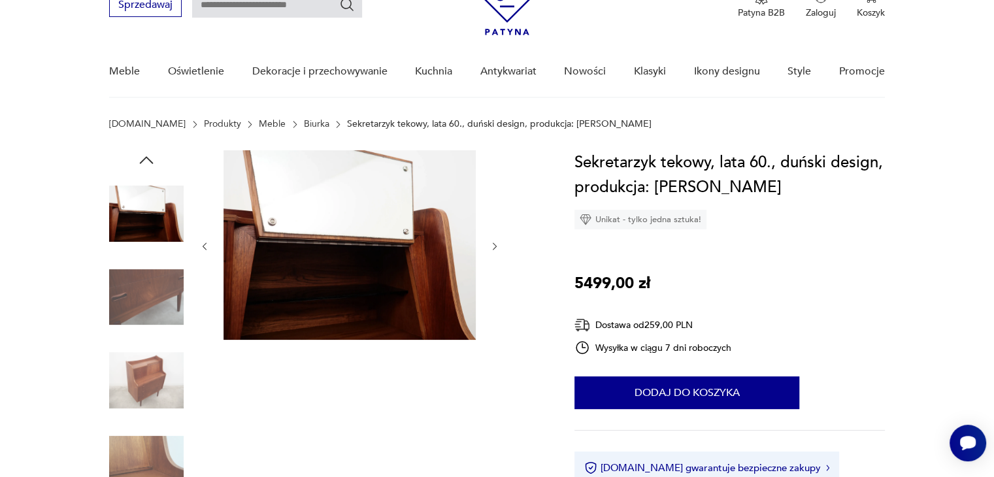
scroll to position [131, 0]
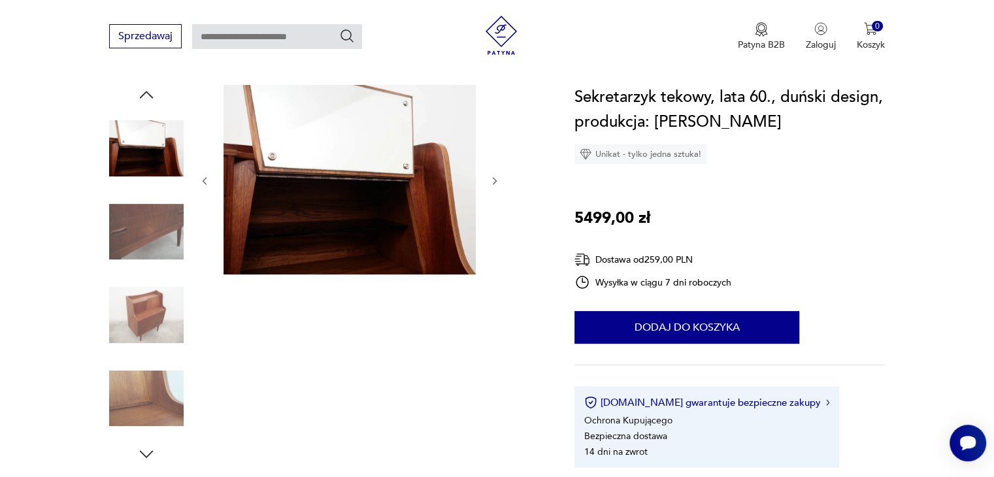
click at [125, 284] on img at bounding box center [146, 315] width 74 height 74
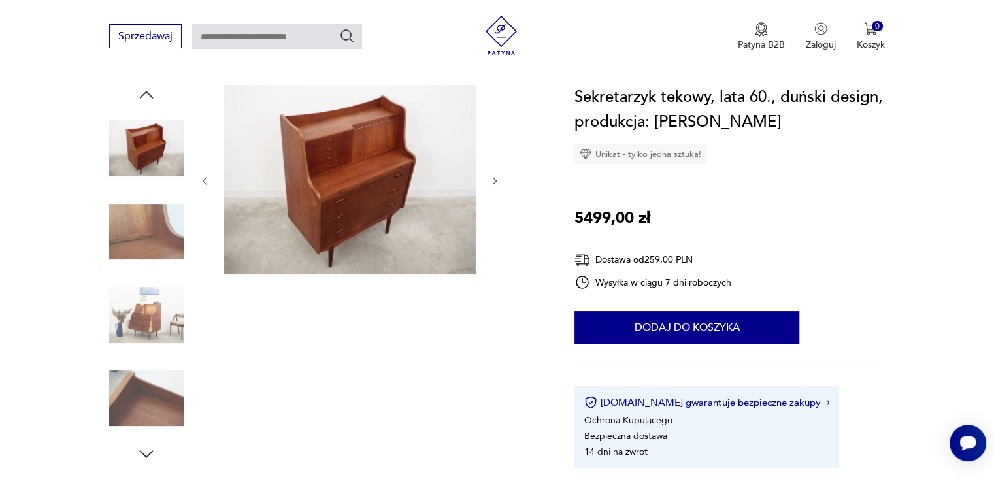
click at [150, 236] on img at bounding box center [146, 232] width 74 height 74
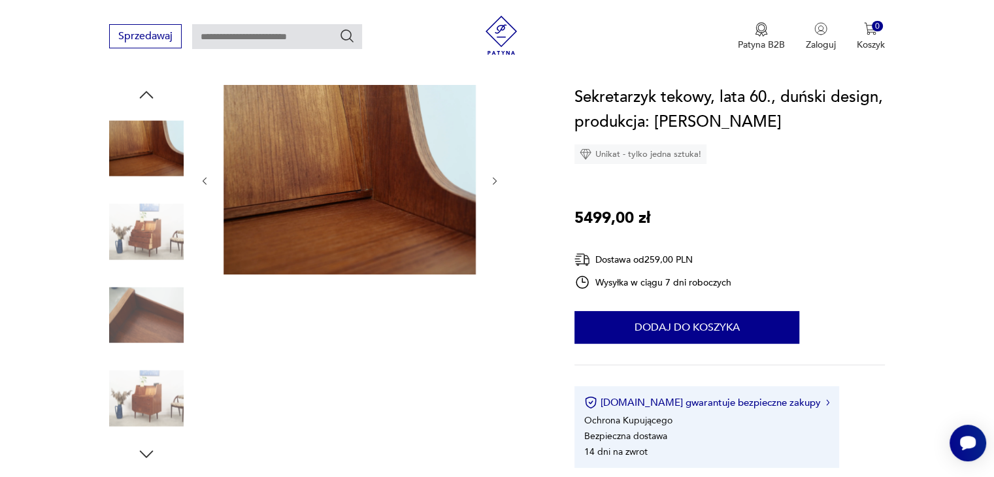
click at [150, 236] on img at bounding box center [146, 232] width 74 height 74
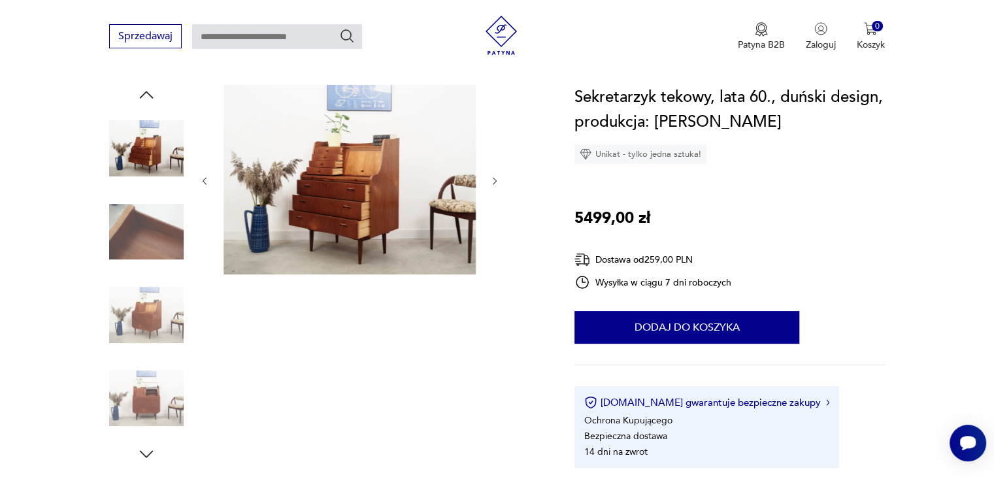
click at [151, 223] on img at bounding box center [146, 232] width 74 height 74
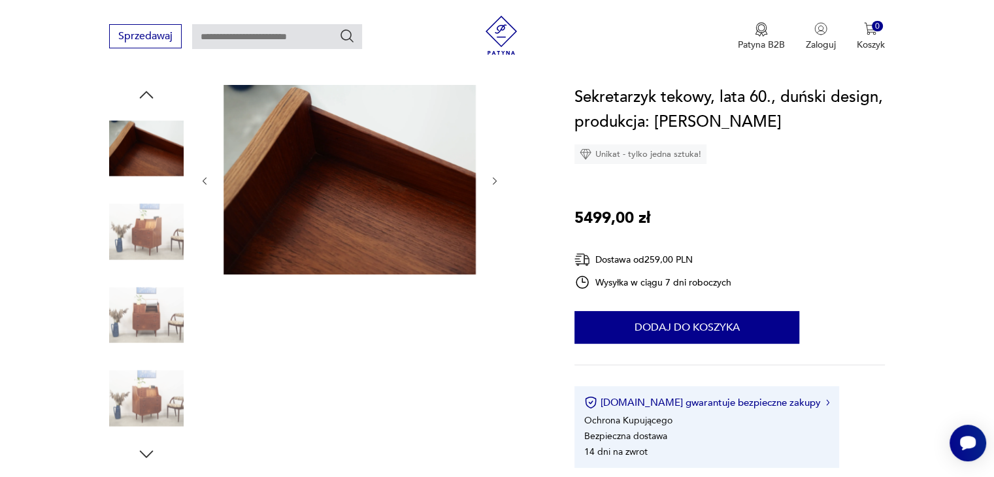
click at [151, 223] on img at bounding box center [146, 232] width 74 height 74
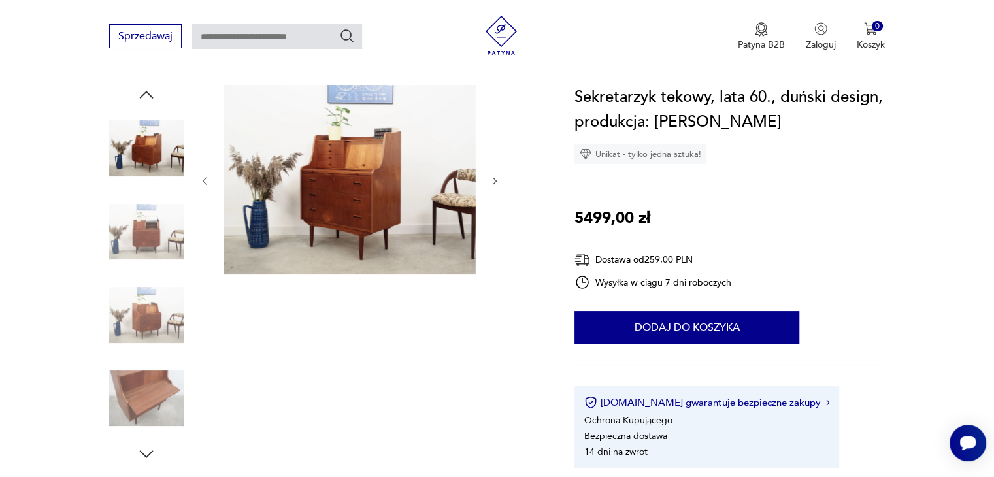
click at [151, 223] on img at bounding box center [146, 232] width 74 height 74
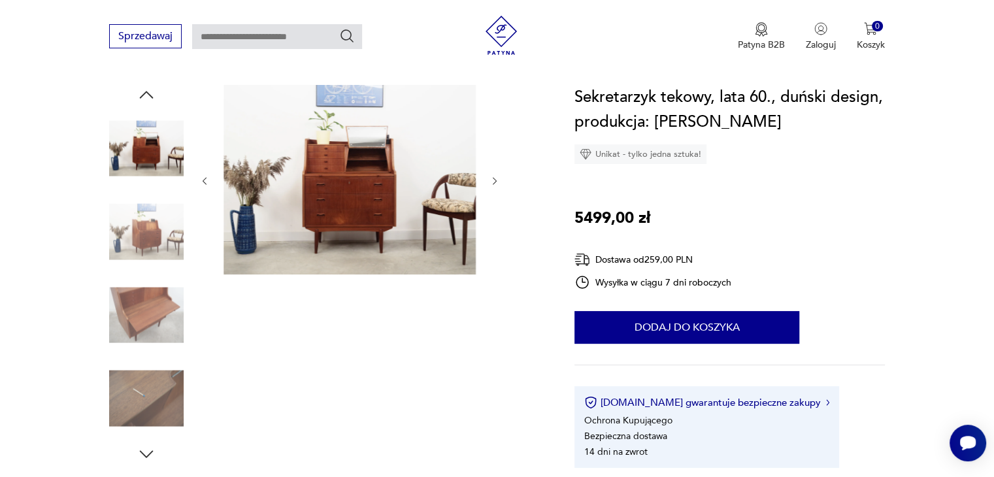
click at [151, 223] on img at bounding box center [146, 232] width 74 height 74
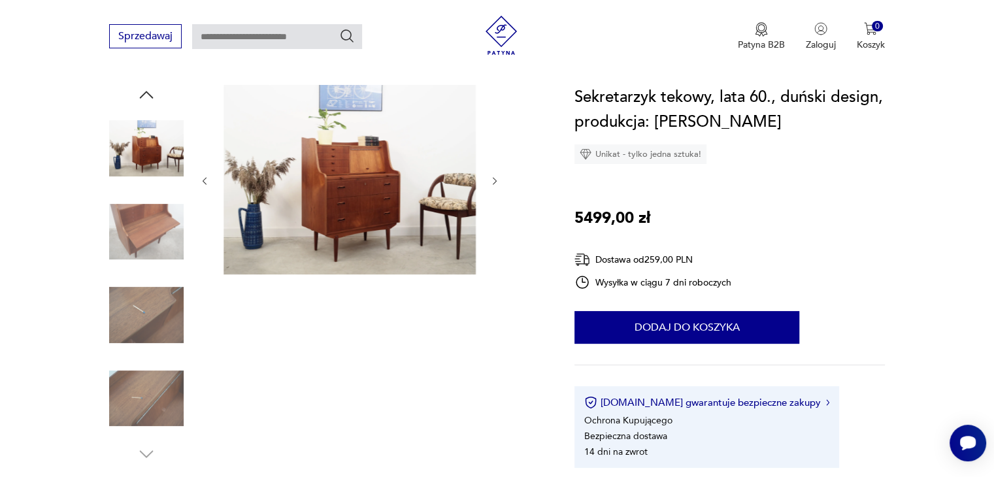
click at [151, 223] on img at bounding box center [146, 232] width 74 height 74
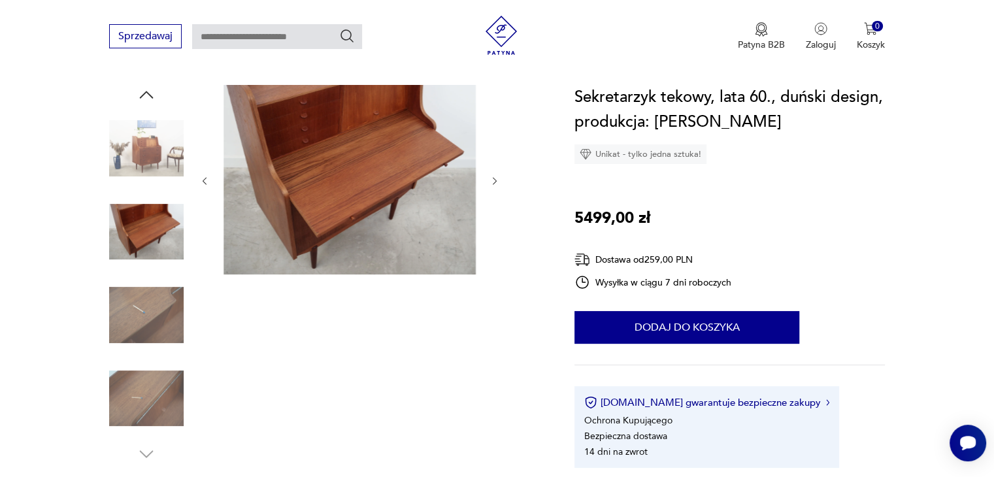
click at [151, 284] on img at bounding box center [146, 315] width 74 height 74
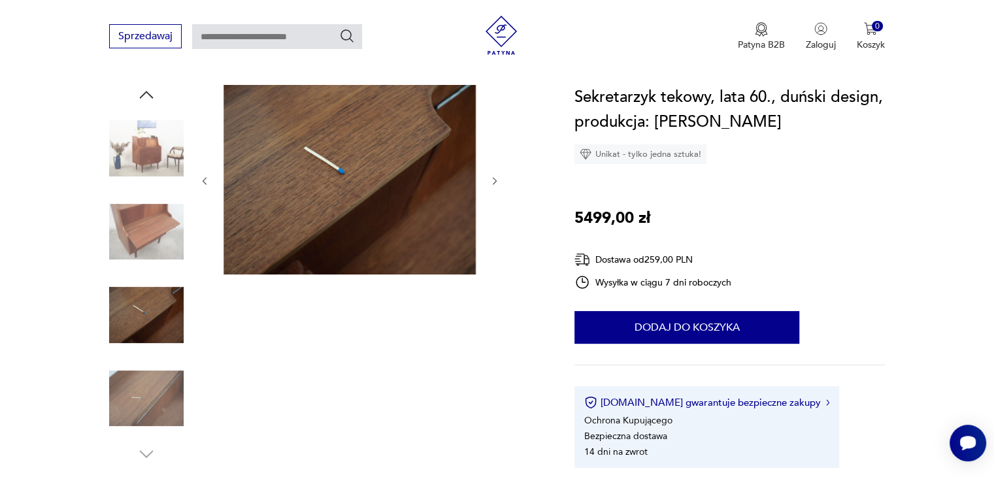
click at [137, 386] on img at bounding box center [146, 398] width 74 height 74
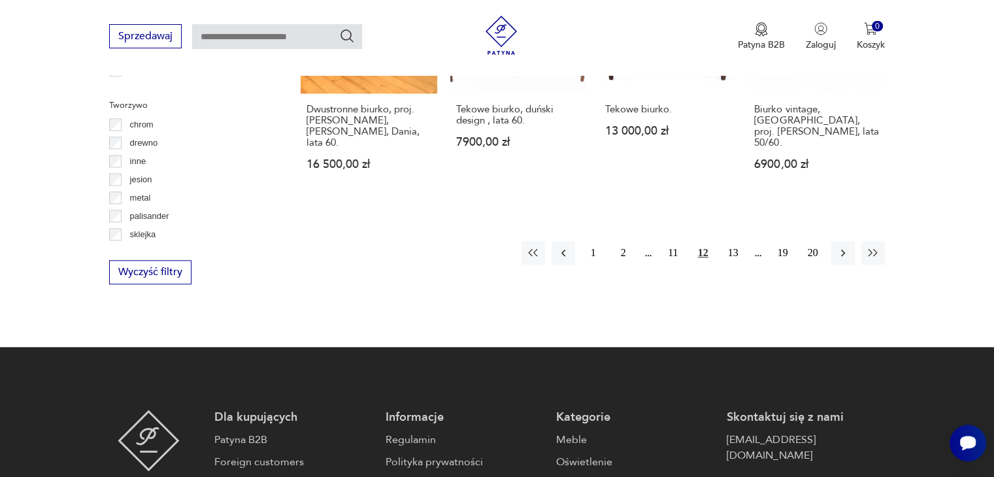
scroll to position [1447, 0]
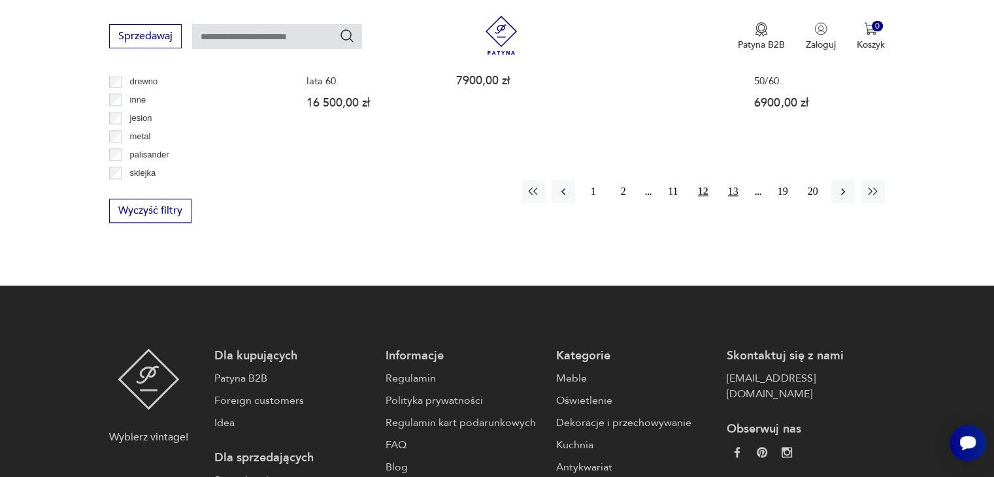
click at [724, 180] on button "13" at bounding box center [733, 192] width 24 height 24
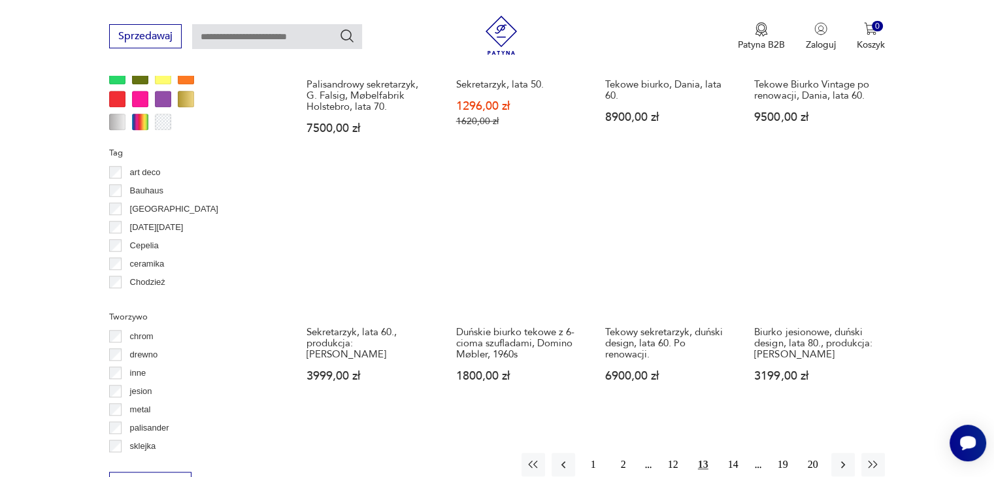
scroll to position [1196, 0]
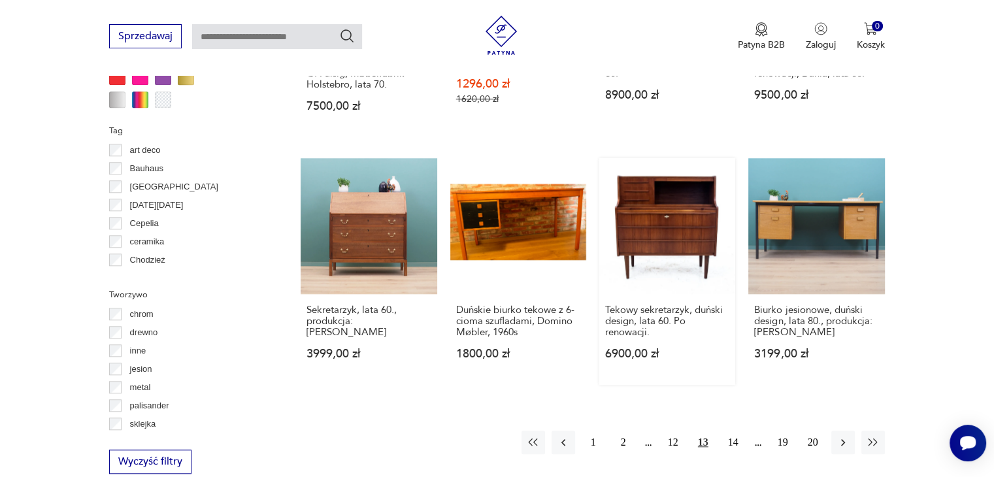
click at [667, 330] on div "Tekowy sekretarzyk, duński design, lata 60. Po renowacji. 6900,00 zł" at bounding box center [667, 339] width 136 height 91
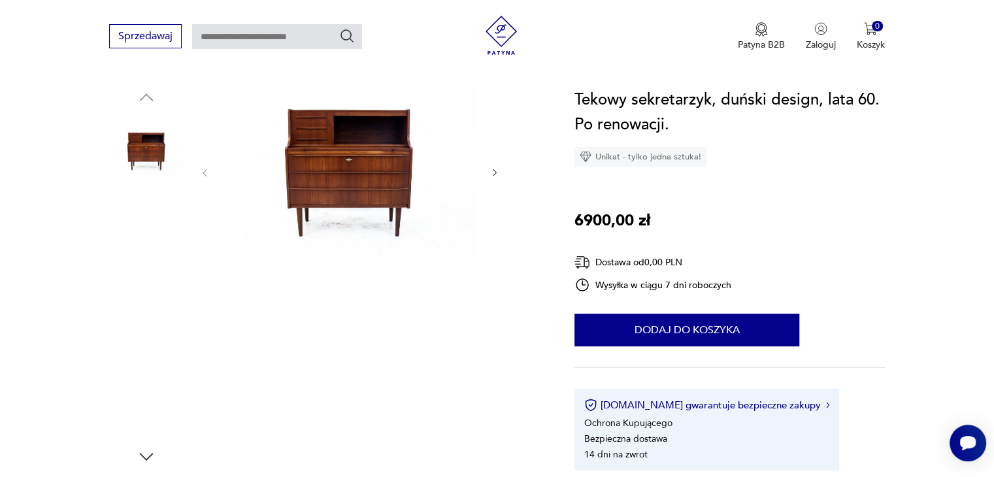
scroll to position [131, 0]
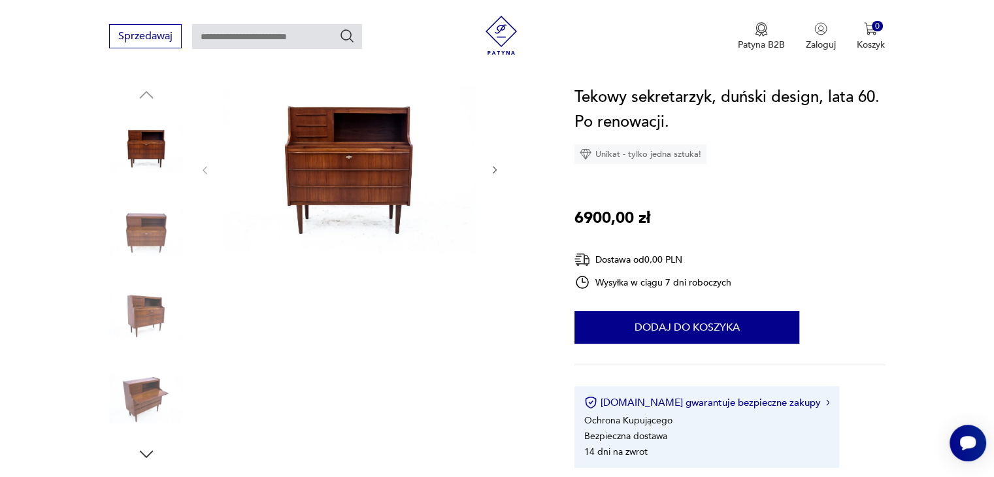
click at [149, 452] on icon "button" at bounding box center [147, 454] width 20 height 20
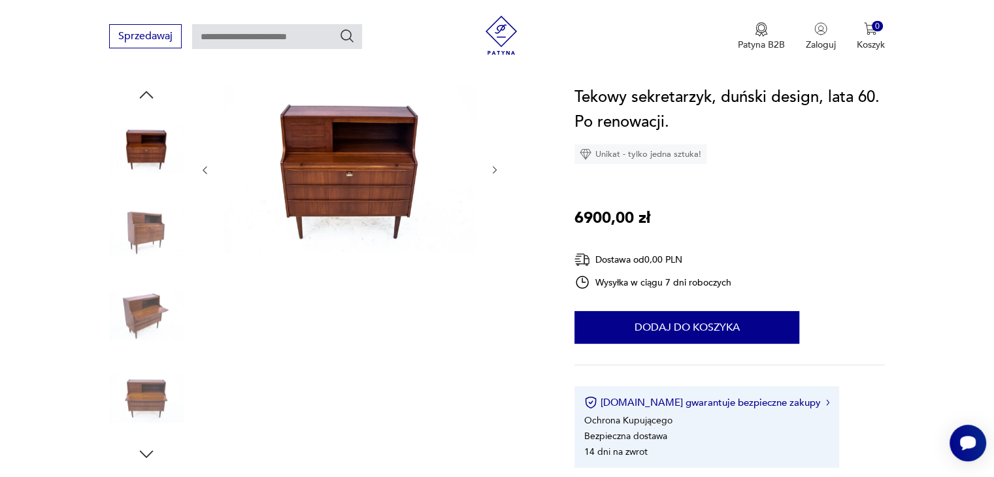
click at [149, 452] on icon "button" at bounding box center [147, 454] width 20 height 20
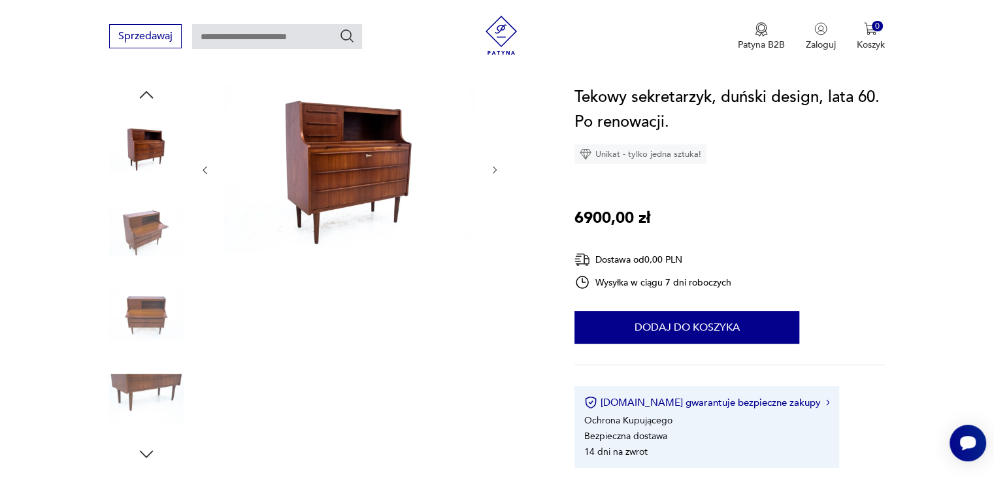
click at [149, 452] on icon "button" at bounding box center [147, 454] width 20 height 20
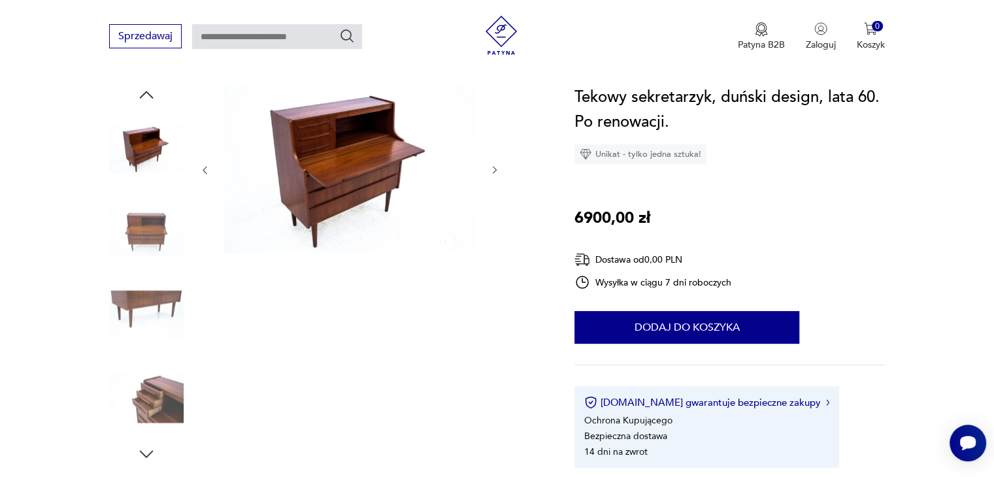
click at [149, 452] on icon "button" at bounding box center [147, 454] width 20 height 20
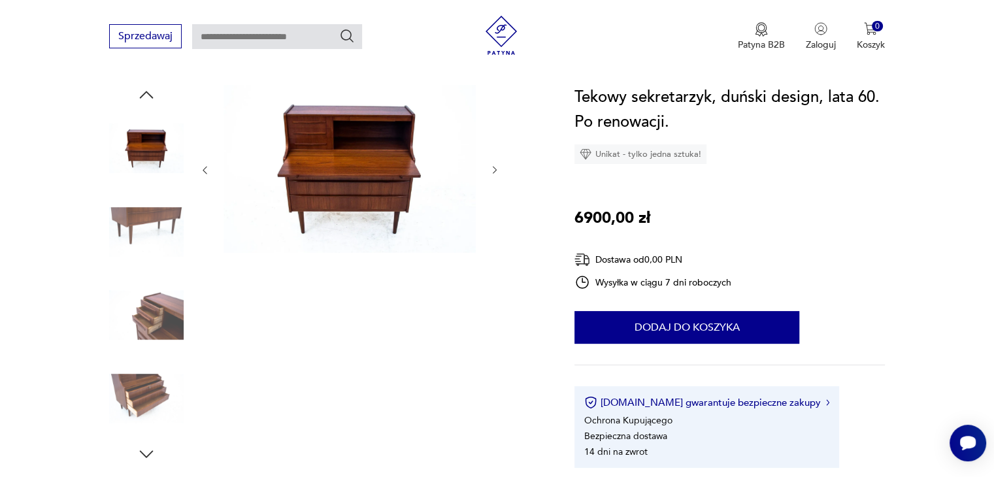
click at [149, 452] on icon "button" at bounding box center [147, 454] width 20 height 20
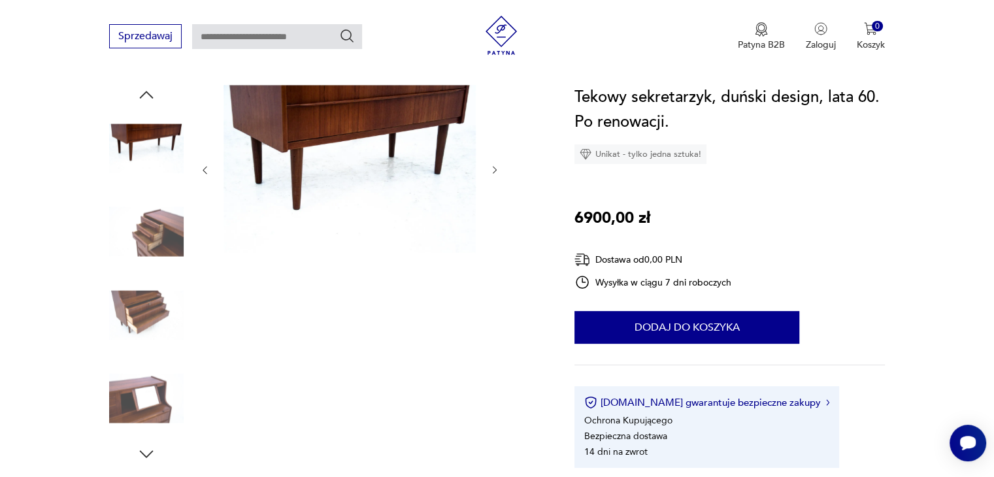
click at [149, 452] on icon "button" at bounding box center [147, 454] width 20 height 20
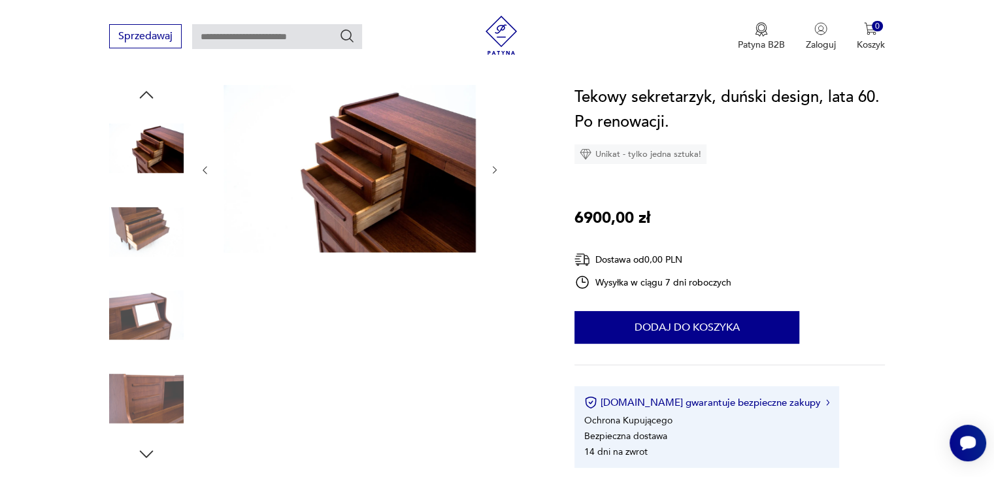
click at [149, 452] on icon "button" at bounding box center [147, 454] width 20 height 20
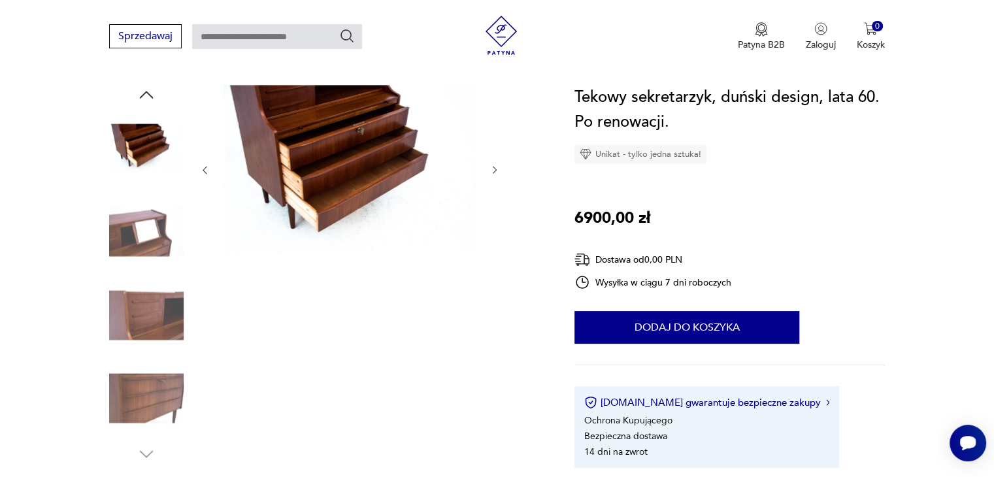
click at [129, 234] on img at bounding box center [146, 232] width 74 height 74
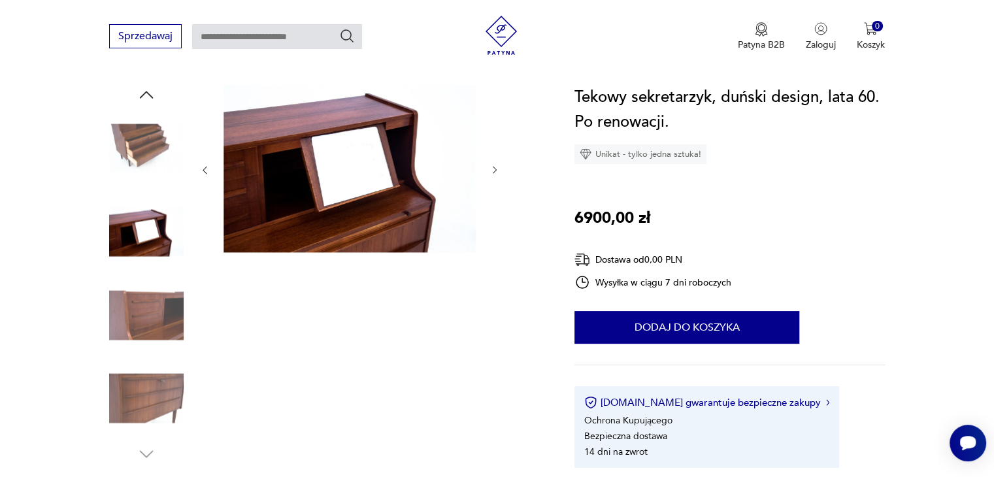
click at [157, 299] on img at bounding box center [146, 315] width 74 height 74
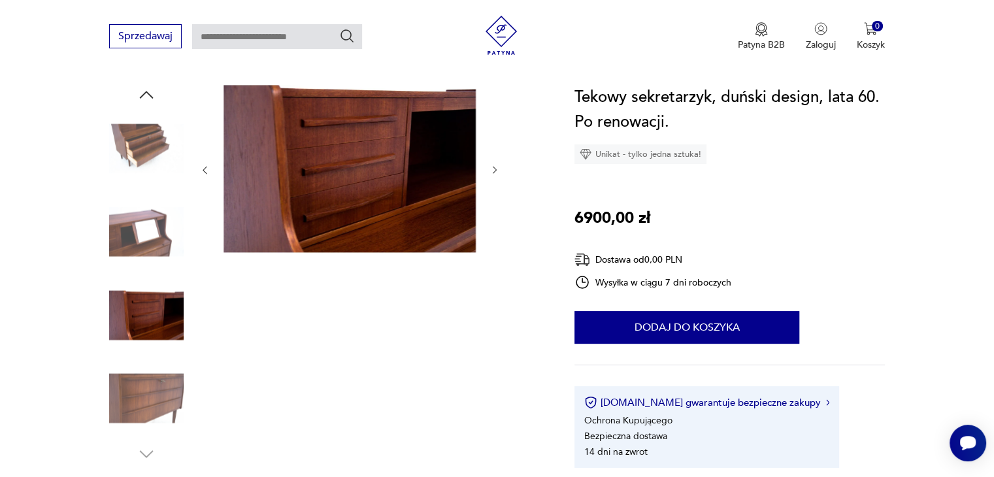
click at [160, 374] on img at bounding box center [146, 398] width 74 height 74
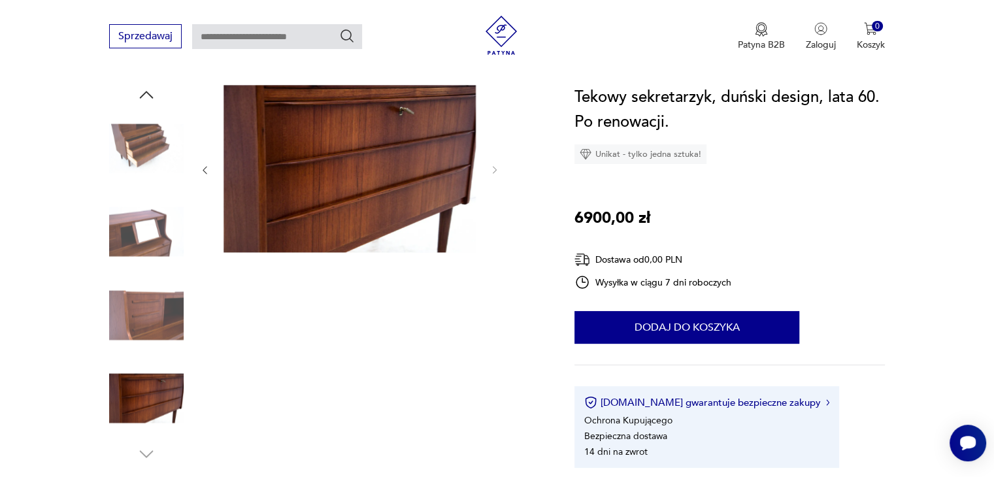
click at [150, 91] on icon "button" at bounding box center [147, 95] width 20 height 20
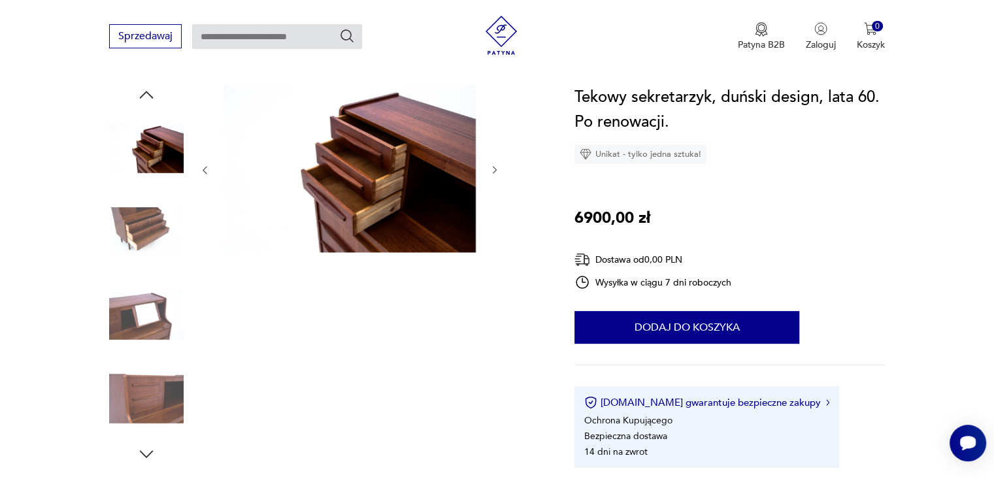
click at [150, 91] on icon "button" at bounding box center [147, 95] width 20 height 20
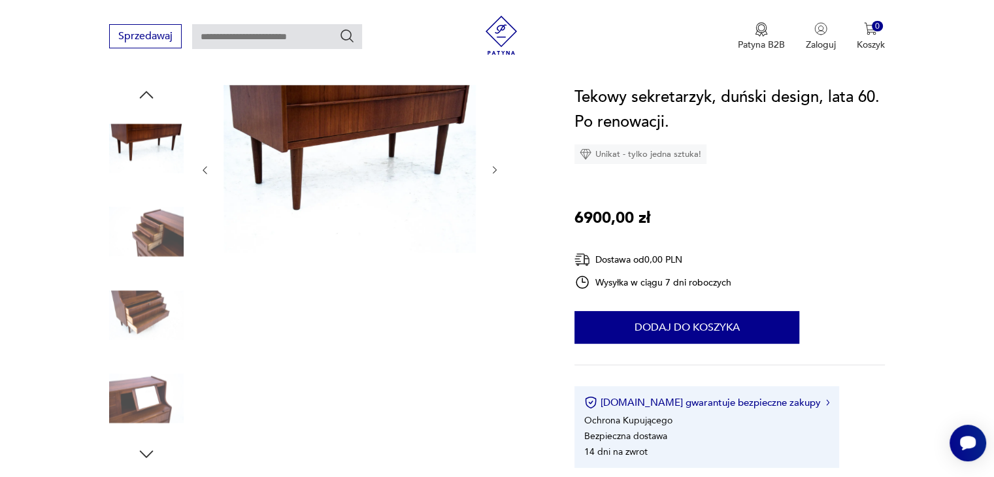
click at [150, 91] on icon "button" at bounding box center [147, 95] width 20 height 20
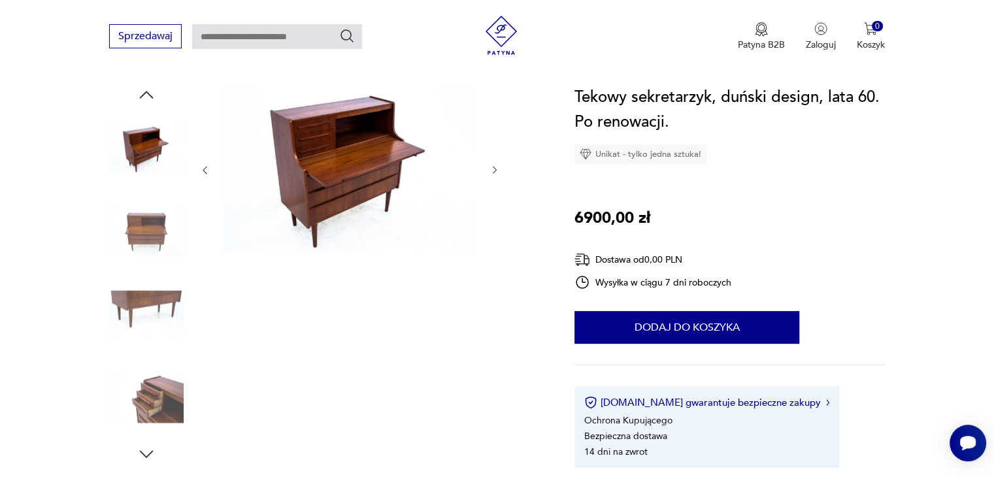
click at [150, 91] on icon "button" at bounding box center [147, 95] width 20 height 20
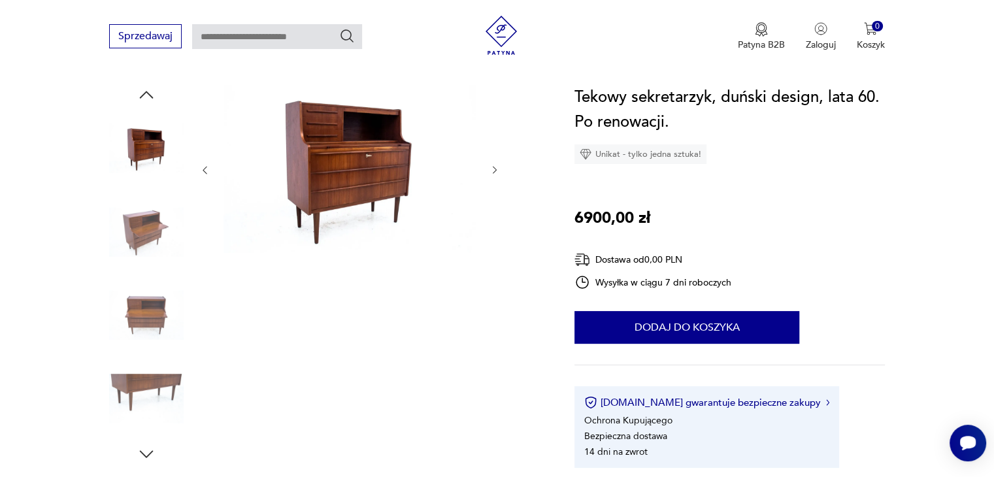
click at [150, 91] on icon "button" at bounding box center [147, 95] width 20 height 20
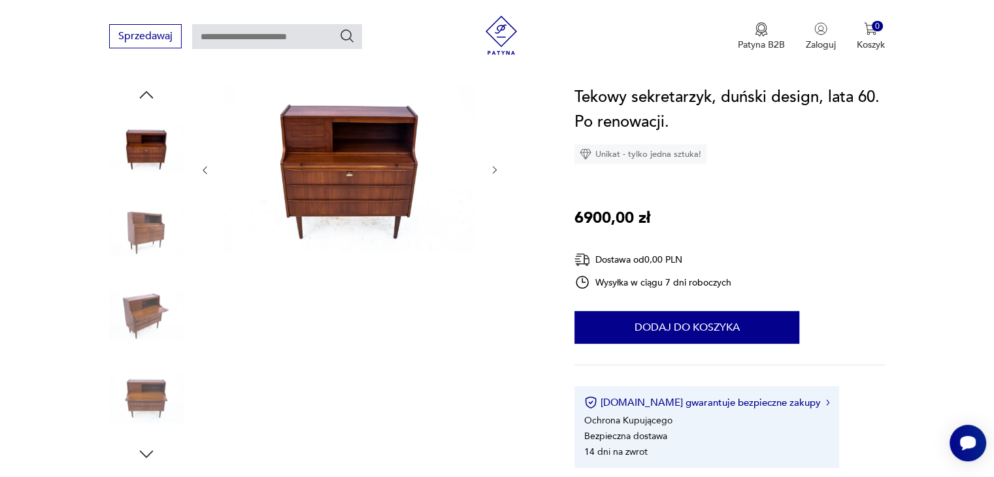
click at [150, 91] on icon "button" at bounding box center [147, 95] width 20 height 20
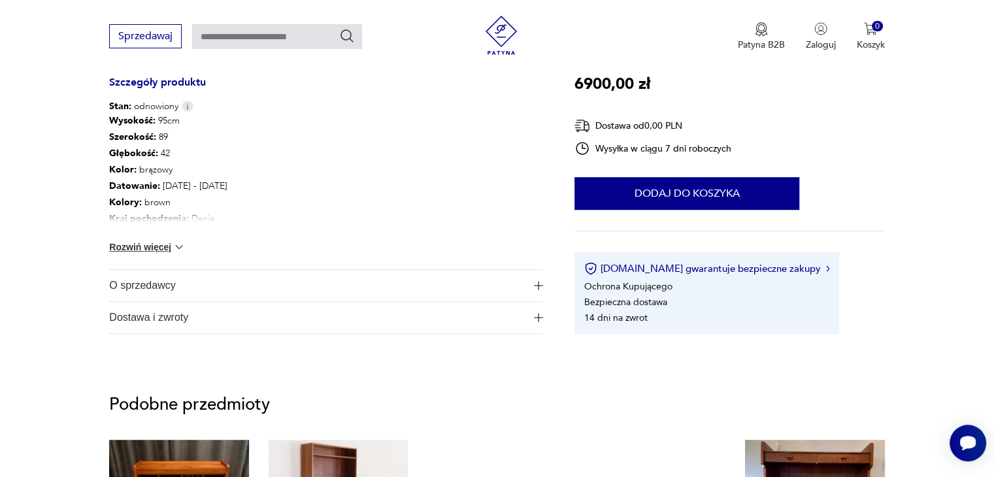
scroll to position [653, 0]
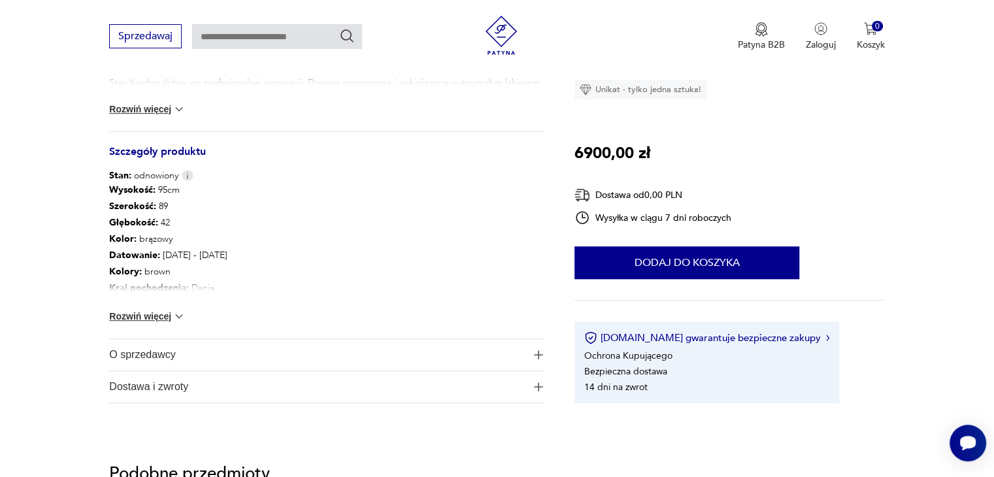
click at [170, 319] on button "Rozwiń więcej" at bounding box center [147, 316] width 76 height 13
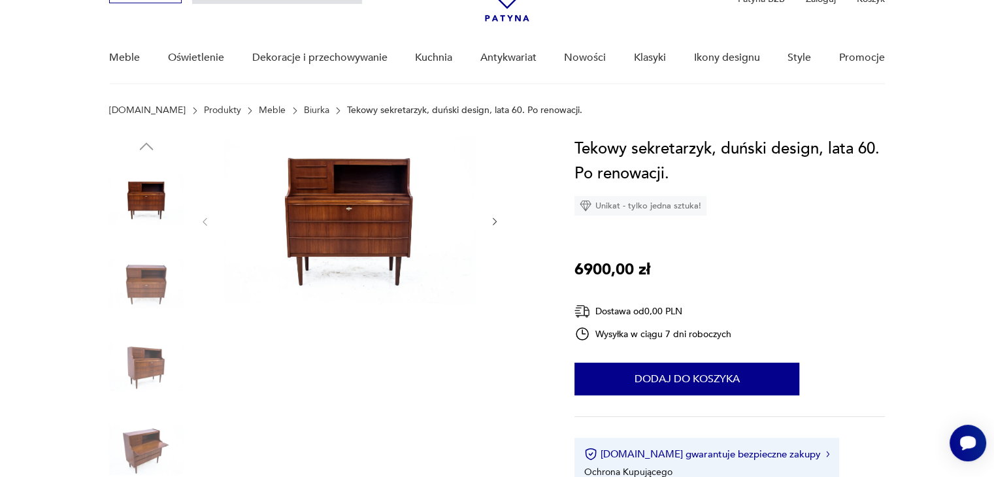
scroll to position [0, 0]
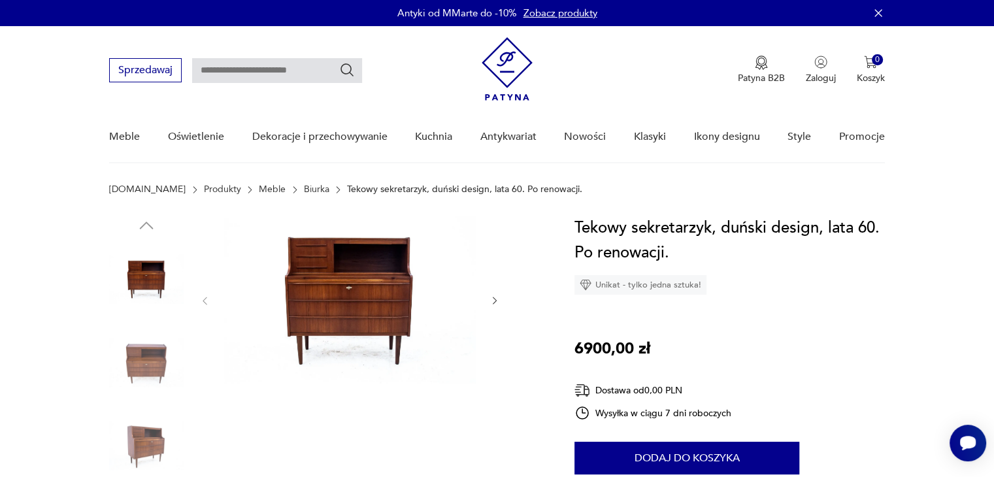
click at [348, 303] on img at bounding box center [349, 300] width 252 height 168
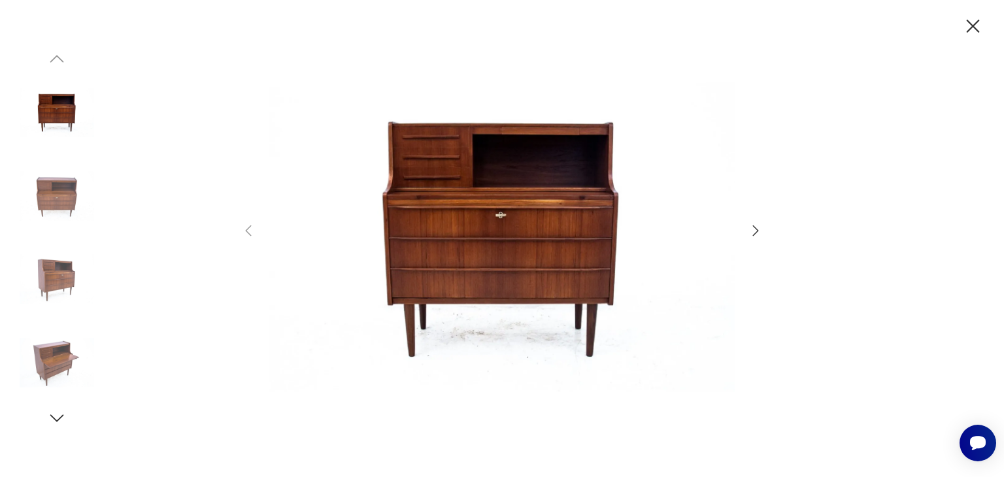
click at [752, 229] on icon "button" at bounding box center [756, 231] width 16 height 16
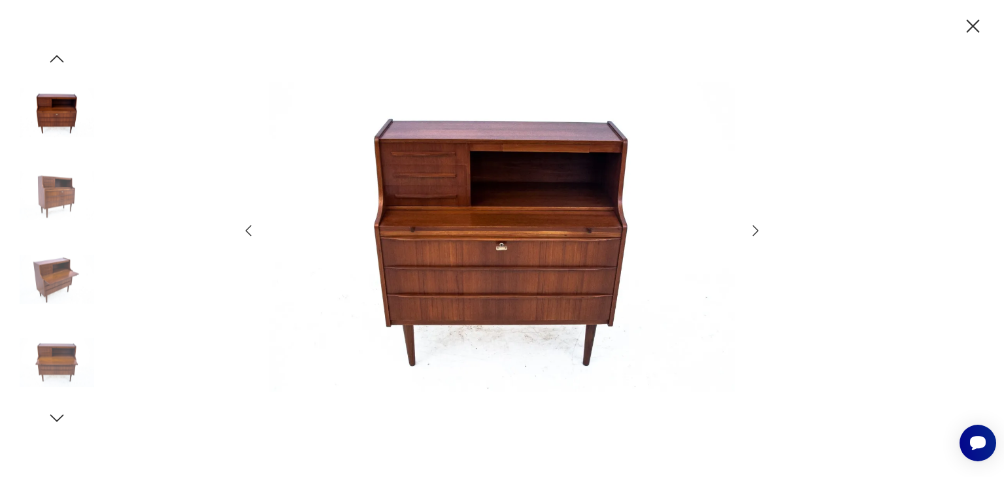
click at [752, 229] on icon "button" at bounding box center [756, 231] width 16 height 16
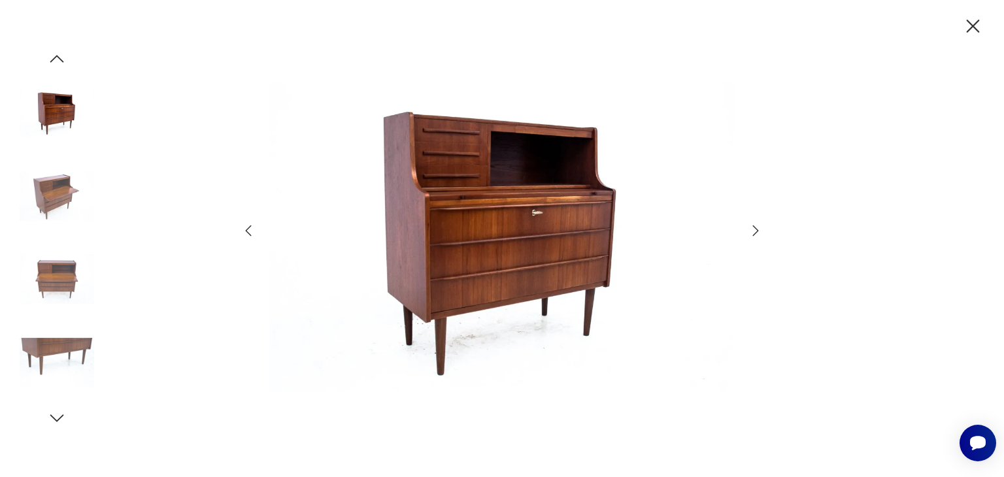
click at [752, 229] on icon "button" at bounding box center [756, 231] width 16 height 16
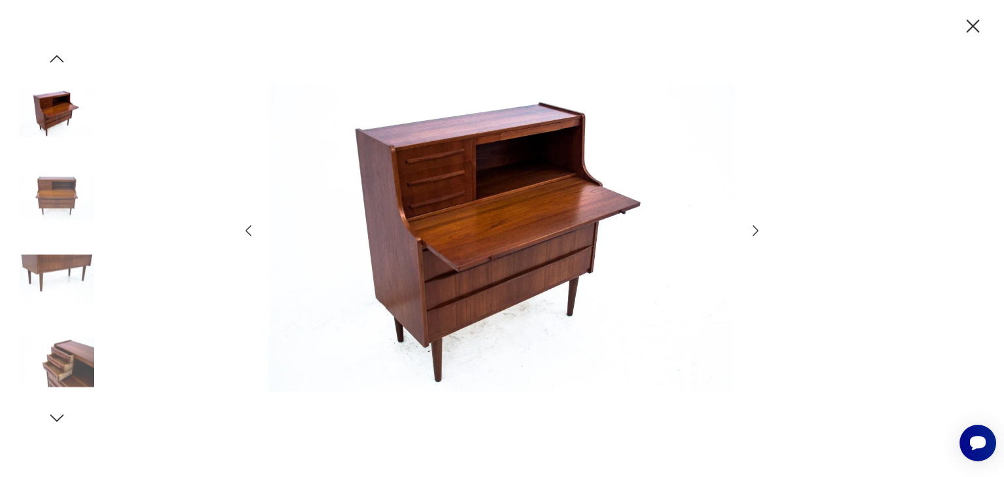
click at [752, 229] on icon "button" at bounding box center [756, 231] width 16 height 16
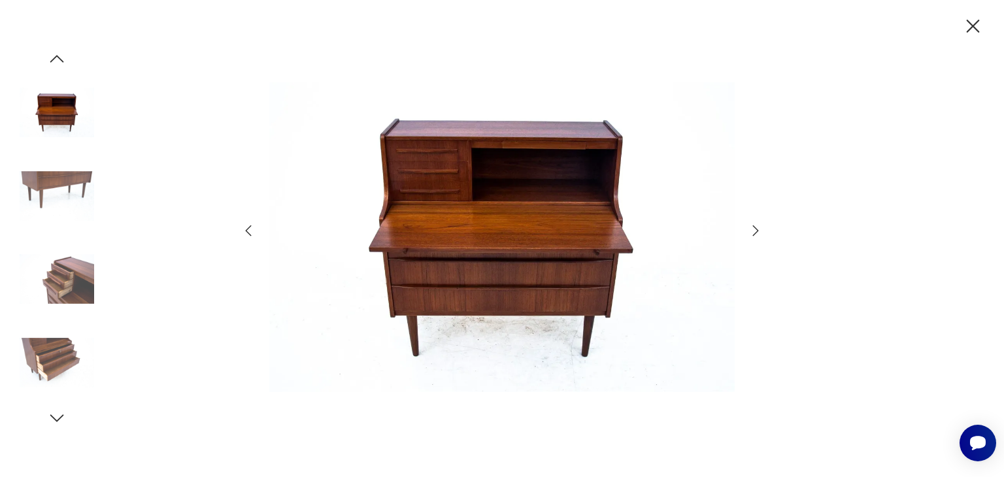
click at [752, 229] on icon "button" at bounding box center [756, 231] width 16 height 16
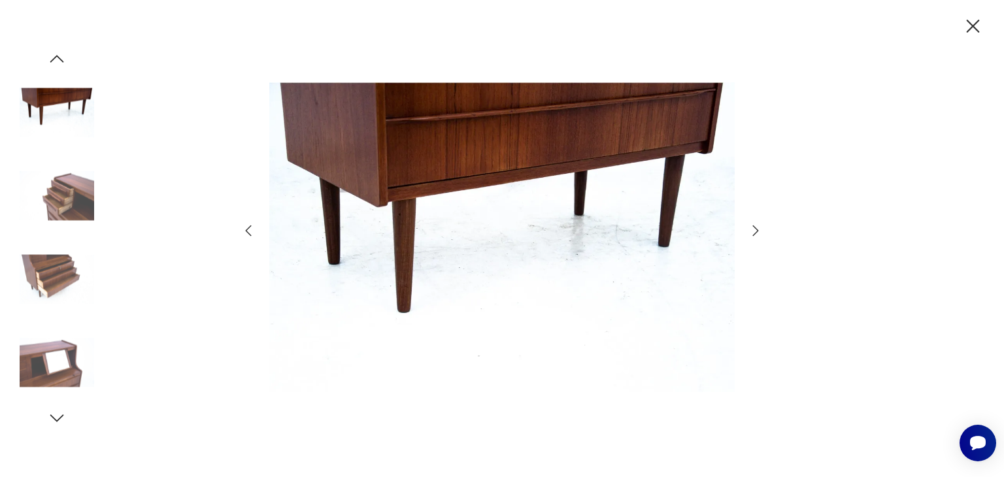
click at [752, 229] on icon "button" at bounding box center [756, 231] width 16 height 16
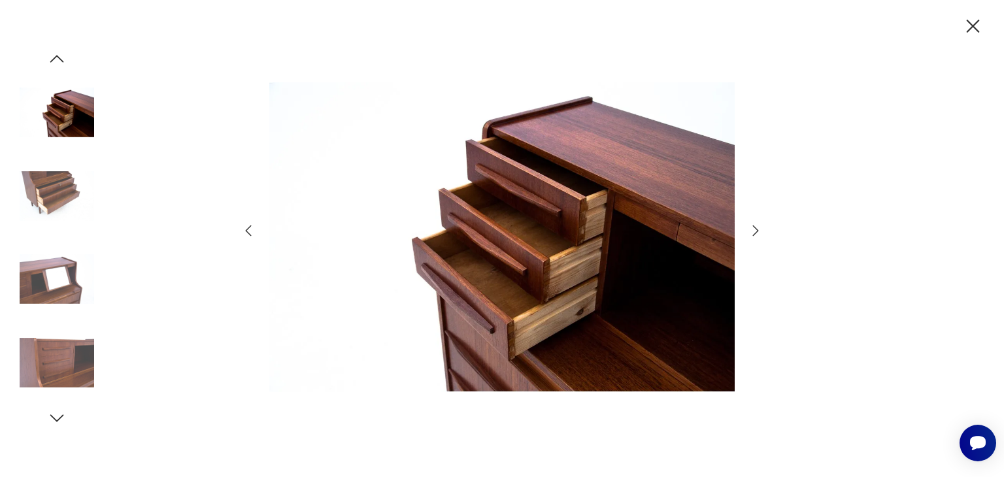
click at [752, 229] on icon "button" at bounding box center [756, 231] width 16 height 16
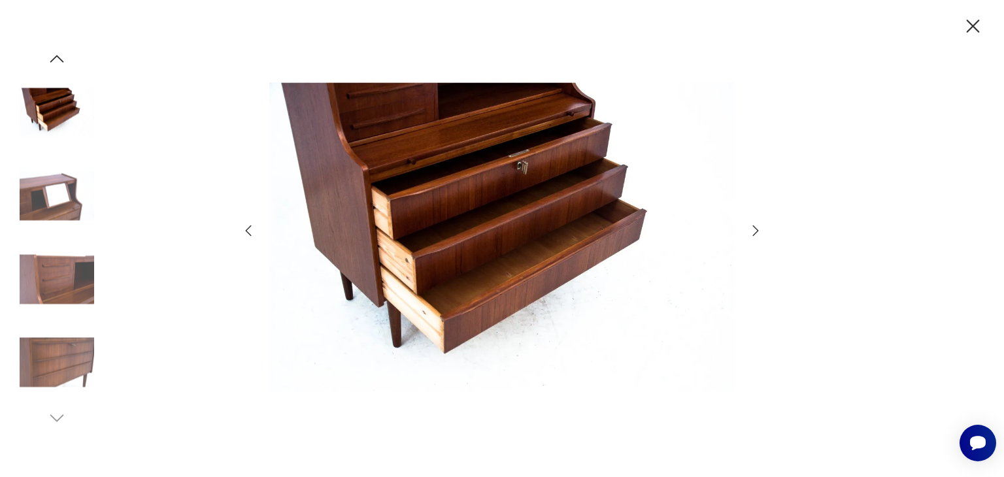
click at [752, 229] on icon "button" at bounding box center [756, 231] width 16 height 16
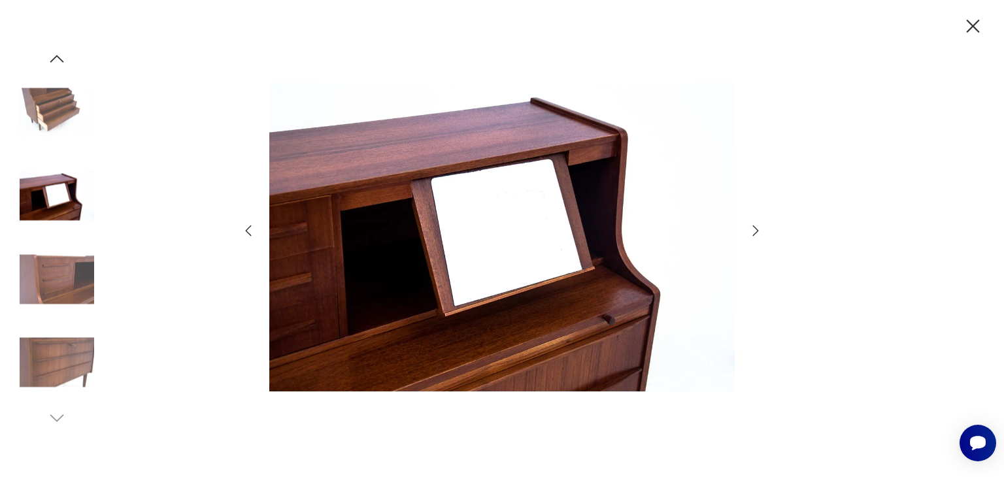
click at [752, 229] on icon "button" at bounding box center [756, 231] width 16 height 16
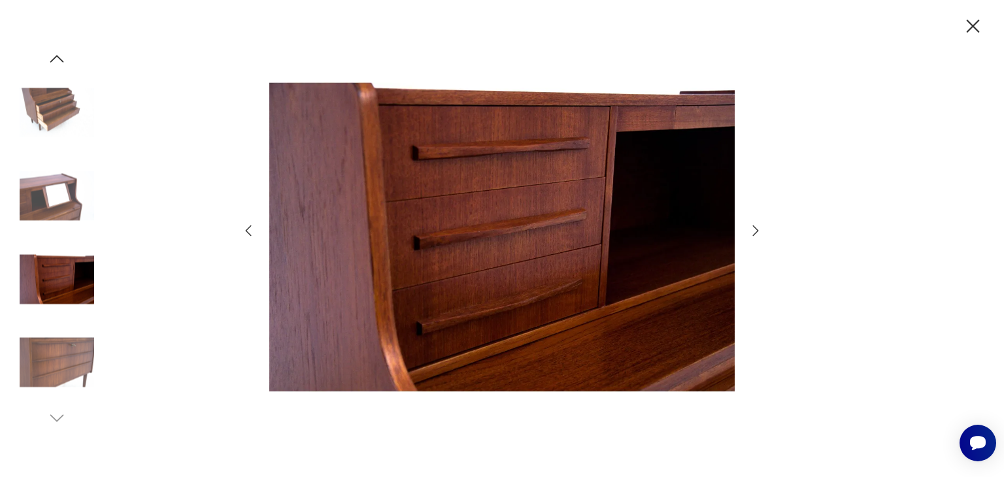
click at [752, 229] on icon "button" at bounding box center [756, 231] width 16 height 16
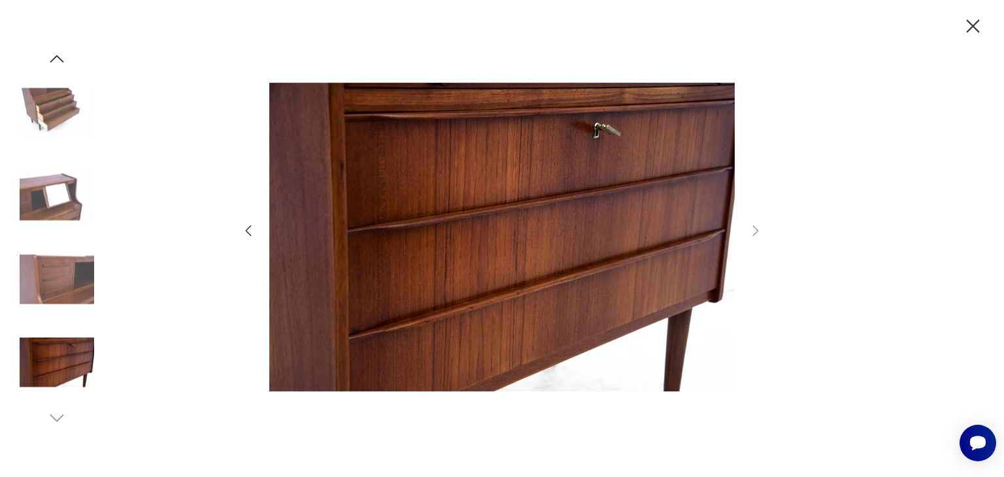
click at [254, 223] on icon "button" at bounding box center [248, 231] width 16 height 16
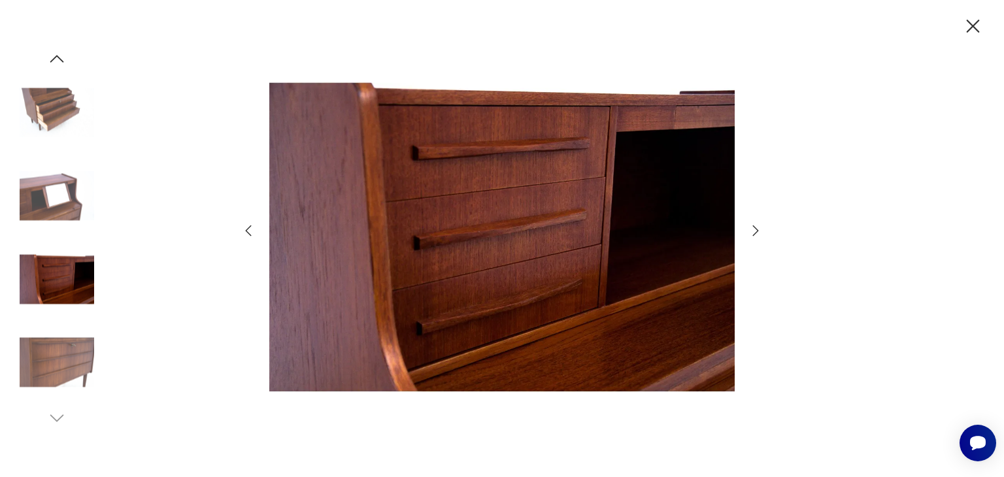
click at [254, 223] on icon "button" at bounding box center [248, 231] width 16 height 16
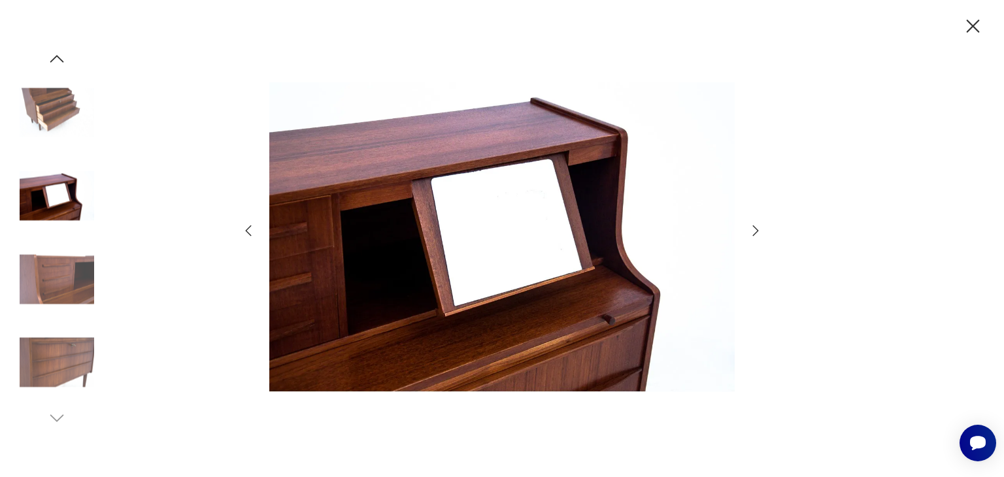
click at [254, 223] on icon "button" at bounding box center [248, 231] width 16 height 16
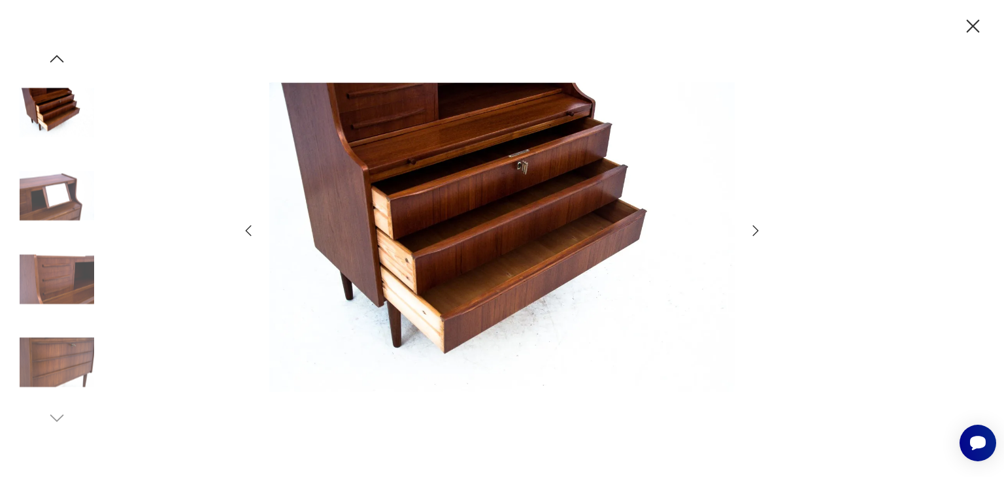
click at [254, 223] on icon "button" at bounding box center [248, 231] width 16 height 16
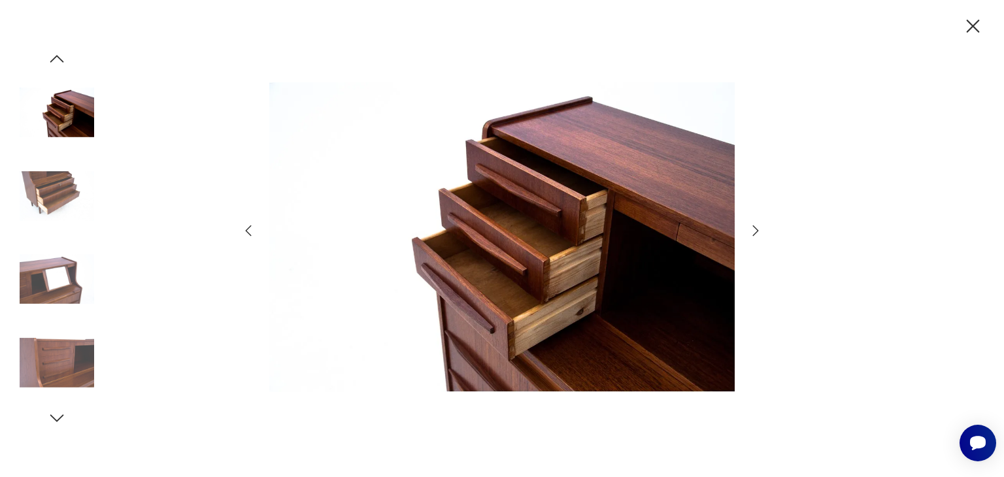
click at [978, 25] on icon "button" at bounding box center [972, 26] width 23 height 23
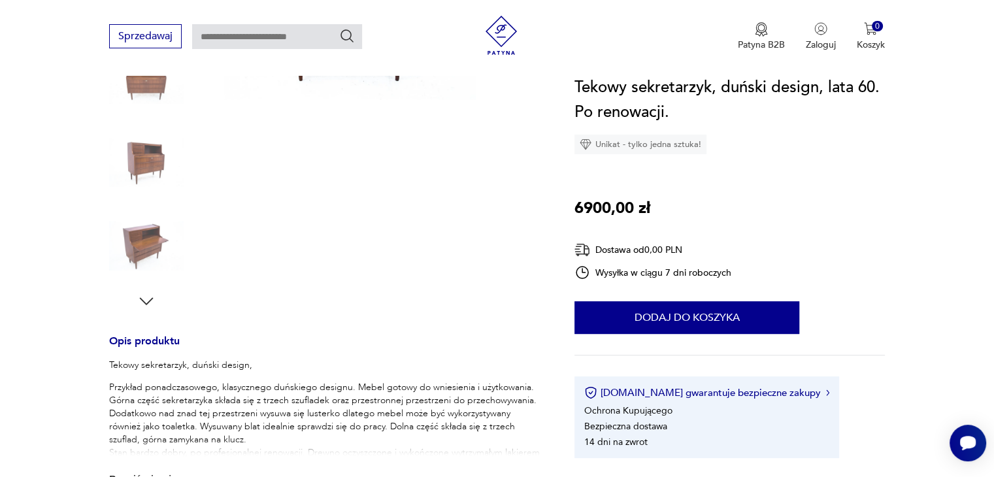
scroll to position [392, 0]
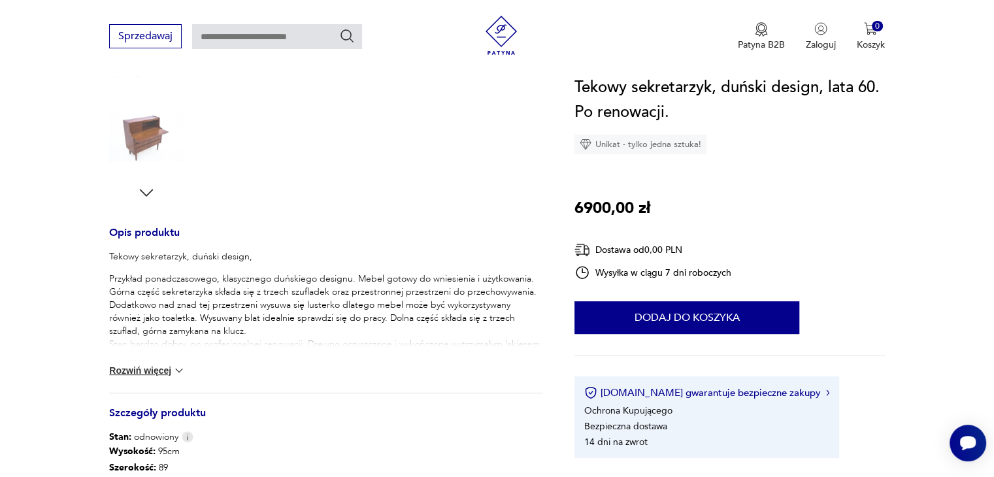
click at [164, 369] on button "Rozwiń więcej" at bounding box center [147, 370] width 76 height 13
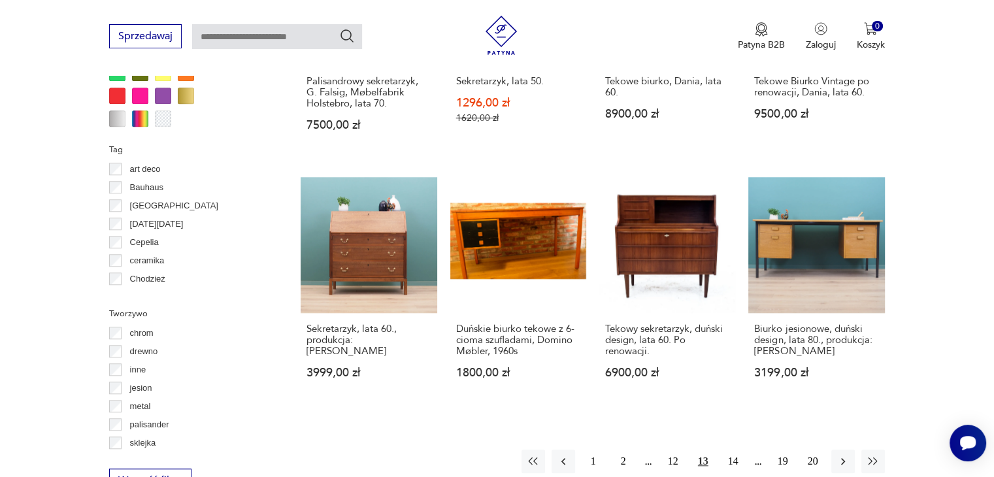
scroll to position [1251, 0]
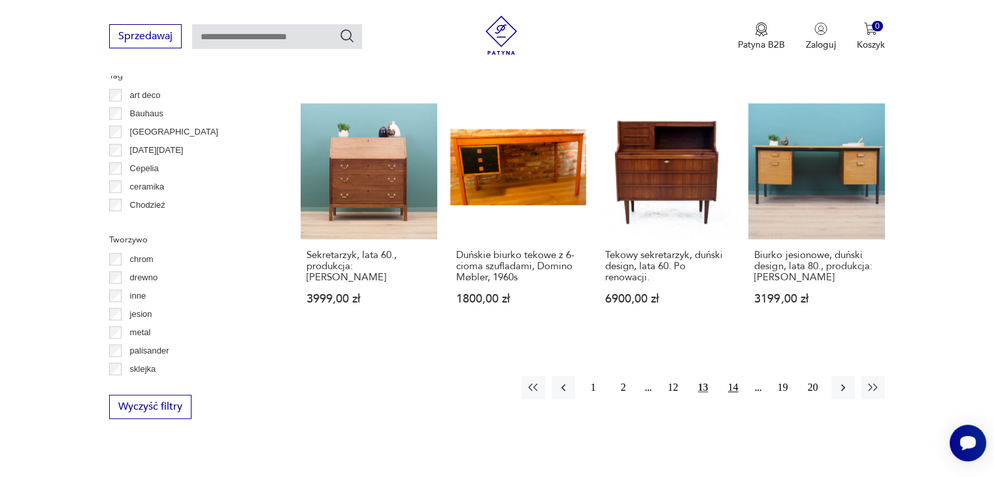
click at [738, 380] on button "14" at bounding box center [733, 388] width 24 height 24
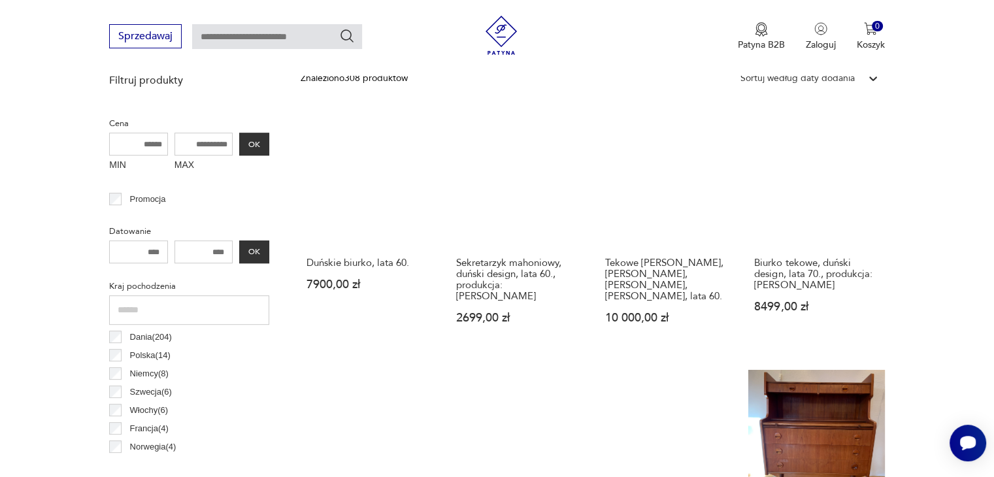
scroll to position [281, 0]
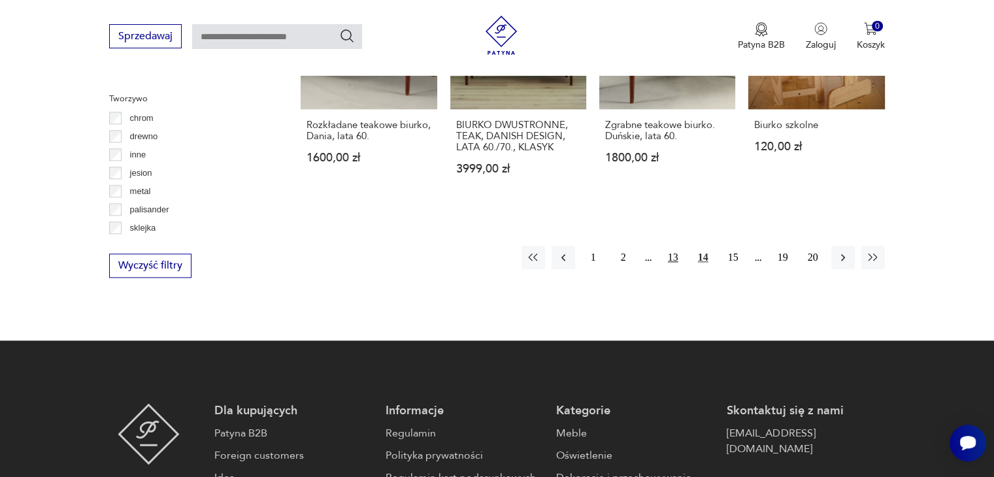
click at [672, 246] on button "13" at bounding box center [673, 258] width 24 height 24
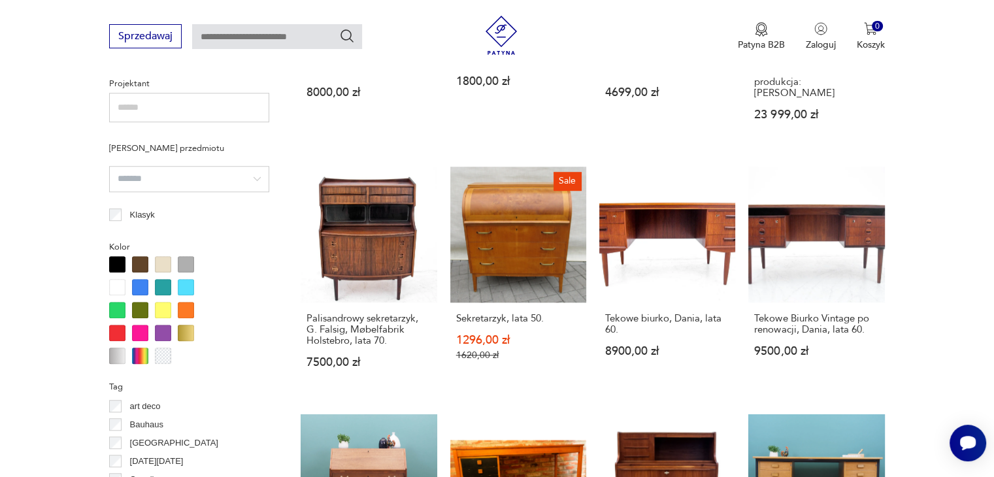
scroll to position [1196, 0]
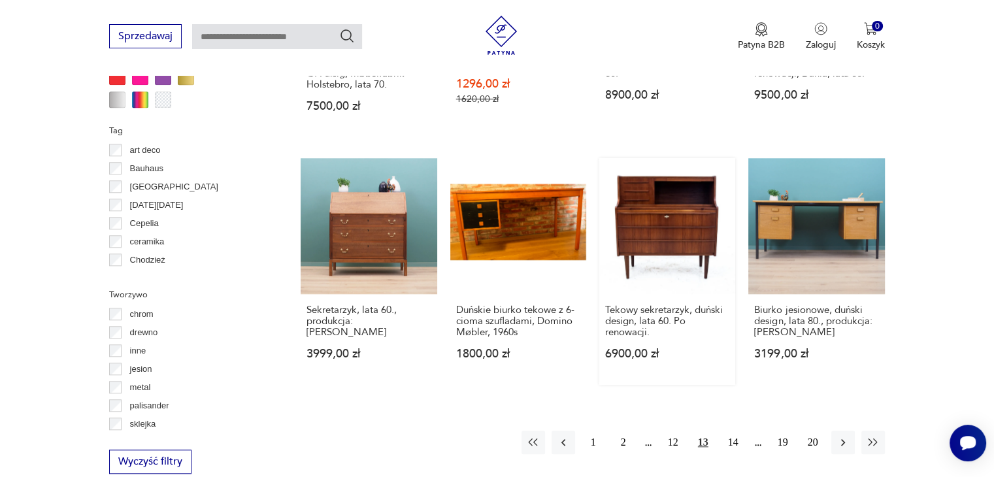
click at [643, 228] on link "Tekowy sekretarzyk, duński design, lata 60. Po renowacji. 6900,00 zł" at bounding box center [667, 271] width 136 height 227
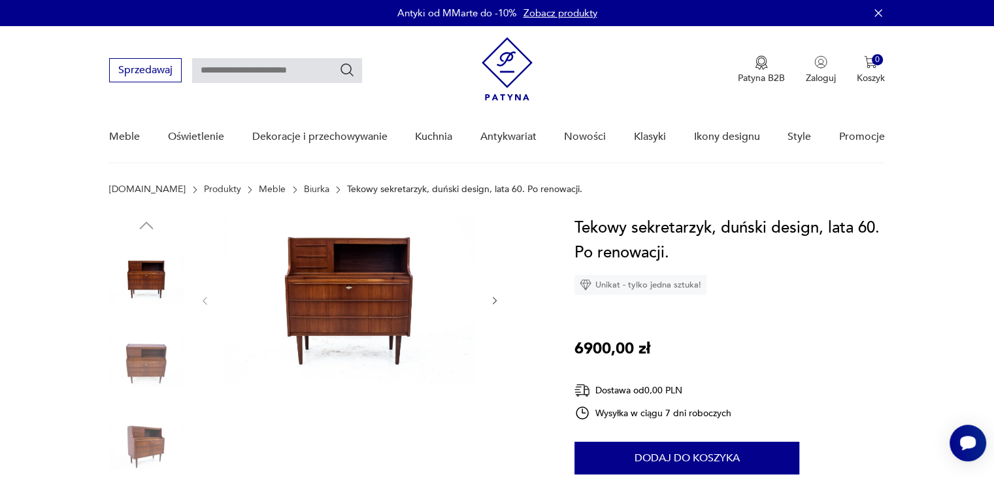
scroll to position [131, 0]
